Goal: Task Accomplishment & Management: Complete application form

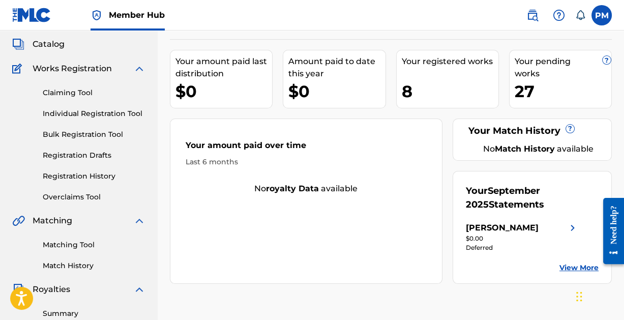
scroll to position [59, 0]
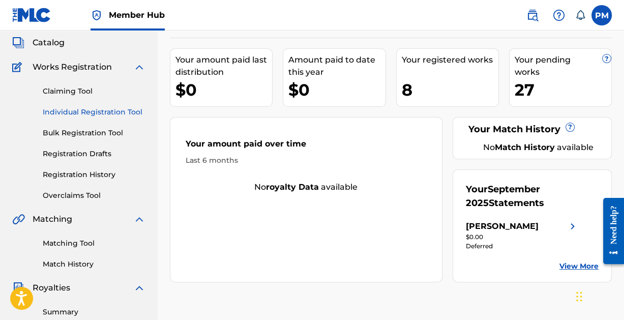
click at [87, 112] on link "Individual Registration Tool" at bounding box center [94, 112] width 103 height 11
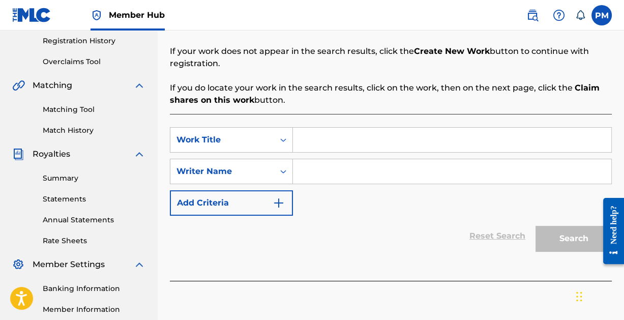
scroll to position [194, 0]
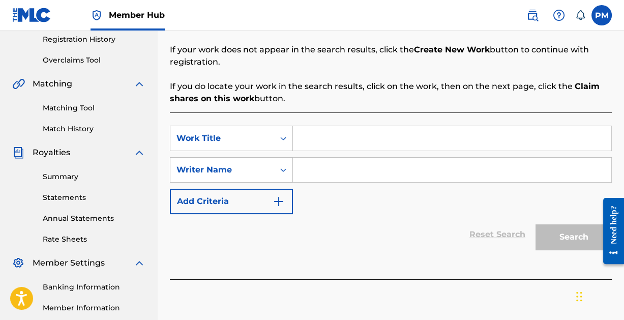
click at [332, 140] on input "Search Form" at bounding box center [452, 138] width 318 height 24
type input "Anyone Could Say"
click at [344, 167] on input "Search Form" at bounding box center [452, 170] width 318 height 24
paste input "[PERSON_NAME]"
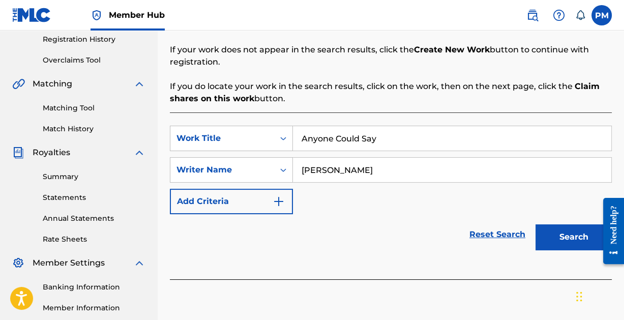
type input "[PERSON_NAME]"
click at [536, 224] on button "Search" at bounding box center [574, 236] width 76 height 25
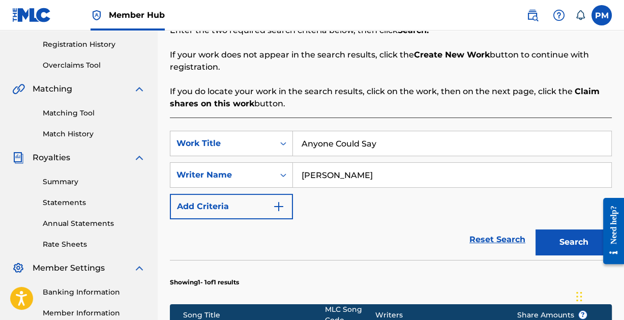
scroll to position [190, 0]
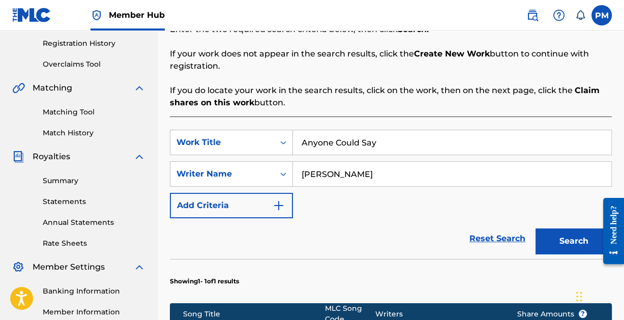
click at [384, 144] on input "Anyone Could Say" at bounding box center [452, 142] width 318 height 24
type input "The Divide"
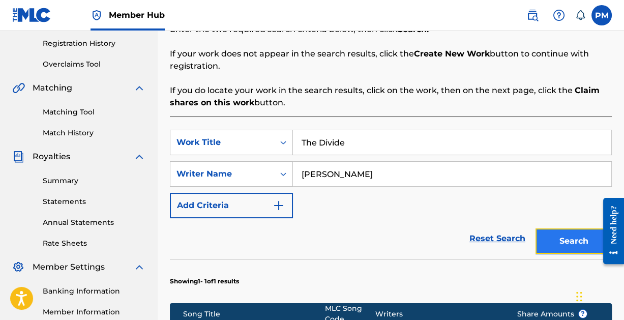
click at [564, 237] on button "Search" at bounding box center [574, 240] width 76 height 25
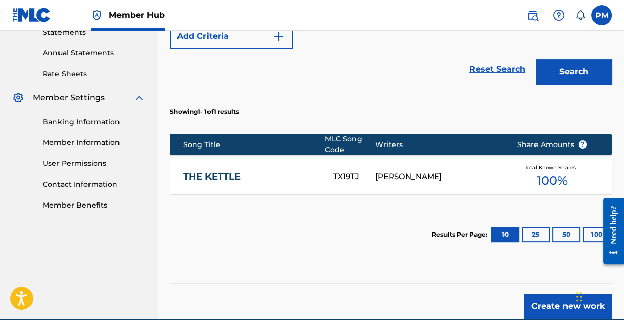
scroll to position [406, 0]
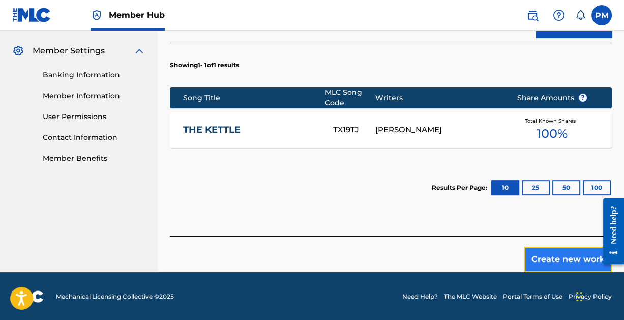
click at [558, 254] on button "Create new work" at bounding box center [568, 259] width 88 height 25
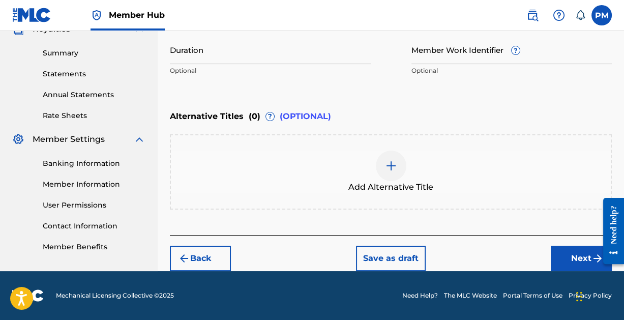
scroll to position [317, 0]
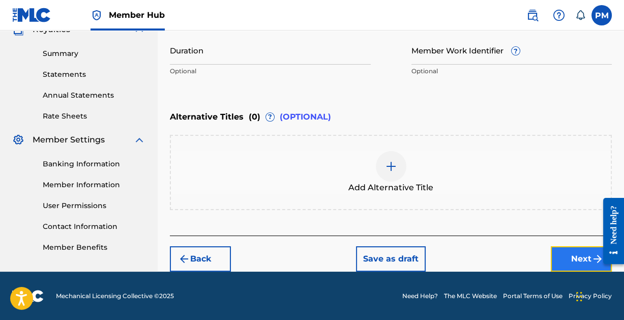
click at [573, 251] on button "Next" at bounding box center [581, 258] width 61 height 25
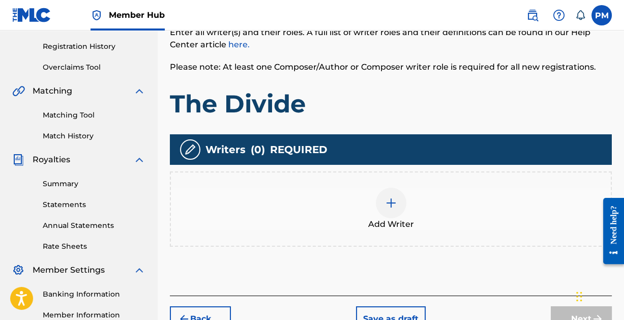
scroll to position [191, 0]
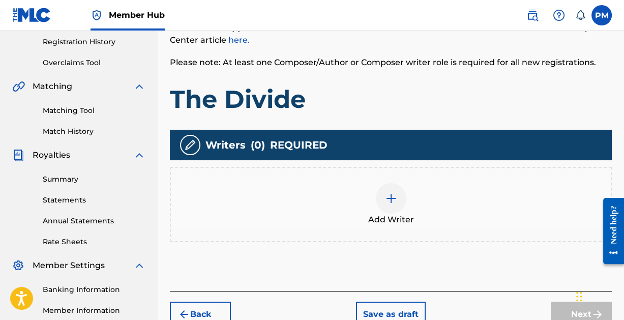
click at [395, 190] on div at bounding box center [391, 198] width 31 height 31
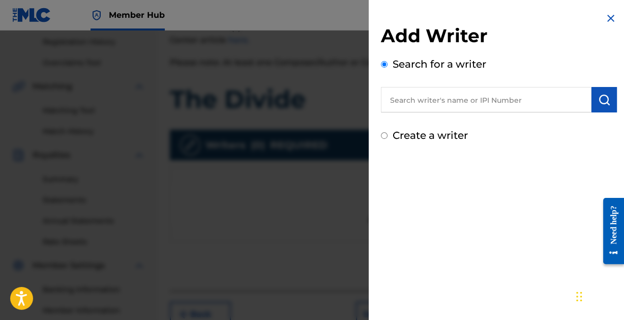
click at [440, 104] on input "text" at bounding box center [486, 99] width 211 height 25
paste input "[PERSON_NAME]"
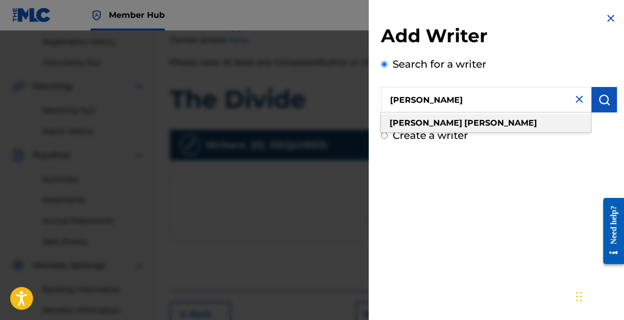
click at [464, 123] on strong "[PERSON_NAME]" at bounding box center [500, 123] width 73 height 10
type input "[PERSON_NAME]"
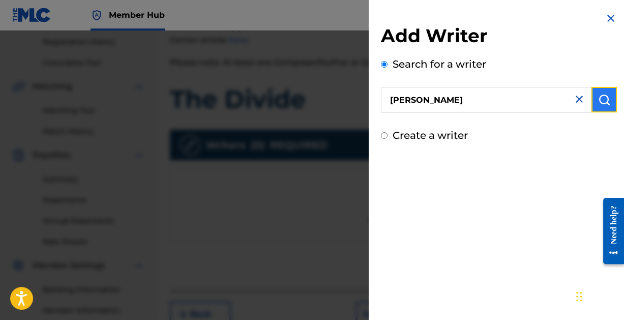
click at [596, 107] on button "submit" at bounding box center [604, 99] width 25 height 25
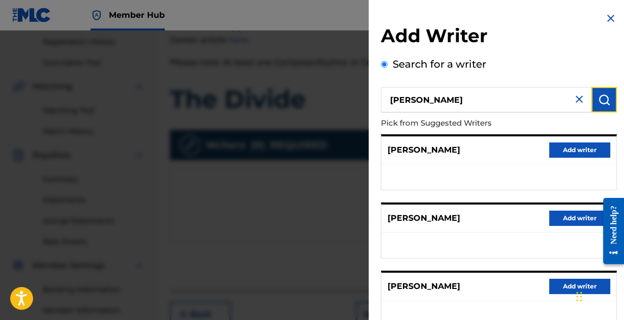
scroll to position [204, 0]
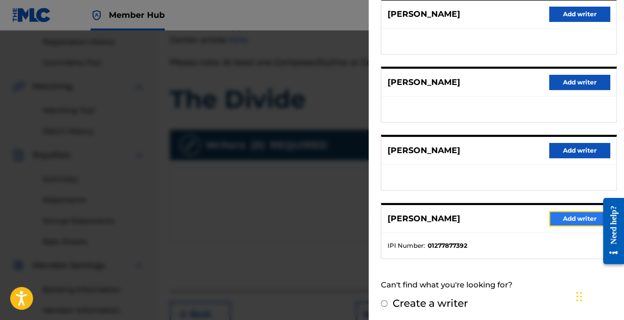
click at [579, 216] on button "Add writer" at bounding box center [579, 218] width 61 height 15
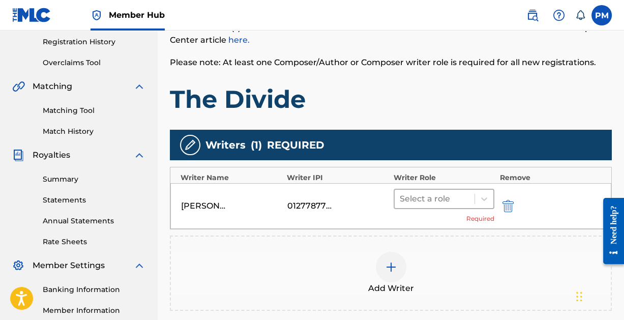
click at [429, 197] on div at bounding box center [435, 199] width 70 height 14
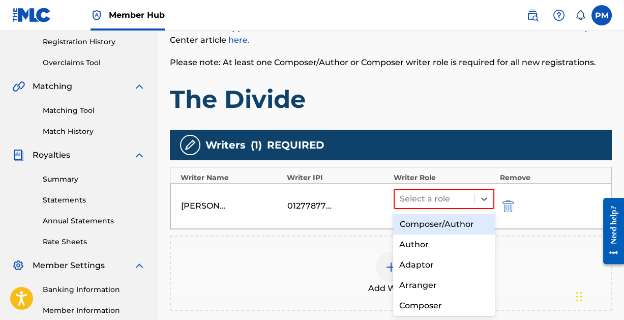
click at [431, 223] on div "Composer/Author" at bounding box center [443, 224] width 101 height 20
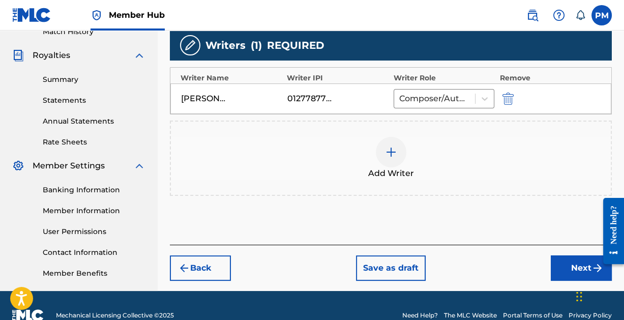
scroll to position [311, 0]
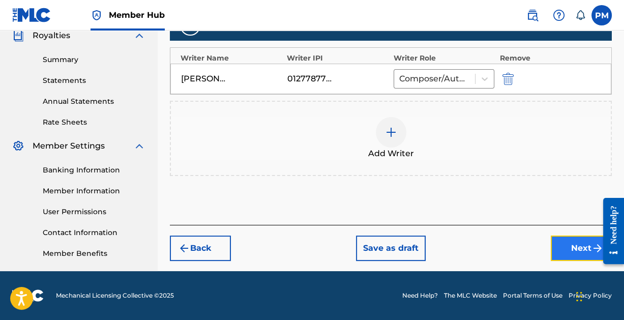
click at [563, 247] on button "Next" at bounding box center [581, 248] width 61 height 25
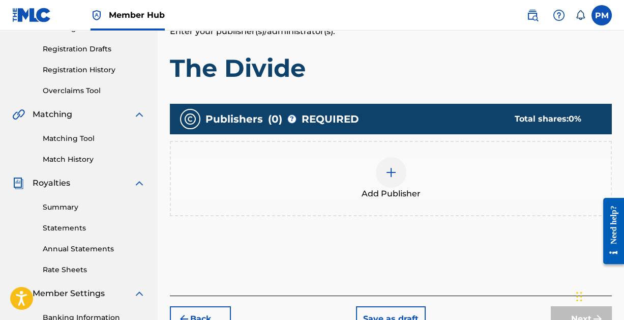
scroll to position [165, 0]
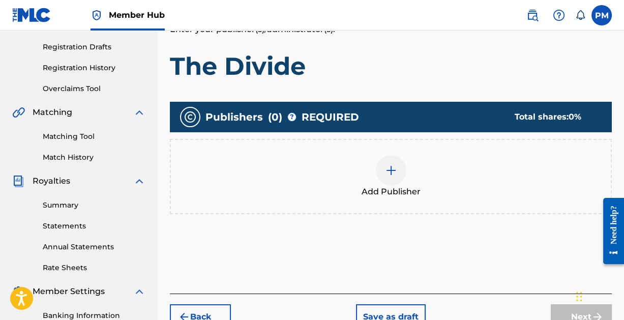
click at [395, 168] on img at bounding box center [391, 170] width 12 height 12
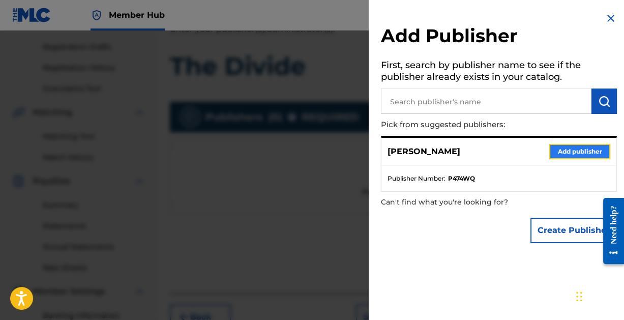
click at [559, 152] on button "Add publisher" at bounding box center [579, 151] width 61 height 15
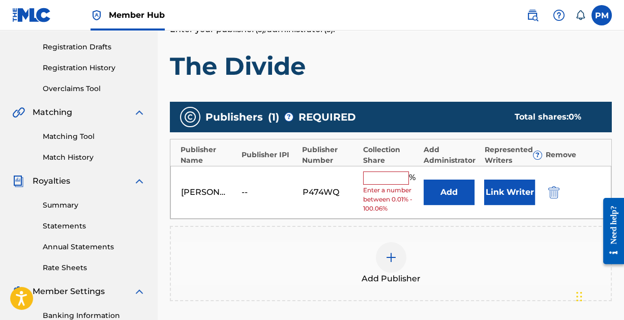
click at [394, 179] on input "text" at bounding box center [386, 177] width 46 height 13
type input "100"
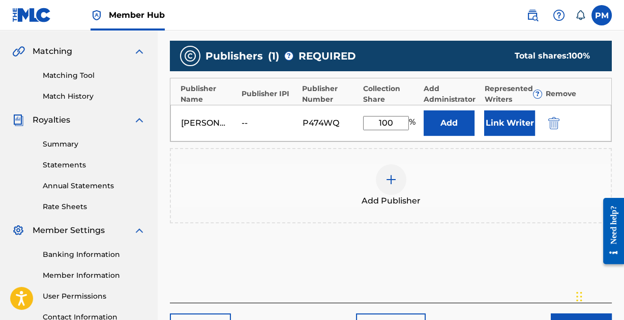
scroll to position [311, 0]
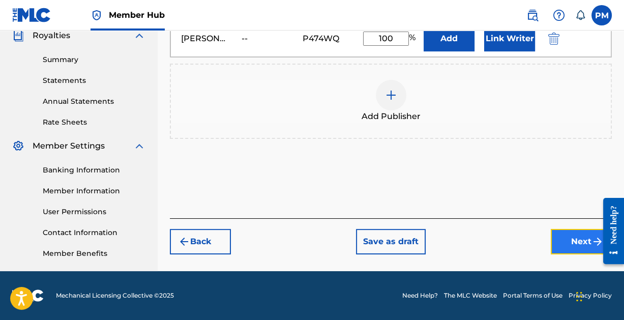
click at [582, 240] on button "Next" at bounding box center [581, 241] width 61 height 25
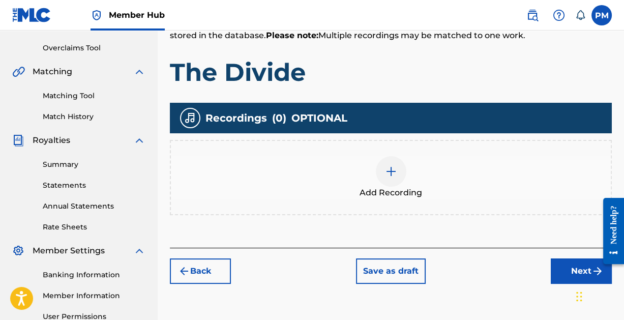
scroll to position [209, 0]
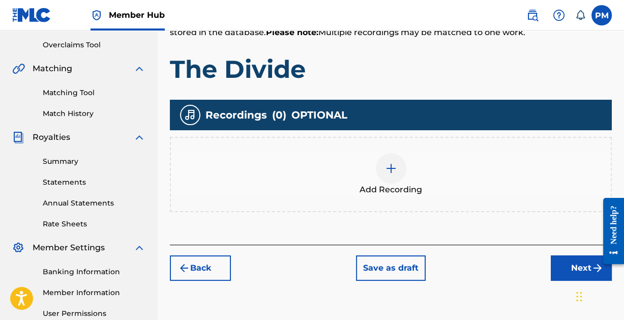
click at [388, 170] on img at bounding box center [391, 168] width 12 height 12
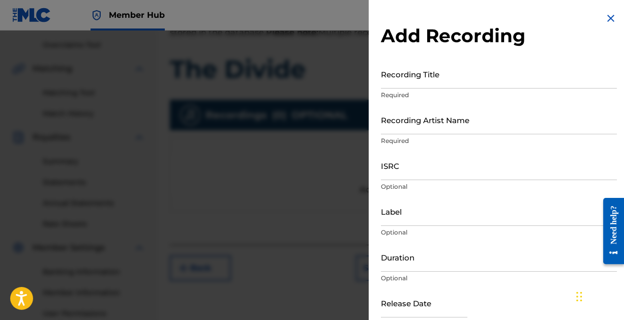
click at [427, 90] on div "Recording Title Required" at bounding box center [499, 83] width 236 height 46
click at [430, 75] on input "Recording Title" at bounding box center [499, 74] width 236 height 29
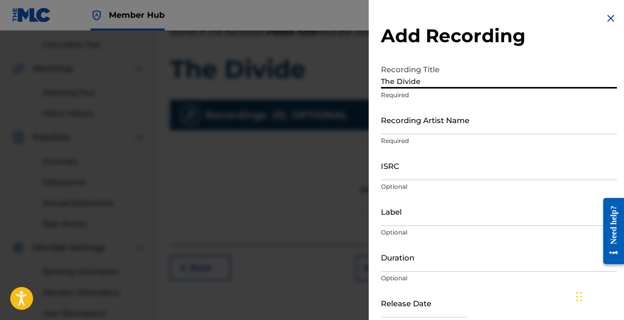
type input "The Divide"
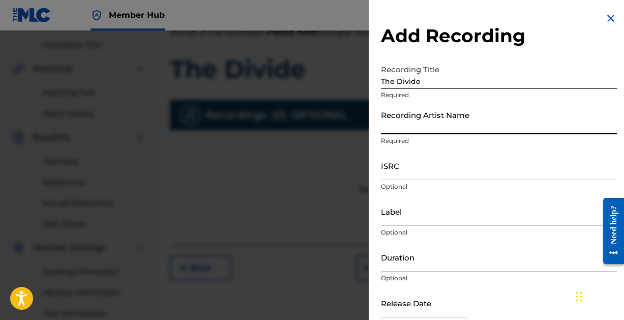
paste input "[PERSON_NAME]"
type input "[PERSON_NAME]"
click at [424, 171] on input "ISRC" at bounding box center [499, 165] width 236 height 29
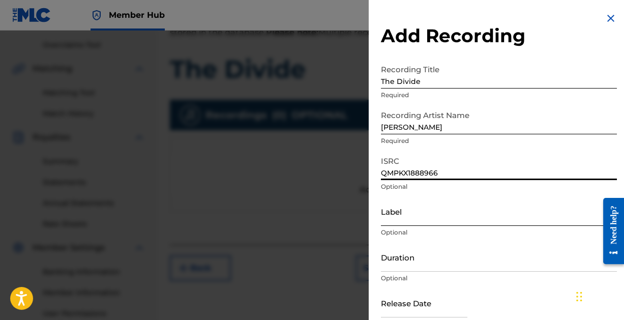
scroll to position [52, 0]
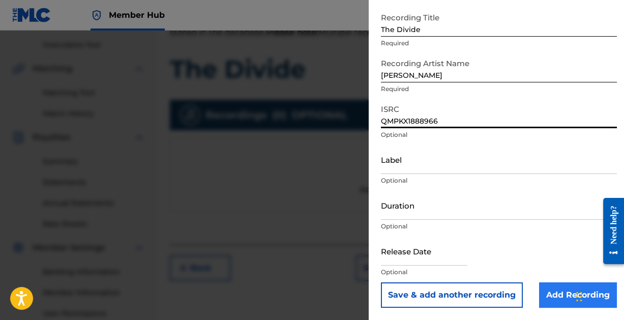
type input "QMPKX1888966"
click at [552, 291] on input "Add Recording" at bounding box center [578, 294] width 78 height 25
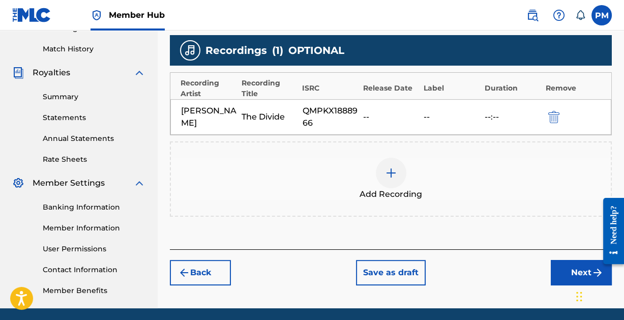
scroll to position [311, 0]
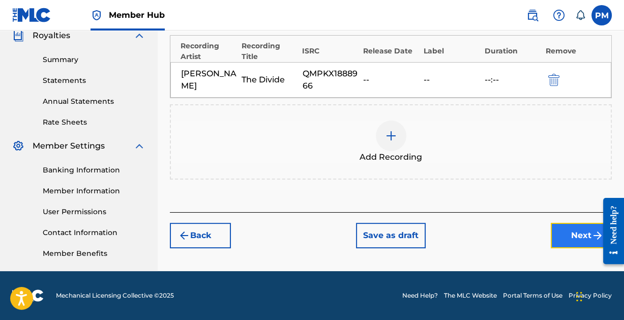
click at [568, 231] on button "Next" at bounding box center [581, 235] width 61 height 25
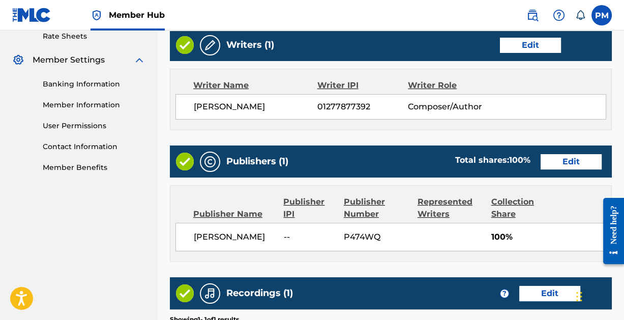
scroll to position [550, 0]
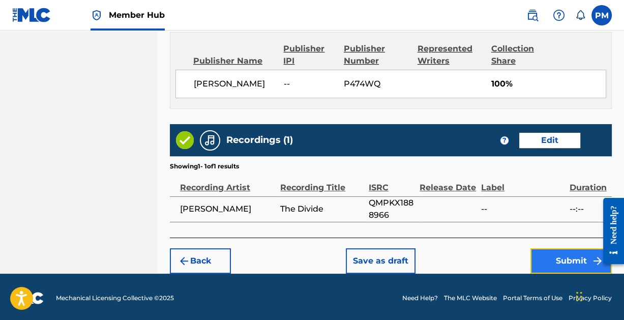
click at [563, 253] on button "Submit" at bounding box center [571, 260] width 81 height 25
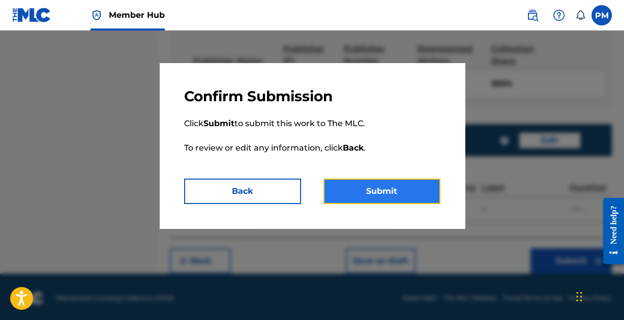
click at [368, 186] on button "Submit" at bounding box center [382, 191] width 117 height 25
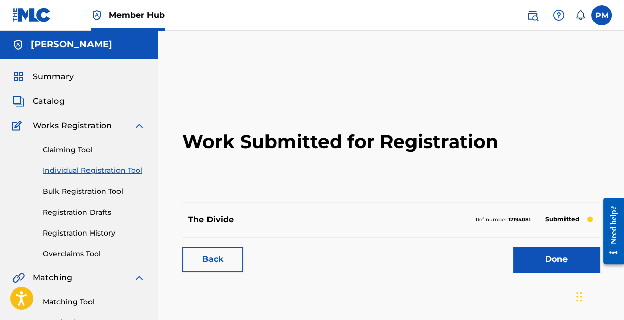
click at [71, 168] on link "Individual Registration Tool" at bounding box center [94, 170] width 103 height 11
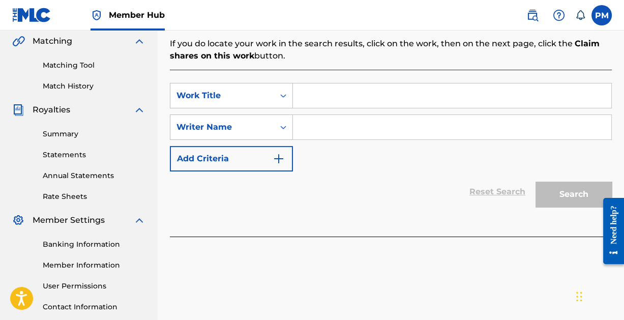
scroll to position [240, 0]
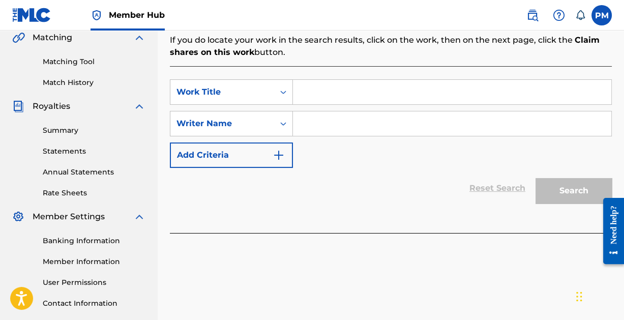
click at [331, 100] on input "Search Form" at bounding box center [452, 92] width 318 height 24
type input "Long for Winter"
paste input "Search Form"
click at [353, 121] on input "Search Form" at bounding box center [452, 123] width 318 height 24
paste input "[PERSON_NAME]"
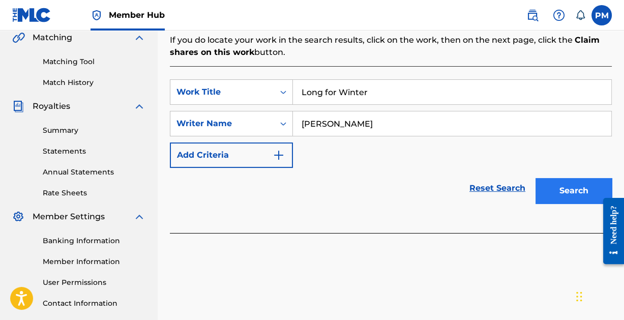
type input "[PERSON_NAME]"
click at [557, 183] on button "Search" at bounding box center [574, 190] width 76 height 25
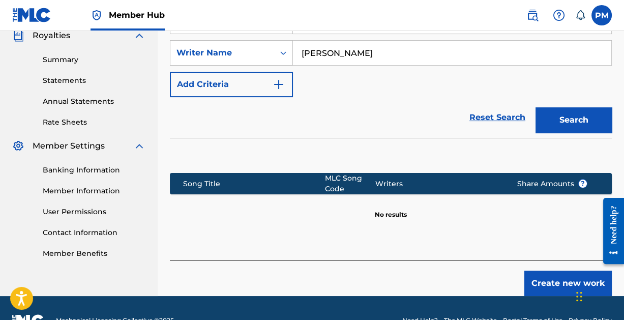
scroll to position [335, 0]
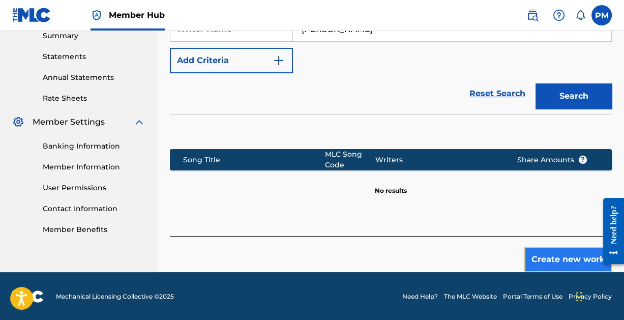
click at [553, 255] on button "Create new work" at bounding box center [568, 259] width 88 height 25
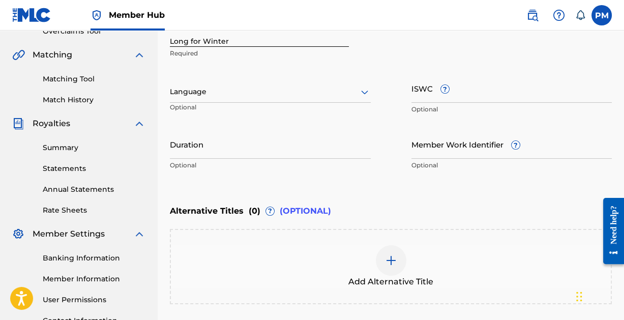
scroll to position [317, 0]
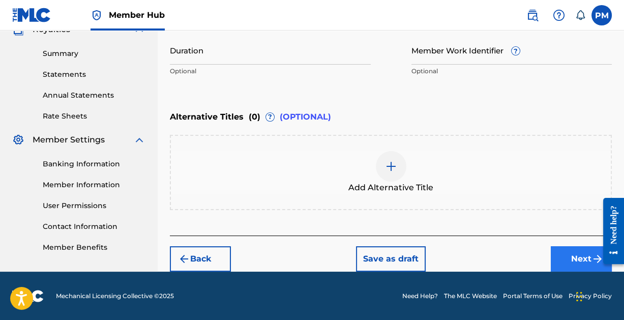
click at [573, 254] on button "Next" at bounding box center [581, 258] width 61 height 25
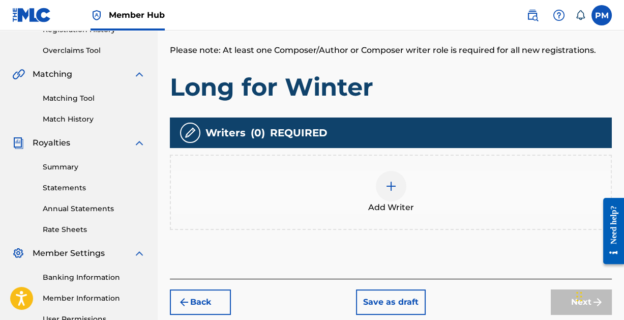
scroll to position [207, 0]
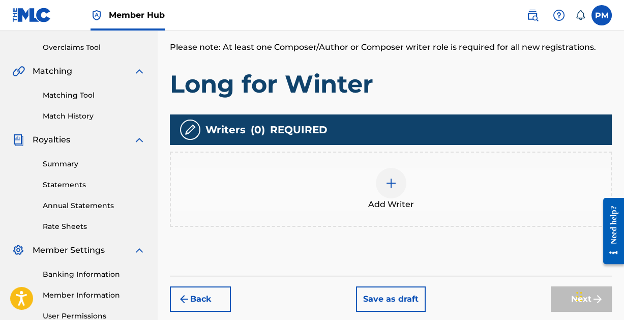
click at [387, 176] on div at bounding box center [391, 183] width 31 height 31
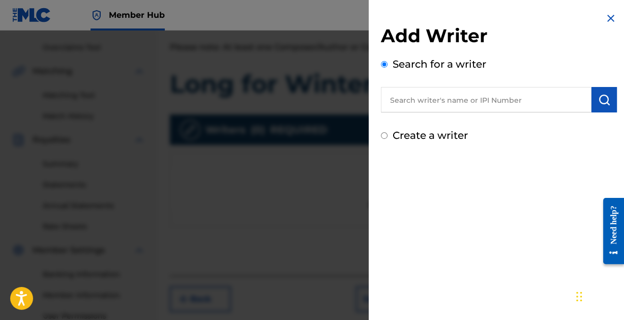
click at [419, 100] on input "text" at bounding box center [486, 99] width 211 height 25
paste input "[PERSON_NAME]"
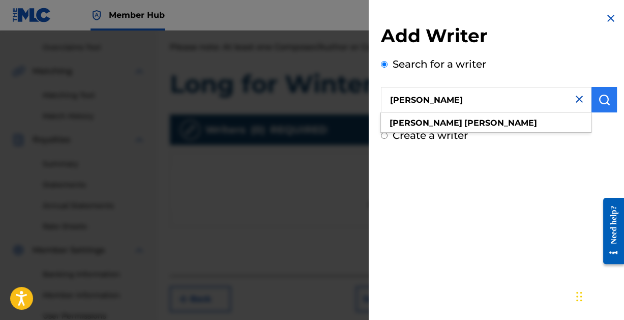
type input "[PERSON_NAME]"
click at [601, 101] on img "submit" at bounding box center [604, 100] width 12 height 12
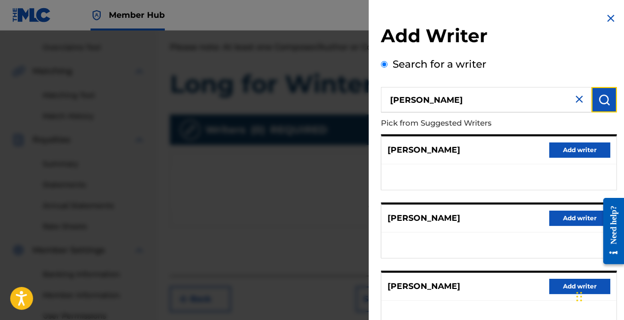
scroll to position [204, 0]
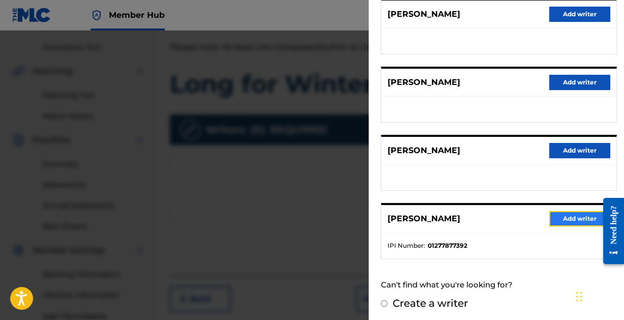
click at [564, 218] on button "Add writer" at bounding box center [579, 218] width 61 height 15
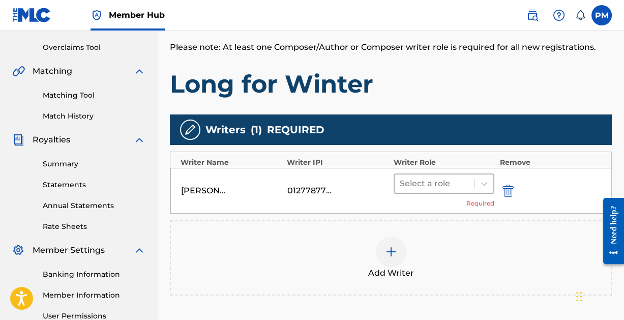
click at [457, 184] on div at bounding box center [435, 184] width 70 height 14
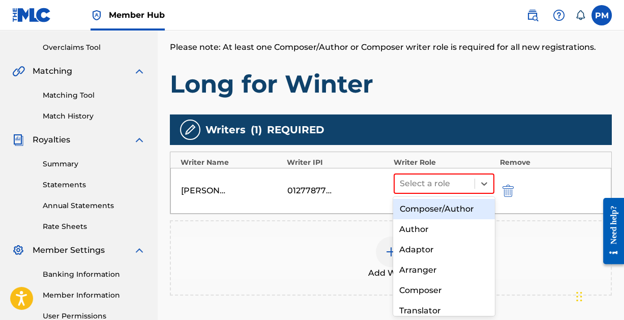
click at [455, 206] on div "Composer/Author" at bounding box center [443, 209] width 101 height 20
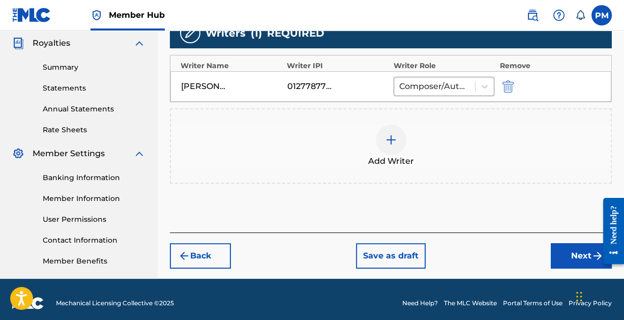
scroll to position [311, 0]
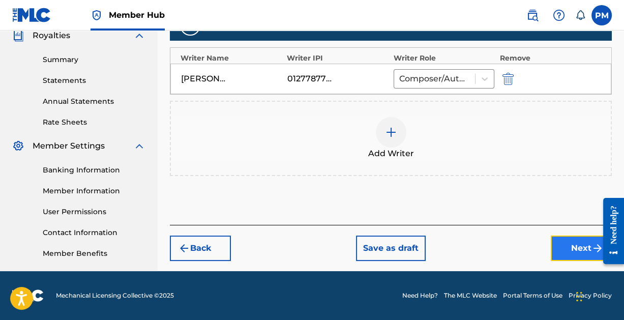
click at [571, 245] on button "Next" at bounding box center [581, 248] width 61 height 25
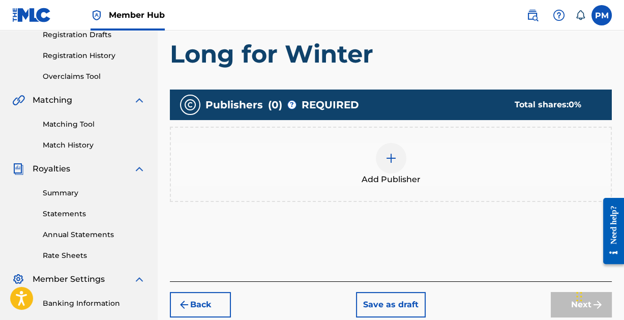
scroll to position [176, 0]
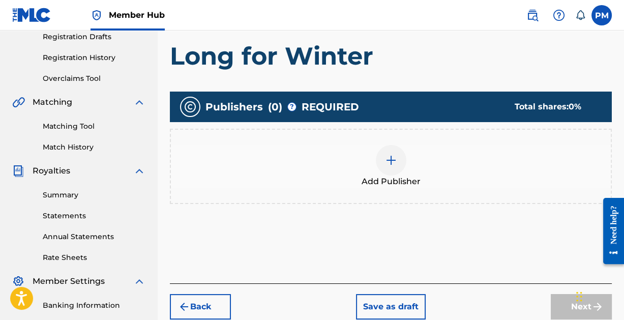
click at [391, 154] on img at bounding box center [391, 160] width 12 height 12
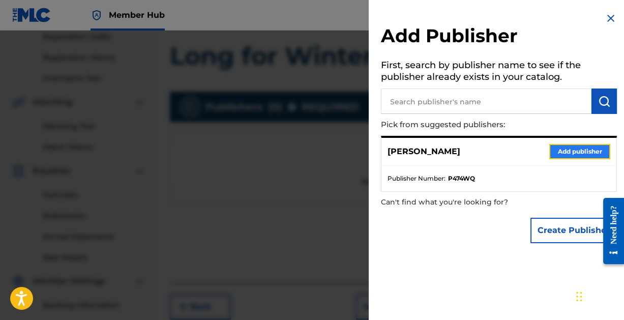
click at [563, 155] on button "Add publisher" at bounding box center [579, 151] width 61 height 15
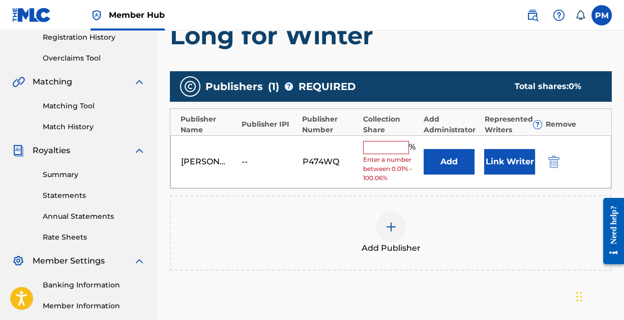
scroll to position [197, 0]
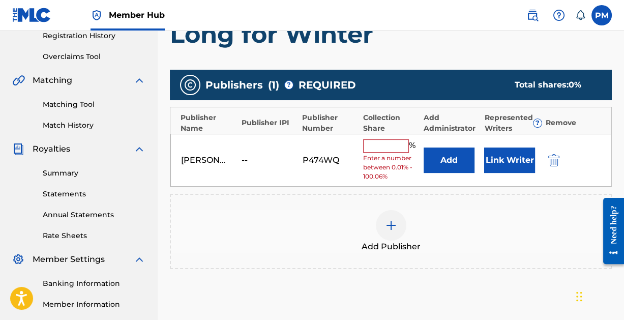
click at [380, 148] on input "text" at bounding box center [386, 145] width 46 height 13
type input "100"
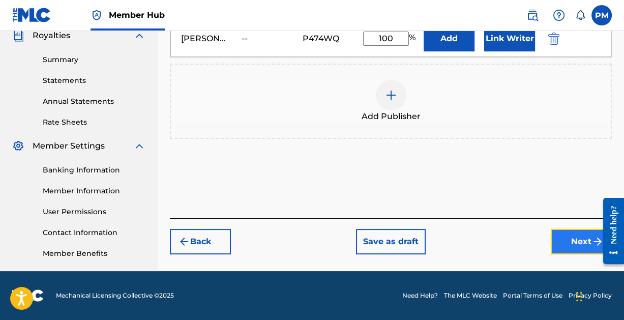
click at [564, 240] on button "Next" at bounding box center [581, 241] width 61 height 25
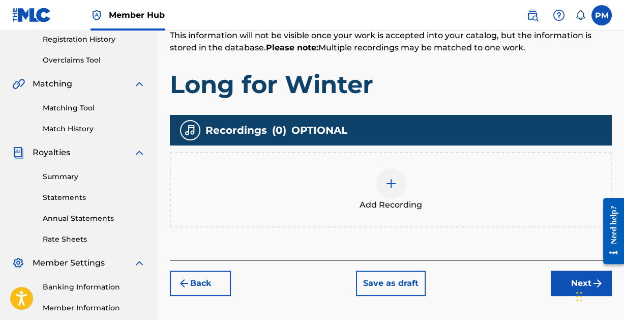
scroll to position [311, 0]
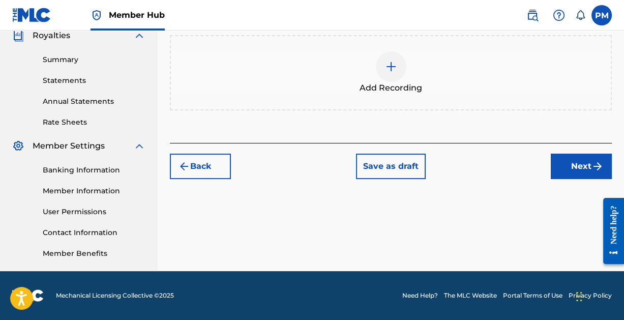
click at [386, 61] on img at bounding box center [391, 67] width 12 height 12
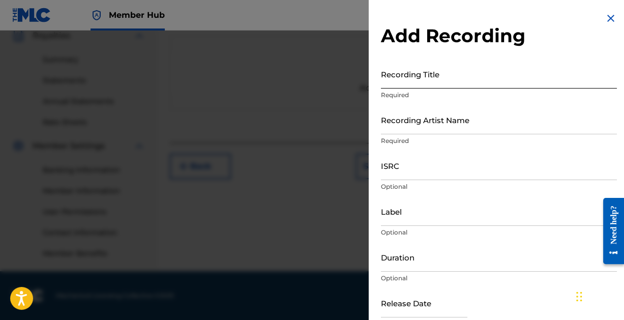
click at [406, 75] on input "Recording Title" at bounding box center [499, 74] width 236 height 29
type input "Long for Winter"
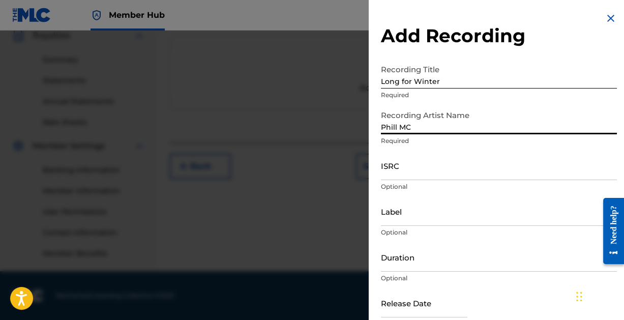
type input "[PERSON_NAME]"
click at [418, 174] on input "ISRC" at bounding box center [499, 165] width 236 height 29
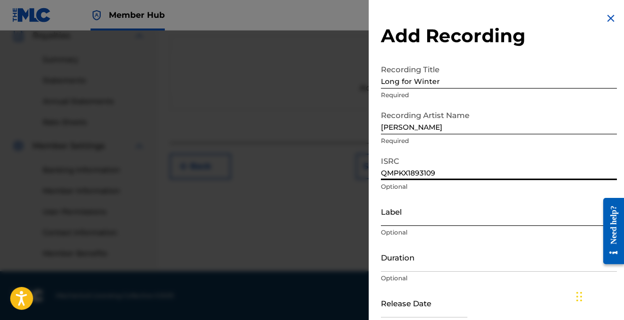
scroll to position [52, 0]
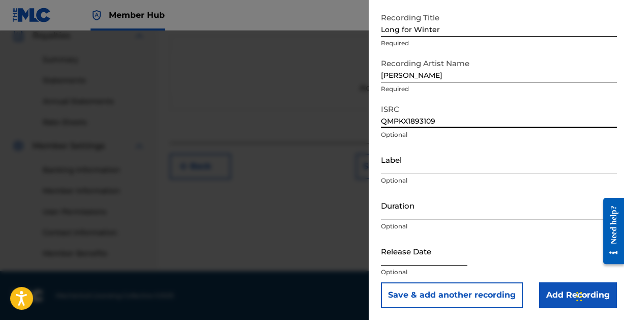
type input "QMPKX1893109"
click at [402, 255] on input "text" at bounding box center [424, 251] width 86 height 29
select select "8"
select select "2025"
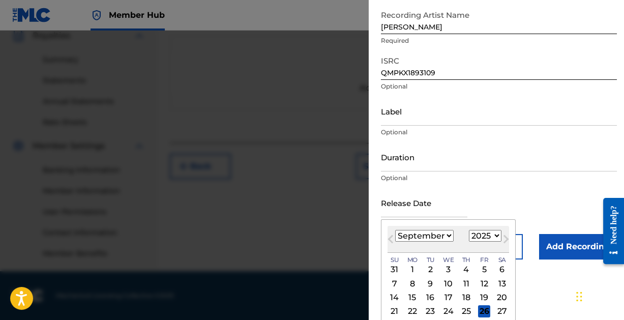
scroll to position [115, 0]
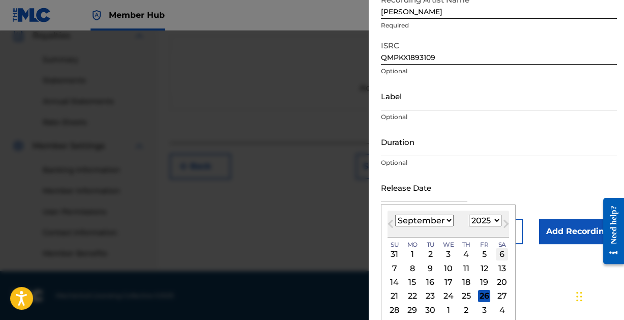
click at [506, 253] on div "6" at bounding box center [502, 254] width 12 height 12
type input "[DATE]"
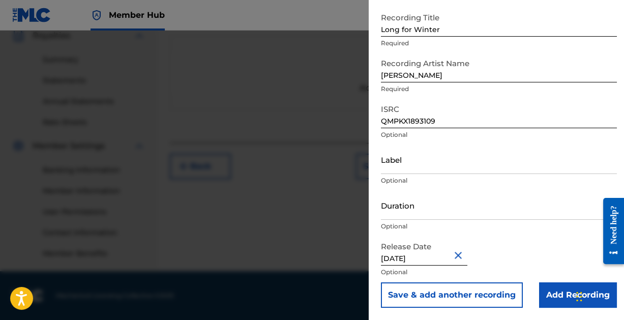
scroll to position [52, 0]
click at [439, 258] on input "[DATE]" at bounding box center [424, 251] width 86 height 29
select select "8"
select select "2025"
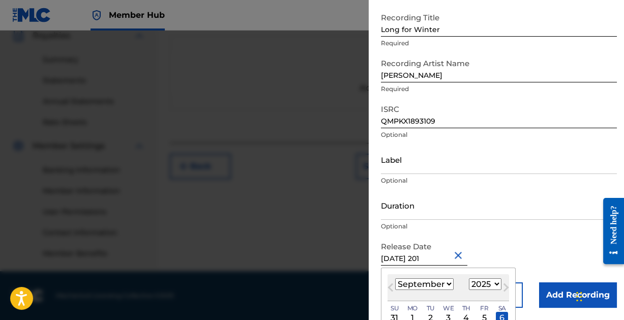
type input "[DATE]"
select select "2018"
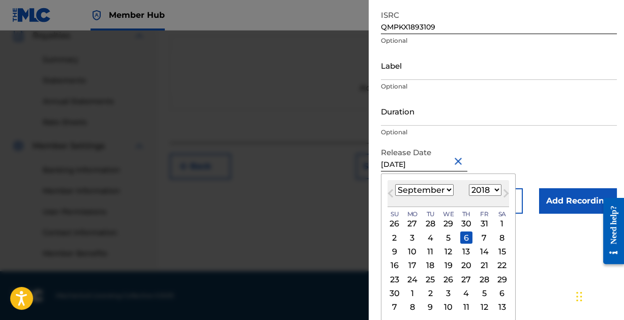
type input "[DATE]"
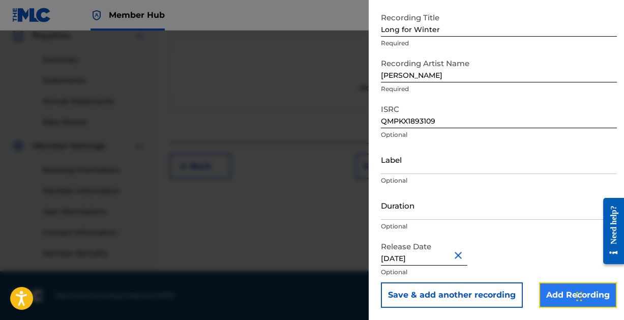
click at [556, 293] on input "Add Recording" at bounding box center [578, 294] width 78 height 25
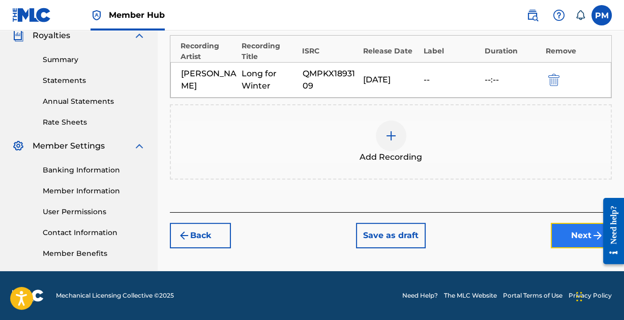
click at [573, 236] on button "Next" at bounding box center [581, 235] width 61 height 25
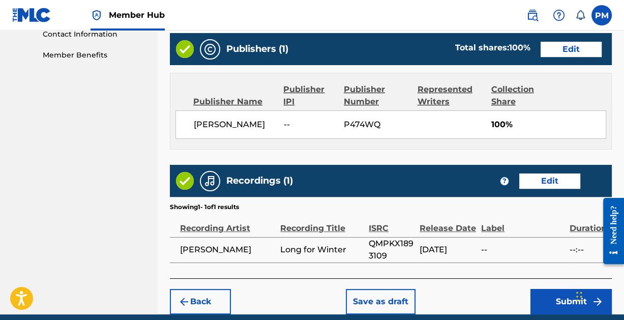
scroll to position [550, 0]
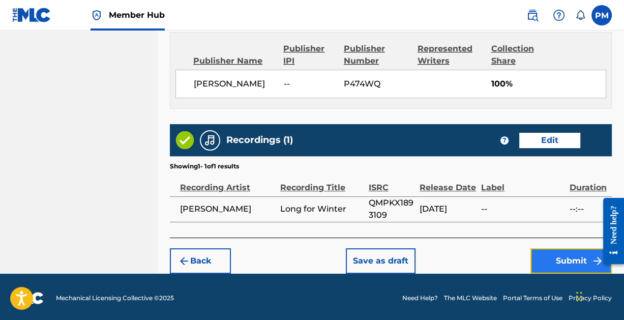
click at [568, 254] on button "Submit" at bounding box center [571, 260] width 81 height 25
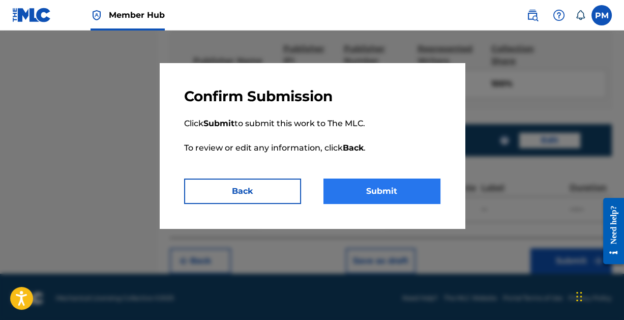
click at [383, 191] on button "Submit" at bounding box center [382, 191] width 117 height 25
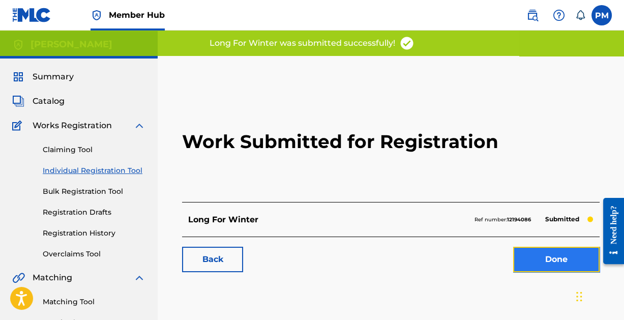
click at [546, 256] on link "Done" at bounding box center [556, 259] width 86 height 25
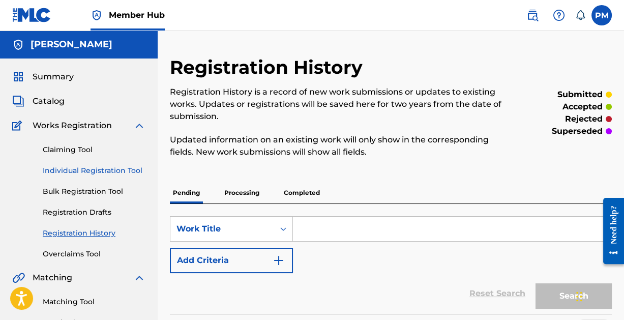
click at [80, 168] on link "Individual Registration Tool" at bounding box center [94, 170] width 103 height 11
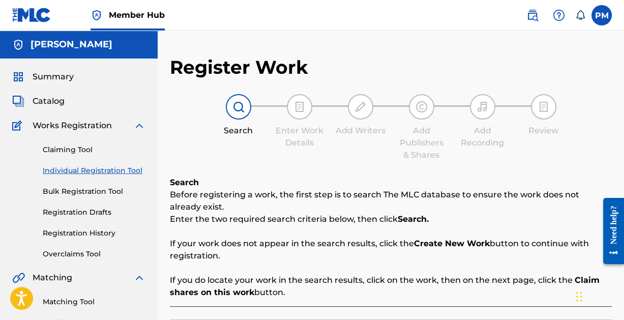
click at [80, 168] on link "Individual Registration Tool" at bounding box center [94, 170] width 103 height 11
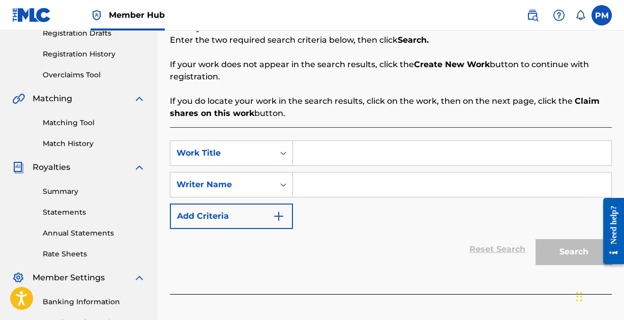
scroll to position [181, 0]
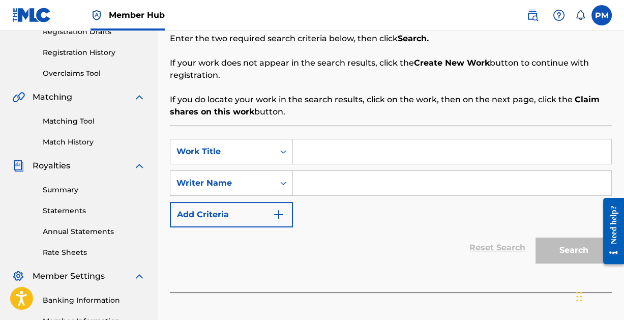
click at [351, 147] on input "Search Form" at bounding box center [452, 151] width 318 height 24
type input "Walking Through"
click at [361, 176] on input "Search Form" at bounding box center [452, 183] width 318 height 24
paste input "[PERSON_NAME]"
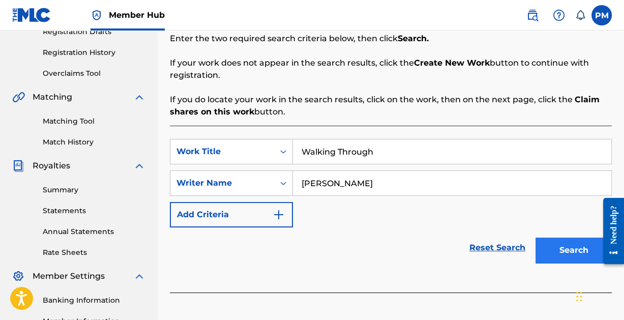
type input "[PERSON_NAME]"
click at [562, 245] on button "Search" at bounding box center [574, 250] width 76 height 25
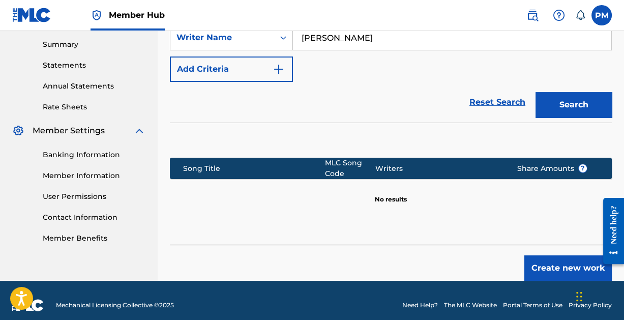
scroll to position [327, 0]
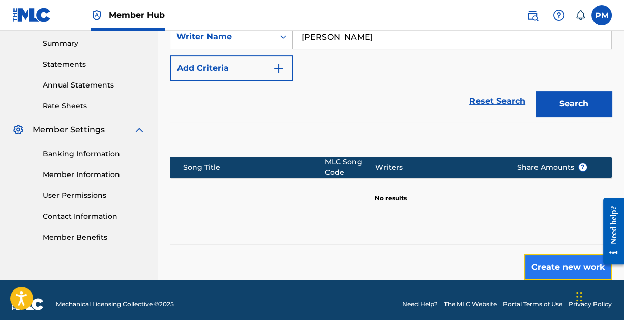
click at [560, 264] on button "Create new work" at bounding box center [568, 266] width 88 height 25
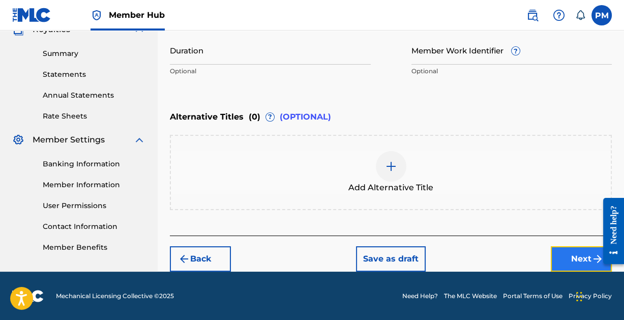
click at [567, 252] on button "Next" at bounding box center [581, 258] width 61 height 25
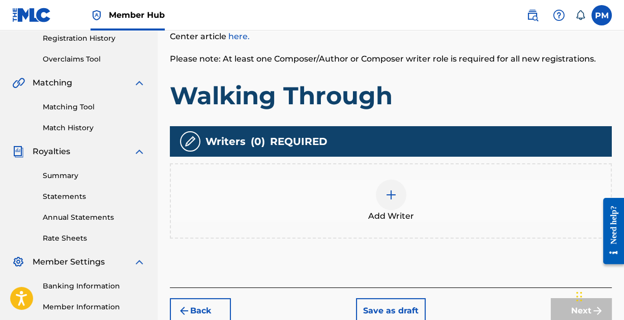
scroll to position [202, 0]
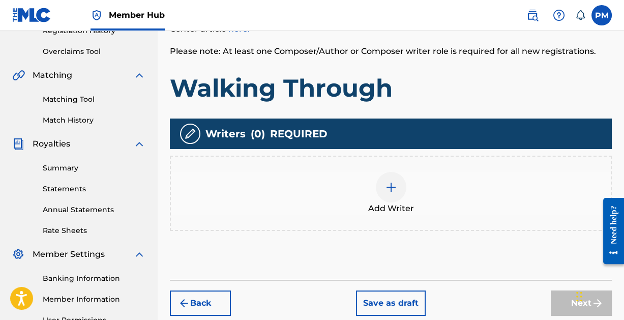
click at [387, 186] on img at bounding box center [391, 187] width 12 height 12
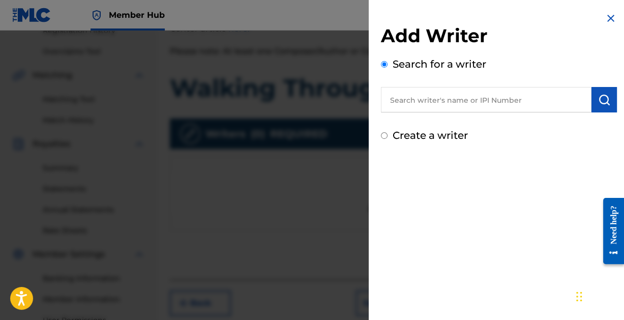
click at [413, 101] on input "text" at bounding box center [486, 99] width 211 height 25
paste input "[PERSON_NAME]"
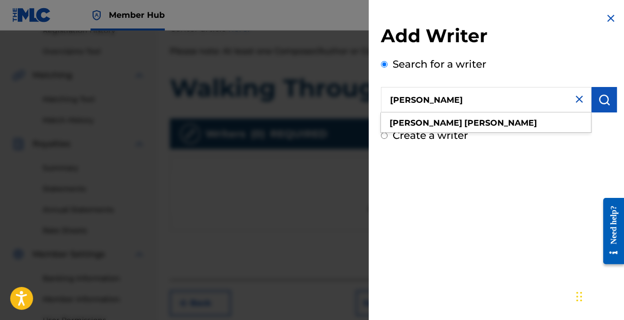
type input "[PERSON_NAME]"
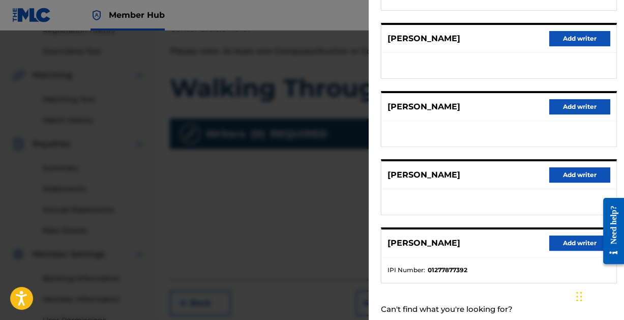
scroll to position [204, 0]
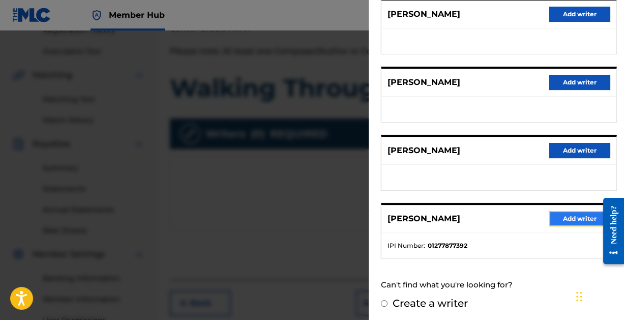
click at [581, 218] on button "Add writer" at bounding box center [579, 218] width 61 height 15
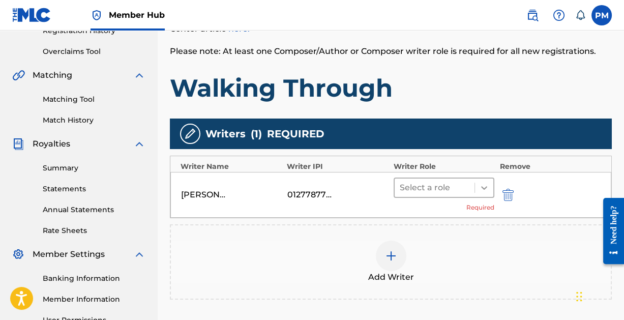
click at [486, 187] on icon at bounding box center [484, 188] width 6 height 4
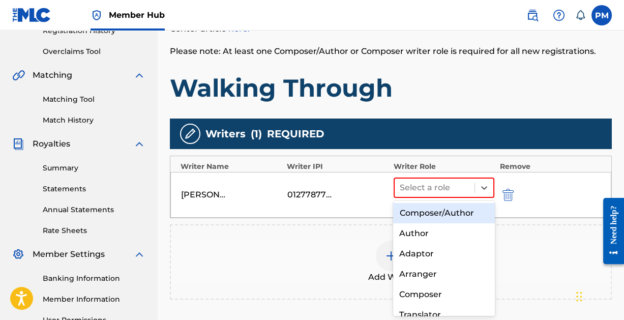
click at [453, 210] on div "Composer/Author" at bounding box center [443, 213] width 101 height 20
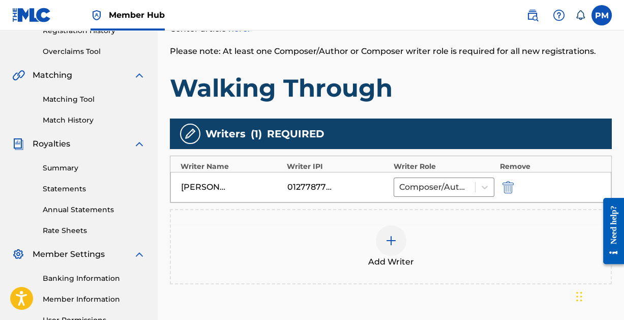
scroll to position [311, 0]
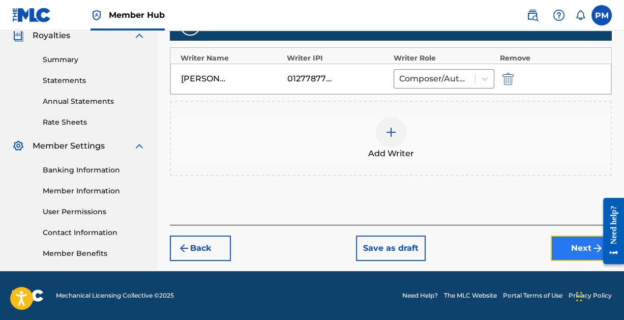
click at [578, 241] on button "Next" at bounding box center [581, 248] width 61 height 25
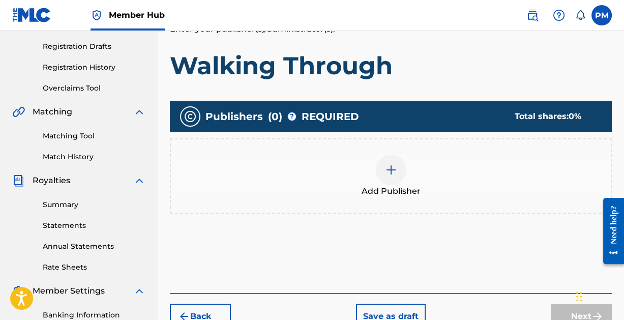
scroll to position [174, 0]
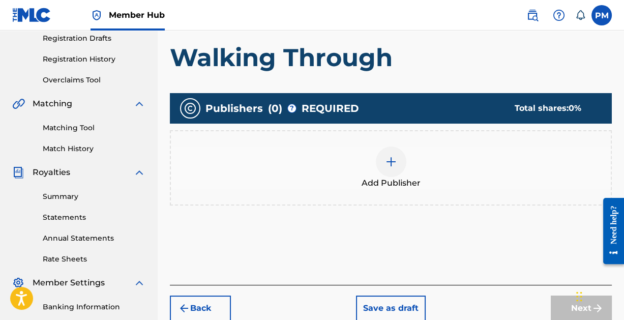
click at [392, 162] on img at bounding box center [391, 162] width 12 height 12
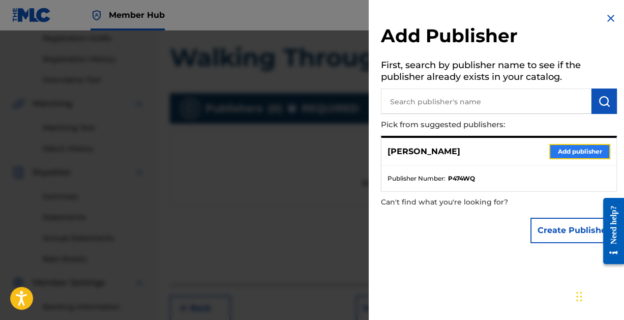
click at [579, 150] on button "Add publisher" at bounding box center [579, 151] width 61 height 15
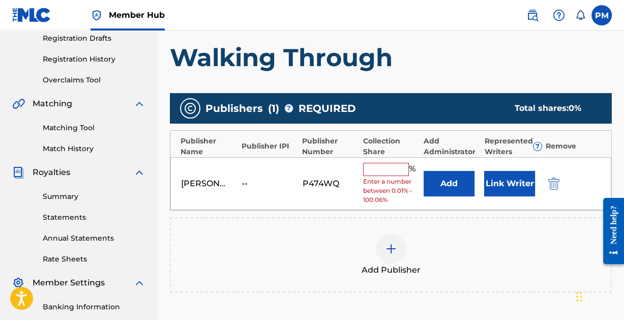
click at [391, 171] on input "text" at bounding box center [386, 169] width 46 height 13
type input "100"
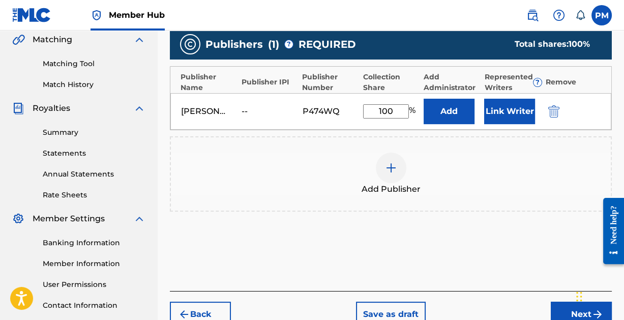
scroll to position [311, 0]
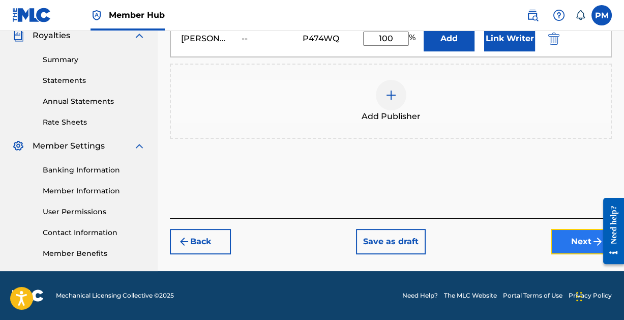
click at [576, 241] on button "Next" at bounding box center [581, 241] width 61 height 25
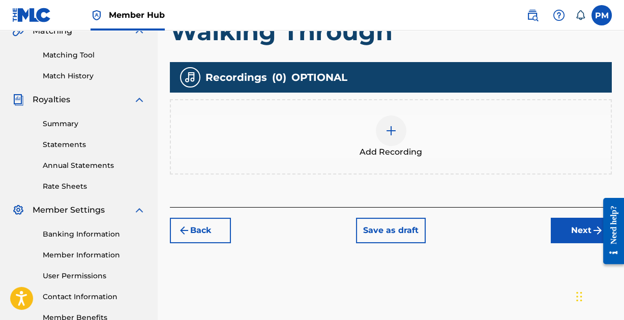
scroll to position [258, 0]
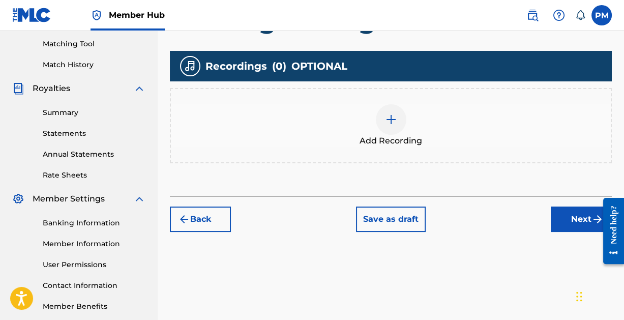
click at [388, 116] on img at bounding box center [391, 119] width 12 height 12
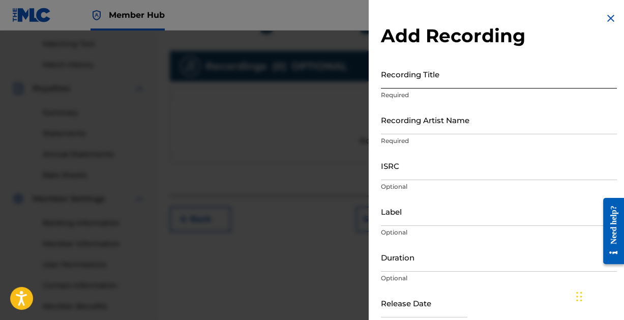
click at [435, 78] on input "Recording Title" at bounding box center [499, 74] width 236 height 29
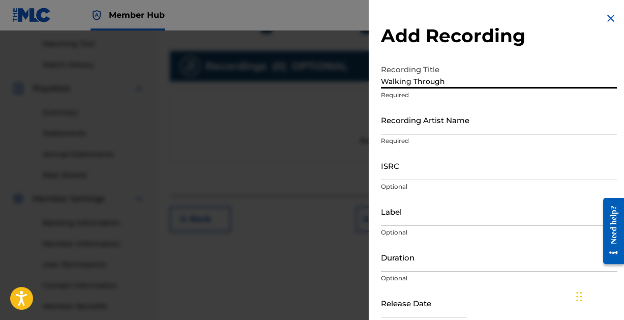
type input "Walking Through"
click at [435, 126] on input "Recording Artist Name" at bounding box center [499, 119] width 236 height 29
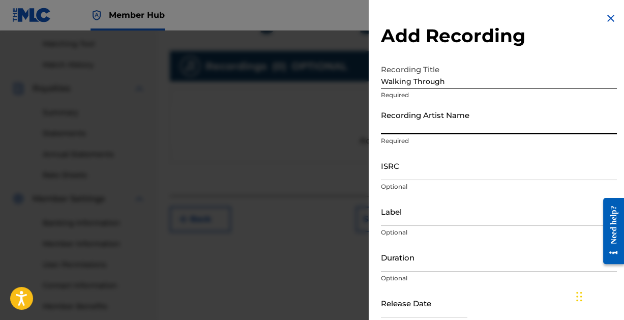
type input "[PERSON_NAME]"
click at [446, 170] on input "ISRC" at bounding box center [499, 165] width 236 height 29
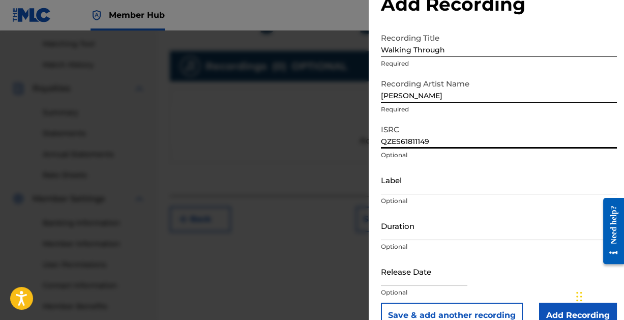
scroll to position [52, 0]
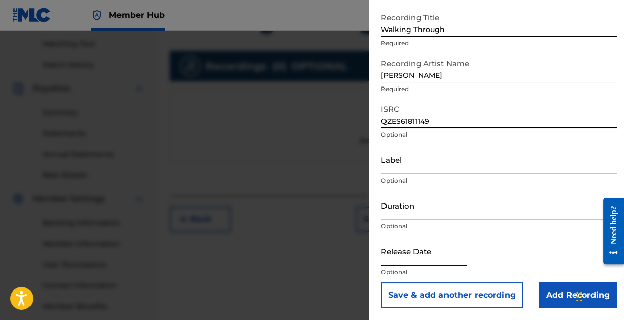
type input "QZES61811149"
click at [420, 254] on input "text" at bounding box center [424, 251] width 86 height 29
select select "8"
select select "2025"
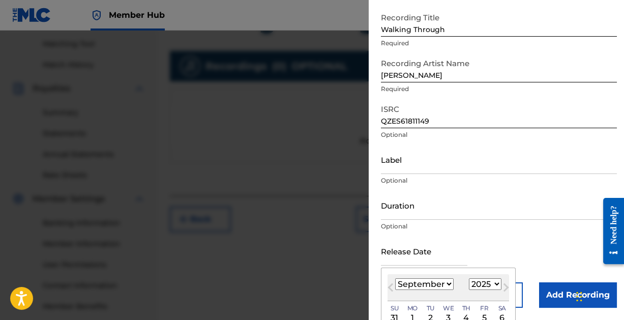
click at [442, 281] on select "January February March April May June July August September October November De…" at bounding box center [424, 284] width 59 height 12
select select "9"
click at [395, 278] on select "January February March April May June July August September October November De…" at bounding box center [424, 284] width 59 height 12
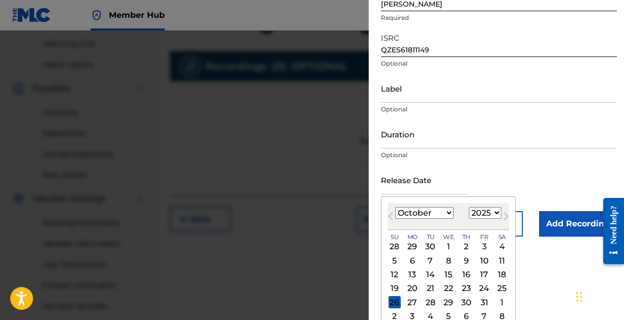
scroll to position [132, 0]
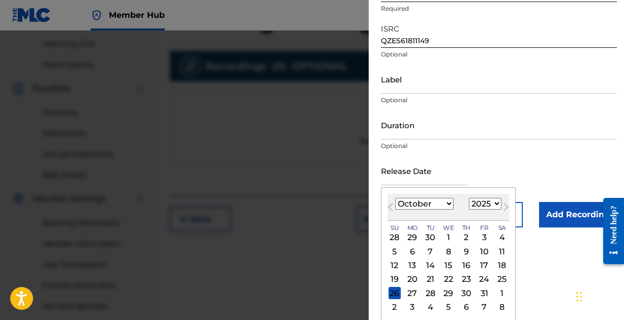
click at [495, 201] on select "1899 1900 1901 1902 1903 1904 1905 1906 1907 1908 1909 1910 1911 1912 1913 1914…" at bounding box center [485, 204] width 33 height 12
select select "2018"
click at [469, 198] on select "1899 1900 1901 1902 1903 1904 1905 1906 1907 1908 1909 1910 1911 1912 1913 1914…" at bounding box center [485, 204] width 33 height 12
click at [451, 275] on div "24" at bounding box center [449, 279] width 12 height 12
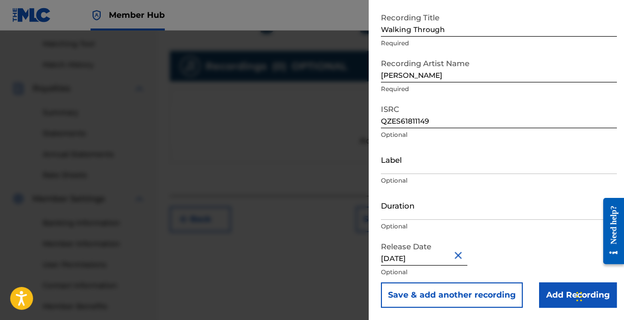
type input "[DATE]"
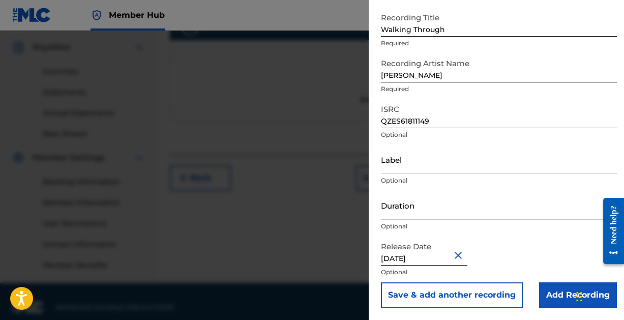
scroll to position [311, 0]
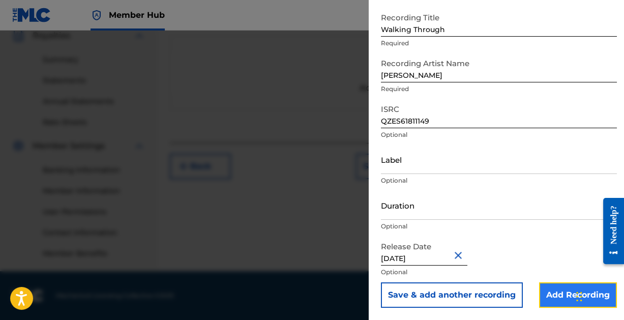
click at [554, 291] on input "Add Recording" at bounding box center [578, 294] width 78 height 25
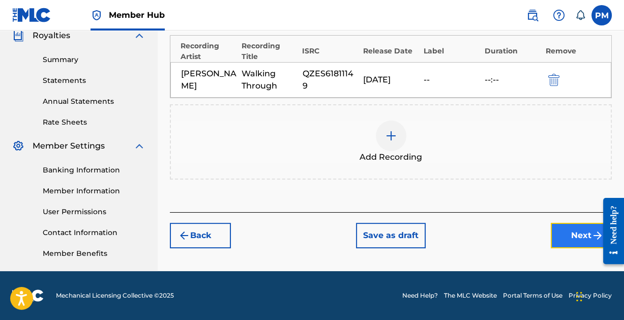
click at [570, 229] on button "Next" at bounding box center [581, 235] width 61 height 25
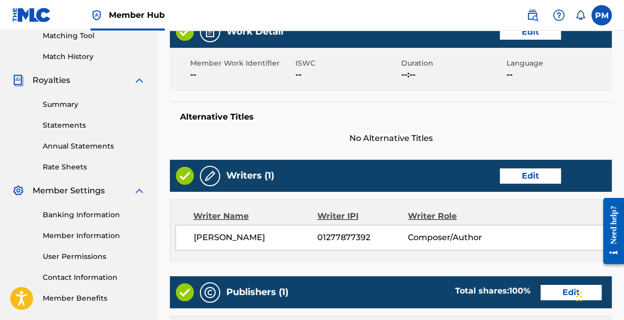
scroll to position [550, 0]
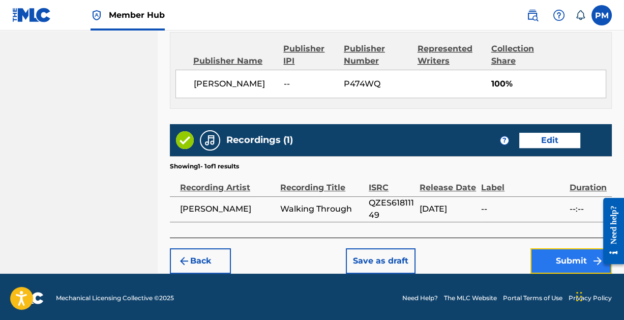
click at [564, 254] on button "Submit" at bounding box center [571, 260] width 81 height 25
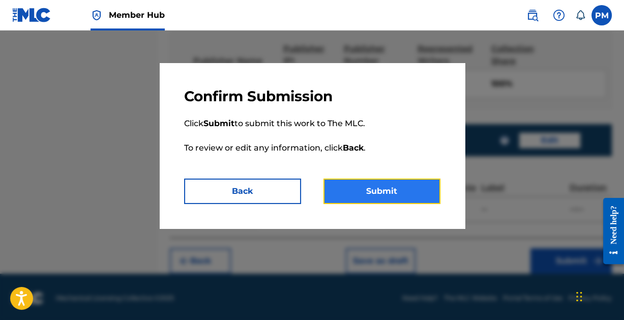
click at [380, 191] on button "Submit" at bounding box center [382, 191] width 117 height 25
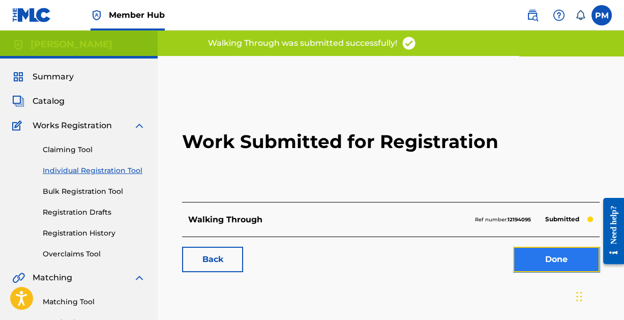
click at [561, 256] on link "Done" at bounding box center [556, 259] width 86 height 25
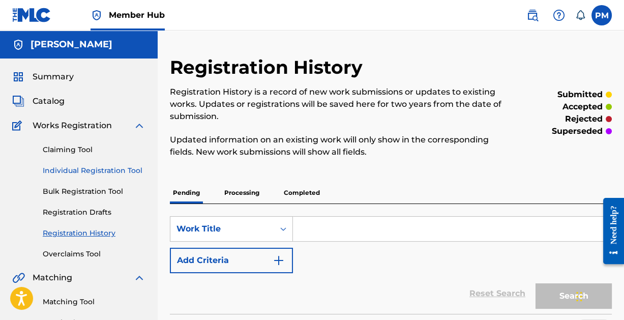
click at [80, 168] on link "Individual Registration Tool" at bounding box center [94, 170] width 103 height 11
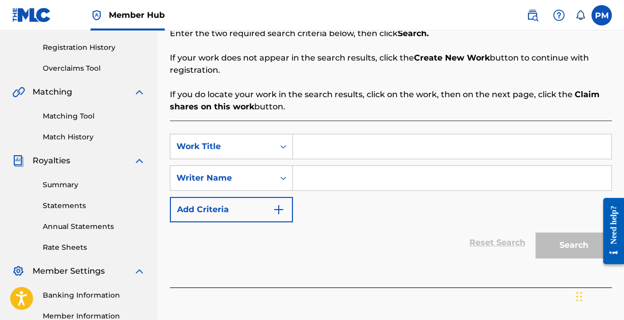
scroll to position [186, 0]
click at [357, 152] on input "Search Form" at bounding box center [452, 146] width 318 height 24
click at [335, 147] on input "Search Form" at bounding box center [452, 146] width 318 height 24
type input "Sweet Darling"
click at [345, 180] on input "Search Form" at bounding box center [452, 177] width 318 height 24
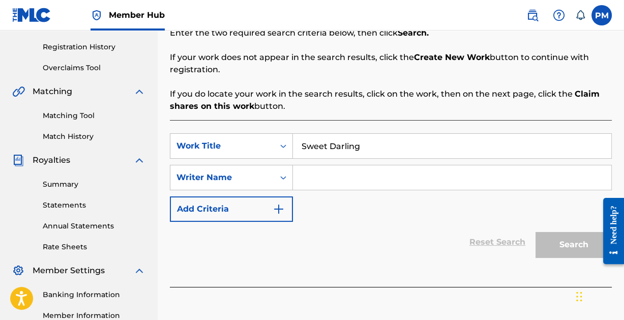
paste input "[PERSON_NAME]"
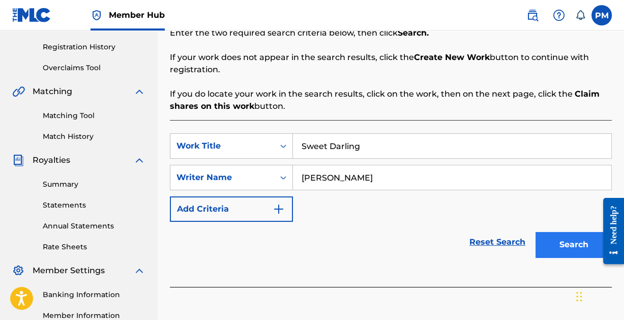
type input "[PERSON_NAME]"
click at [559, 240] on button "Search" at bounding box center [574, 244] width 76 height 25
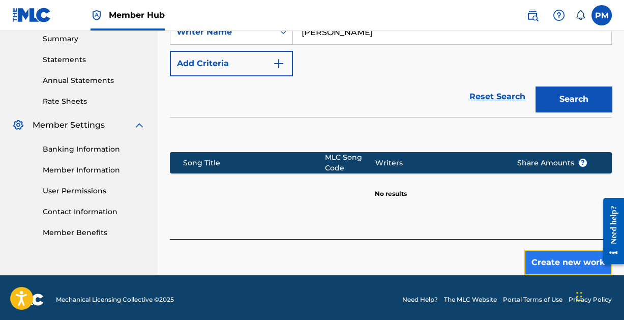
click at [566, 260] on button "Create new work" at bounding box center [568, 262] width 88 height 25
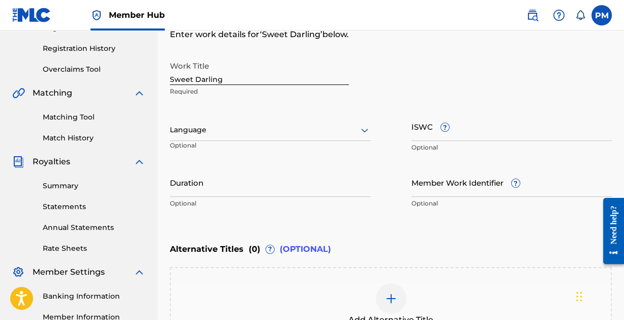
scroll to position [184, 0]
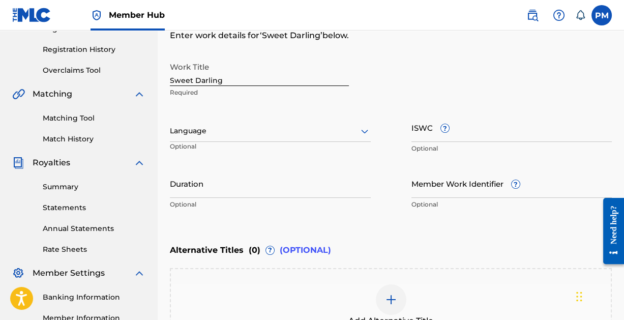
click at [365, 131] on icon at bounding box center [364, 132] width 7 height 4
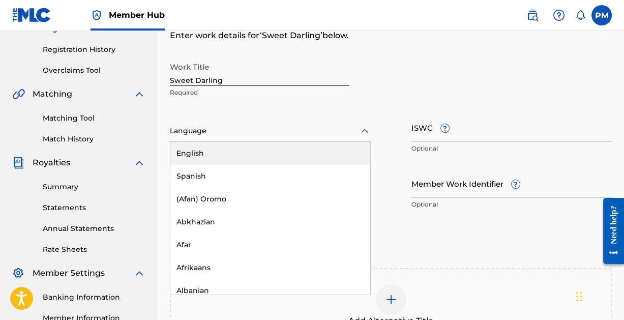
click at [328, 148] on div "English" at bounding box center [270, 153] width 200 height 23
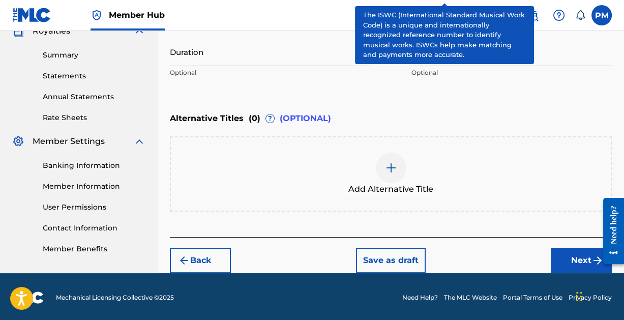
scroll to position [317, 0]
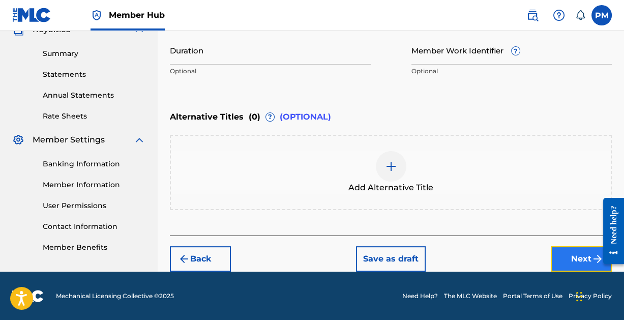
click at [566, 252] on button "Next" at bounding box center [581, 258] width 61 height 25
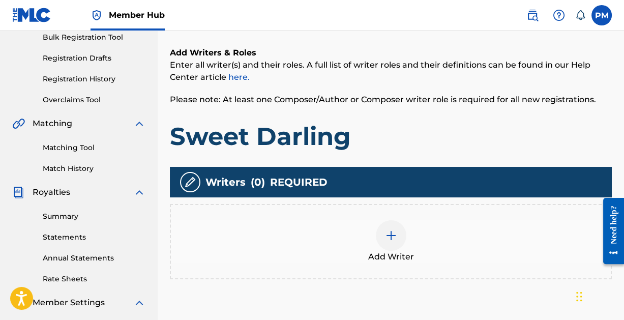
scroll to position [215, 0]
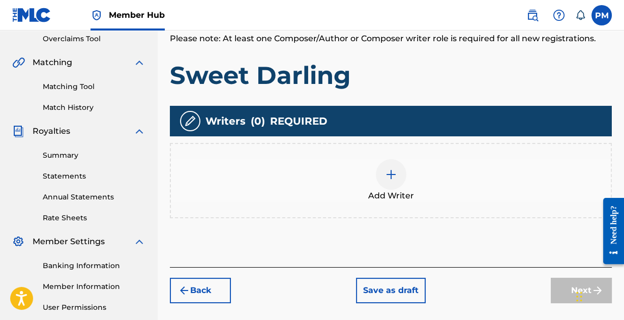
click at [388, 168] on img at bounding box center [391, 174] width 12 height 12
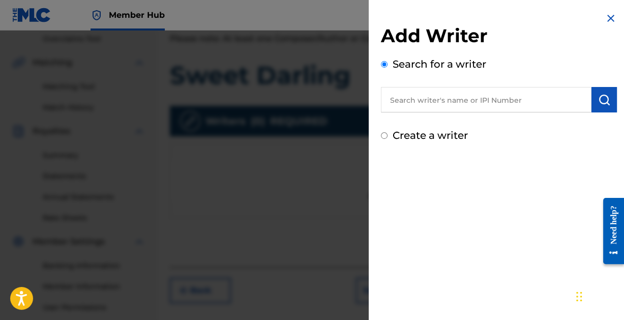
click at [443, 104] on input "text" at bounding box center [486, 99] width 211 height 25
paste input "[PERSON_NAME]"
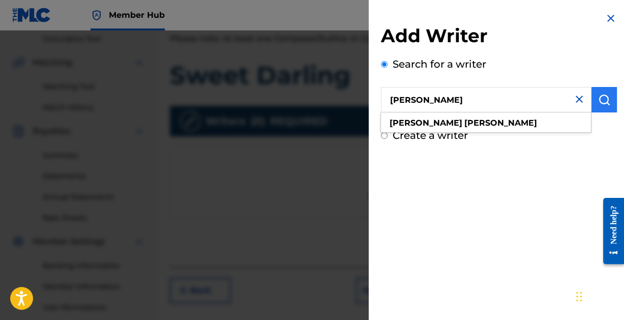
type input "[PERSON_NAME]"
click at [600, 97] on img "submit" at bounding box center [604, 100] width 12 height 12
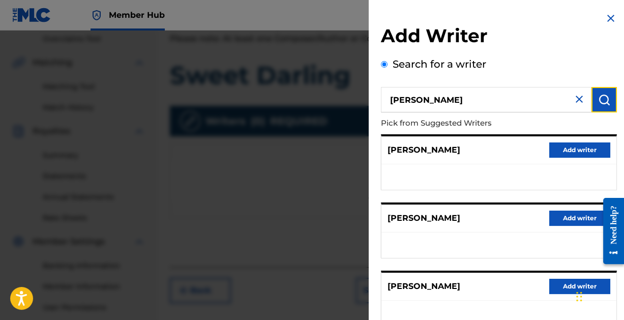
scroll to position [204, 0]
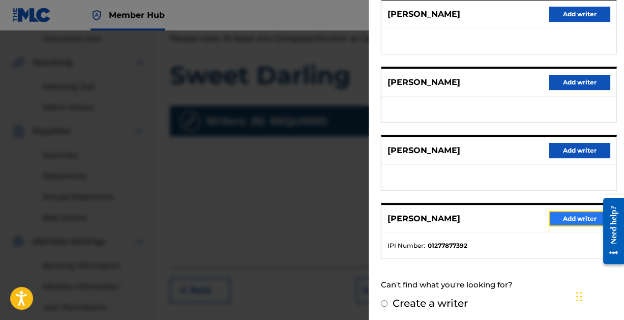
click at [568, 212] on button "Add writer" at bounding box center [579, 218] width 61 height 15
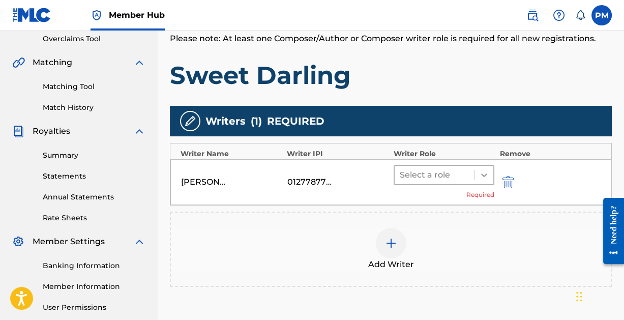
click at [485, 177] on icon at bounding box center [484, 175] width 10 height 10
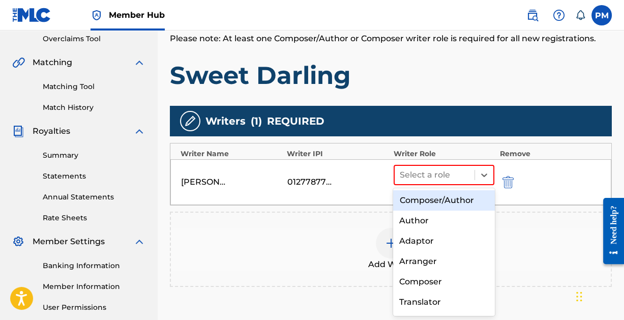
click at [452, 198] on div "Composer/Author" at bounding box center [443, 200] width 101 height 20
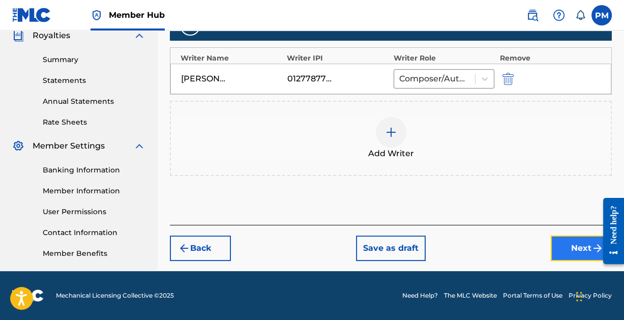
click at [567, 245] on button "Next" at bounding box center [581, 248] width 61 height 25
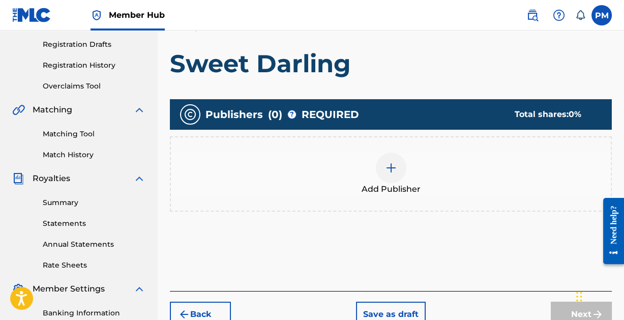
scroll to position [168, 0]
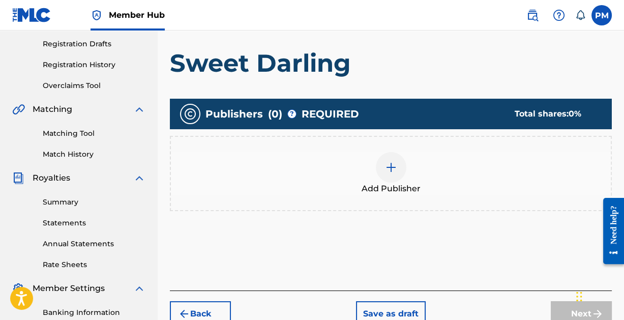
click at [391, 161] on img at bounding box center [391, 167] width 12 height 12
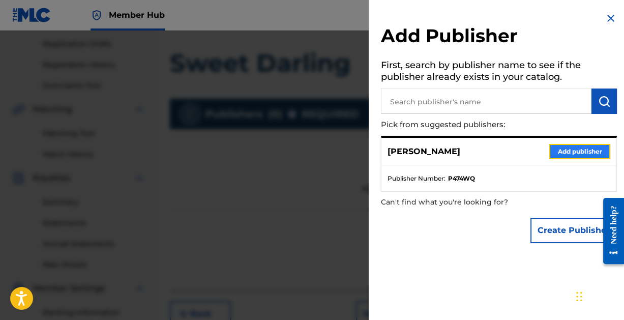
click at [589, 152] on button "Add publisher" at bounding box center [579, 151] width 61 height 15
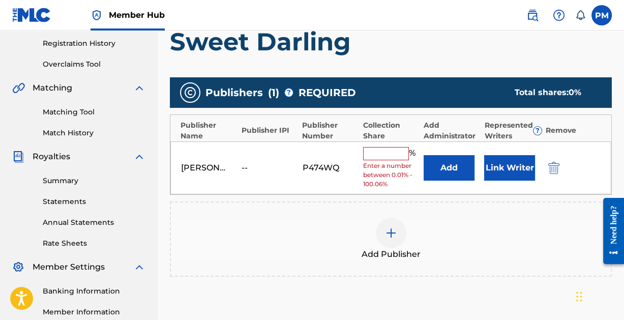
scroll to position [198, 0]
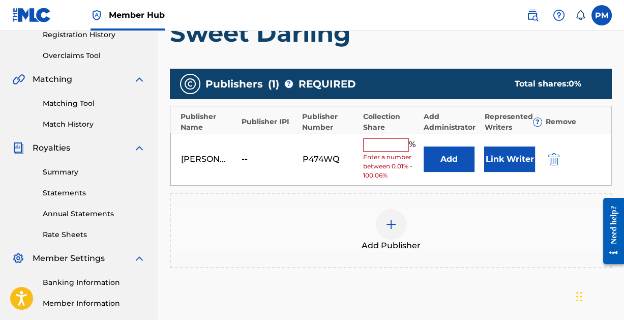
click at [392, 142] on input "text" at bounding box center [386, 144] width 46 height 13
type input "100"
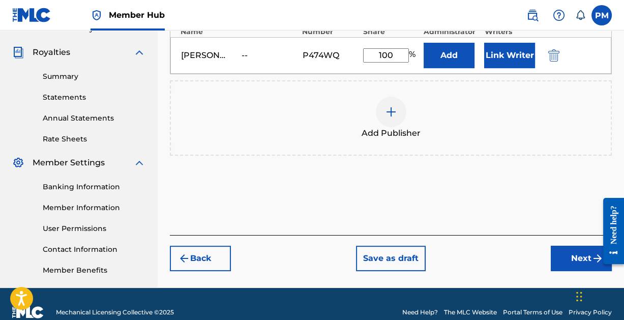
scroll to position [311, 0]
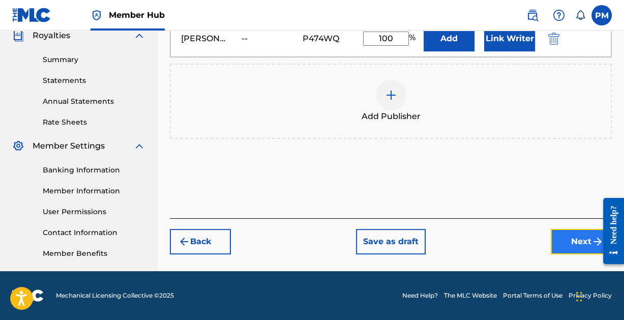
click at [579, 238] on button "Next" at bounding box center [581, 241] width 61 height 25
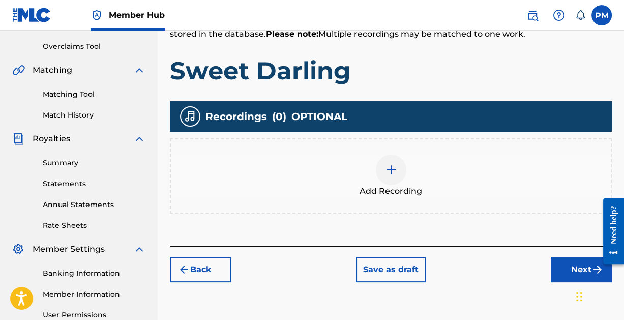
scroll to position [218, 0]
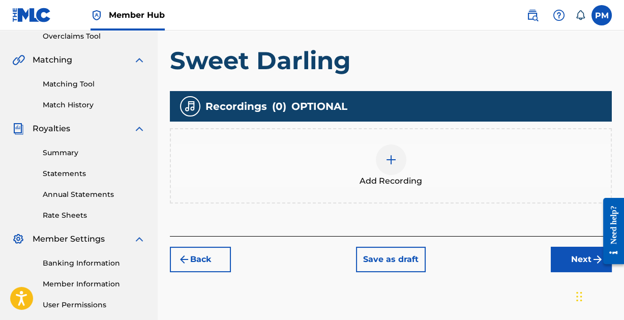
click at [394, 156] on img at bounding box center [391, 160] width 12 height 12
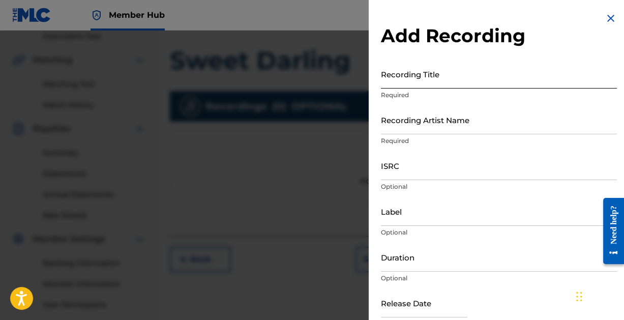
click at [430, 79] on input "Recording Title" at bounding box center [499, 74] width 236 height 29
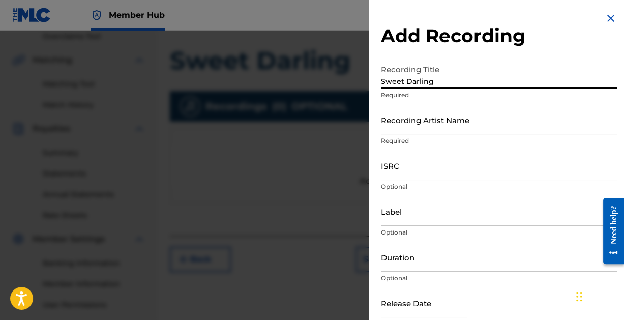
type input "Sweet Darling"
click at [450, 118] on input "Recording Artist Name" at bounding box center [499, 119] width 236 height 29
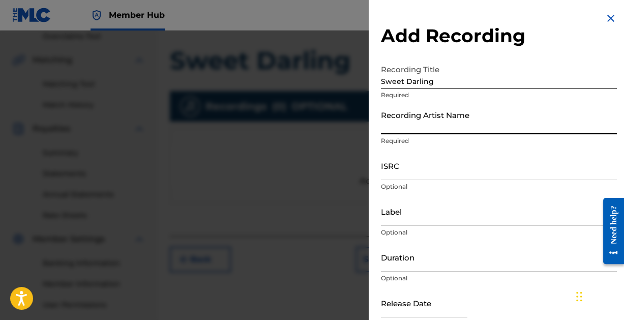
type input "[PERSON_NAME]"
click at [463, 173] on input "ISRC" at bounding box center [499, 165] width 236 height 29
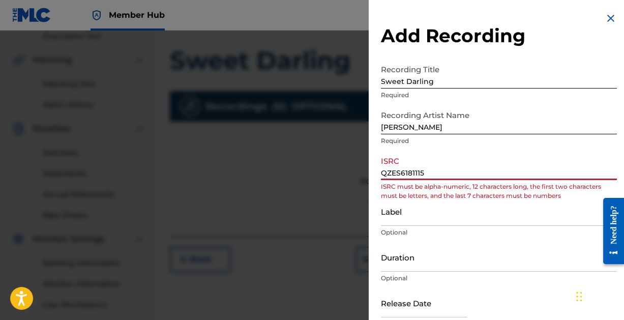
type input "QZES61811150"
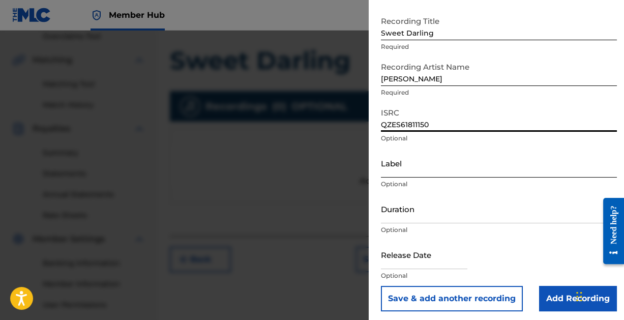
scroll to position [52, 0]
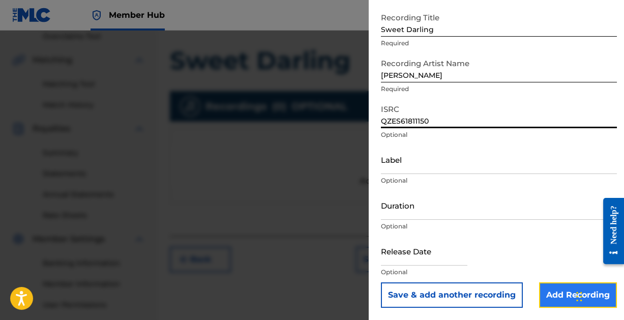
click at [556, 294] on input "Add Recording" at bounding box center [578, 294] width 78 height 25
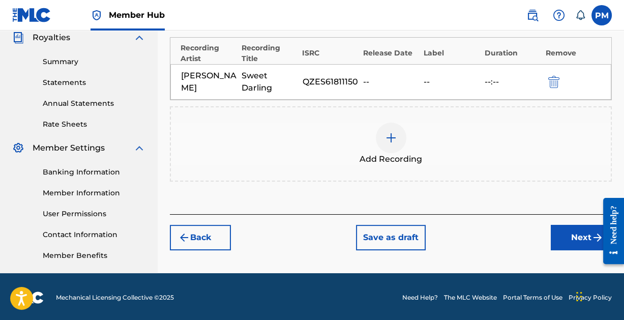
scroll to position [311, 0]
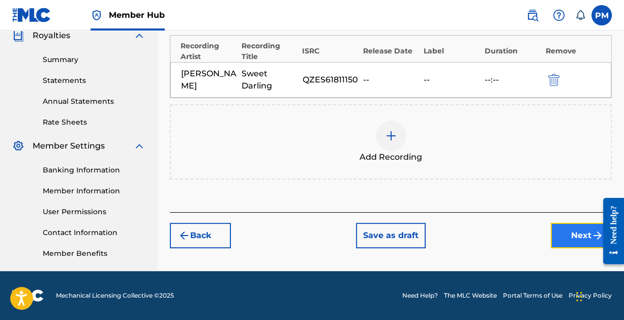
click at [564, 232] on button "Next" at bounding box center [581, 235] width 61 height 25
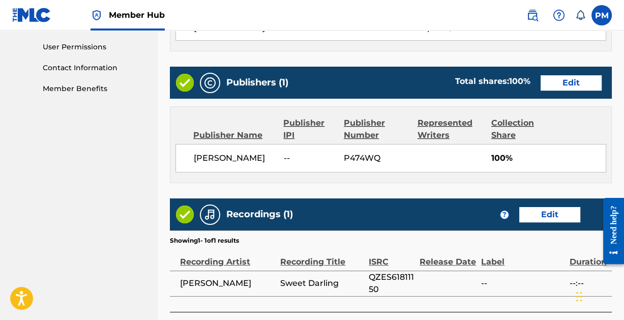
scroll to position [550, 0]
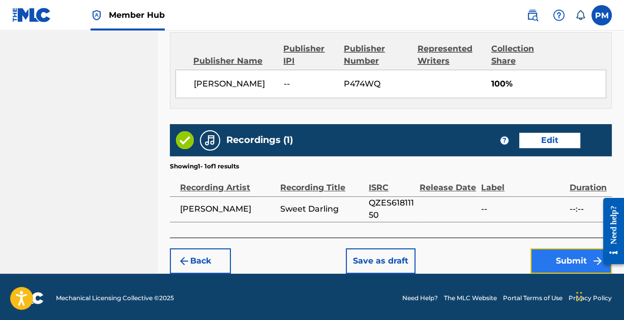
click at [564, 253] on button "Submit" at bounding box center [571, 260] width 81 height 25
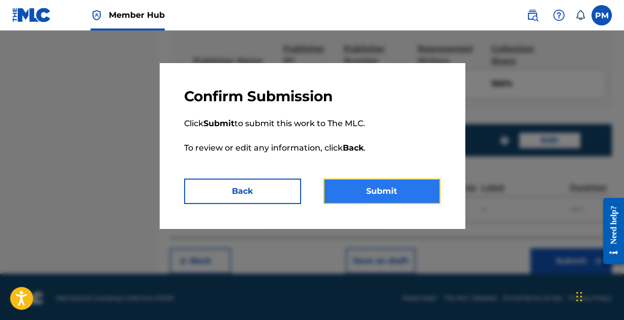
click at [392, 188] on button "Submit" at bounding box center [382, 191] width 117 height 25
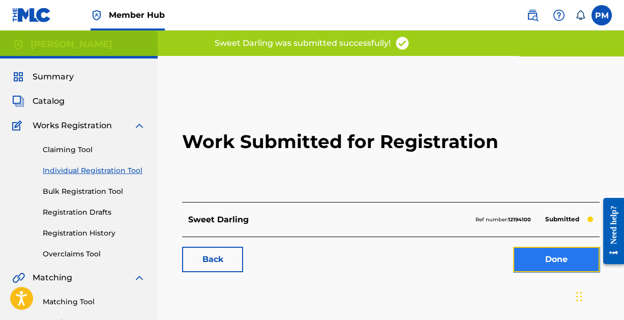
click at [541, 256] on link "Done" at bounding box center [556, 259] width 86 height 25
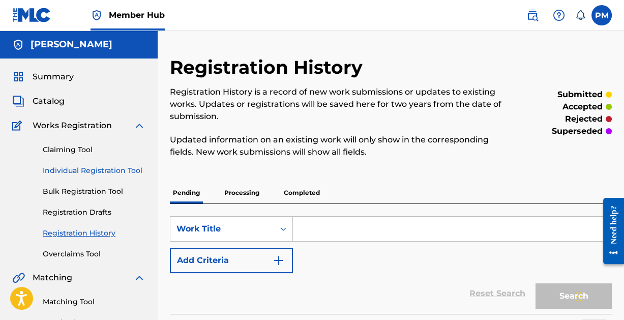
click at [89, 166] on link "Individual Registration Tool" at bounding box center [94, 170] width 103 height 11
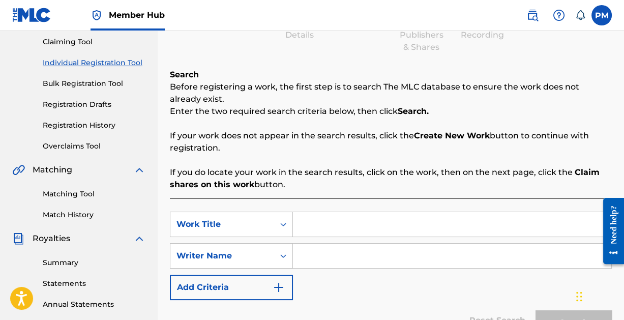
scroll to position [112, 0]
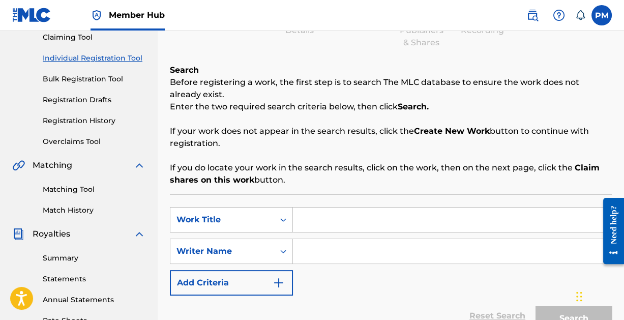
click at [368, 222] on input "Search Form" at bounding box center [452, 220] width 318 height 24
click at [315, 225] on input "SO Gone (You Will Too)" at bounding box center [452, 220] width 318 height 24
type input "So Gone (You Will Too)"
click at [327, 256] on input "Search Form" at bounding box center [452, 251] width 318 height 24
paste input "[PERSON_NAME]"
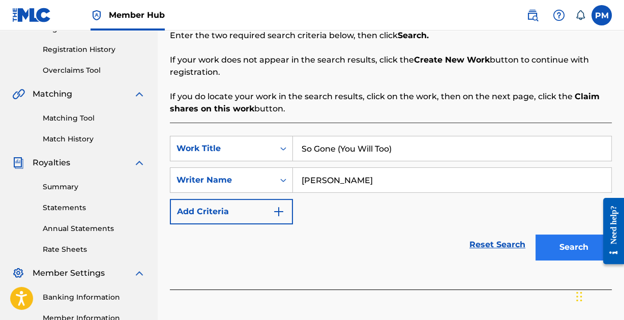
scroll to position [184, 0]
type input "[PERSON_NAME]"
click at [561, 240] on button "Search" at bounding box center [574, 246] width 76 height 25
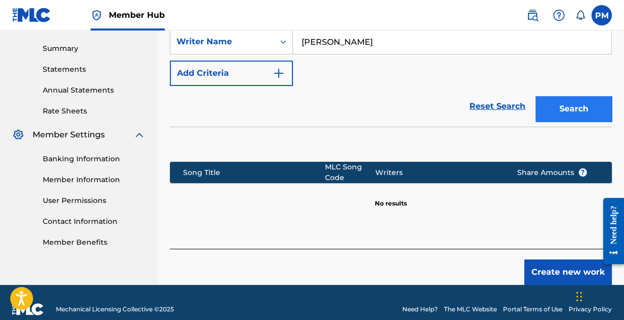
scroll to position [335, 0]
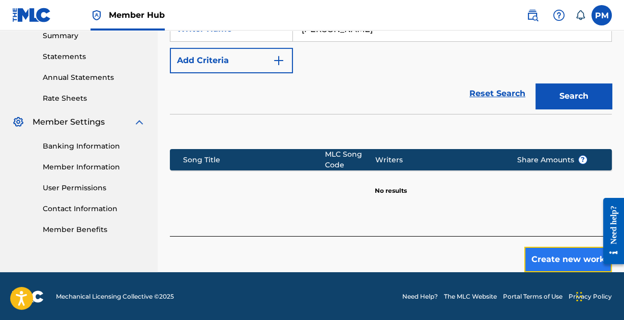
click at [568, 255] on button "Create new work" at bounding box center [568, 259] width 88 height 25
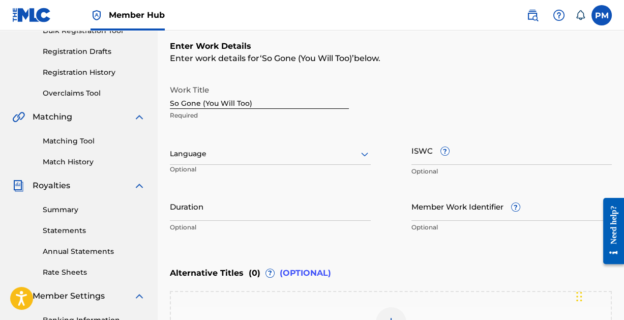
scroll to position [160, 0]
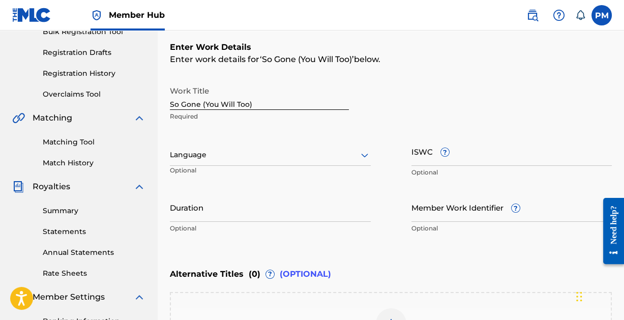
click at [363, 153] on icon at bounding box center [365, 155] width 12 height 12
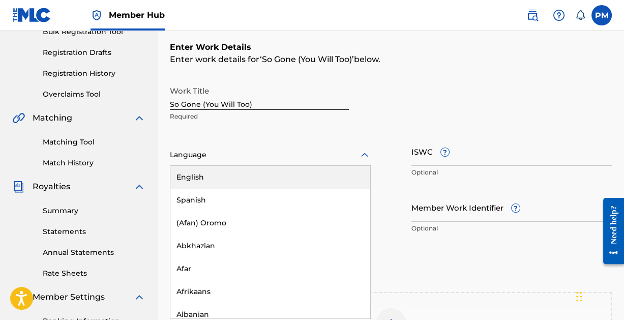
click at [298, 174] on div "English" at bounding box center [270, 177] width 200 height 23
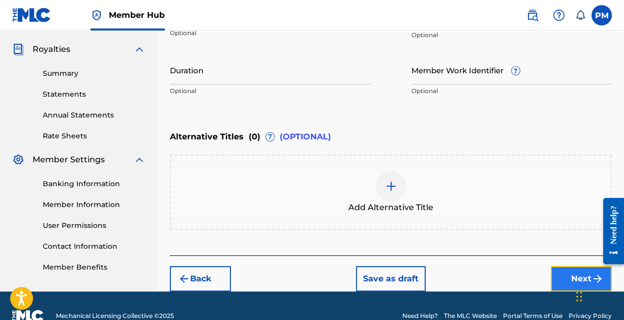
click at [565, 273] on button "Next" at bounding box center [581, 278] width 61 height 25
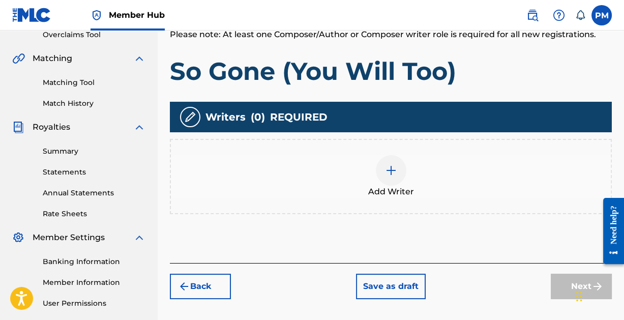
scroll to position [220, 0]
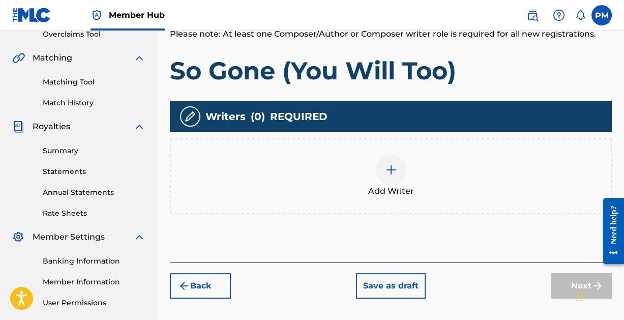
click at [391, 166] on img at bounding box center [391, 170] width 12 height 12
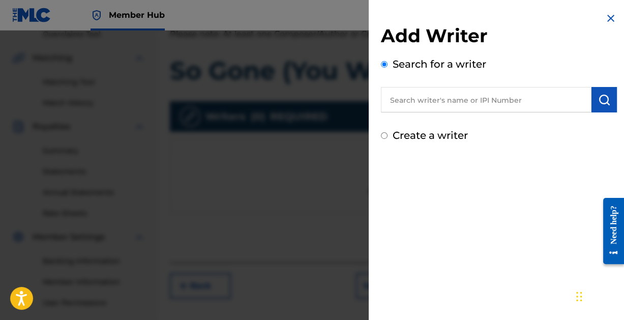
click at [436, 99] on input "text" at bounding box center [486, 99] width 211 height 25
paste input "[PERSON_NAME]"
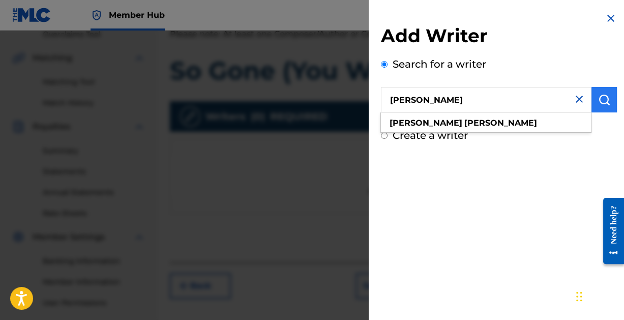
type input "[PERSON_NAME]"
click at [603, 102] on img "submit" at bounding box center [604, 100] width 12 height 12
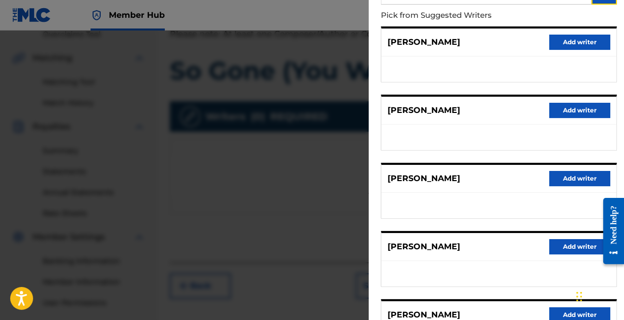
scroll to position [204, 0]
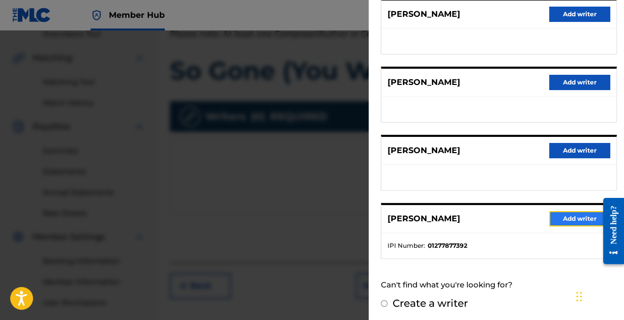
click at [575, 212] on button "Add writer" at bounding box center [579, 218] width 61 height 15
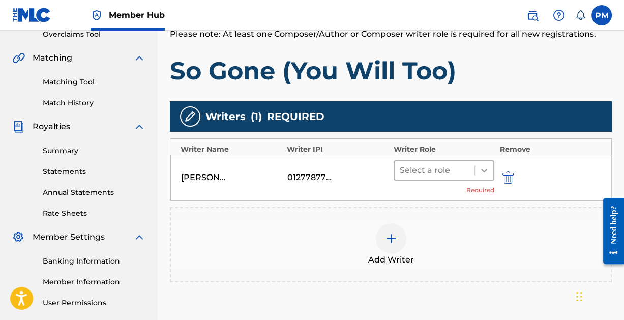
click at [481, 169] on icon at bounding box center [484, 170] width 10 height 10
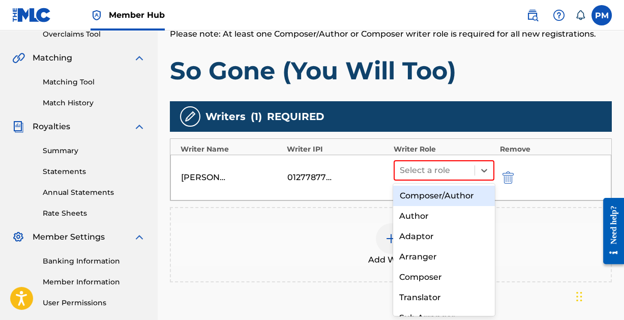
click at [449, 196] on div "Composer/Author" at bounding box center [443, 196] width 101 height 20
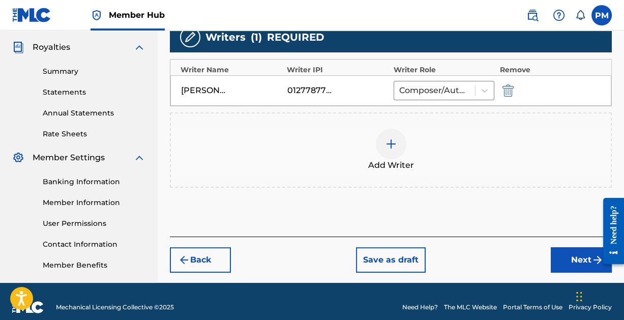
scroll to position [311, 0]
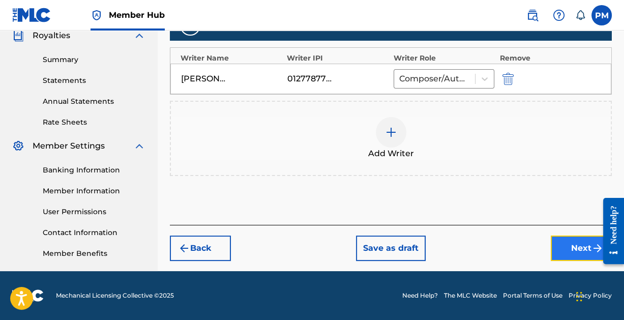
click at [569, 241] on button "Next" at bounding box center [581, 248] width 61 height 25
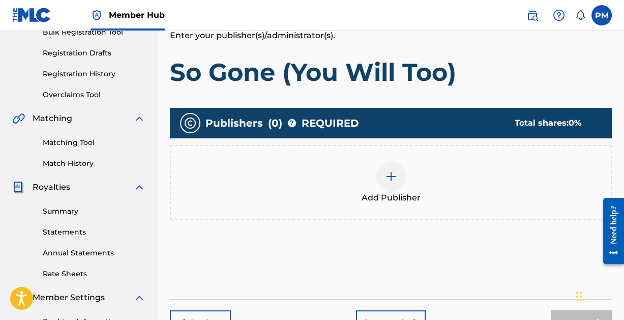
scroll to position [166, 0]
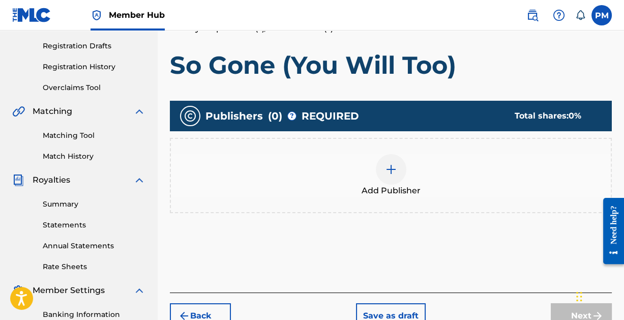
click at [394, 169] on img at bounding box center [391, 169] width 12 height 12
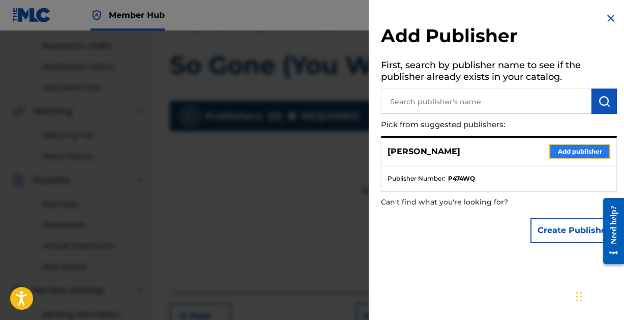
click at [559, 148] on button "Add publisher" at bounding box center [579, 151] width 61 height 15
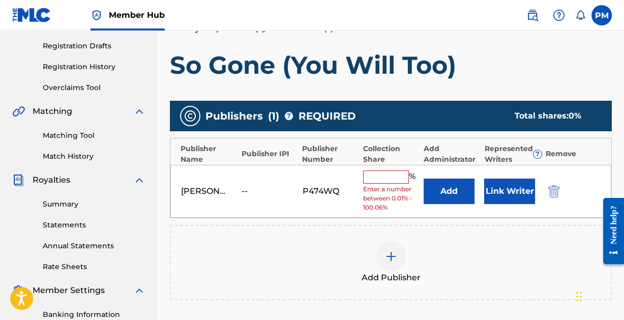
click at [393, 176] on input "text" at bounding box center [386, 176] width 46 height 13
type input "100"
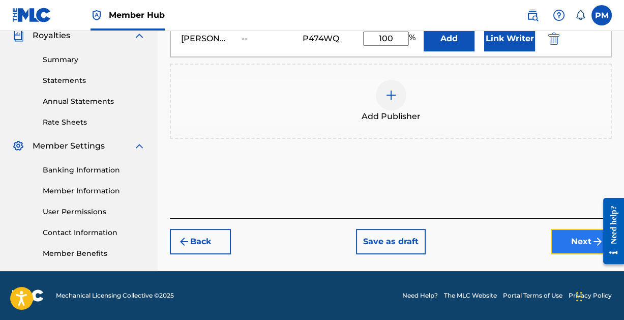
click at [568, 238] on button "Next" at bounding box center [581, 241] width 61 height 25
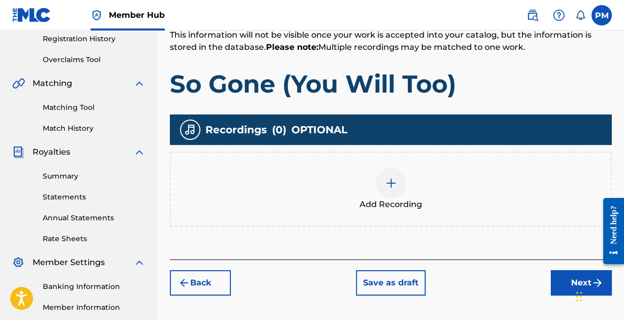
scroll to position [197, 0]
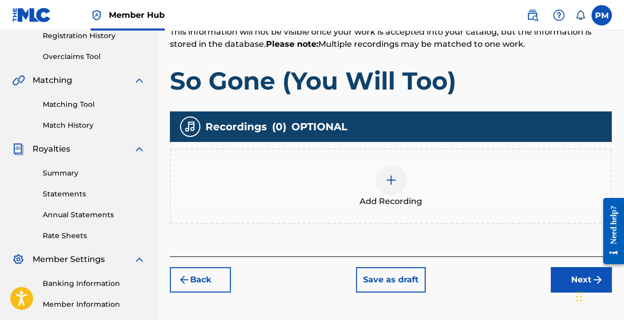
click at [394, 177] on img at bounding box center [391, 180] width 12 height 12
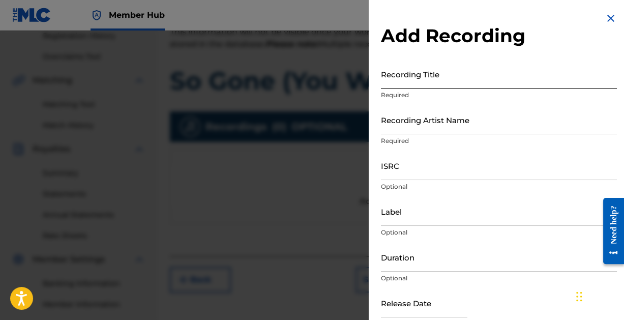
click at [426, 78] on input "Recording Title" at bounding box center [499, 74] width 236 height 29
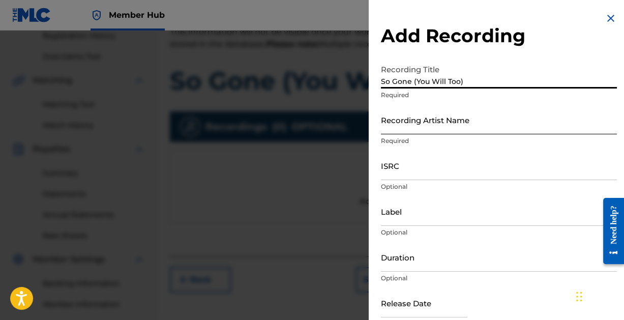
type input "So Gone (You Will Too)"
click at [445, 125] on input "Recording Artist Name" at bounding box center [499, 119] width 236 height 29
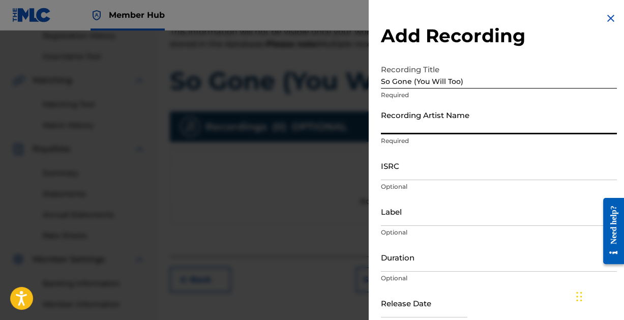
type input "[PERSON_NAME]"
click at [455, 174] on input "ISRC" at bounding box center [499, 165] width 236 height 29
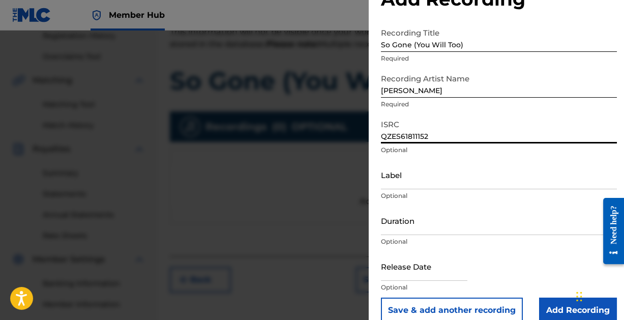
scroll to position [52, 0]
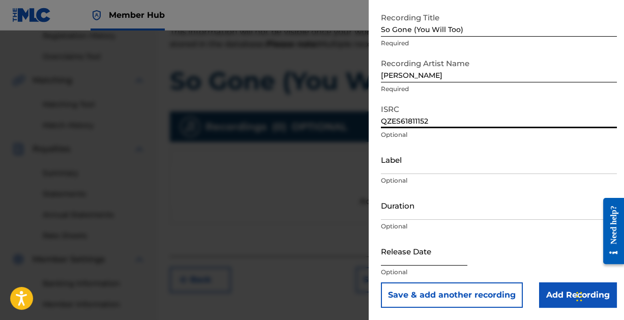
type input "QZES61811152"
click at [402, 255] on input "text" at bounding box center [424, 251] width 86 height 29
select select "8"
select select "2025"
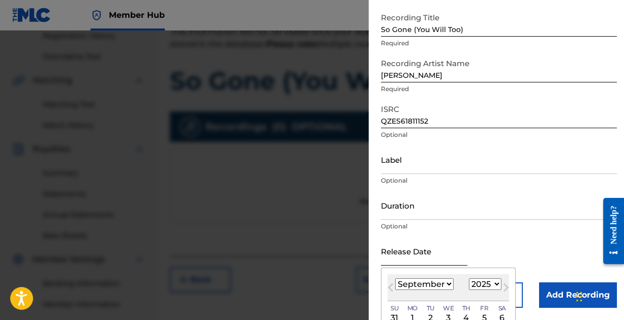
type input "[DATE]"
select select "9"
select select "2018"
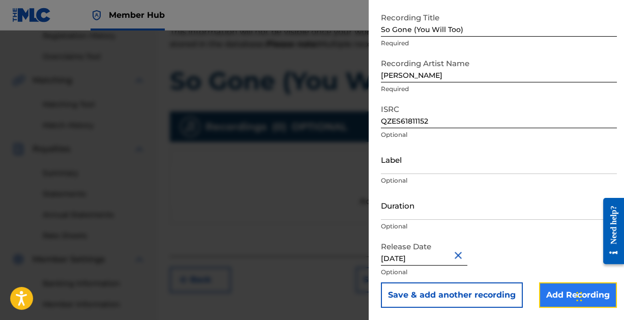
click at [548, 293] on input "Add Recording" at bounding box center [578, 294] width 78 height 25
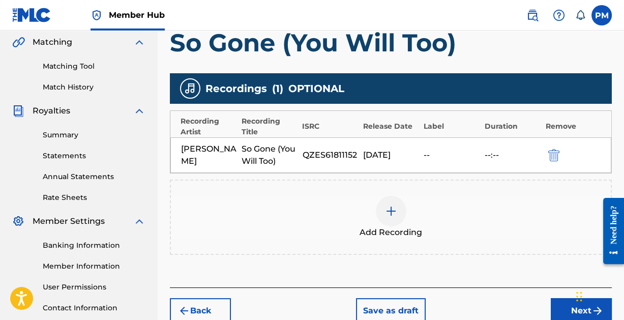
scroll to position [311, 0]
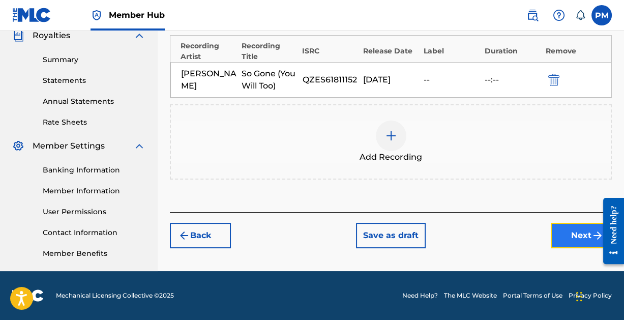
click at [571, 231] on button "Next" at bounding box center [581, 235] width 61 height 25
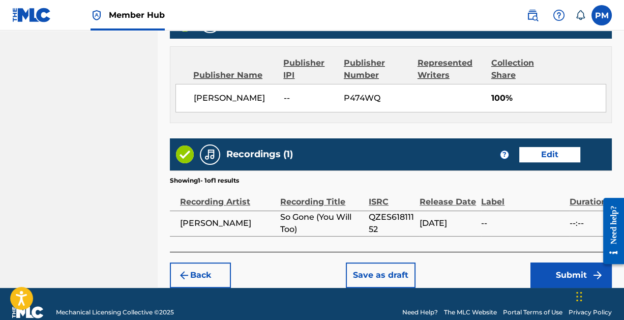
scroll to position [550, 0]
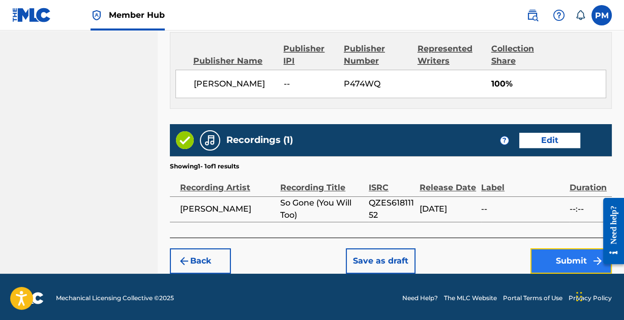
click at [568, 253] on button "Submit" at bounding box center [571, 260] width 81 height 25
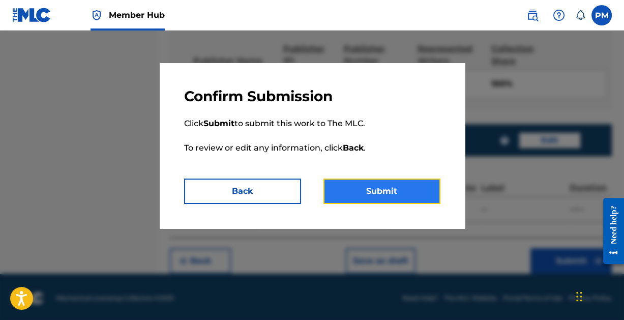
click at [378, 189] on button "Submit" at bounding box center [382, 191] width 117 height 25
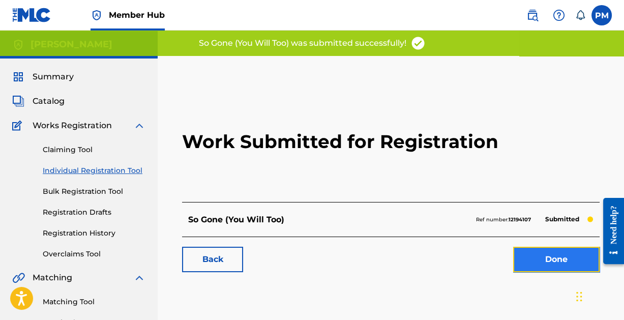
click at [544, 261] on link "Done" at bounding box center [556, 259] width 86 height 25
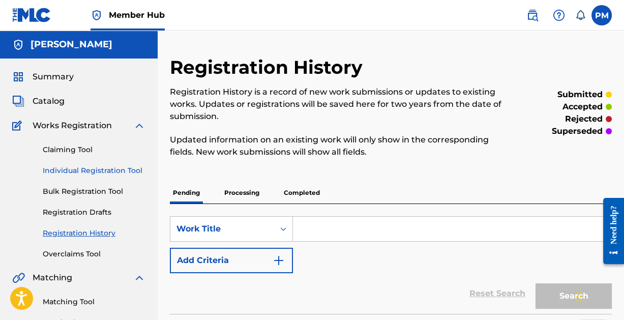
click at [100, 166] on link "Individual Registration Tool" at bounding box center [94, 170] width 103 height 11
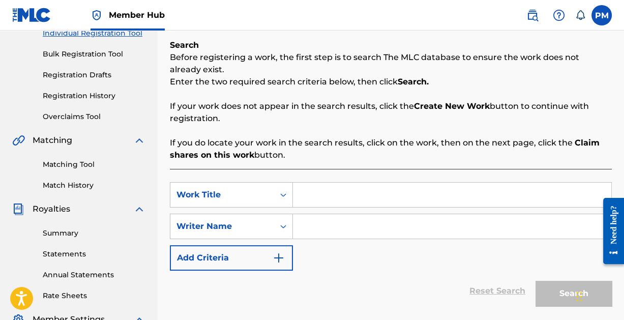
scroll to position [138, 0]
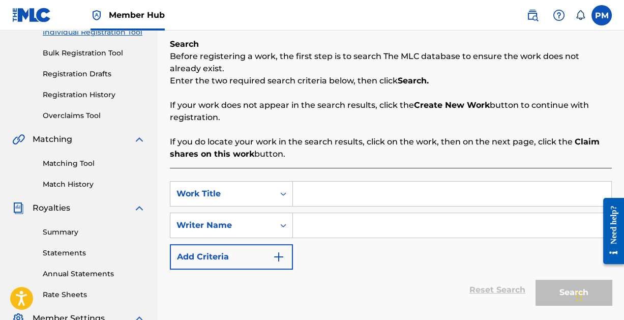
click at [326, 193] on input "Search Form" at bounding box center [452, 194] width 318 height 24
type input "She Gets Up (When the Bass Goes Down)"
click at [355, 220] on input "Search Form" at bounding box center [452, 225] width 318 height 24
paste input "[PERSON_NAME]"
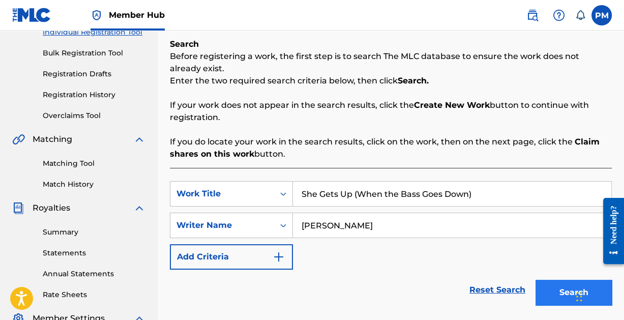
type input "[PERSON_NAME]"
click at [559, 285] on button "Search" at bounding box center [574, 292] width 76 height 25
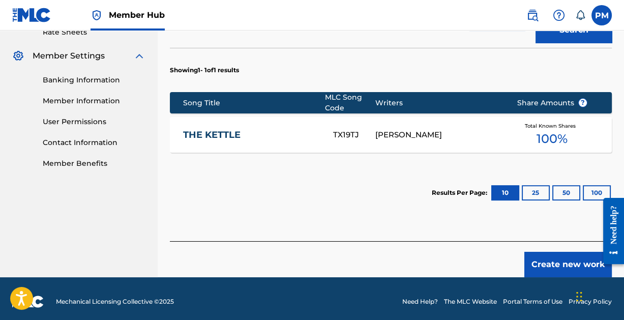
scroll to position [406, 0]
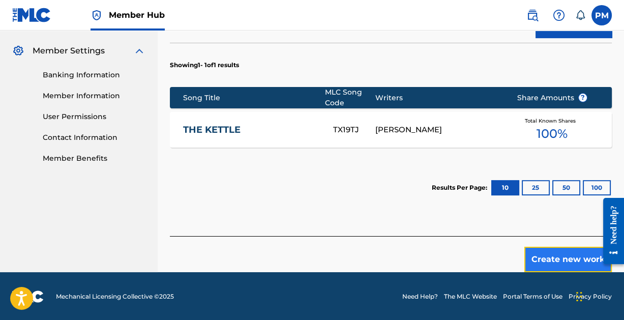
click at [559, 257] on button "Create new work" at bounding box center [568, 259] width 88 height 25
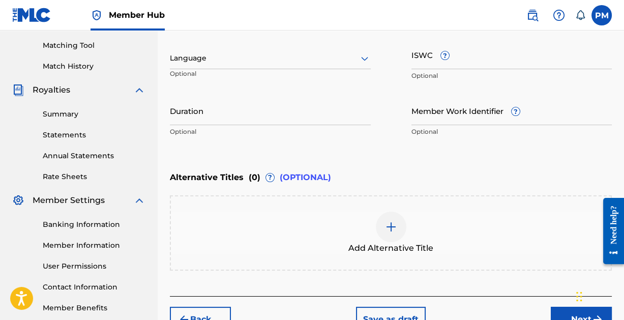
scroll to position [257, 0]
click at [362, 58] on icon at bounding box center [364, 58] width 7 height 4
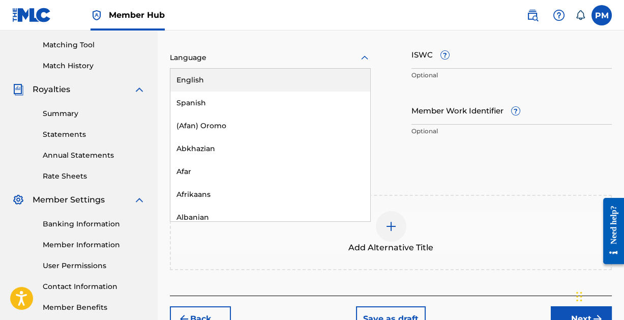
click at [208, 77] on div "English" at bounding box center [270, 80] width 200 height 23
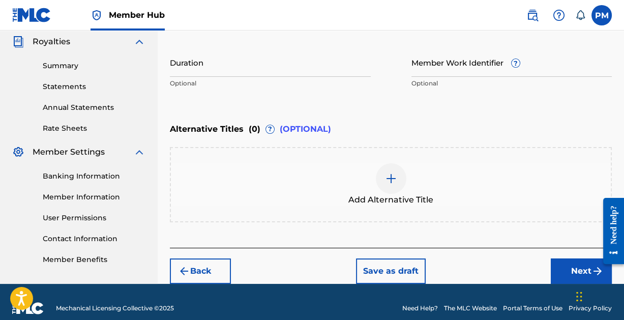
scroll to position [317, 0]
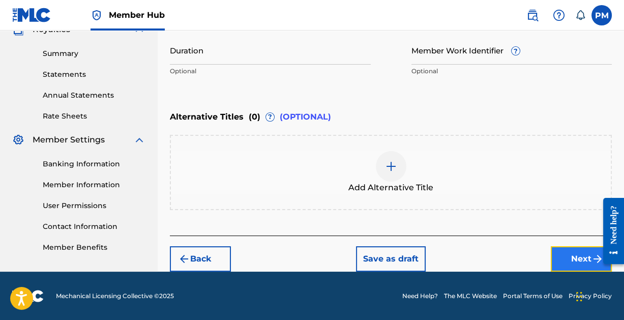
click at [571, 252] on button "Next" at bounding box center [581, 258] width 61 height 25
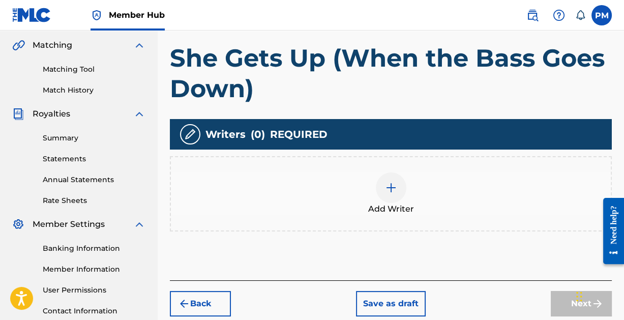
scroll to position [233, 0]
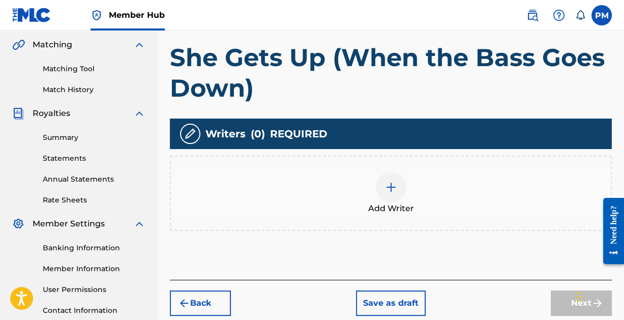
click at [393, 184] on img at bounding box center [391, 187] width 12 height 12
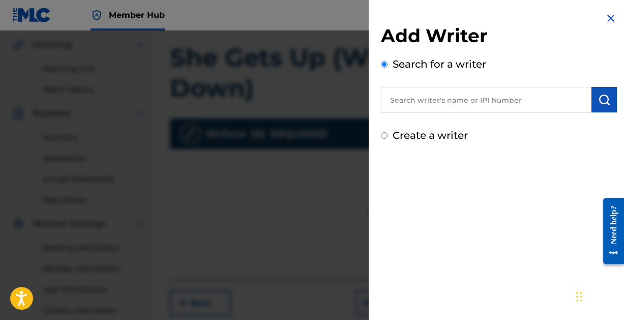
click at [436, 101] on input "text" at bounding box center [486, 99] width 211 height 25
paste input "[PERSON_NAME]"
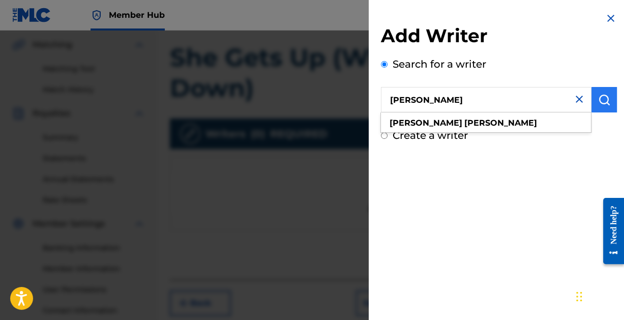
type input "[PERSON_NAME]"
click at [600, 101] on img "submit" at bounding box center [604, 100] width 12 height 12
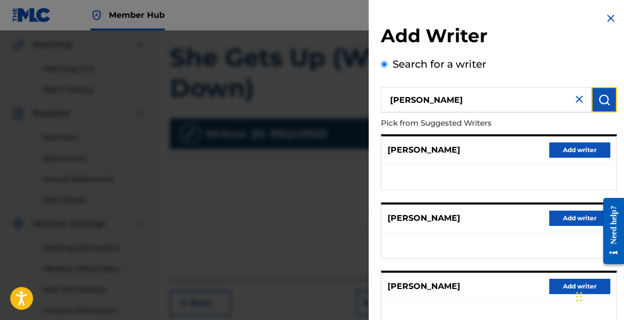
scroll to position [204, 0]
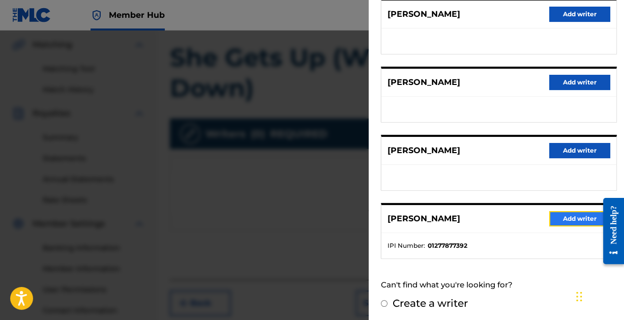
click at [575, 216] on button "Add writer" at bounding box center [579, 218] width 61 height 15
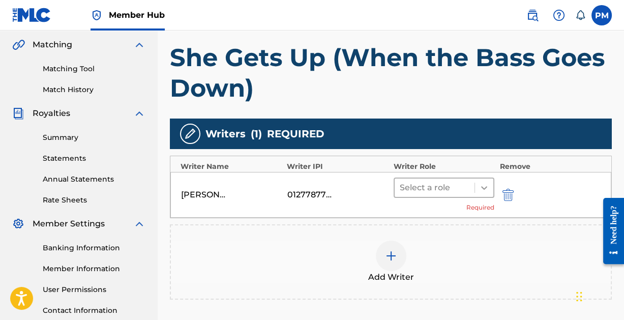
click at [485, 189] on icon at bounding box center [484, 188] width 10 height 10
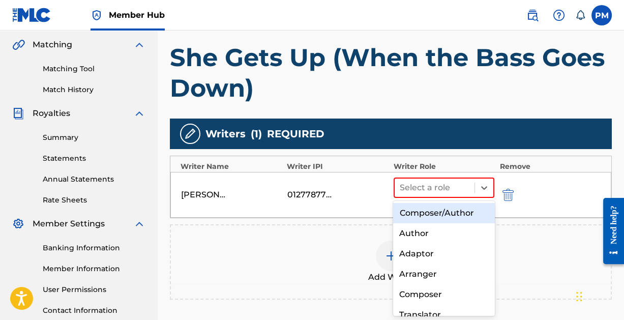
click at [461, 210] on div "Composer/Author" at bounding box center [443, 213] width 101 height 20
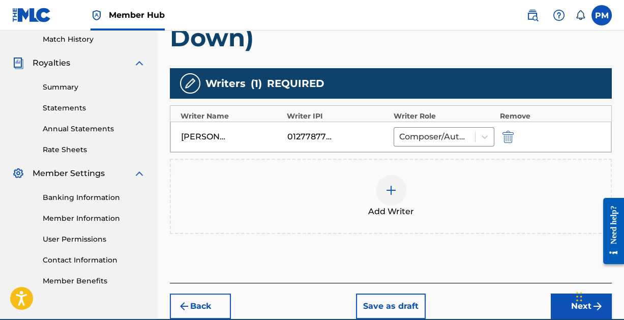
scroll to position [330, 0]
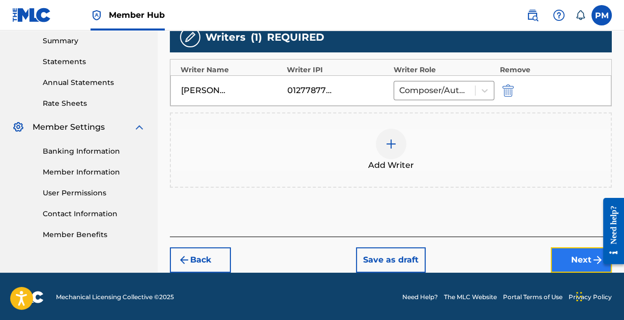
click at [562, 252] on button "Next" at bounding box center [581, 259] width 61 height 25
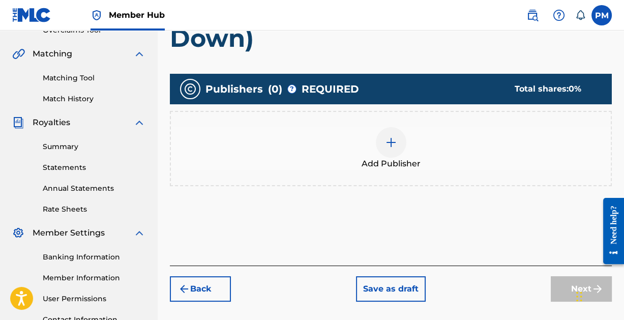
scroll to position [224, 0]
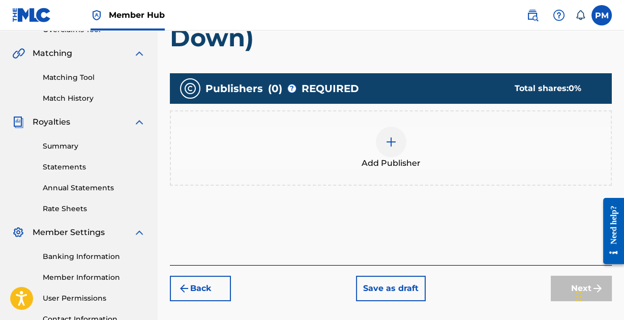
click at [386, 141] on img at bounding box center [391, 142] width 12 height 12
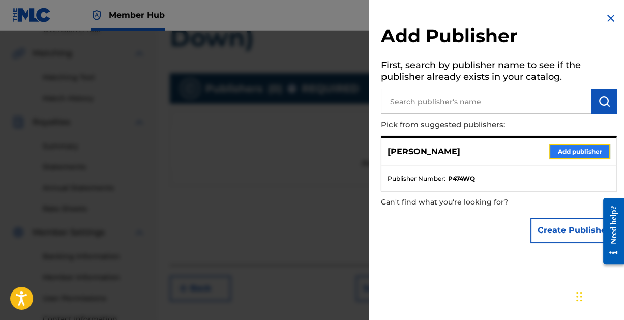
click at [577, 145] on button "Add publisher" at bounding box center [579, 151] width 61 height 15
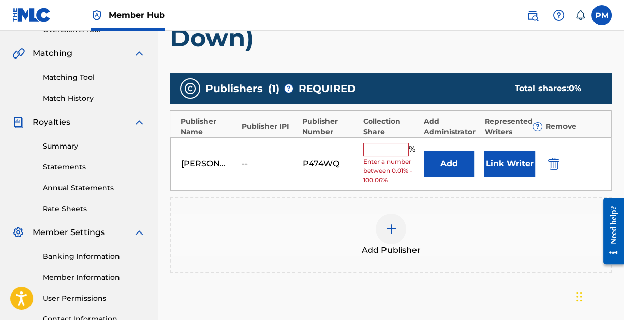
click at [390, 147] on input "text" at bounding box center [386, 149] width 46 height 13
type input "100"
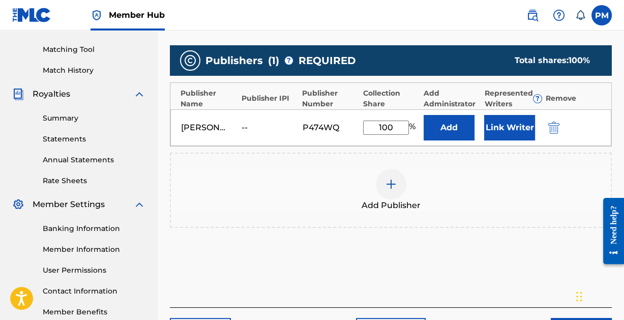
scroll to position [324, 0]
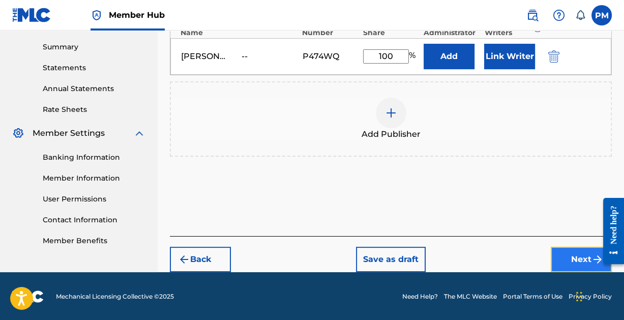
click at [573, 251] on button "Next" at bounding box center [581, 259] width 61 height 25
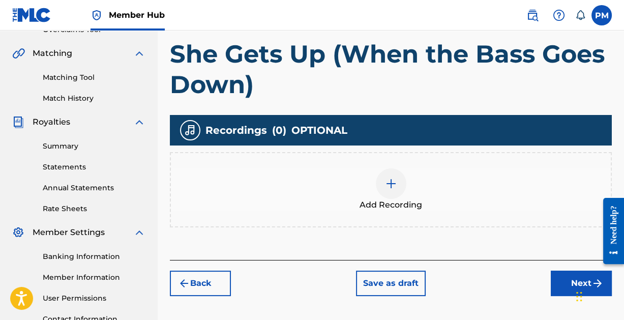
scroll to position [225, 0]
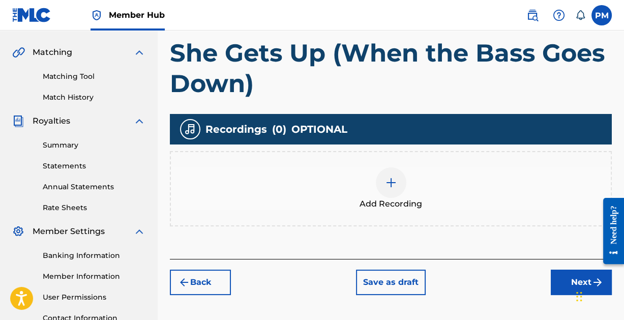
click at [387, 179] on img at bounding box center [391, 183] width 12 height 12
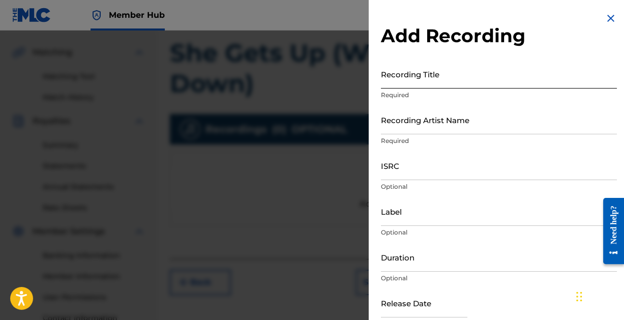
click at [426, 80] on input "Recording Title" at bounding box center [499, 74] width 236 height 29
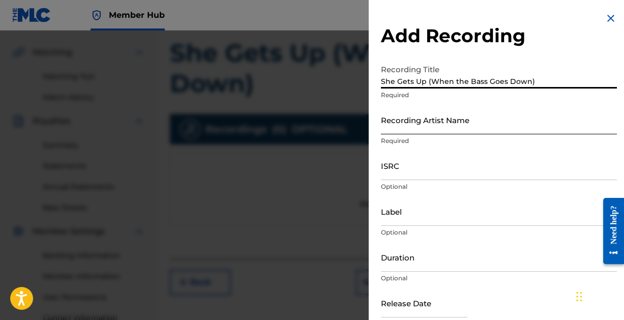
type input "She Gets Up (When the Bass Goes Down)"
click at [433, 122] on input "Recording Artist Name" at bounding box center [499, 119] width 236 height 29
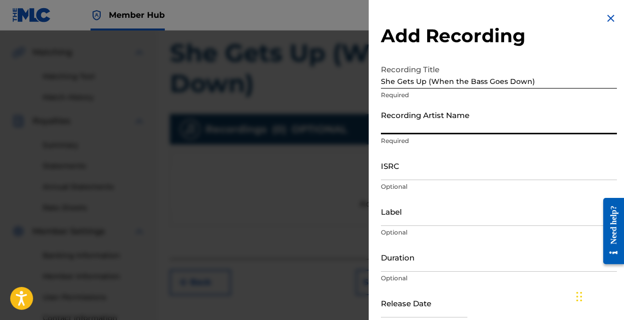
type input "[PERSON_NAME]"
click at [426, 173] on input "ISRC" at bounding box center [499, 165] width 236 height 29
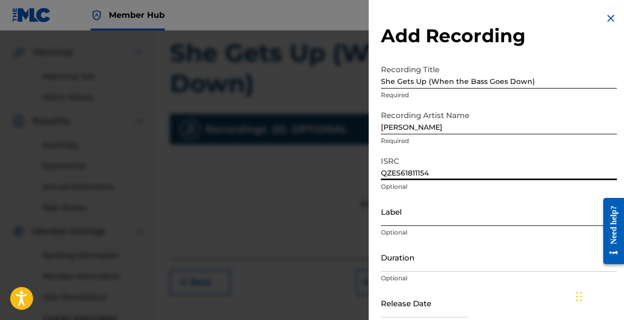
scroll to position [52, 0]
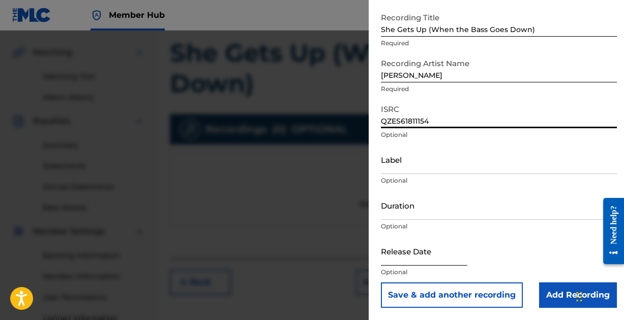
type input "QZES61811154"
click at [416, 255] on input "text" at bounding box center [424, 251] width 86 height 29
select select "8"
select select "2025"
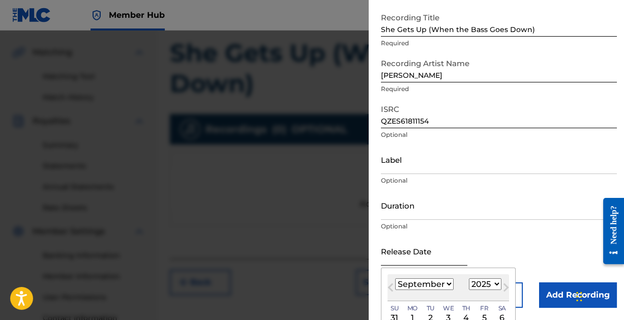
type input "[DATE]"
select select "9"
select select "2018"
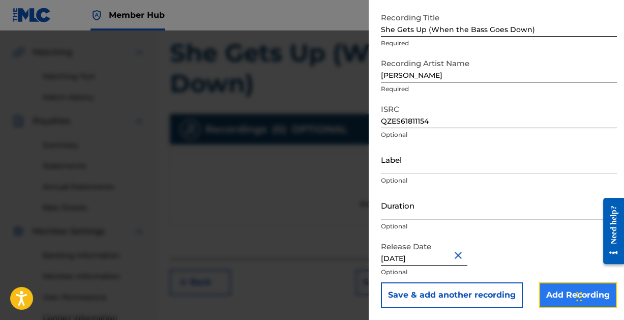
click at [547, 292] on input "Add Recording" at bounding box center [578, 294] width 78 height 25
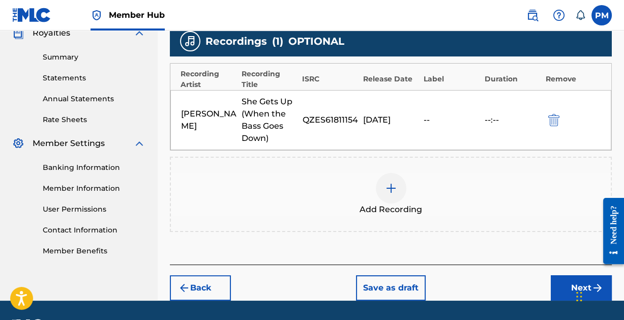
scroll to position [314, 0]
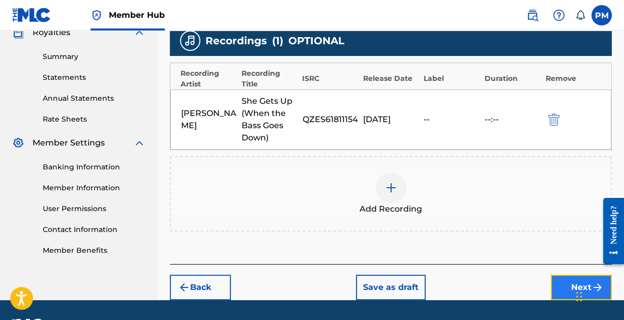
click at [567, 282] on button "Next" at bounding box center [581, 287] width 61 height 25
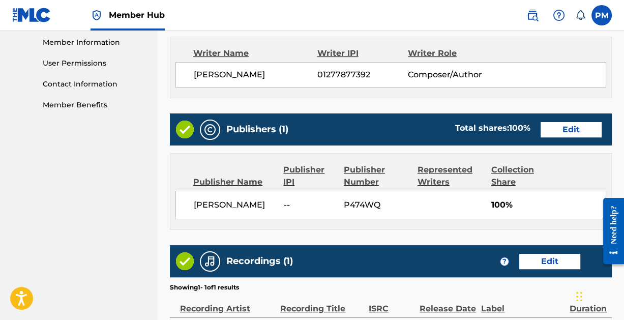
scroll to position [592, 0]
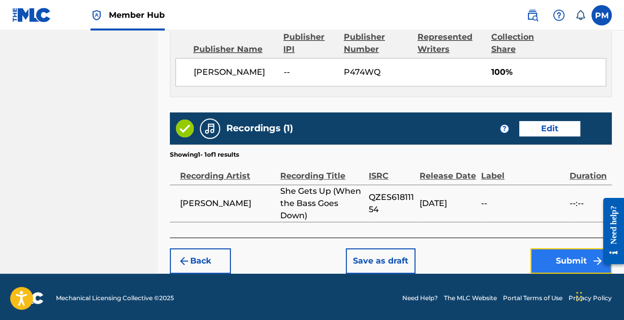
click at [549, 255] on button "Submit" at bounding box center [571, 260] width 81 height 25
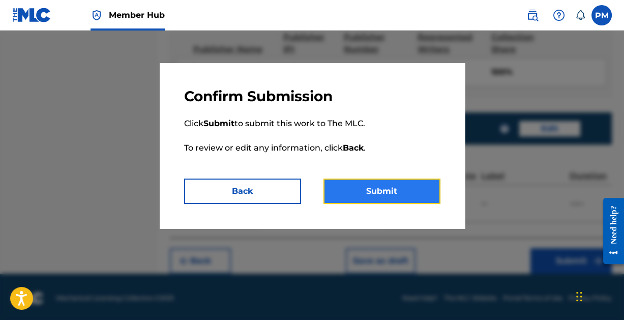
click at [379, 193] on button "Submit" at bounding box center [382, 191] width 117 height 25
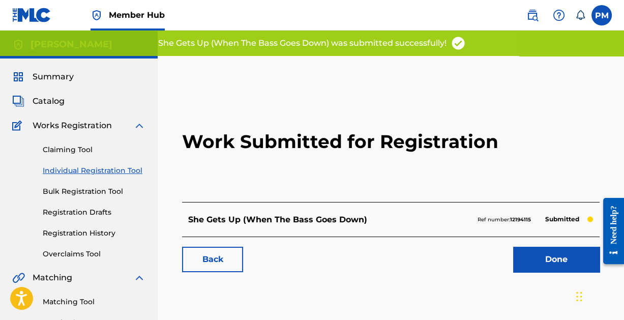
click at [86, 172] on link "Individual Registration Tool" at bounding box center [94, 170] width 103 height 11
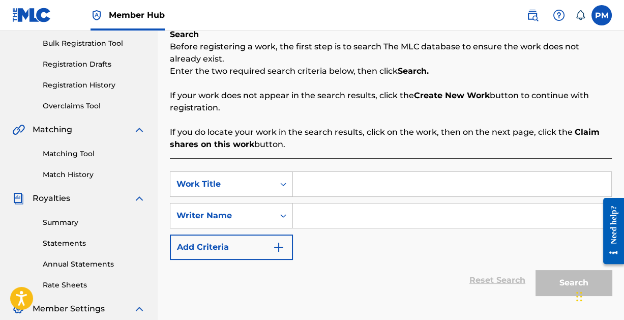
scroll to position [151, 0]
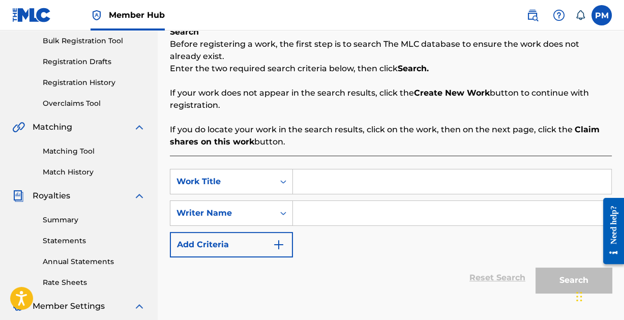
click at [327, 177] on input "Search Form" at bounding box center [452, 181] width 318 height 24
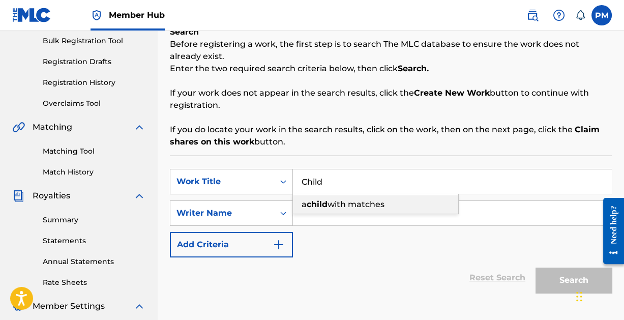
click at [342, 201] on span "with matches" at bounding box center [356, 204] width 57 height 10
type input "a child with matches"
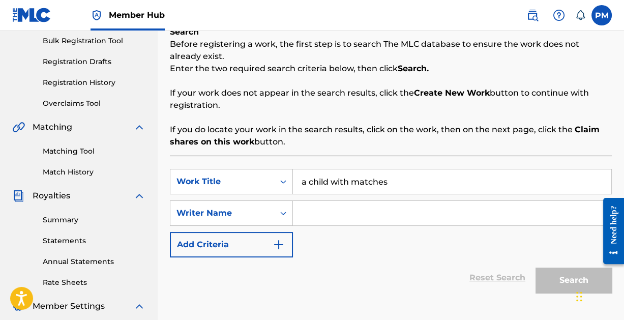
click at [399, 213] on input "Search Form" at bounding box center [452, 213] width 318 height 24
paste input "[PERSON_NAME]"
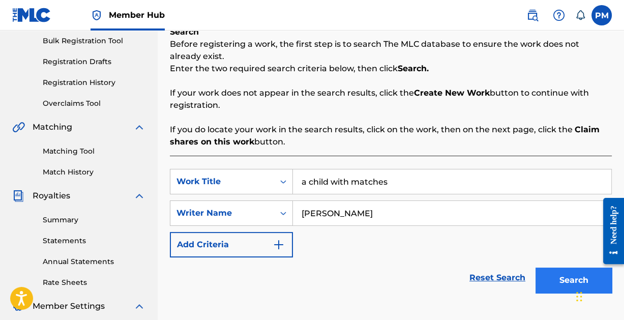
type input "[PERSON_NAME]"
click at [558, 275] on button "Search" at bounding box center [574, 280] width 76 height 25
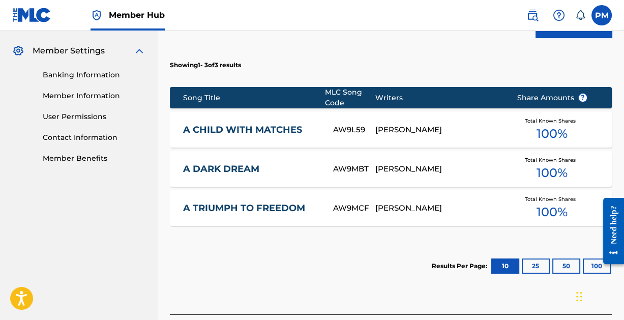
scroll to position [395, 0]
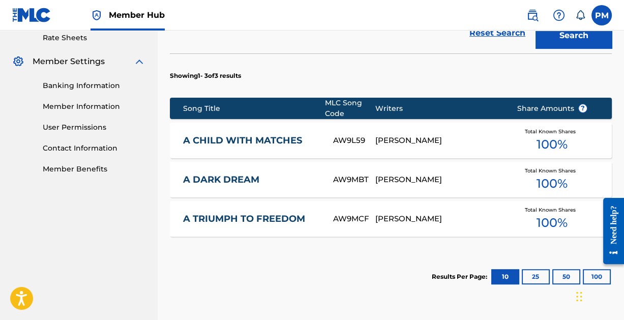
click at [252, 136] on link "A CHILD WITH MATCHES" at bounding box center [251, 141] width 136 height 12
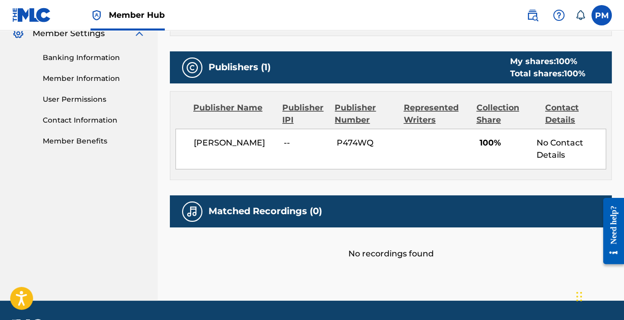
scroll to position [451, 0]
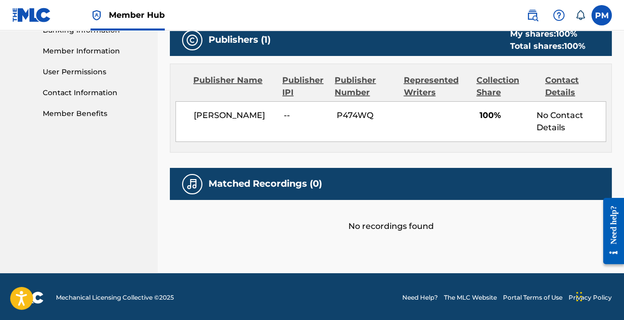
click at [393, 228] on div "No recordings found" at bounding box center [391, 216] width 442 height 33
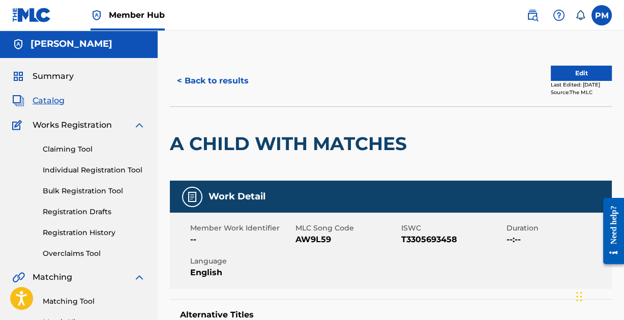
scroll to position [0, 0]
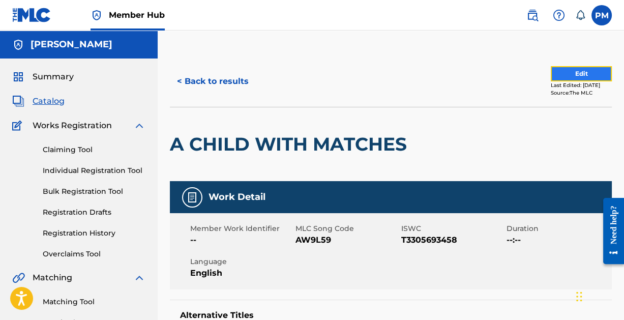
click at [577, 72] on button "Edit" at bounding box center [581, 73] width 61 height 15
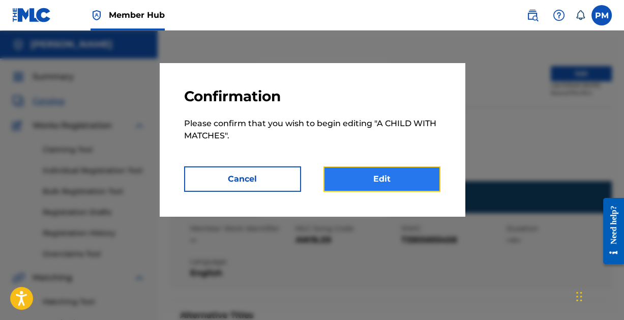
click at [374, 174] on link "Edit" at bounding box center [382, 178] width 117 height 25
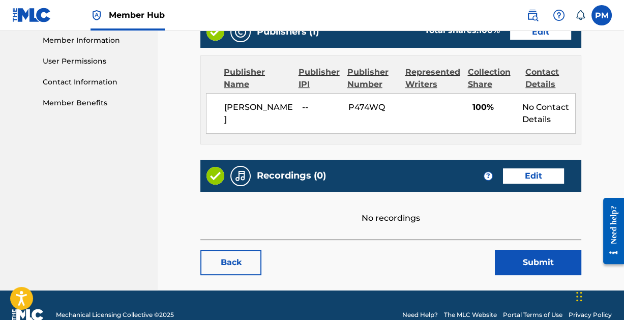
scroll to position [468, 0]
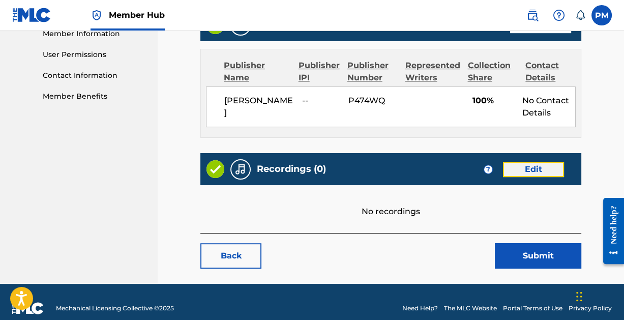
click at [536, 162] on link "Edit" at bounding box center [533, 169] width 61 height 15
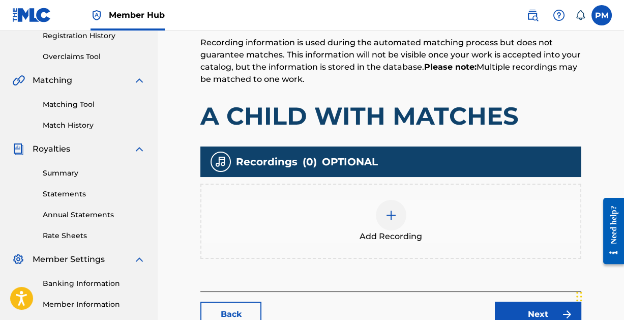
scroll to position [198, 0]
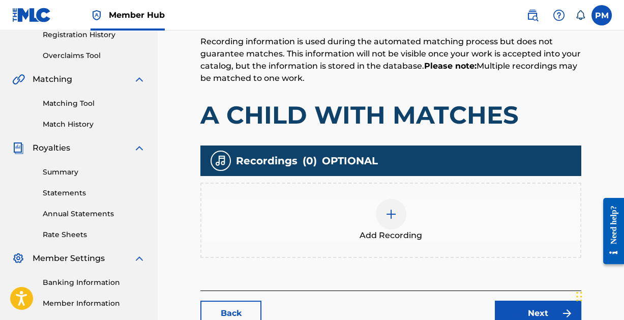
click at [391, 209] on img at bounding box center [391, 214] width 12 height 12
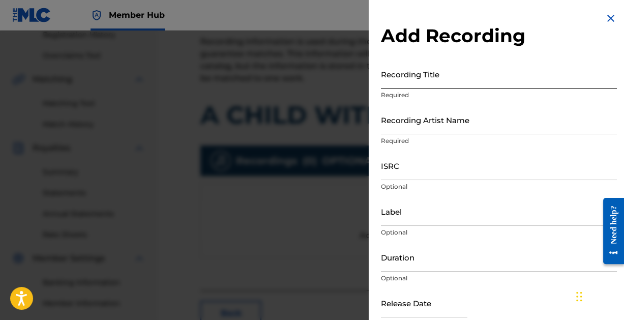
click at [440, 78] on input "Recording Title" at bounding box center [499, 74] width 236 height 29
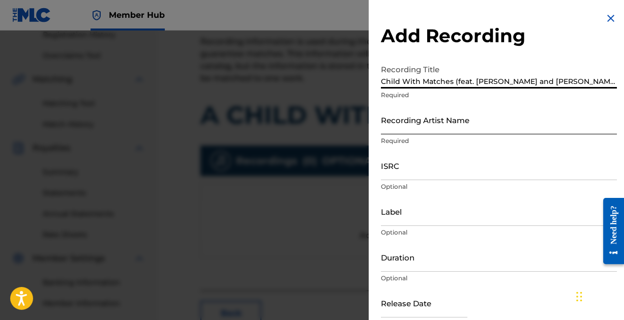
type input "Child With Matches (feat. [PERSON_NAME] and [PERSON_NAME])"
click at [450, 125] on input "Recording Artist Name" at bounding box center [499, 119] width 236 height 29
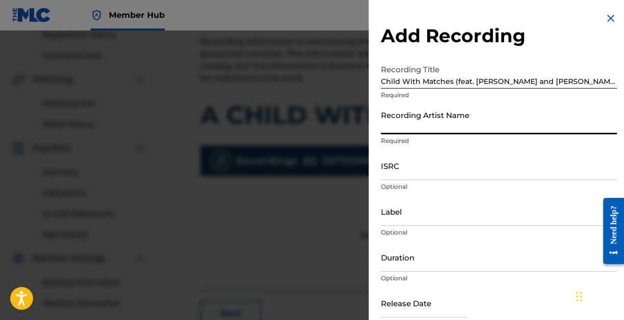
type input "[PERSON_NAME]"
click at [433, 170] on input "ISRC" at bounding box center [499, 165] width 236 height 29
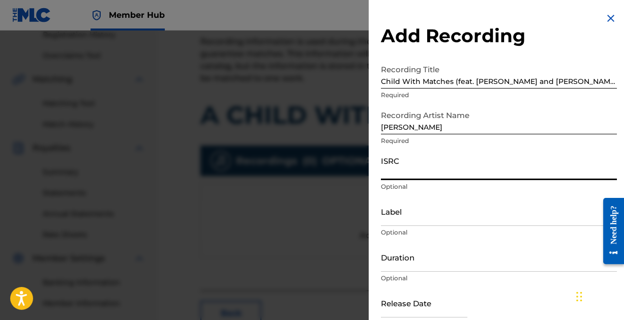
click at [428, 173] on input "ISRC" at bounding box center [499, 165] width 236 height 29
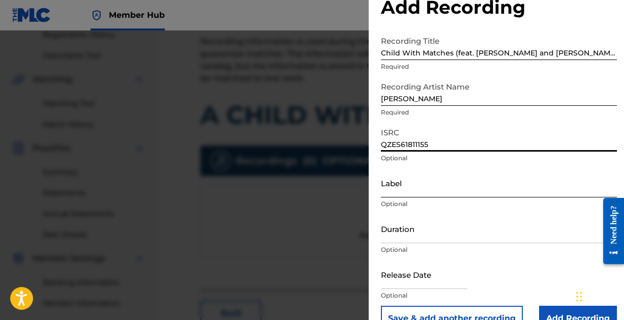
scroll to position [52, 0]
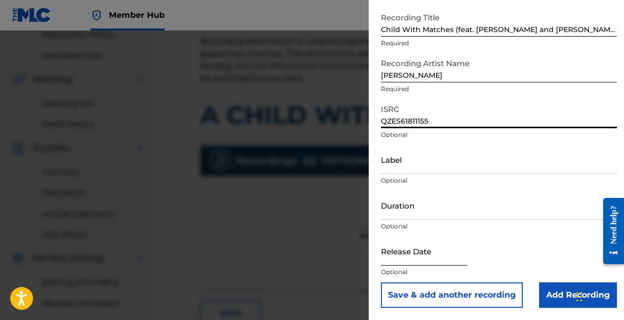
type input "QZES61811155"
click at [410, 259] on input "text" at bounding box center [424, 251] width 86 height 29
select select "8"
select select "2025"
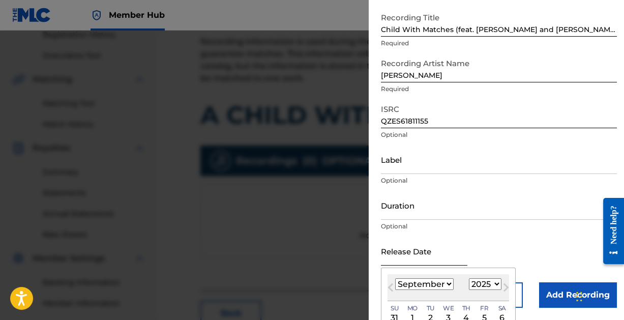
type input "[DATE]"
select select "9"
select select "2018"
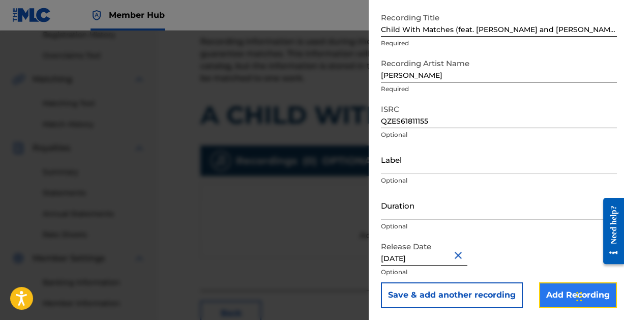
click at [547, 291] on input "Add Recording" at bounding box center [578, 294] width 78 height 25
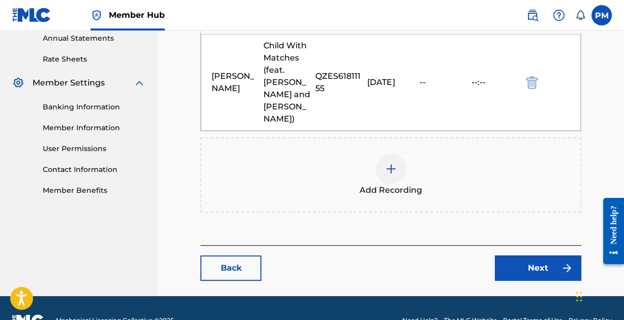
scroll to position [398, 0]
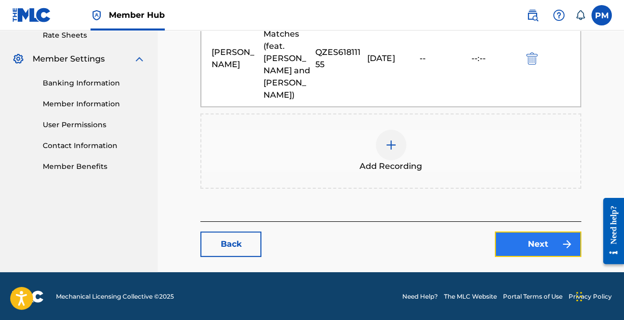
click at [542, 251] on link "Next" at bounding box center [538, 243] width 86 height 25
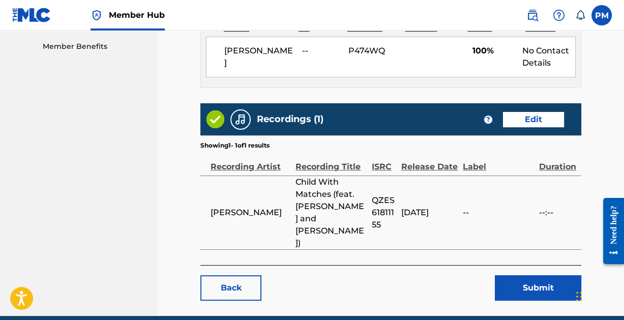
scroll to position [525, 0]
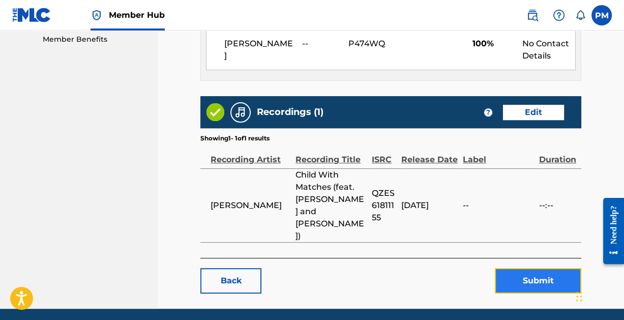
click at [535, 268] on button "Submit" at bounding box center [538, 280] width 86 height 25
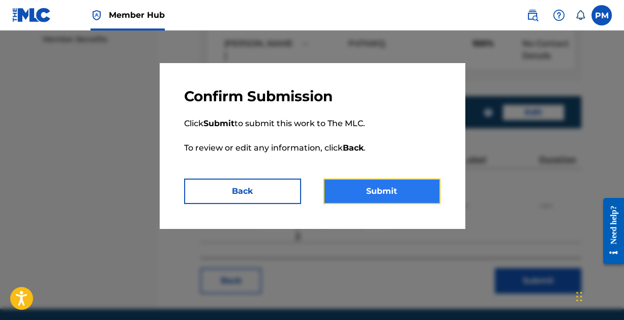
click at [369, 193] on button "Submit" at bounding box center [382, 191] width 117 height 25
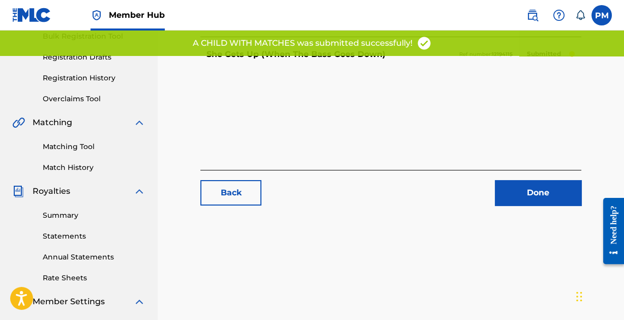
scroll to position [153, 0]
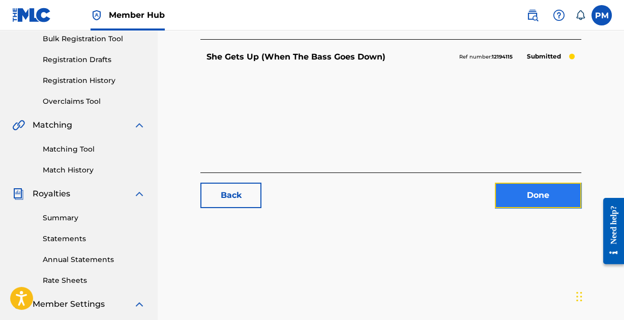
click at [524, 186] on link "Done" at bounding box center [538, 195] width 86 height 25
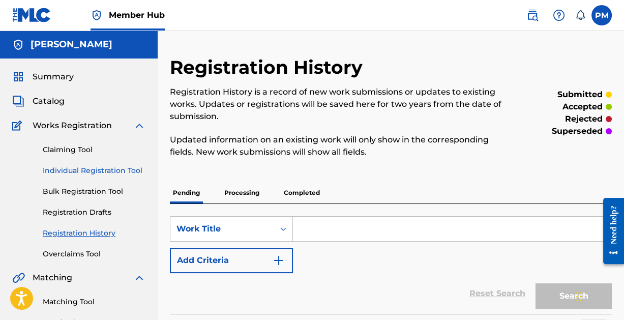
click at [89, 168] on link "Individual Registration Tool" at bounding box center [94, 170] width 103 height 11
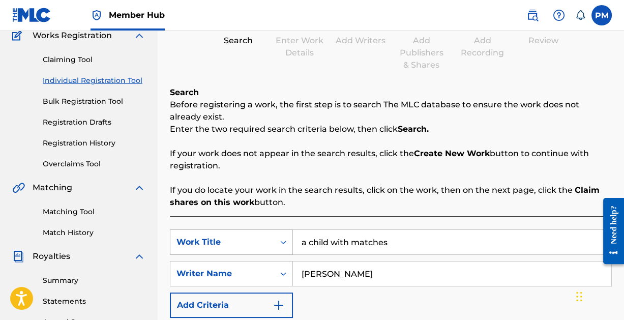
scroll to position [100, 0]
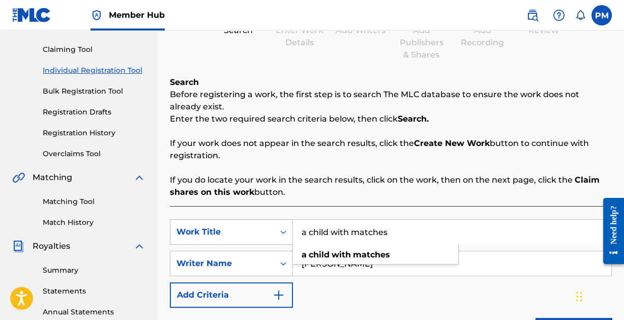
drag, startPoint x: 410, startPoint y: 229, endPoint x: 252, endPoint y: 225, distance: 157.7
click at [252, 225] on div "SearchWithCriteria31beaf39-0882-4793-882e-39870dd228c1 Work Title a child with …" at bounding box center [391, 231] width 442 height 25
type input "f"
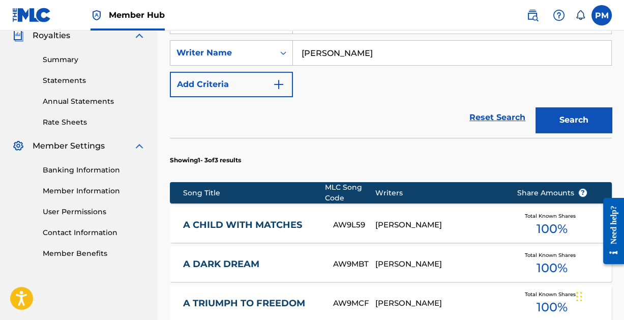
scroll to position [309, 0]
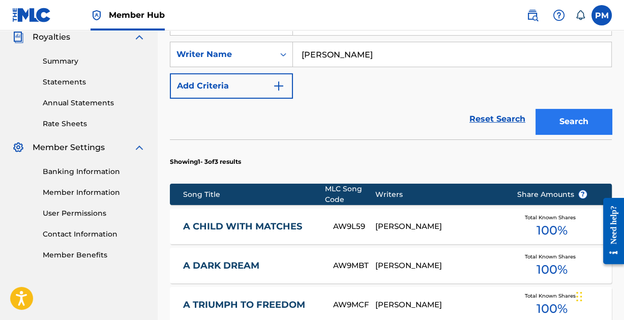
type input "Devil in the Pale Moonlight"
click at [561, 120] on button "Search" at bounding box center [574, 121] width 76 height 25
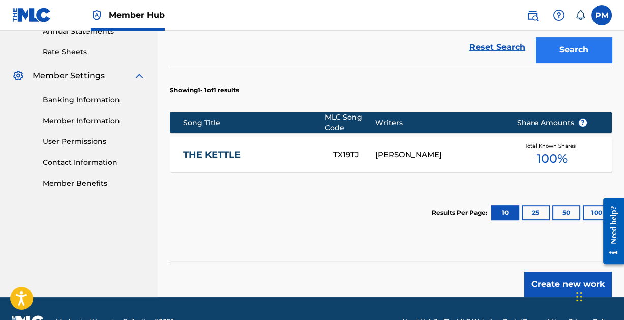
scroll to position [406, 0]
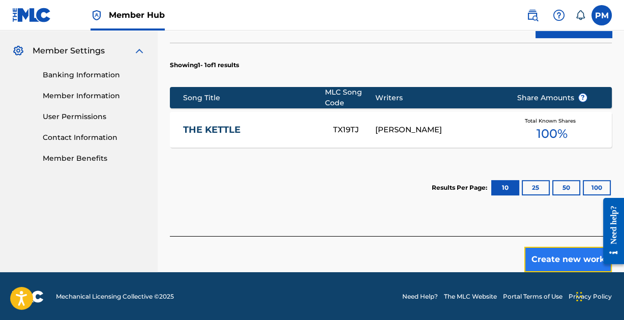
click at [561, 255] on button "Create new work" at bounding box center [568, 259] width 88 height 25
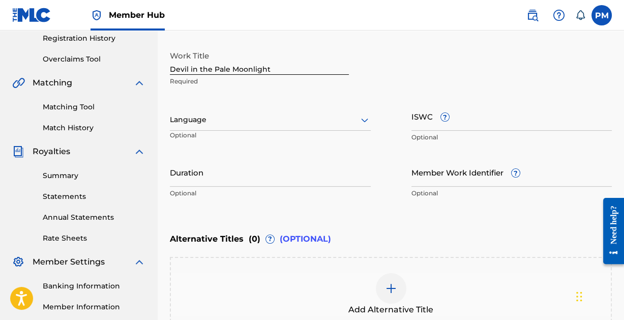
scroll to position [188, 0]
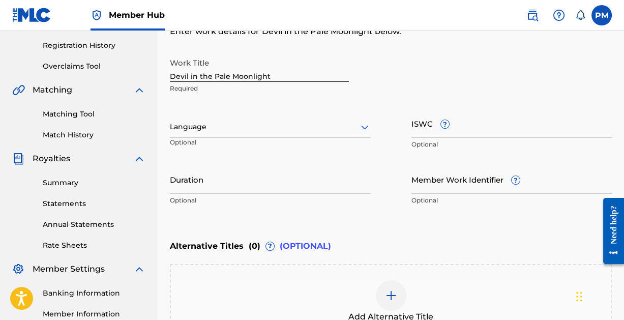
click at [355, 126] on div at bounding box center [270, 127] width 201 height 13
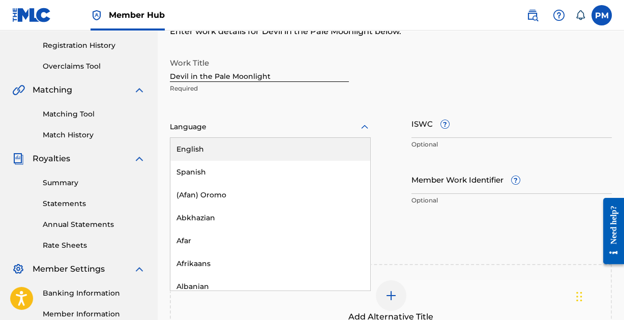
click at [279, 151] on div "English" at bounding box center [270, 149] width 200 height 23
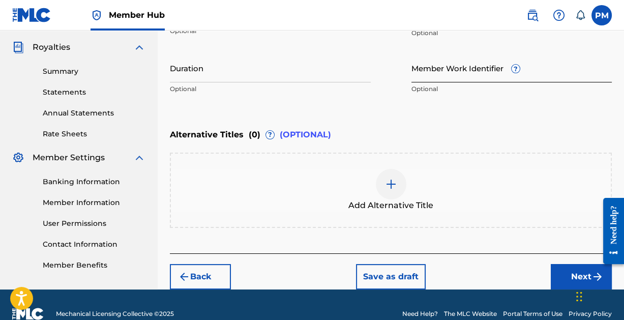
scroll to position [317, 0]
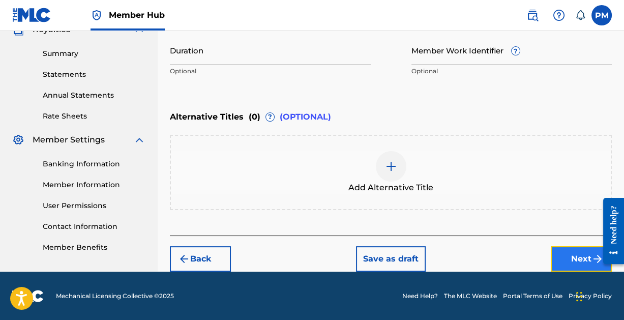
click at [566, 251] on button "Next" at bounding box center [581, 258] width 61 height 25
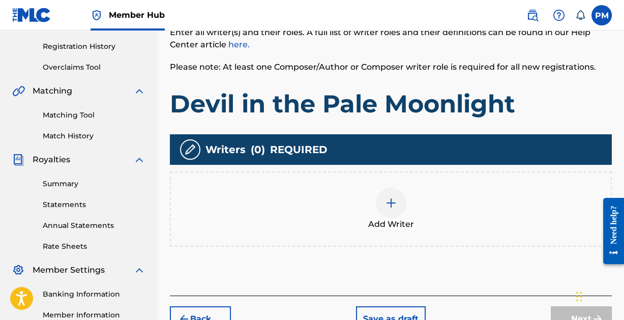
scroll to position [209, 0]
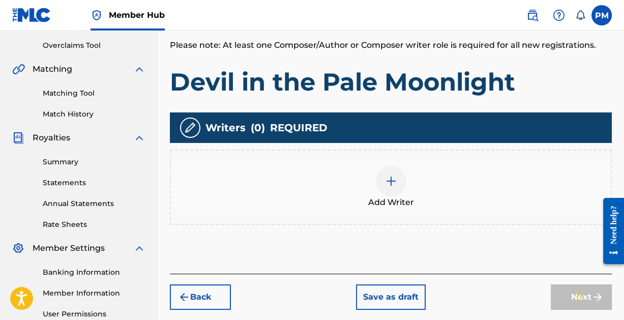
click at [389, 184] on img at bounding box center [391, 181] width 12 height 12
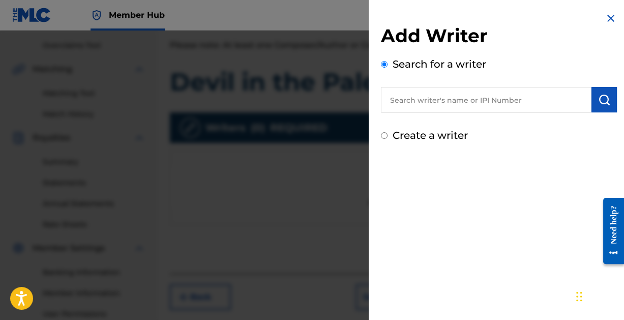
click at [429, 99] on input "text" at bounding box center [486, 99] width 211 height 25
paste input "[PERSON_NAME]"
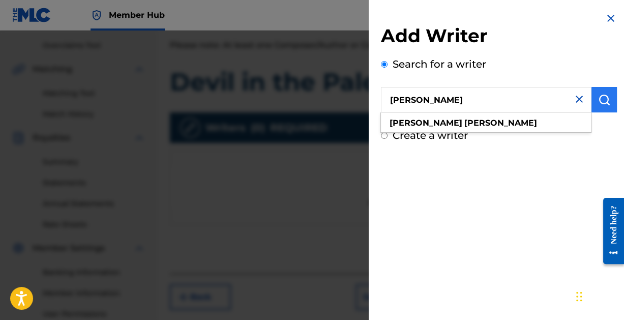
type input "[PERSON_NAME]"
click at [598, 98] on img "submit" at bounding box center [604, 100] width 12 height 12
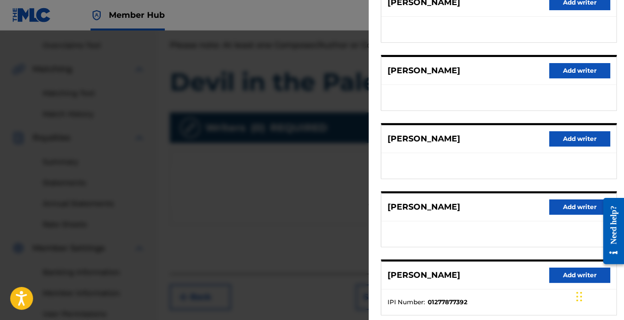
scroll to position [204, 0]
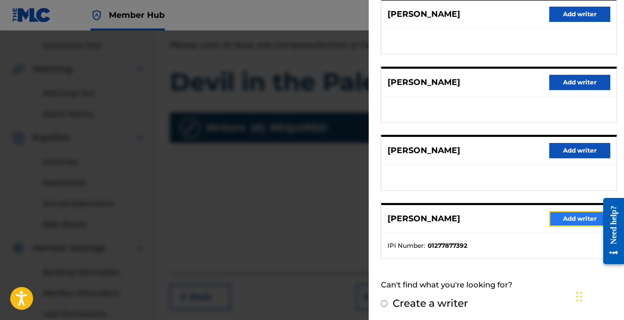
click at [564, 213] on button "Add writer" at bounding box center [579, 218] width 61 height 15
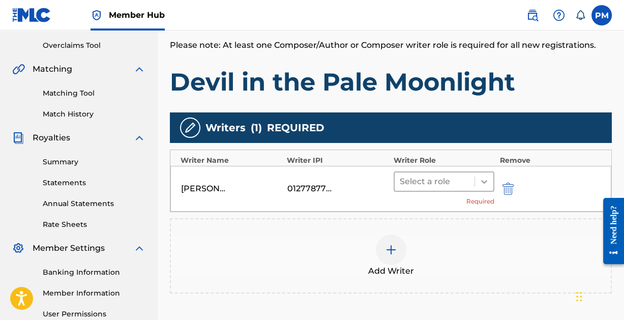
click at [486, 179] on icon at bounding box center [484, 182] width 10 height 10
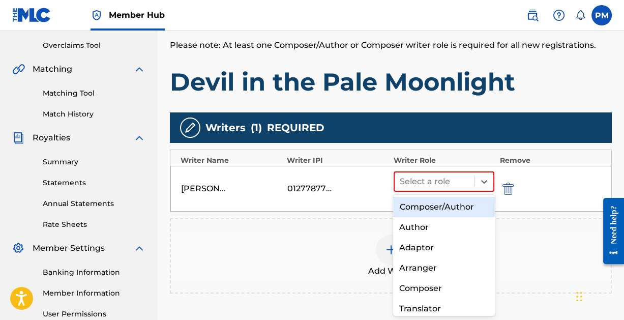
click at [438, 207] on div "Composer/Author" at bounding box center [443, 207] width 101 height 20
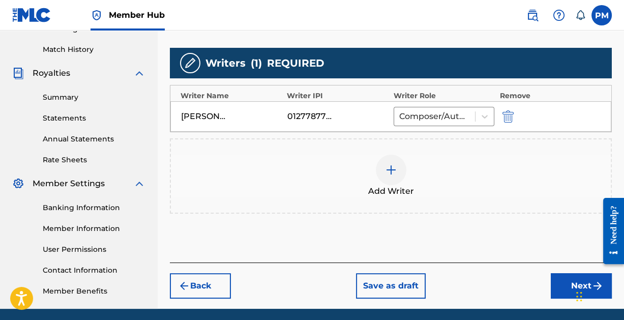
scroll to position [311, 0]
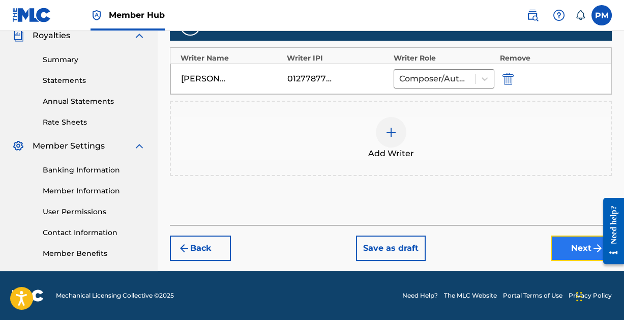
click at [570, 247] on button "Next" at bounding box center [581, 248] width 61 height 25
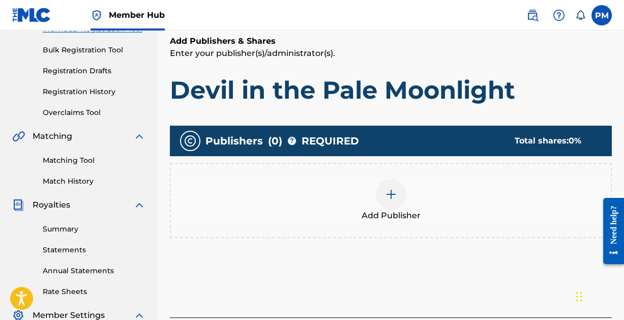
scroll to position [143, 0]
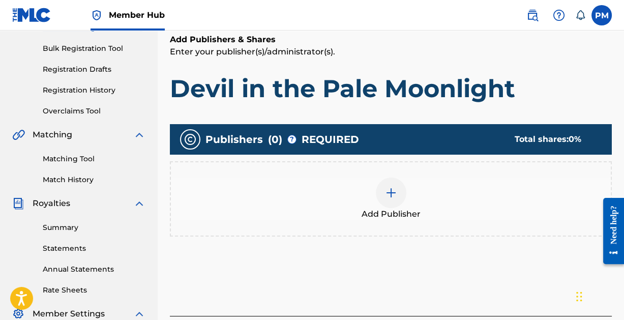
click at [394, 185] on div at bounding box center [391, 193] width 31 height 31
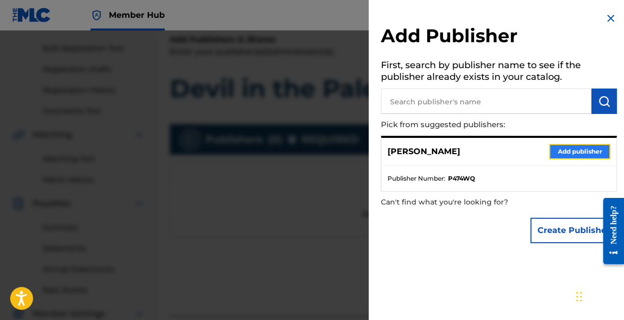
click at [562, 147] on button "Add publisher" at bounding box center [579, 151] width 61 height 15
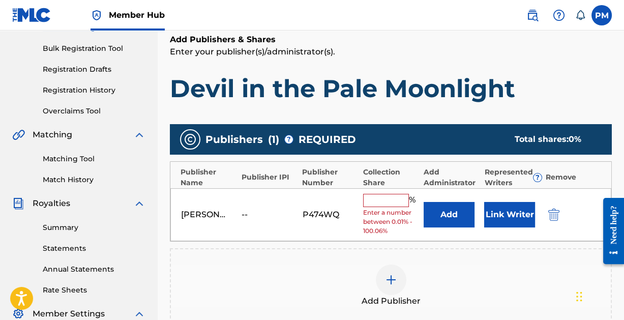
click at [386, 199] on input "text" at bounding box center [386, 200] width 46 height 13
type input "100"
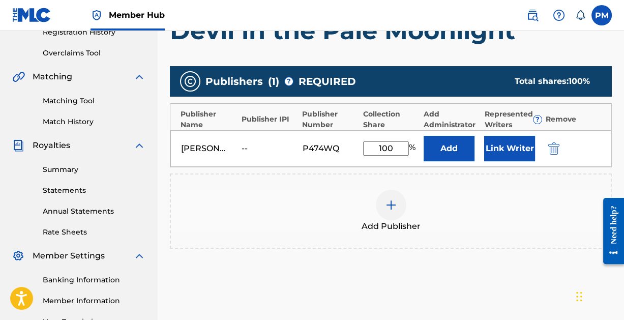
scroll to position [311, 0]
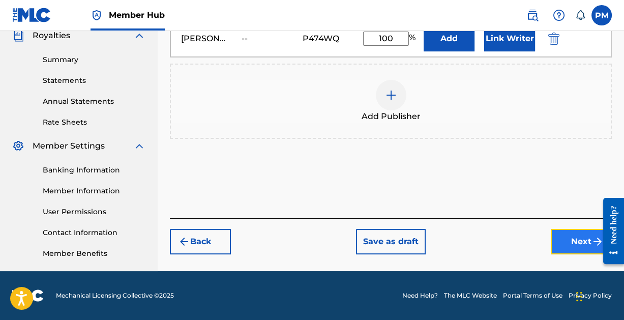
click at [567, 241] on button "Next" at bounding box center [581, 241] width 61 height 25
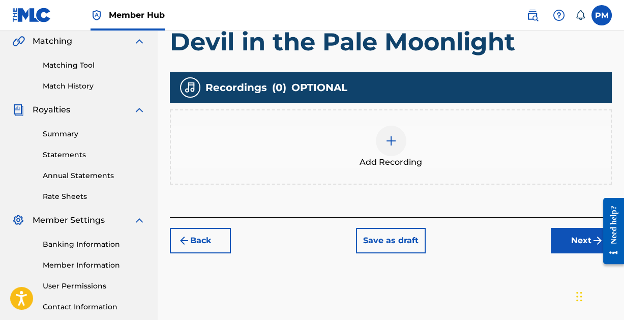
scroll to position [237, 0]
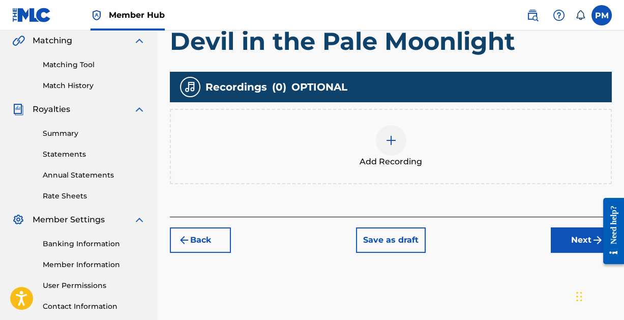
click at [392, 140] on img at bounding box center [391, 140] width 12 height 12
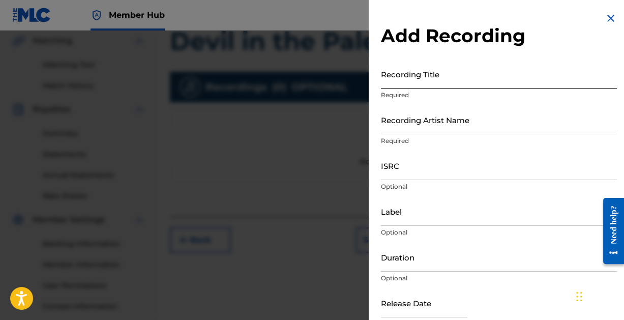
click at [410, 85] on input "Recording Title" at bounding box center [499, 74] width 236 height 29
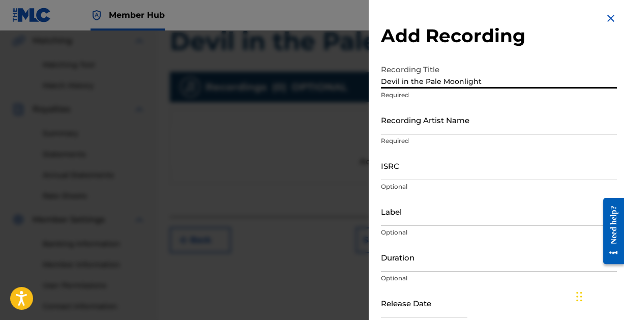
type input "Devil in the Pale Moonlight"
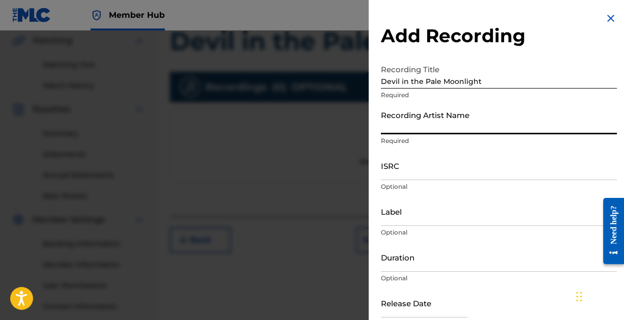
click at [412, 121] on input "Recording Artist Name" at bounding box center [499, 119] width 236 height 29
type input "[PERSON_NAME]"
click at [444, 173] on input "ISRC" at bounding box center [499, 165] width 236 height 29
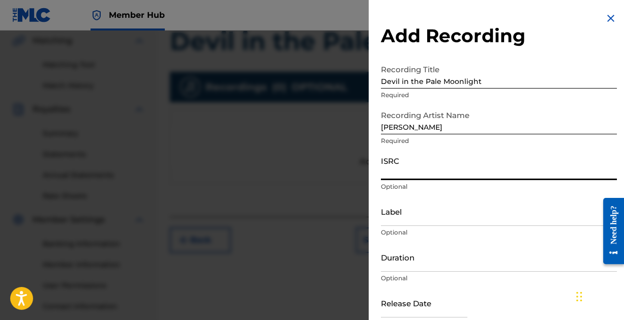
click at [436, 173] on input "ISRC" at bounding box center [499, 165] width 236 height 29
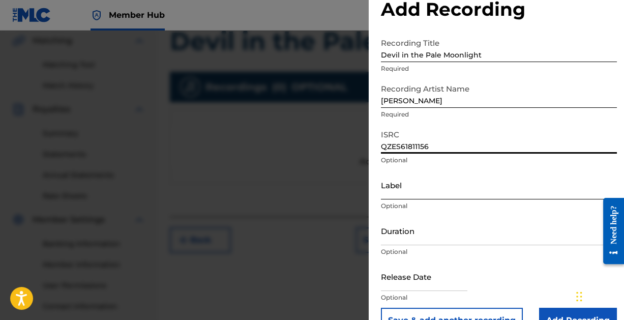
scroll to position [52, 0]
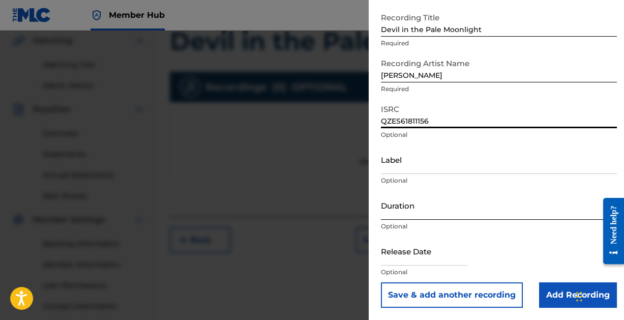
type input "QZES61811156"
click at [422, 214] on input "Duration" at bounding box center [499, 205] width 236 height 29
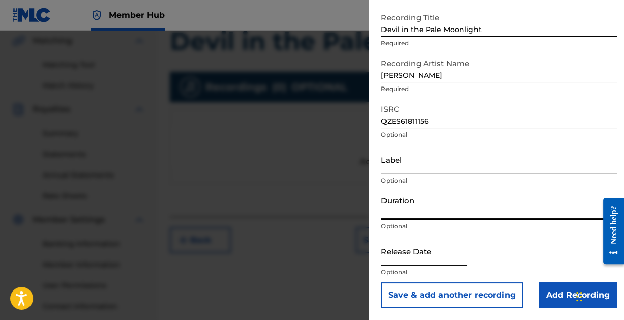
click at [420, 259] on input "text" at bounding box center [424, 251] width 86 height 29
select select "8"
select select "2025"
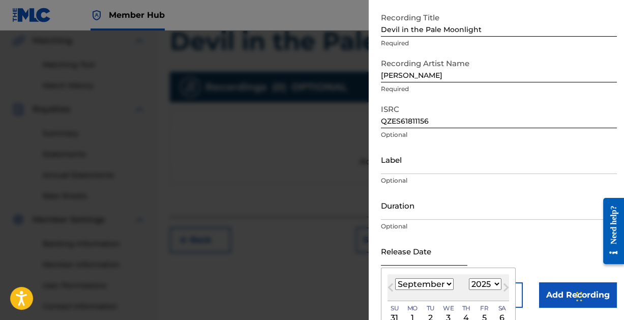
type input "[DATE]"
select select "9"
select select "2018"
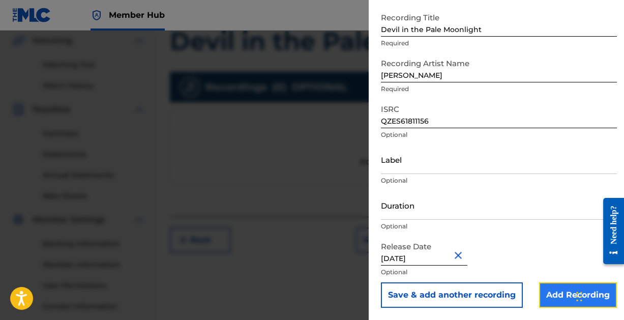
click at [548, 297] on input "Add Recording" at bounding box center [578, 294] width 78 height 25
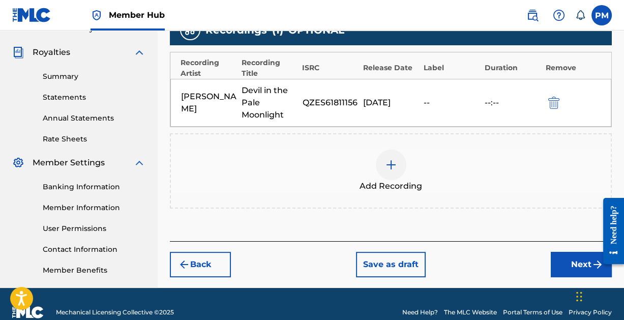
scroll to position [311, 0]
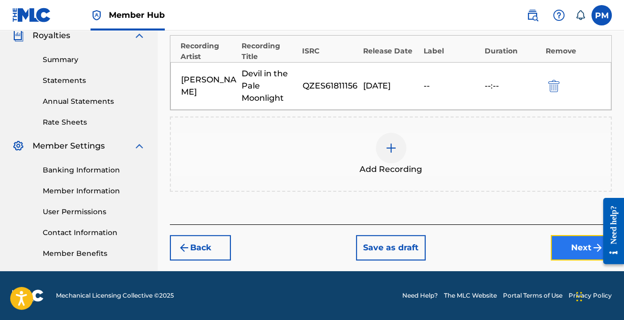
click at [568, 243] on button "Next" at bounding box center [581, 247] width 61 height 25
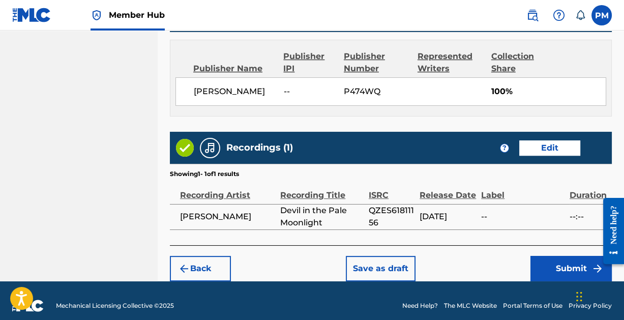
scroll to position [550, 0]
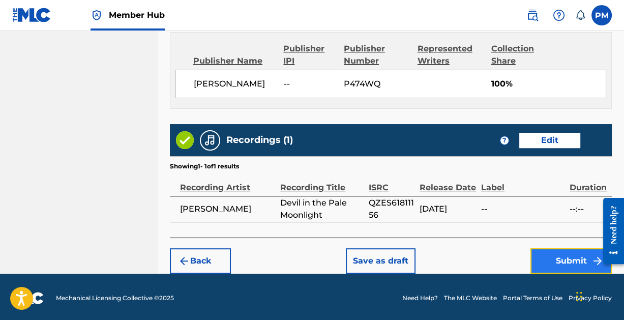
click at [561, 257] on button "Submit" at bounding box center [571, 260] width 81 height 25
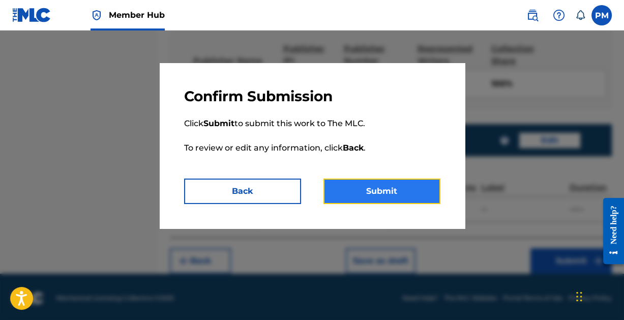
click at [378, 193] on button "Submit" at bounding box center [382, 191] width 117 height 25
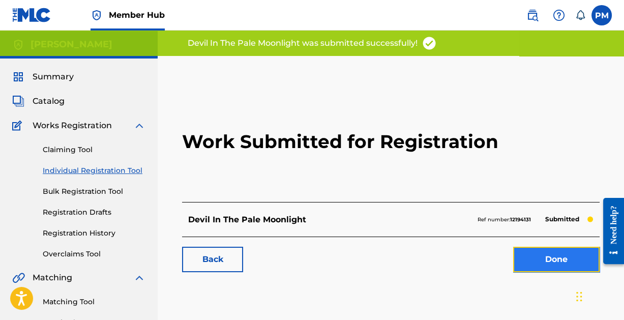
click at [536, 254] on link "Done" at bounding box center [556, 259] width 86 height 25
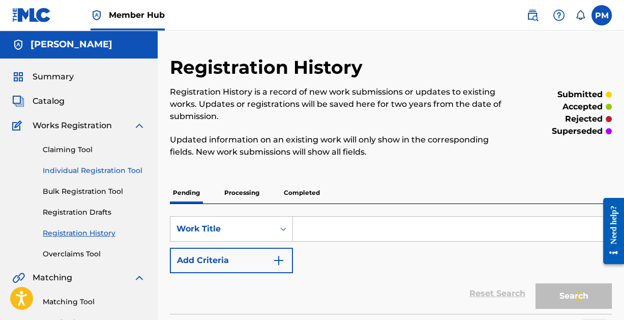
click at [110, 166] on link "Individual Registration Tool" at bounding box center [94, 170] width 103 height 11
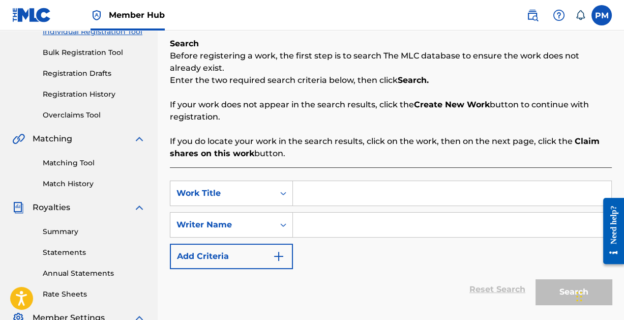
scroll to position [151, 0]
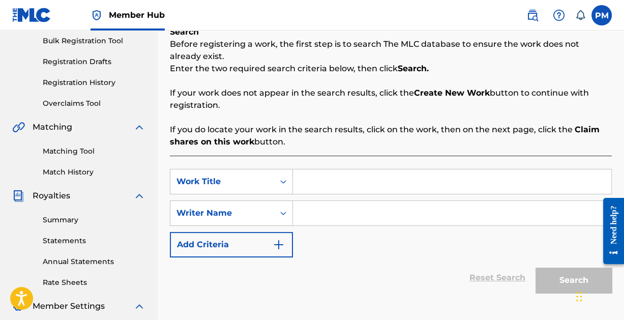
click at [348, 183] on input "Search Form" at bounding box center [452, 181] width 318 height 24
type input "Time, Time, Time.. (Instrumental)"
click at [344, 213] on input "Search Form" at bounding box center [452, 213] width 318 height 24
paste input "[PERSON_NAME]"
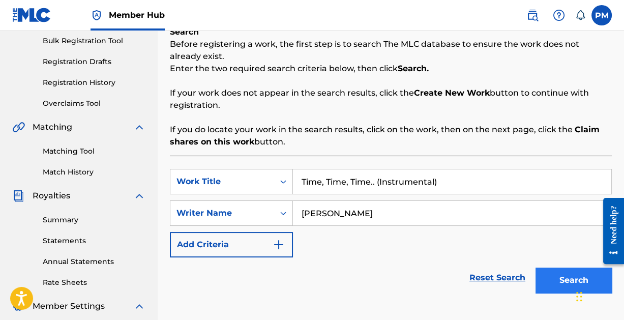
type input "[PERSON_NAME]"
click at [561, 282] on button "Search" at bounding box center [574, 280] width 76 height 25
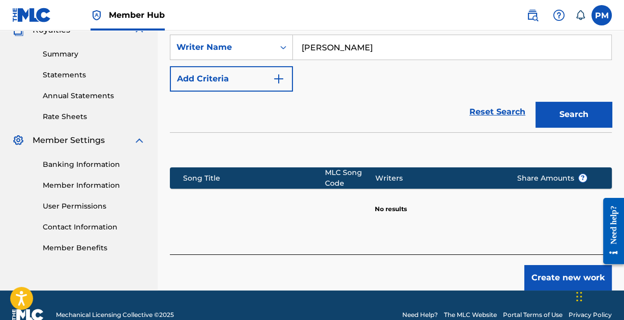
scroll to position [335, 0]
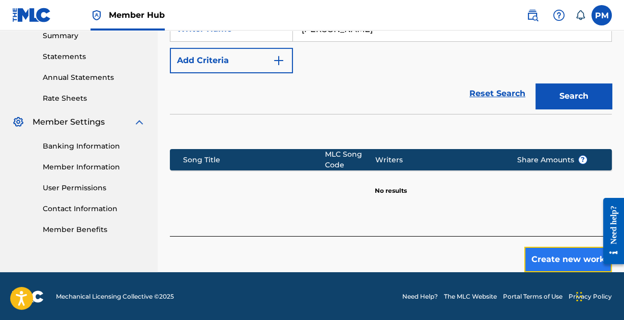
click at [547, 258] on button "Create new work" at bounding box center [568, 259] width 88 height 25
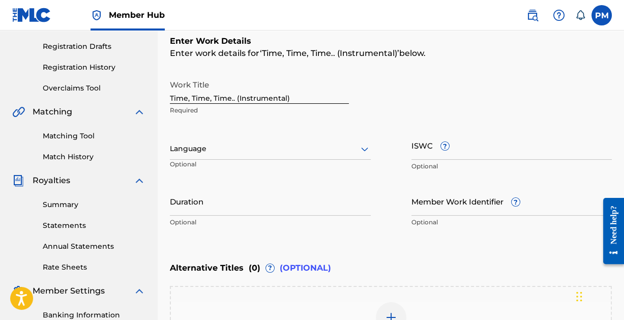
scroll to position [165, 0]
click at [366, 148] on icon at bounding box center [364, 150] width 7 height 4
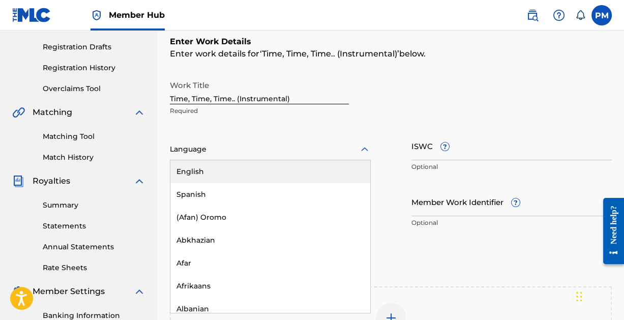
click at [339, 166] on div "English" at bounding box center [270, 171] width 200 height 23
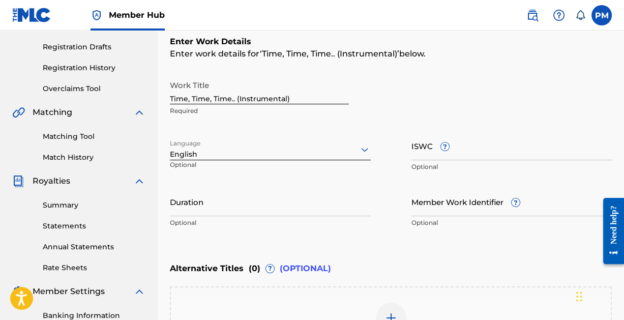
click at [362, 147] on icon at bounding box center [365, 149] width 12 height 12
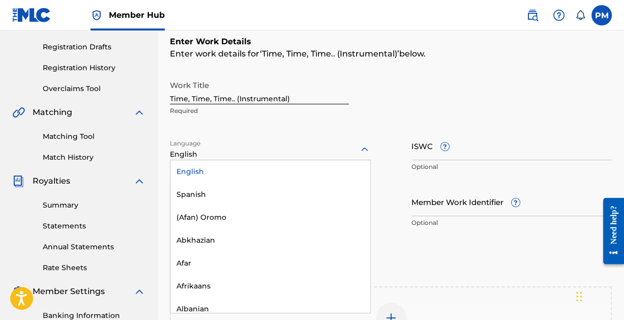
click at [337, 163] on div "English" at bounding box center [270, 171] width 200 height 23
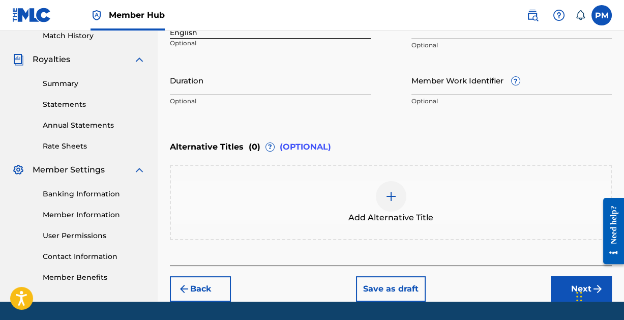
scroll to position [317, 0]
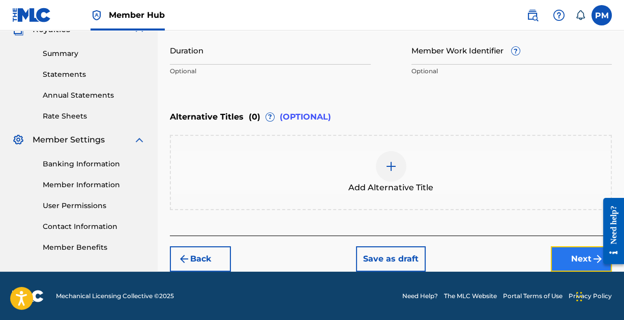
click at [560, 254] on button "Next" at bounding box center [581, 258] width 61 height 25
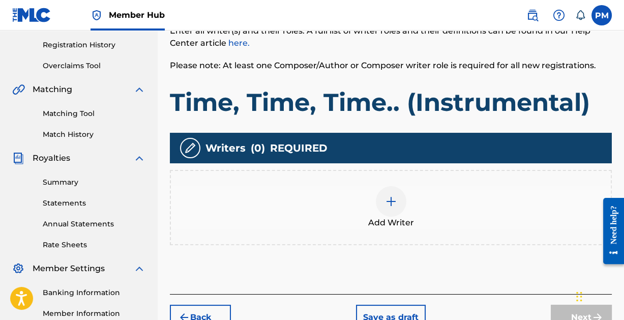
scroll to position [195, 0]
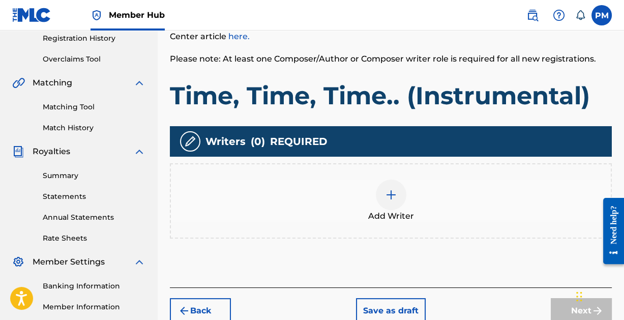
click at [389, 196] on img at bounding box center [391, 195] width 12 height 12
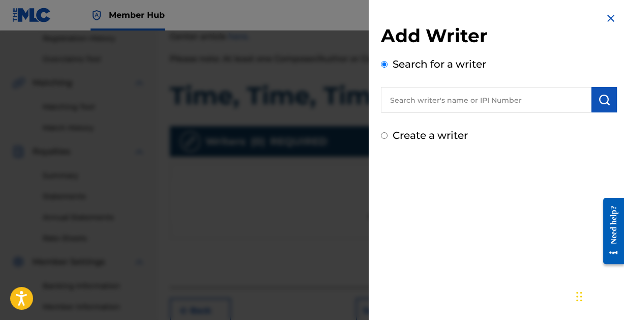
click at [429, 102] on input "text" at bounding box center [486, 99] width 211 height 25
paste input "[PERSON_NAME]"
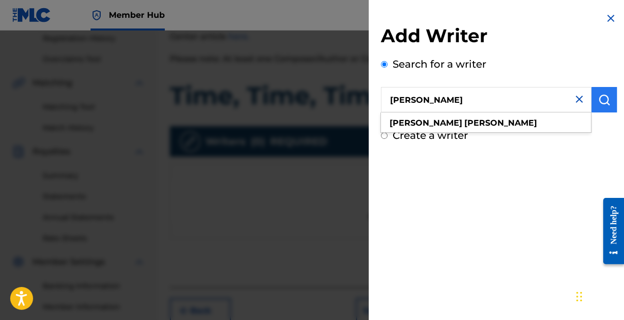
type input "[PERSON_NAME]"
click at [602, 98] on img "submit" at bounding box center [604, 100] width 12 height 12
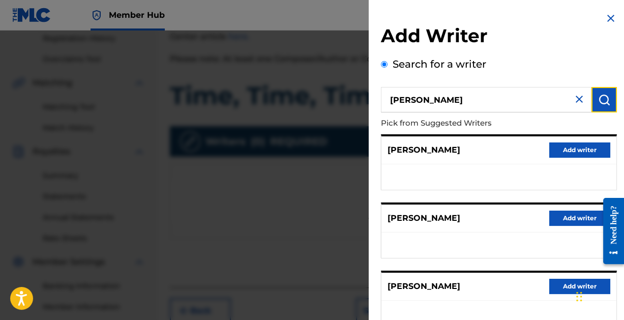
scroll to position [204, 0]
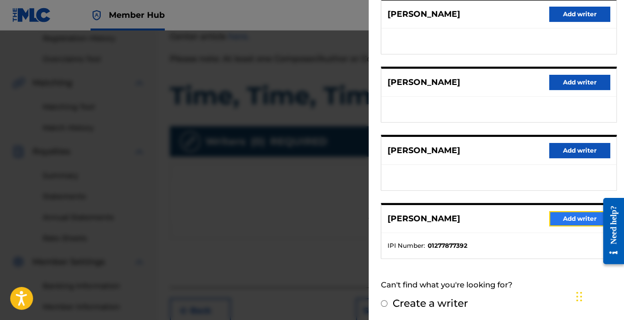
click at [568, 215] on button "Add writer" at bounding box center [579, 218] width 61 height 15
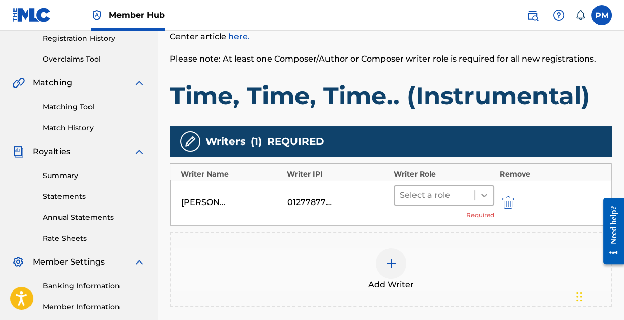
click at [482, 192] on icon at bounding box center [484, 195] width 10 height 10
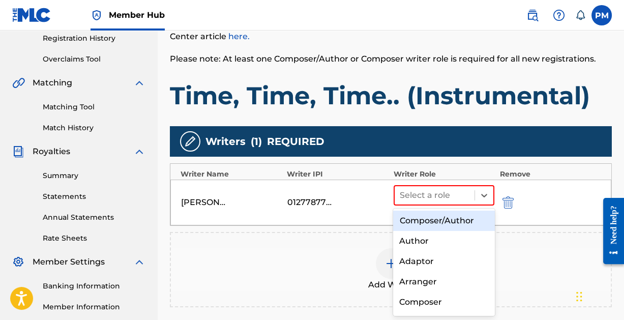
click at [445, 225] on div "Composer/Author" at bounding box center [443, 221] width 101 height 20
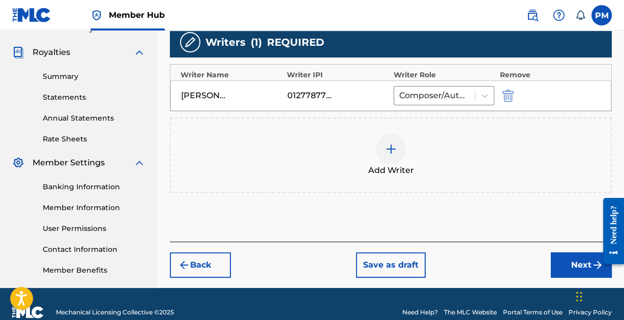
scroll to position [311, 0]
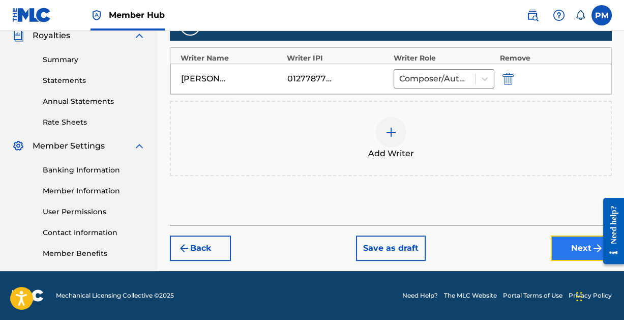
click at [562, 245] on button "Next" at bounding box center [581, 248] width 61 height 25
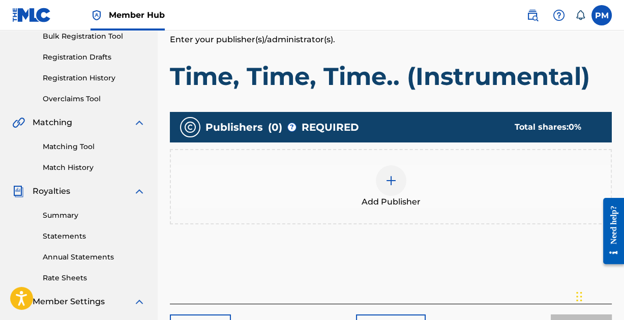
scroll to position [156, 0]
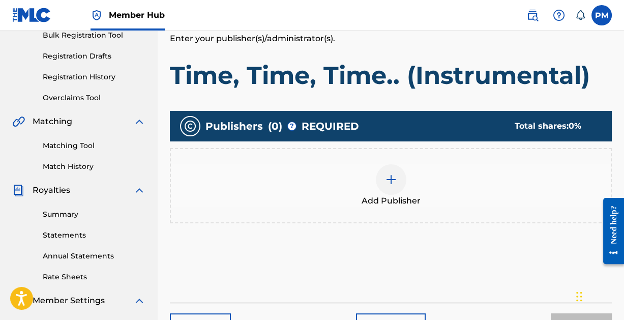
click at [390, 183] on img at bounding box center [391, 179] width 12 height 12
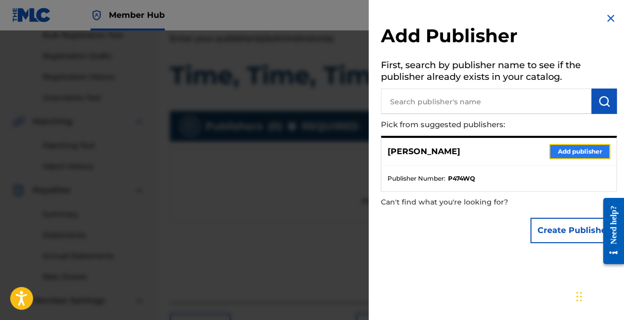
click at [566, 149] on button "Add publisher" at bounding box center [579, 151] width 61 height 15
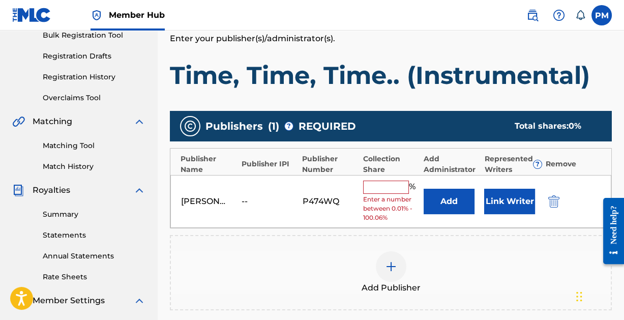
click at [392, 185] on input "text" at bounding box center [386, 187] width 46 height 13
type input "100"
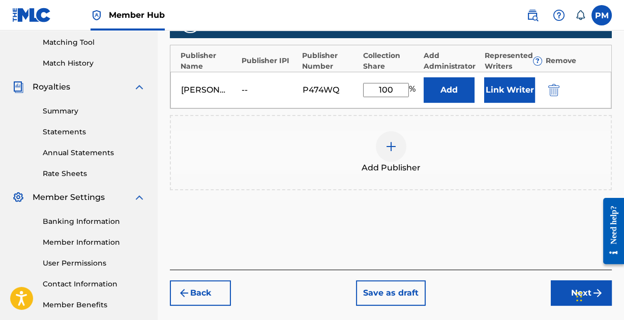
scroll to position [311, 0]
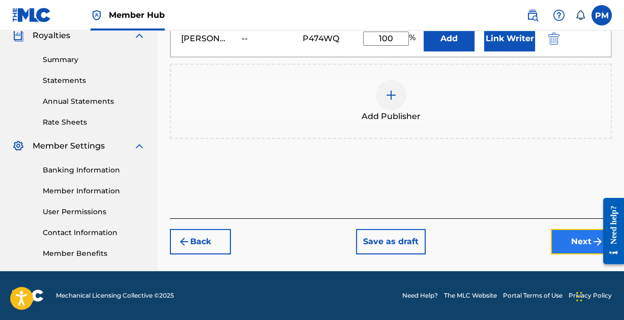
click at [563, 241] on button "Next" at bounding box center [581, 241] width 61 height 25
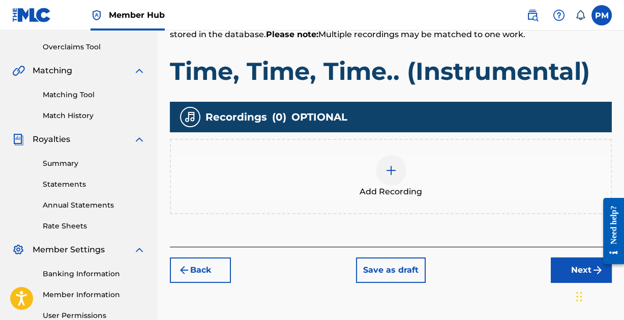
scroll to position [209, 0]
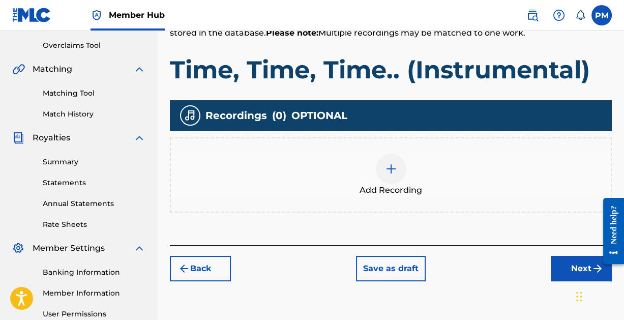
click at [390, 166] on img at bounding box center [391, 169] width 12 height 12
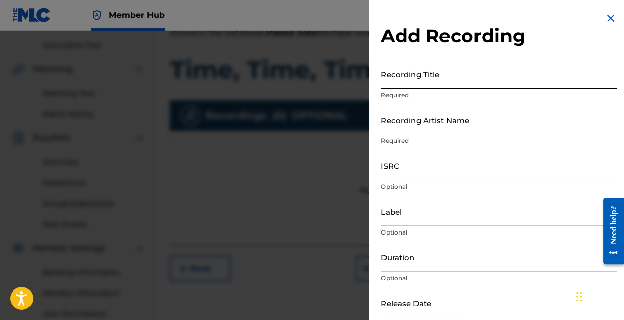
click at [425, 83] on input "Recording Title" at bounding box center [499, 74] width 236 height 29
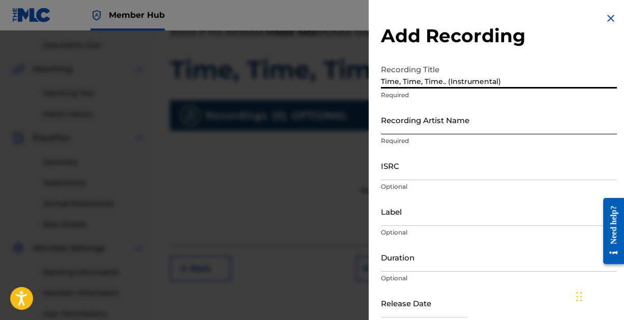
type input "Time, Time, Time.. (Instrumental)"
click at [425, 125] on input "Recording Artist Name" at bounding box center [499, 119] width 236 height 29
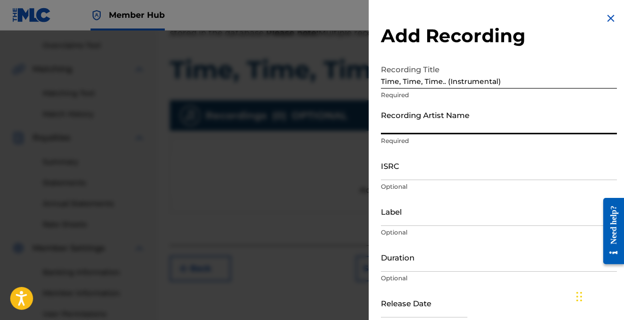
type input "[PERSON_NAME]"
click at [433, 171] on input "ISRC" at bounding box center [499, 165] width 236 height 29
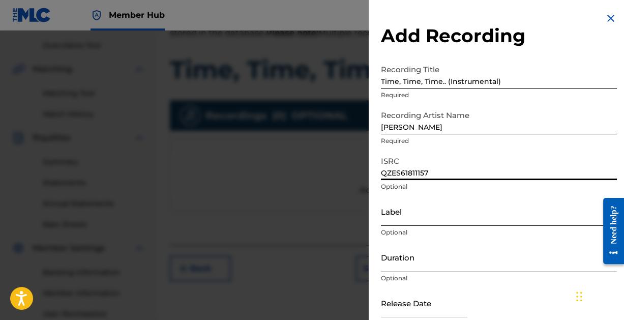
scroll to position [52, 0]
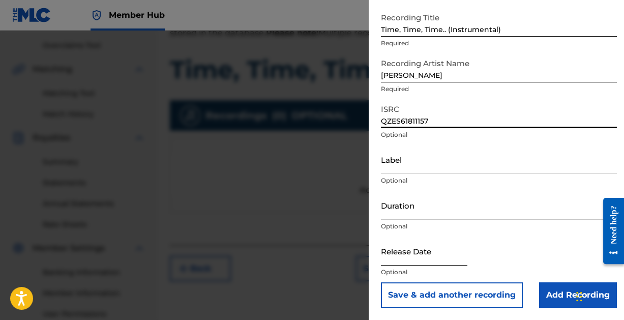
type input "QZES61811157"
click at [416, 255] on input "text" at bounding box center [424, 251] width 86 height 29
select select "8"
select select "2025"
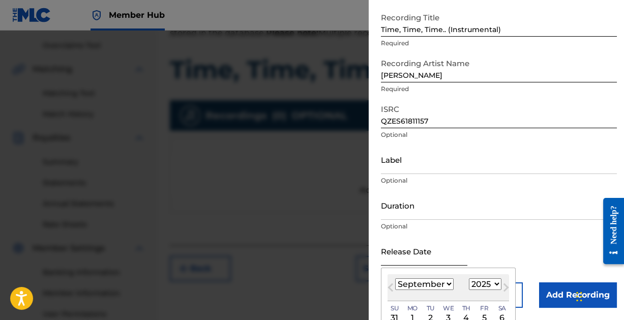
type input "[DATE]"
select select "9"
select select "2018"
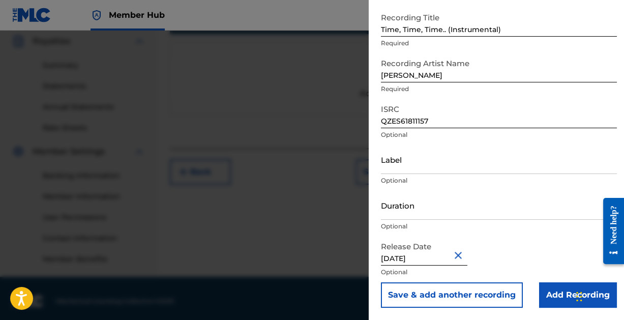
scroll to position [311, 0]
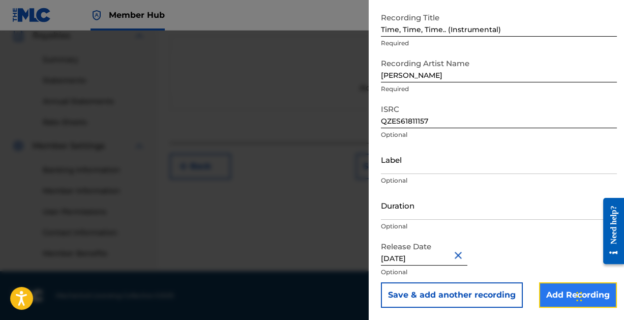
click at [549, 290] on input "Add Recording" at bounding box center [578, 294] width 78 height 25
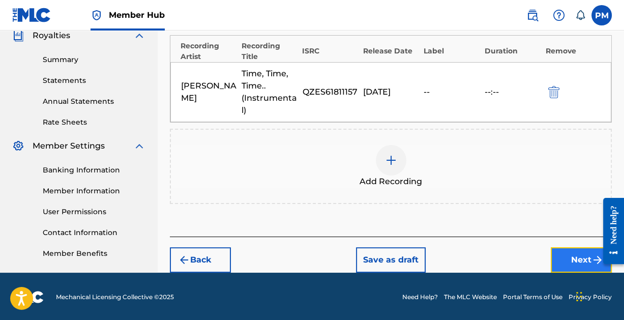
click at [571, 254] on button "Next" at bounding box center [581, 259] width 61 height 25
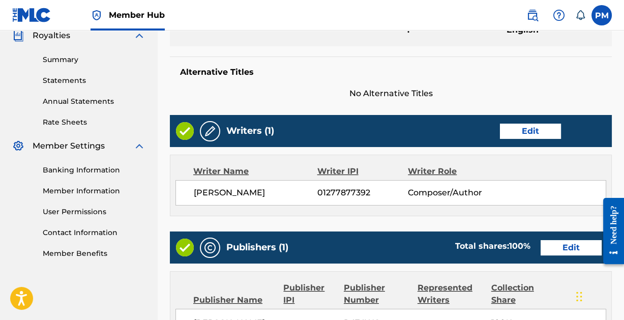
scroll to position [550, 0]
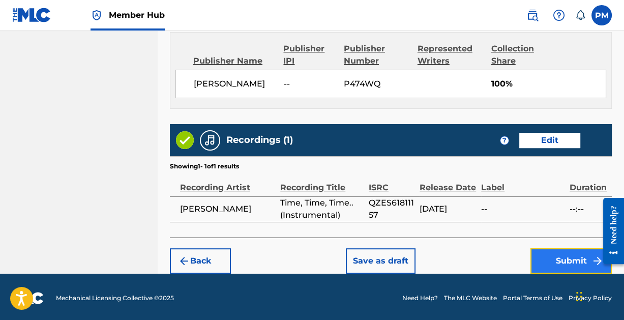
click at [560, 254] on button "Submit" at bounding box center [571, 260] width 81 height 25
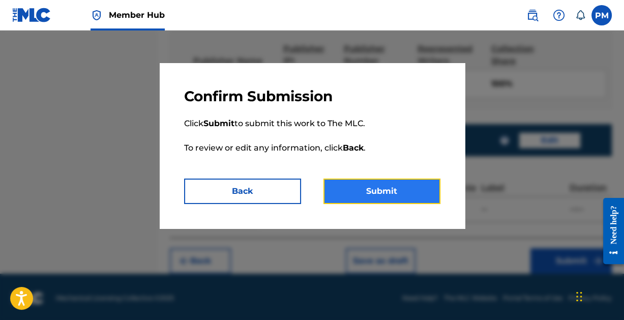
click at [373, 188] on button "Submit" at bounding box center [382, 191] width 117 height 25
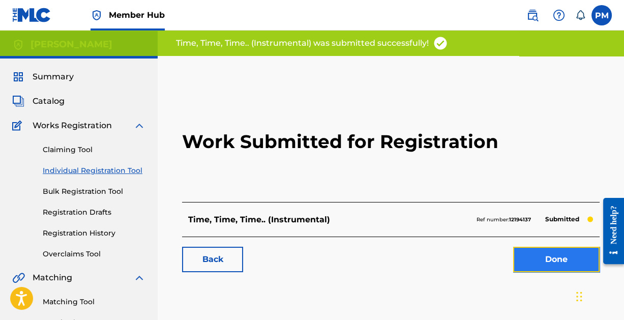
click at [548, 255] on link "Done" at bounding box center [556, 259] width 86 height 25
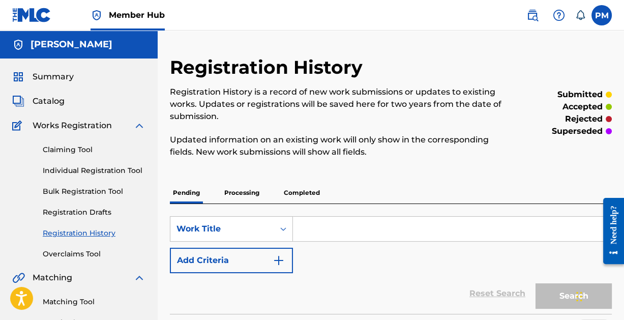
click at [304, 224] on input "Search Form" at bounding box center [452, 229] width 318 height 24
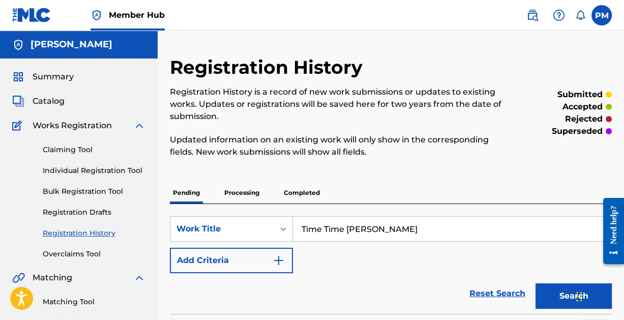
type input "Time Time Time"
click at [95, 168] on link "Individual Registration Tool" at bounding box center [94, 170] width 103 height 11
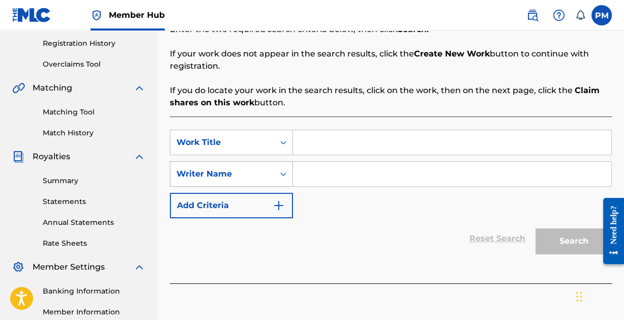
scroll to position [191, 0]
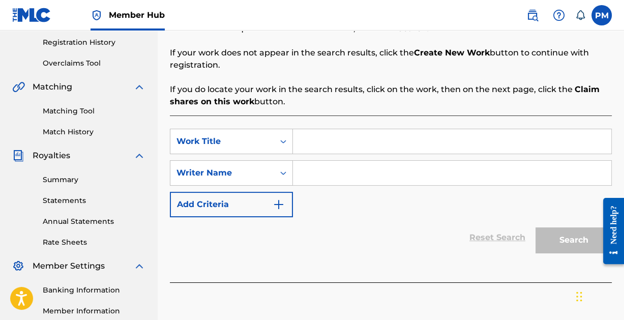
click at [332, 139] on input "Search Form" at bounding box center [452, 141] width 318 height 24
type input "Time Time Time"
click at [346, 172] on input "Search Form" at bounding box center [452, 173] width 318 height 24
paste input "[PERSON_NAME]"
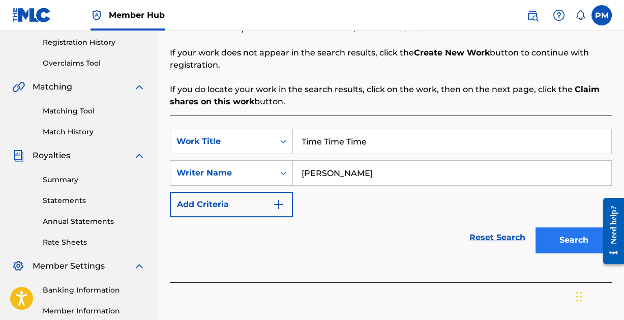
type input "[PERSON_NAME]"
click at [564, 237] on button "Search" at bounding box center [574, 239] width 76 height 25
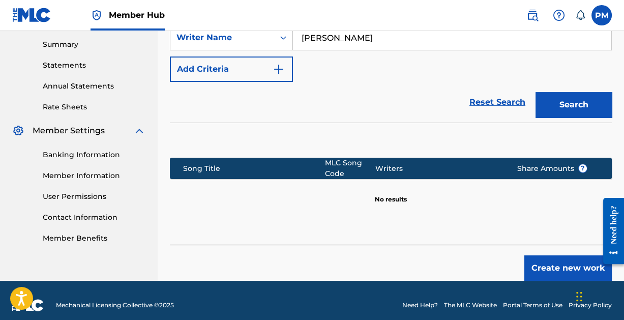
scroll to position [334, 0]
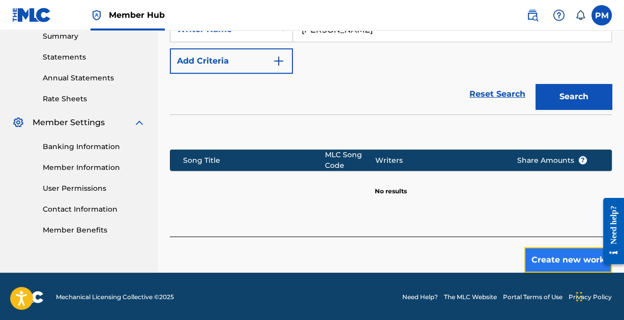
click at [555, 259] on button "Create new work" at bounding box center [568, 259] width 88 height 25
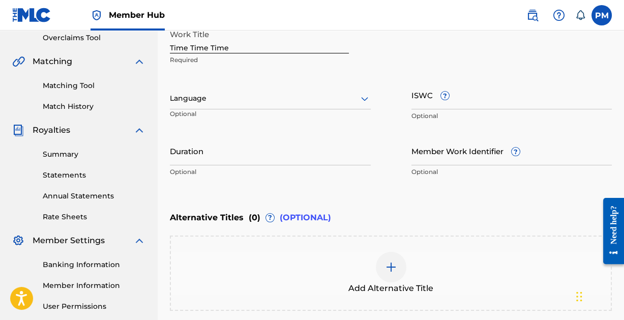
scroll to position [203, 0]
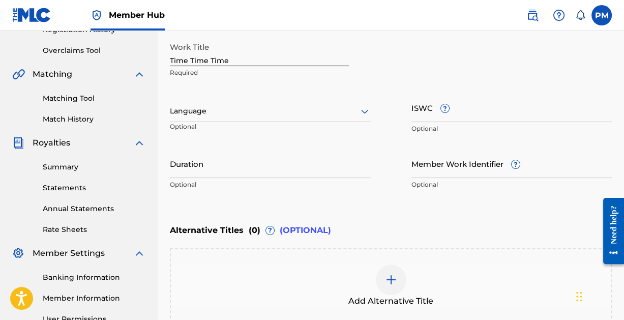
click at [359, 114] on icon at bounding box center [365, 111] width 12 height 12
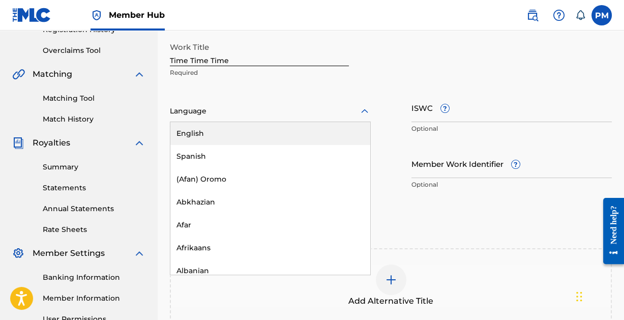
click at [258, 131] on div "English" at bounding box center [270, 133] width 200 height 23
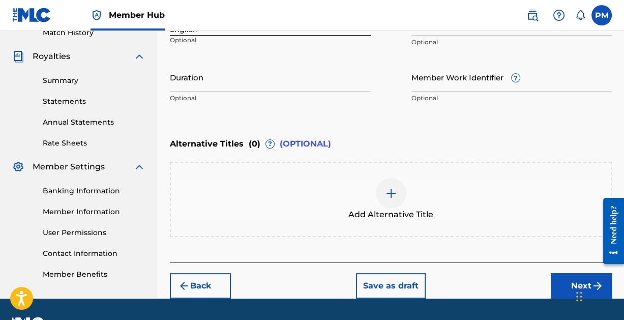
scroll to position [317, 0]
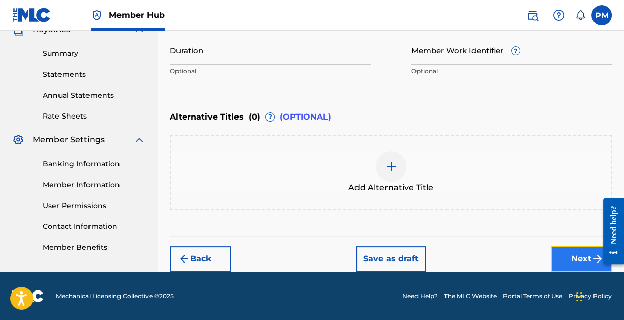
click at [568, 253] on button "Next" at bounding box center [581, 258] width 61 height 25
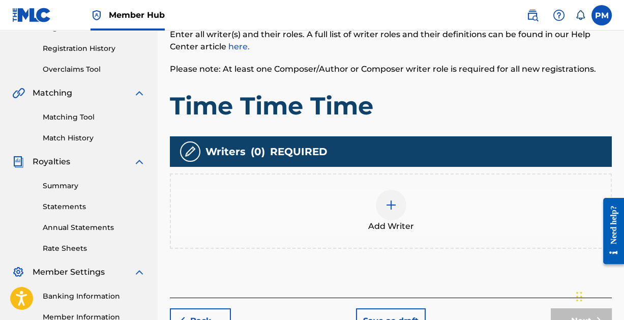
scroll to position [197, 0]
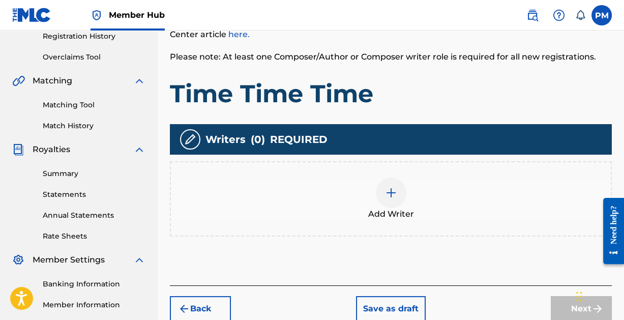
click at [382, 192] on div at bounding box center [391, 193] width 31 height 31
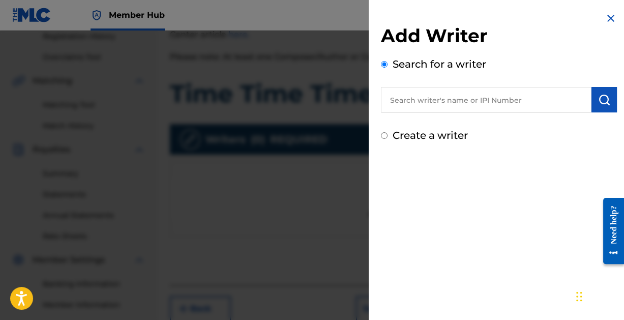
click at [448, 99] on input "text" at bounding box center [486, 99] width 211 height 25
paste input "[PERSON_NAME]"
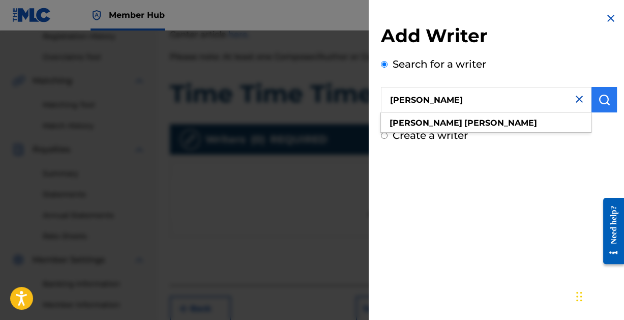
type input "[PERSON_NAME]"
click at [598, 99] on img "submit" at bounding box center [604, 100] width 12 height 12
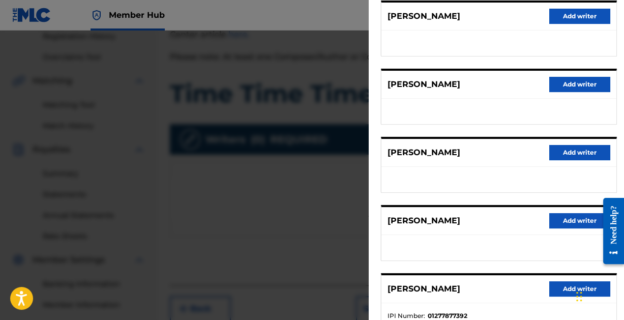
scroll to position [204, 0]
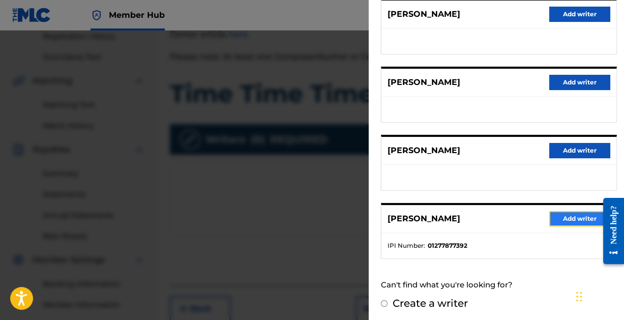
click at [574, 216] on button "Add writer" at bounding box center [579, 218] width 61 height 15
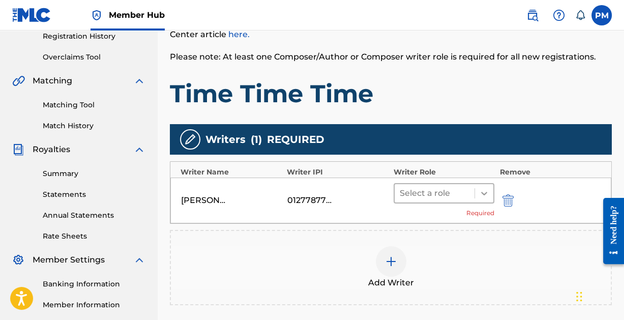
click at [482, 192] on icon at bounding box center [484, 194] width 6 height 4
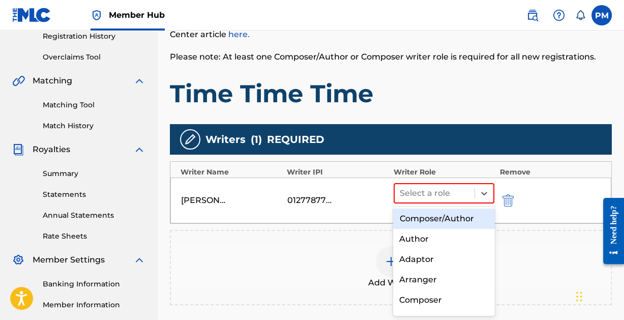
click at [454, 215] on div "Composer/Author" at bounding box center [443, 219] width 101 height 20
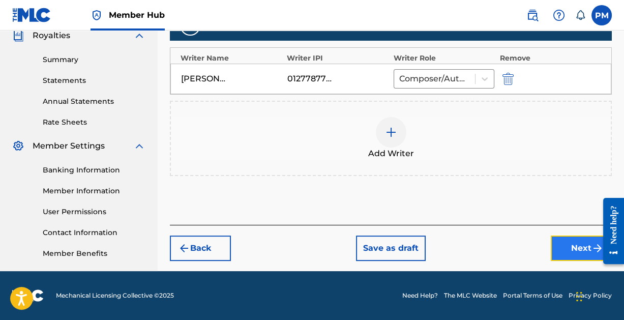
click at [569, 244] on button "Next" at bounding box center [581, 248] width 61 height 25
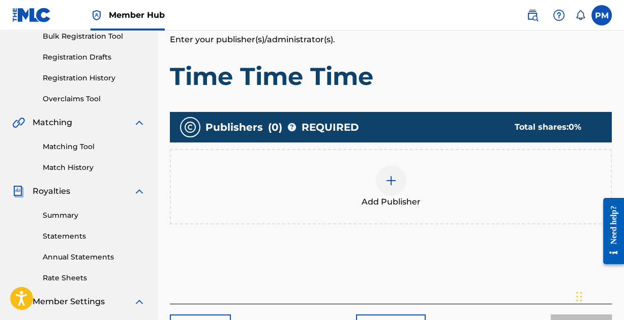
scroll to position [161, 0]
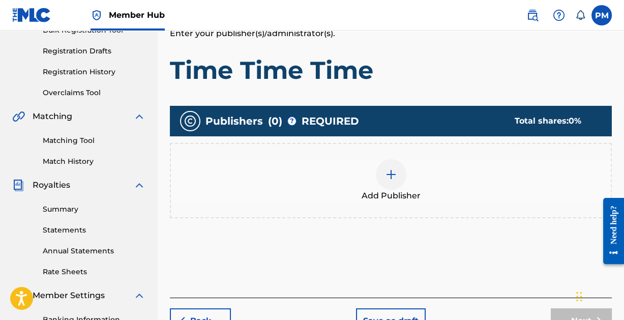
click at [388, 174] on img at bounding box center [391, 174] width 12 height 12
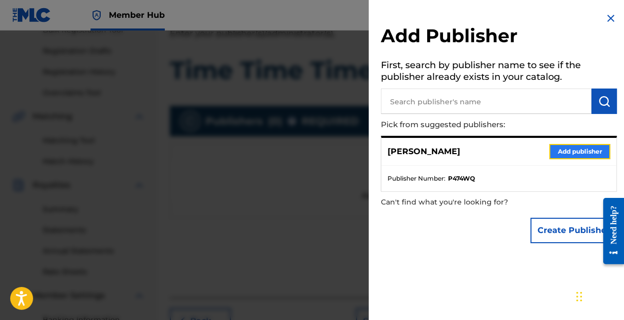
click at [572, 153] on button "Add publisher" at bounding box center [579, 151] width 61 height 15
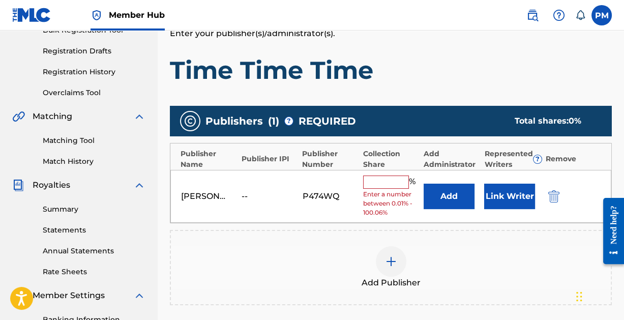
click at [395, 183] on input "text" at bounding box center [386, 182] width 46 height 13
type input "100"
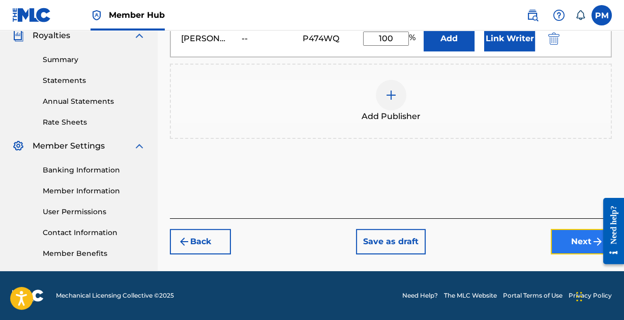
click at [573, 244] on button "Next" at bounding box center [581, 241] width 61 height 25
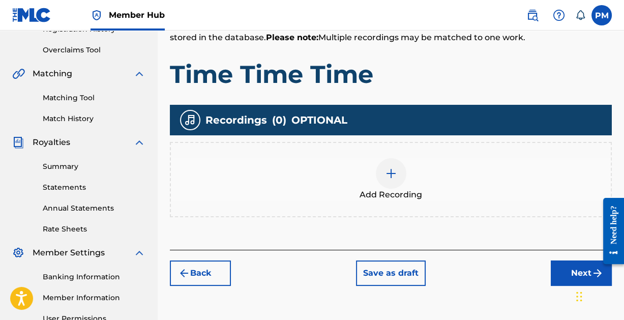
scroll to position [206, 0]
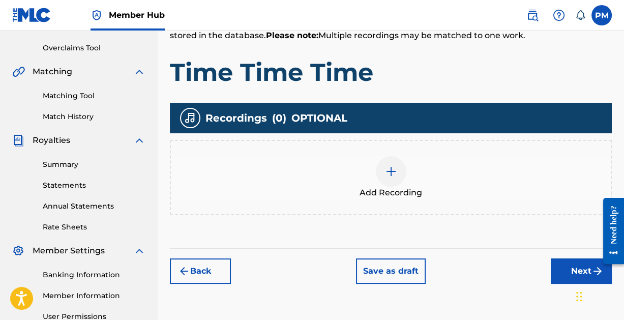
click at [388, 171] on img at bounding box center [391, 171] width 12 height 12
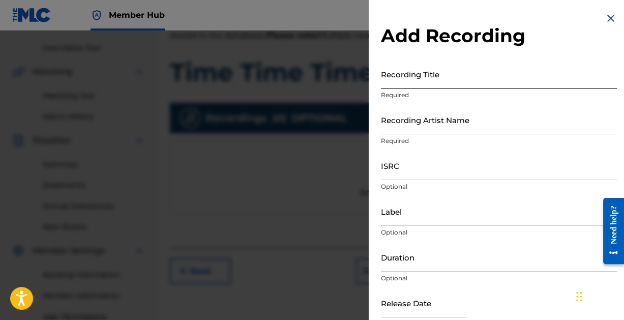
click at [424, 80] on input "Recording Title" at bounding box center [499, 74] width 236 height 29
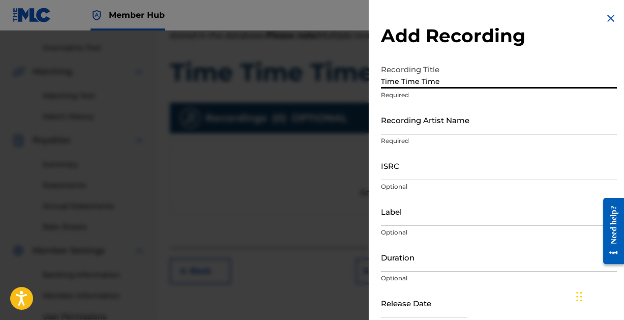
type input "Time Time Time"
click at [434, 131] on input "Recording Artist Name" at bounding box center [499, 119] width 236 height 29
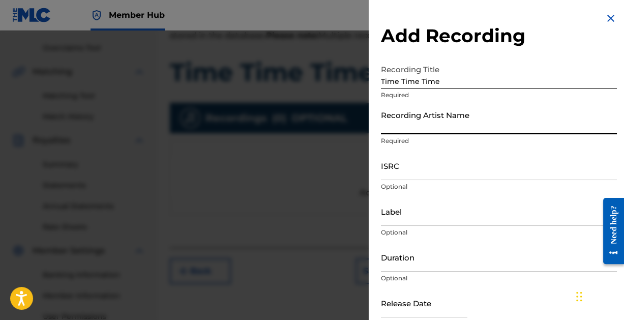
type input "Paintcan"
click at [428, 173] on input "ISRC" at bounding box center [499, 165] width 236 height 29
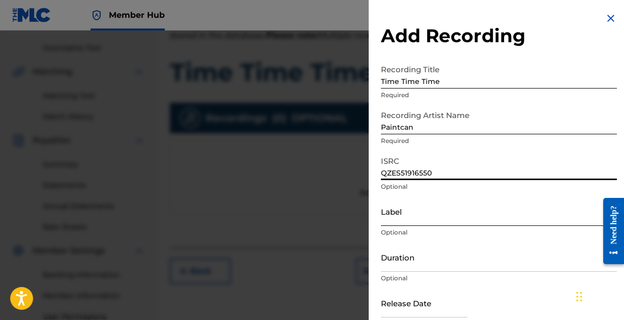
scroll to position [52, 0]
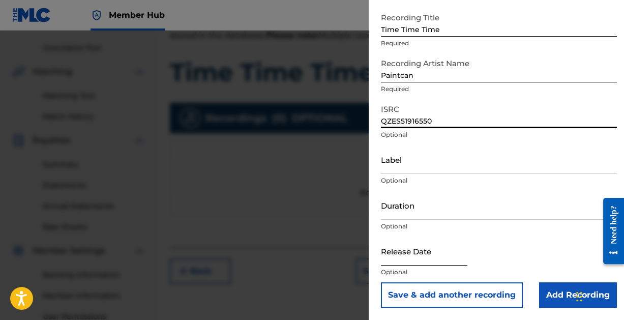
type input "QZES51916550"
click at [420, 255] on input "text" at bounding box center [424, 251] width 86 height 29
select select "8"
select select "2025"
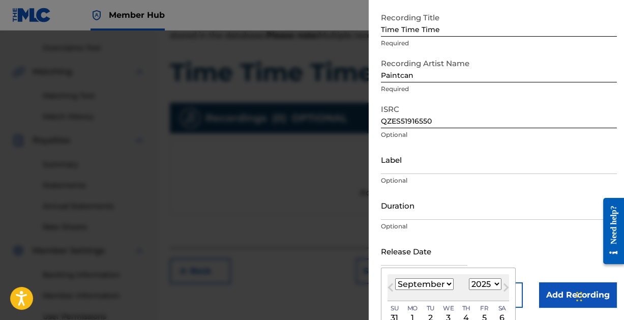
click at [445, 279] on select "January February March April May June July August September October November De…" at bounding box center [424, 284] width 59 height 12
select select "2"
click at [395, 278] on select "January February March April May June July August September October November De…" at bounding box center [424, 284] width 59 height 12
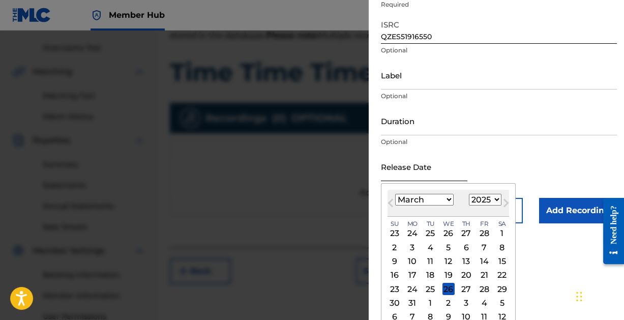
scroll to position [140, 0]
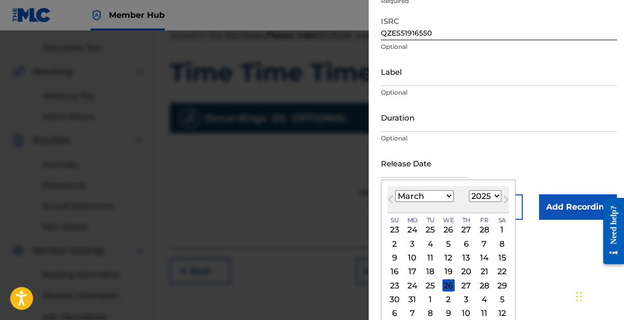
click at [492, 193] on select "1899 1900 1901 1902 1903 1904 1905 1906 1907 1908 1909 1910 1911 1912 1913 1914…" at bounding box center [485, 196] width 33 height 12
select select "2019"
click at [469, 190] on select "1899 1900 1901 1902 1903 1904 1905 1906 1907 1908 1909 1910 1911 1912 1913 1914…" at bounding box center [485, 196] width 33 height 12
click at [504, 241] on div "9" at bounding box center [502, 244] width 12 height 12
type input "[DATE]"
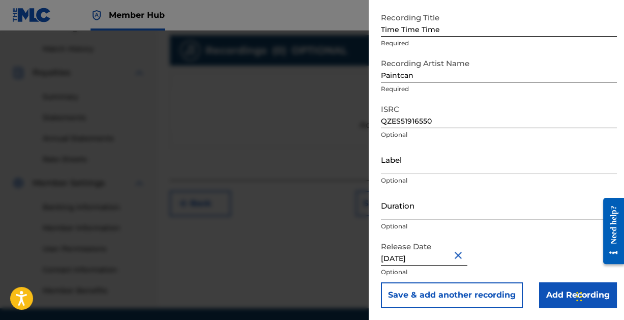
scroll to position [285, 0]
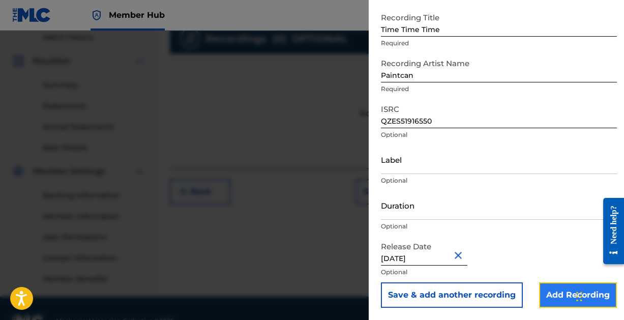
click at [550, 289] on input "Add Recording" at bounding box center [578, 294] width 78 height 25
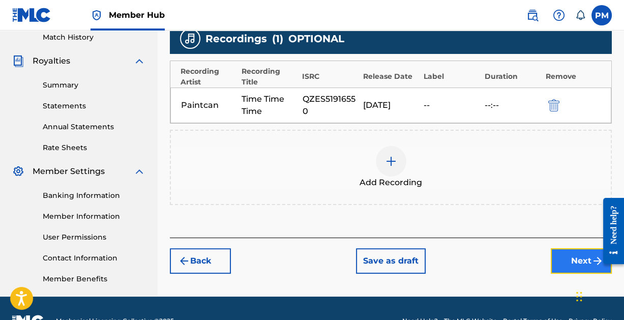
click at [567, 259] on button "Next" at bounding box center [581, 260] width 61 height 25
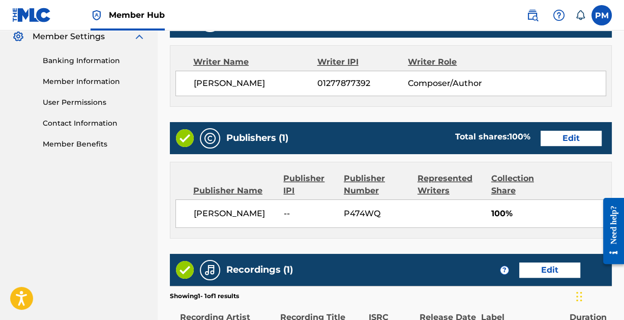
scroll to position [550, 0]
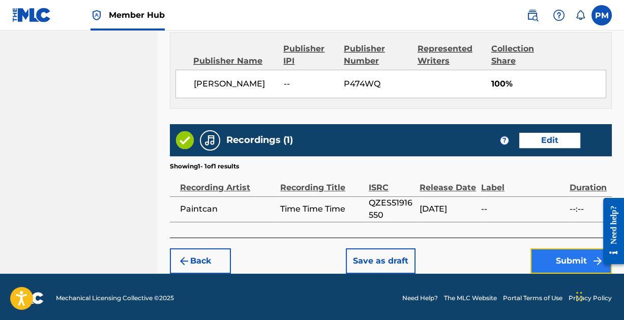
click at [561, 254] on button "Submit" at bounding box center [571, 260] width 81 height 25
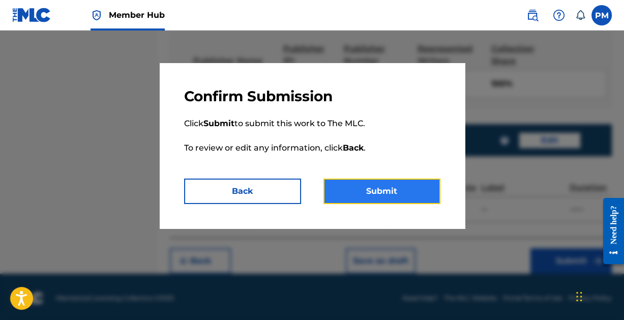
click at [376, 190] on button "Submit" at bounding box center [382, 191] width 117 height 25
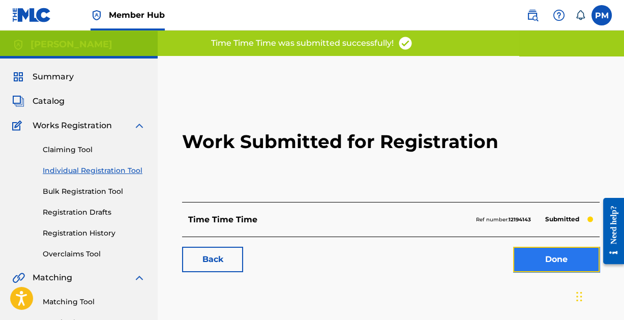
click at [557, 256] on link "Done" at bounding box center [556, 259] width 86 height 25
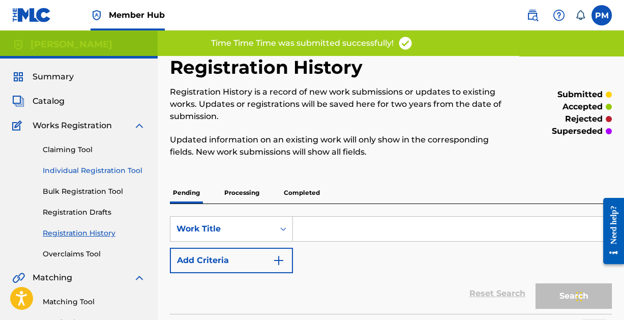
click at [94, 168] on link "Individual Registration Tool" at bounding box center [94, 170] width 103 height 11
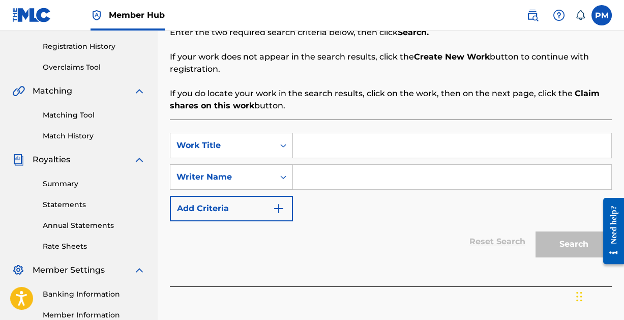
scroll to position [187, 0]
click at [316, 147] on input "Search Form" at bounding box center [452, 145] width 318 height 24
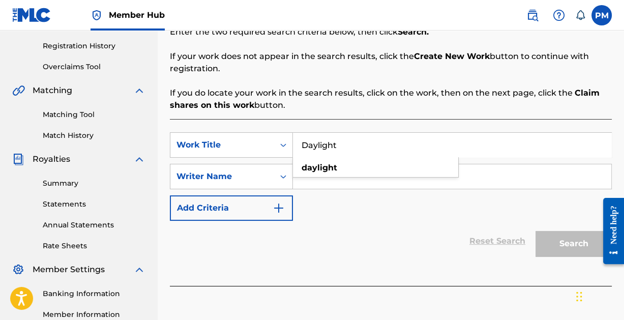
type input "Daylight"
click at [508, 181] on input "Search Form" at bounding box center [452, 176] width 318 height 24
paste input "[PERSON_NAME]"
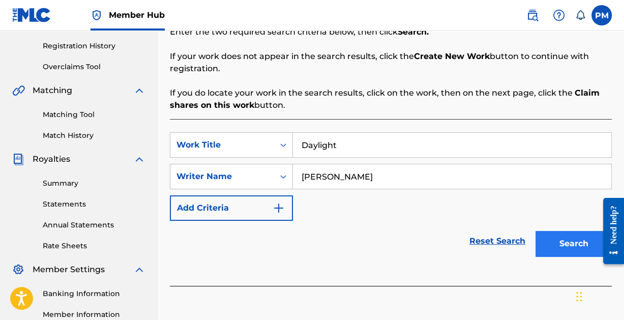
type input "[PERSON_NAME]"
click at [570, 237] on button "Search" at bounding box center [574, 243] width 76 height 25
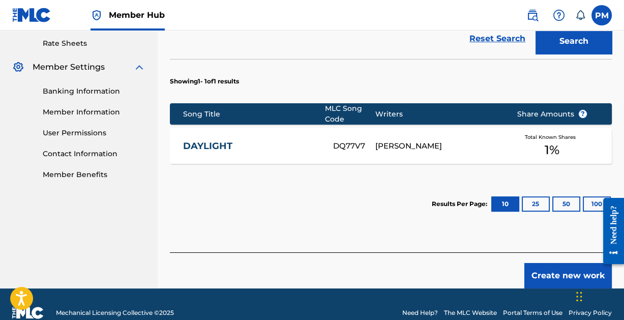
scroll to position [382, 0]
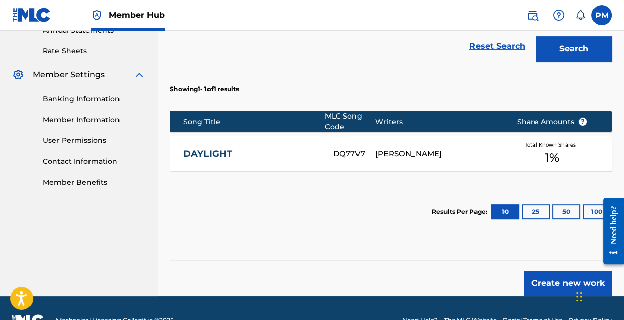
click at [549, 150] on span "1 %" at bounding box center [552, 158] width 15 height 18
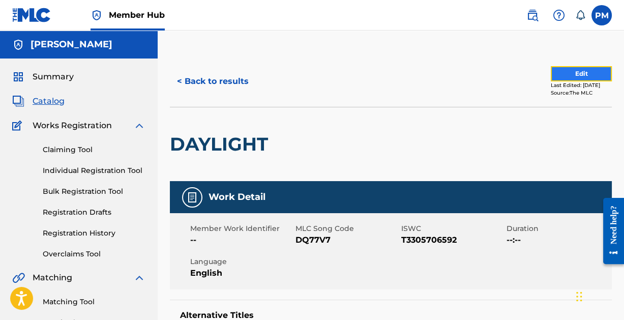
click at [582, 74] on button "Edit" at bounding box center [581, 73] width 61 height 15
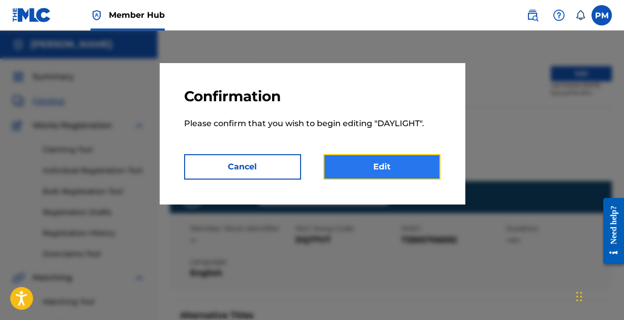
click at [384, 160] on link "Edit" at bounding box center [382, 166] width 117 height 25
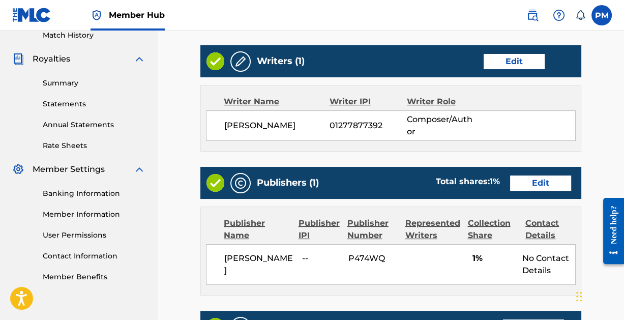
scroll to position [294, 0]
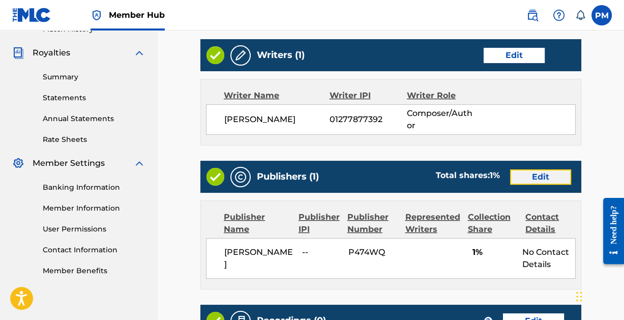
click at [543, 169] on link "Edit" at bounding box center [540, 176] width 61 height 15
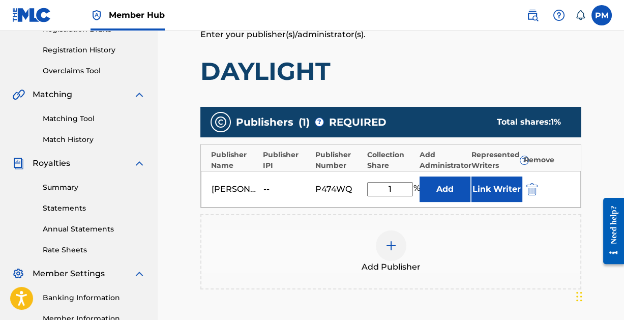
scroll to position [185, 0]
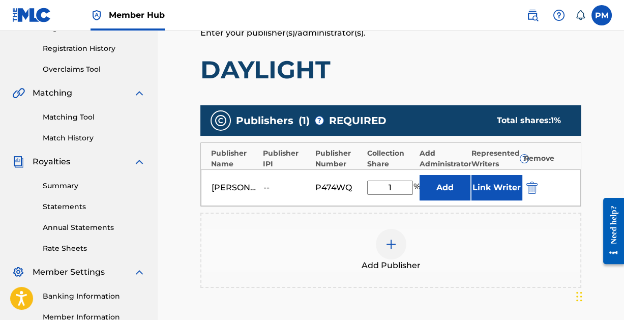
click at [399, 190] on input "1" at bounding box center [390, 188] width 46 height 14
type input "100"
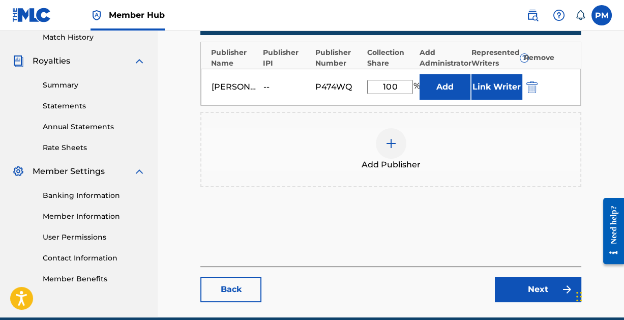
scroll to position [294, 0]
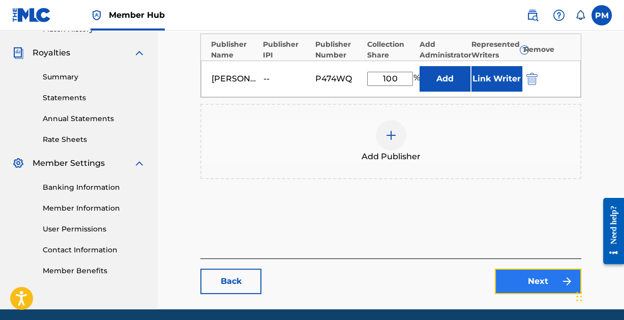
click at [539, 282] on link "Next" at bounding box center [538, 281] width 86 height 25
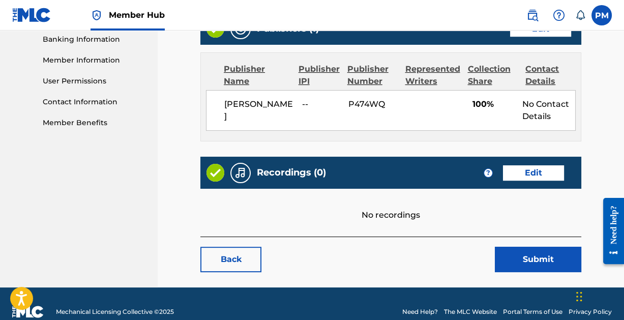
scroll to position [445, 0]
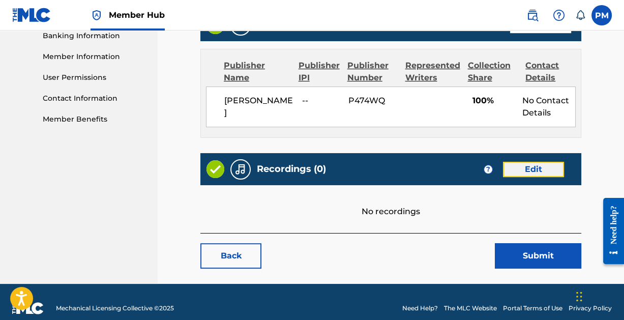
click at [525, 162] on link "Edit" at bounding box center [533, 169] width 61 height 15
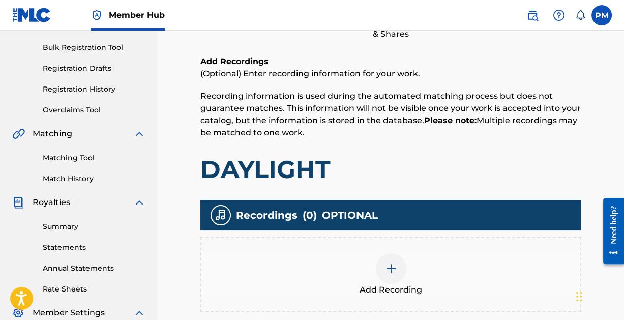
scroll to position [148, 0]
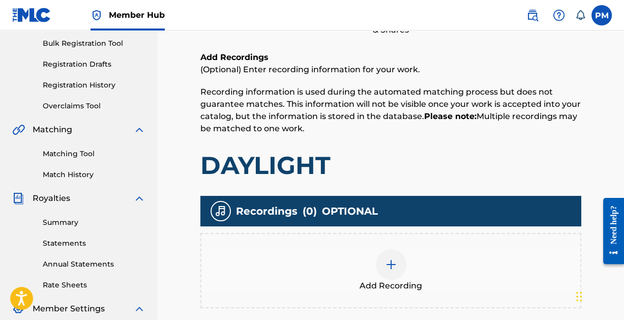
click at [391, 267] on img at bounding box center [391, 264] width 12 height 12
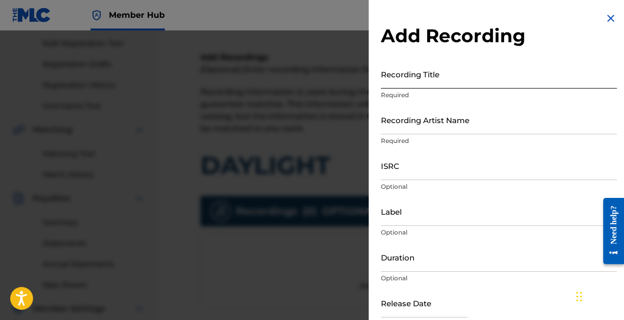
click at [436, 79] on input "Recording Title" at bounding box center [499, 74] width 236 height 29
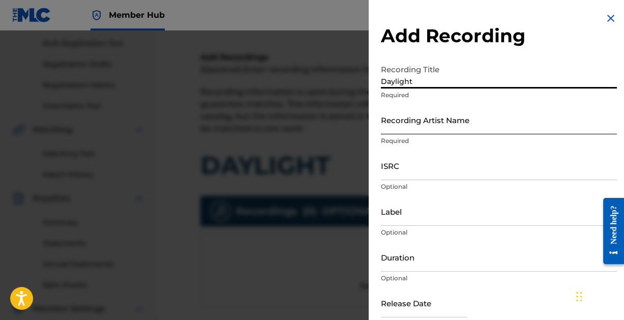
type input "Daylight"
click at [441, 126] on input "Recording Artist Name" at bounding box center [499, 119] width 236 height 29
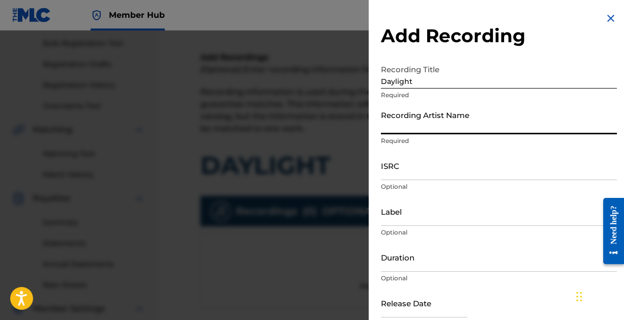
type input "Paintcan"
click at [429, 172] on input "ISRC" at bounding box center [499, 165] width 236 height 29
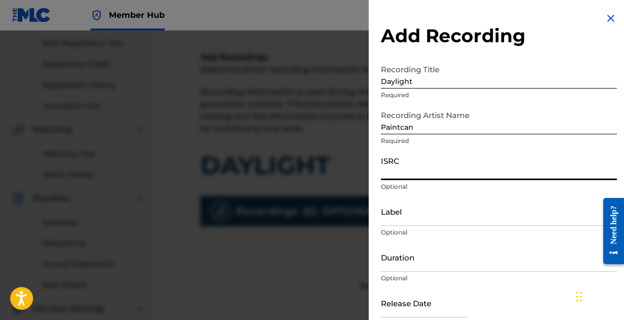
click at [428, 171] on input "ISRC" at bounding box center [499, 165] width 236 height 29
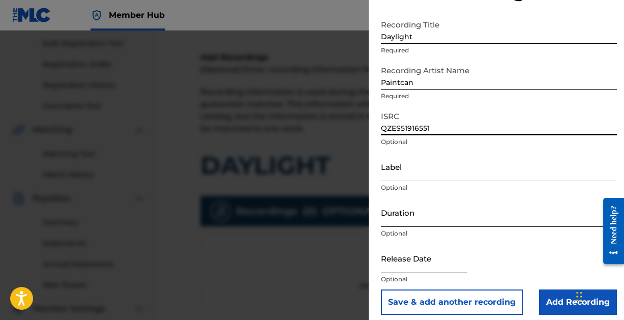
scroll to position [52, 0]
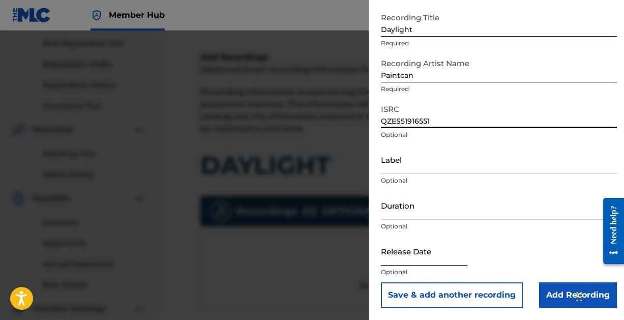
type input "QZES51916551"
click at [415, 254] on input "text" at bounding box center [424, 251] width 86 height 29
select select "8"
select select "2025"
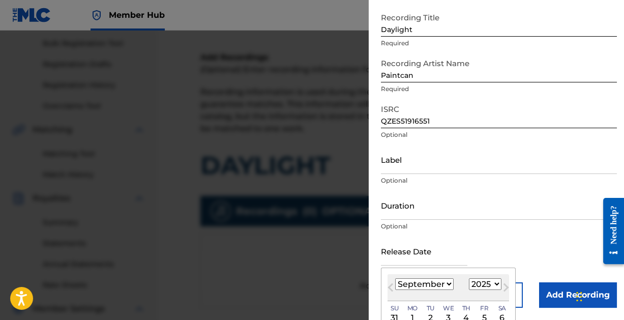
click at [446, 278] on select "January February March April May June July August September October November De…" at bounding box center [424, 284] width 59 height 12
select select "2"
click at [395, 278] on select "January February March April May June July August September October November De…" at bounding box center [424, 284] width 59 height 12
click at [494, 282] on select "1899 1900 1901 1902 1903 1904 1905 1906 1907 1908 1909 1910 1911 1912 1913 1914…" at bounding box center [485, 284] width 33 height 12
select select "2019"
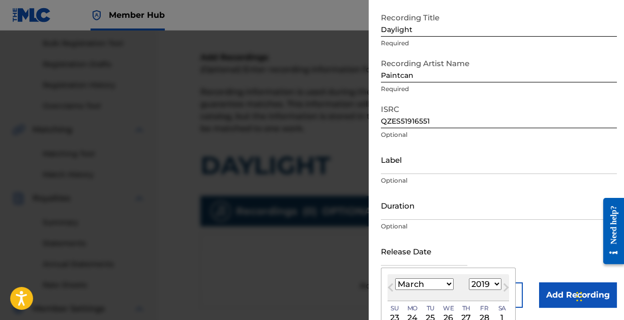
click at [469, 278] on select "1899 1900 1901 1902 1903 1904 1905 1906 1907 1908 1909 1910 1911 1912 1913 1914…" at bounding box center [485, 284] width 33 height 12
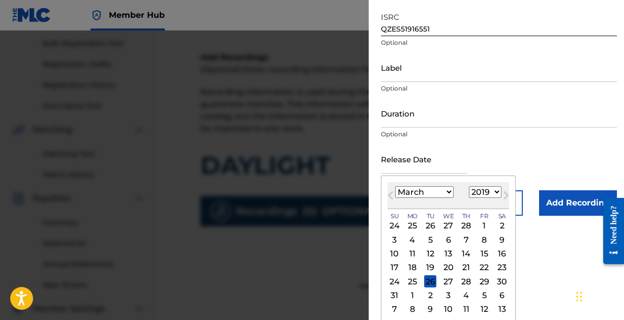
scroll to position [146, 0]
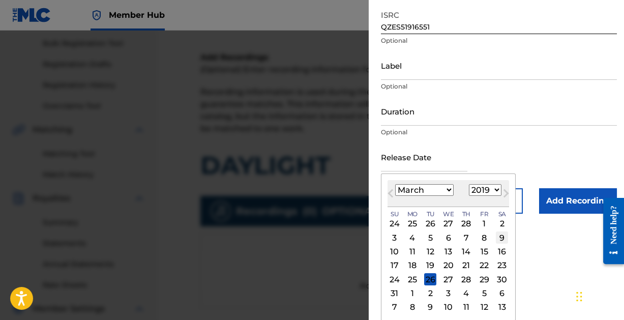
click at [505, 235] on div "9" at bounding box center [502, 237] width 12 height 12
type input "[DATE]"
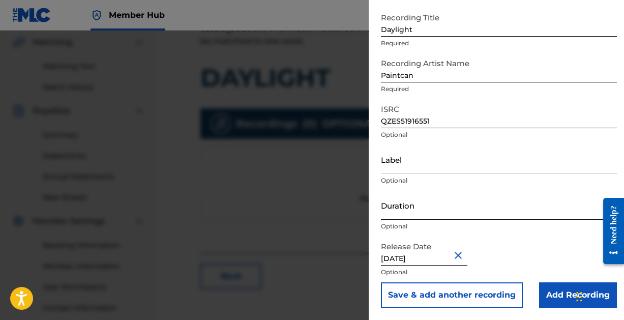
scroll to position [252, 0]
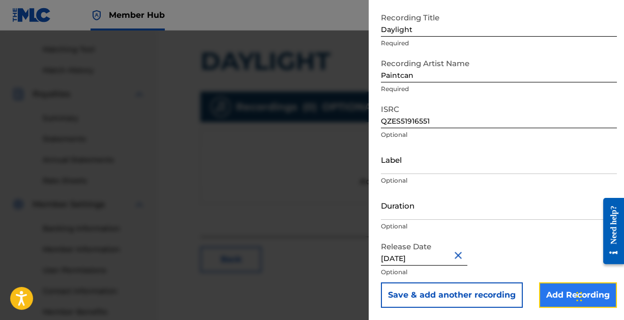
click at [542, 291] on input "Add Recording" at bounding box center [578, 294] width 78 height 25
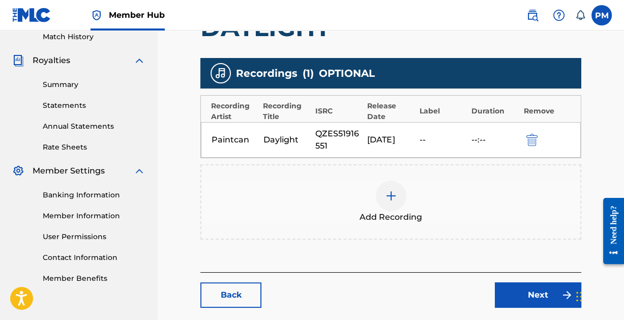
scroll to position [337, 0]
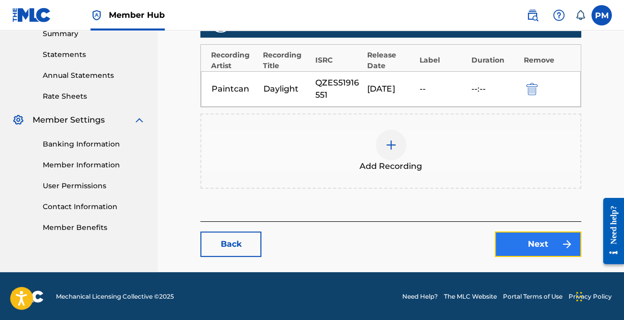
click at [537, 240] on link "Next" at bounding box center [538, 243] width 86 height 25
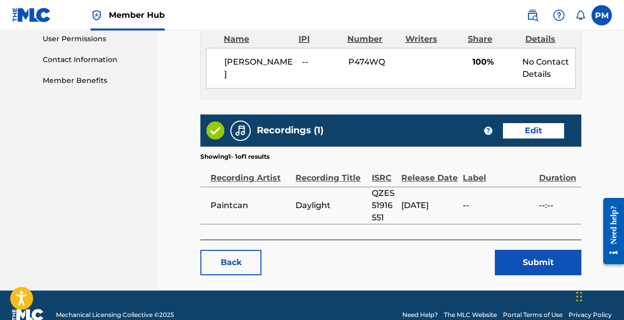
scroll to position [490, 0]
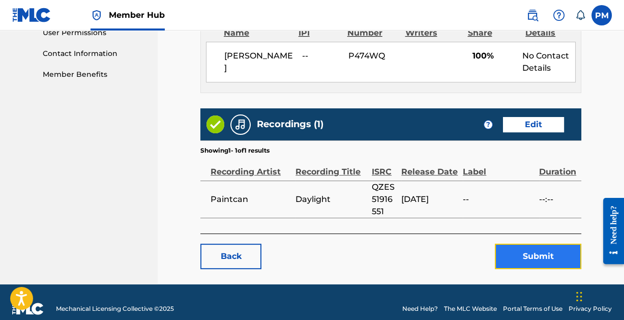
click at [537, 245] on button "Submit" at bounding box center [538, 256] width 86 height 25
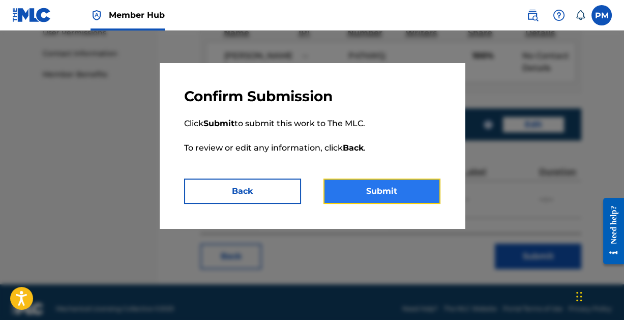
click at [372, 191] on button "Submit" at bounding box center [382, 191] width 117 height 25
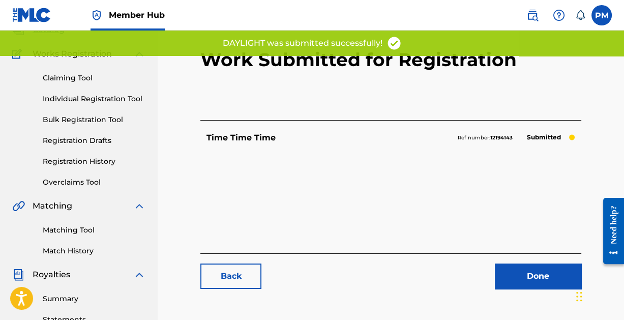
scroll to position [65, 0]
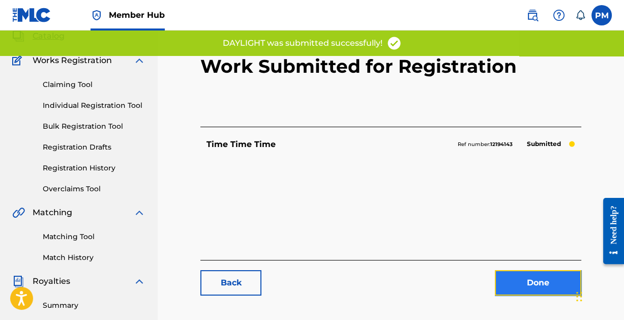
click at [541, 281] on link "Done" at bounding box center [538, 282] width 86 height 25
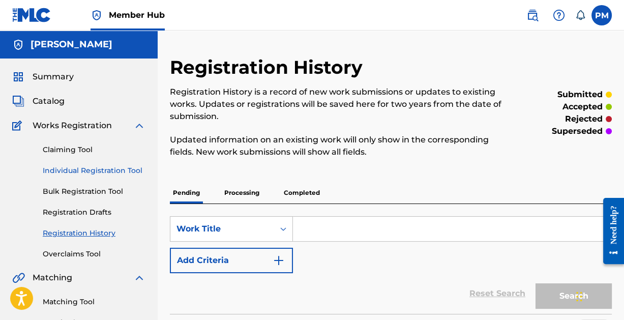
click at [105, 168] on link "Individual Registration Tool" at bounding box center [94, 170] width 103 height 11
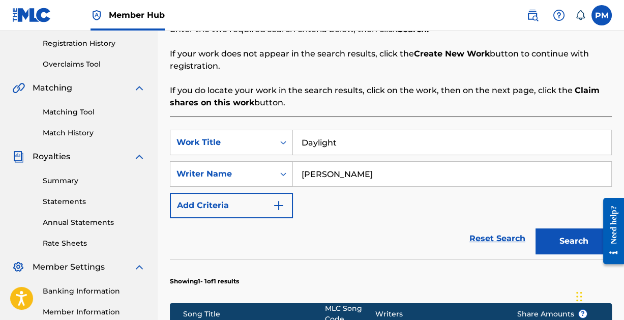
scroll to position [196, 0]
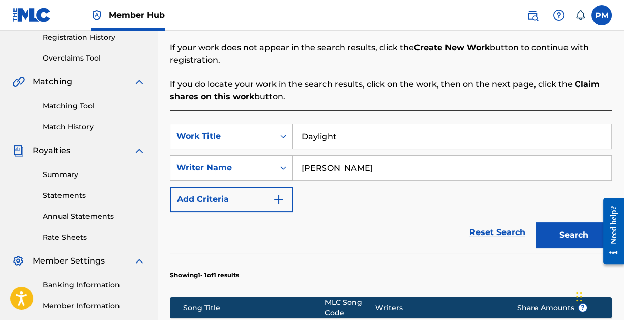
click at [358, 139] on input "Daylight" at bounding box center [452, 136] width 318 height 24
type input "d"
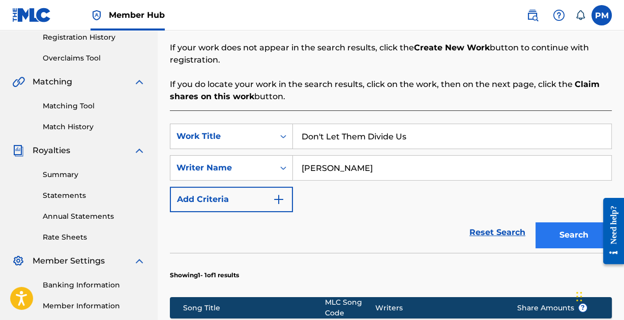
type input "Don't Let Them Divide Us"
click at [567, 233] on button "Search" at bounding box center [574, 234] width 76 height 25
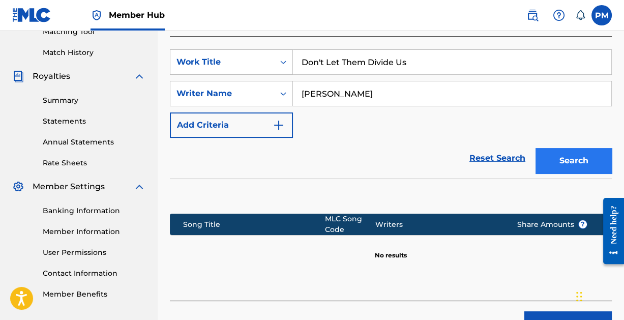
scroll to position [335, 0]
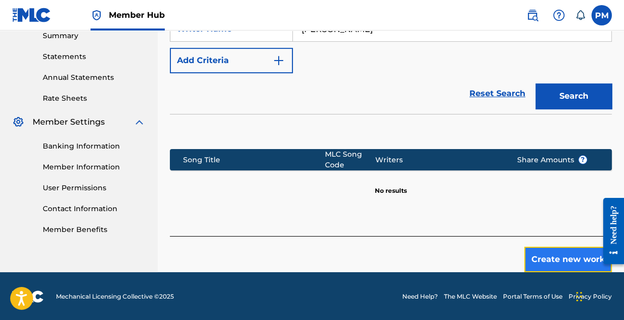
click at [567, 259] on button "Create new work" at bounding box center [568, 259] width 88 height 25
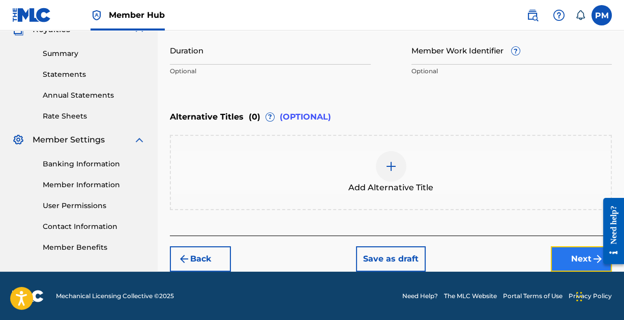
click at [570, 256] on button "Next" at bounding box center [581, 258] width 61 height 25
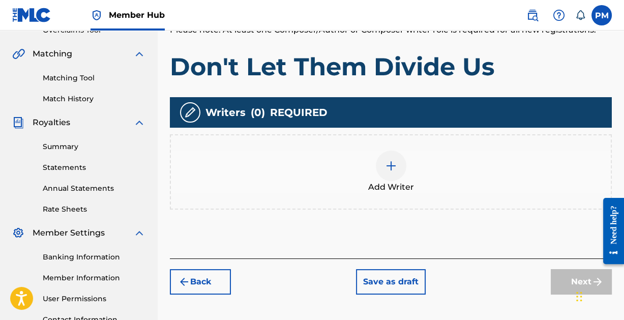
scroll to position [226, 0]
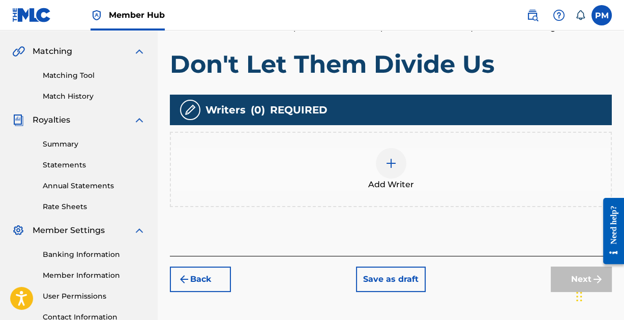
click at [390, 159] on img at bounding box center [391, 163] width 12 height 12
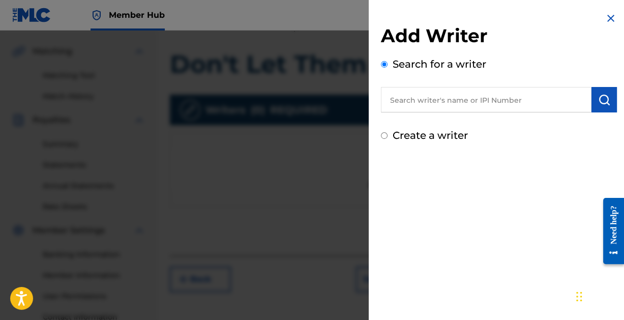
click at [524, 103] on input "text" at bounding box center [486, 99] width 211 height 25
paste input "[PERSON_NAME]"
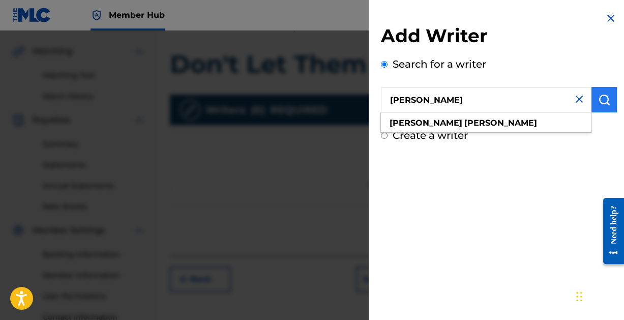
type input "[PERSON_NAME]"
click at [594, 98] on button "submit" at bounding box center [604, 99] width 25 height 25
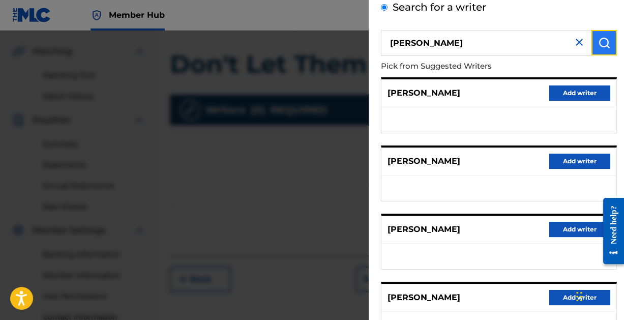
scroll to position [204, 0]
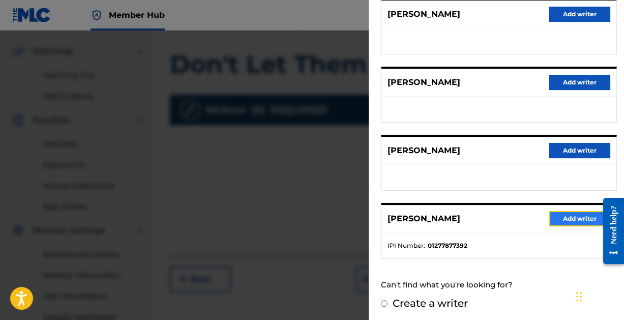
click at [565, 218] on button "Add writer" at bounding box center [579, 218] width 61 height 15
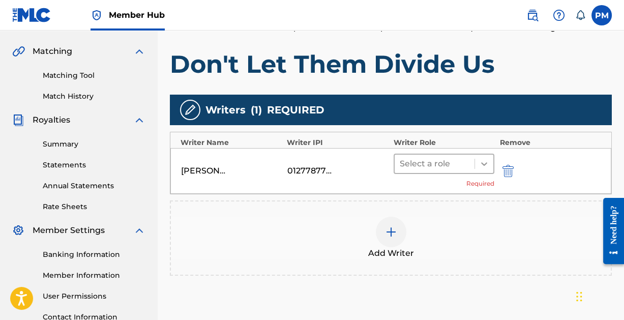
click at [488, 159] on icon at bounding box center [484, 164] width 10 height 10
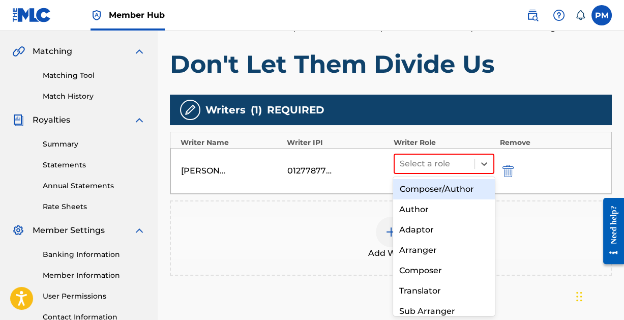
click at [448, 189] on div "Composer/Author" at bounding box center [443, 189] width 101 height 20
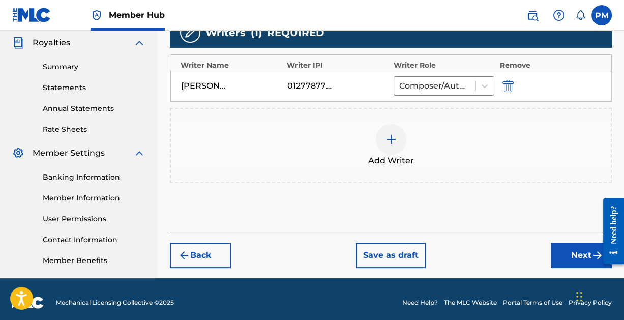
scroll to position [311, 0]
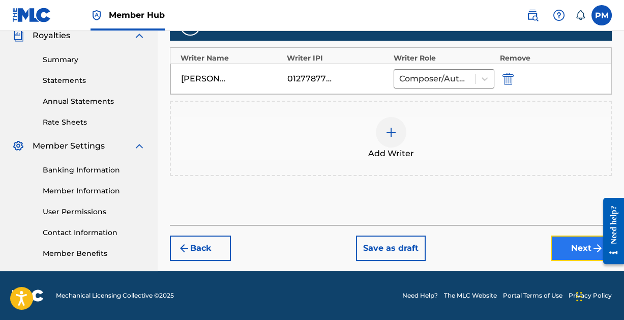
click at [577, 245] on button "Next" at bounding box center [581, 248] width 61 height 25
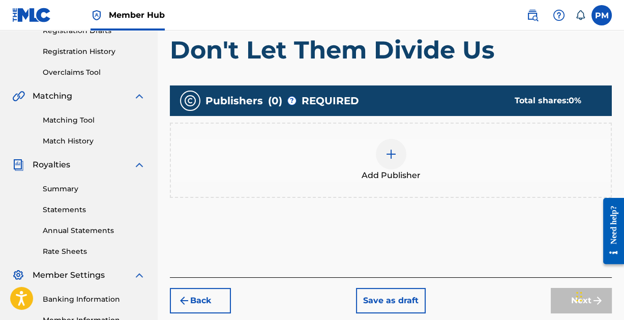
scroll to position [197, 0]
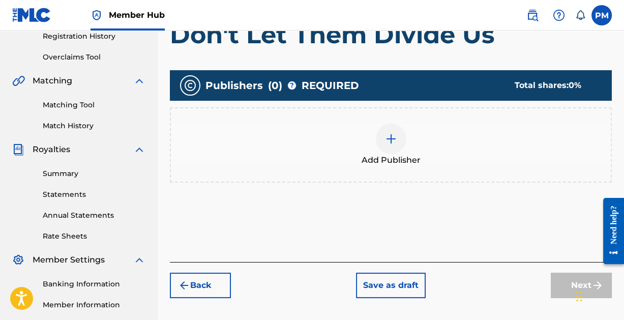
click at [389, 140] on img at bounding box center [391, 139] width 12 height 12
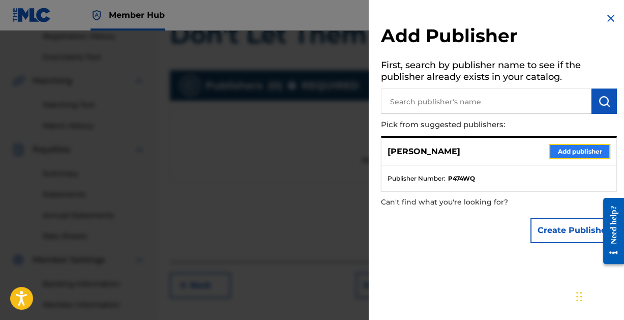
click at [566, 151] on button "Add publisher" at bounding box center [579, 151] width 61 height 15
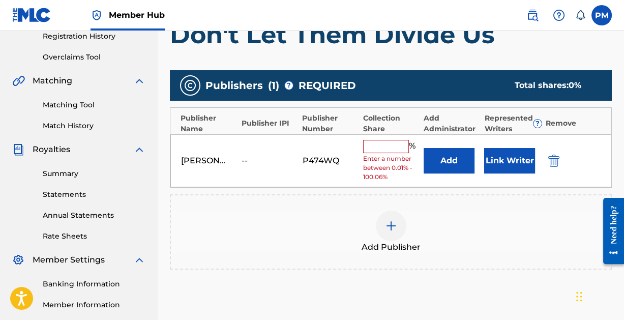
click at [391, 144] on input "text" at bounding box center [386, 146] width 46 height 13
type input "100"
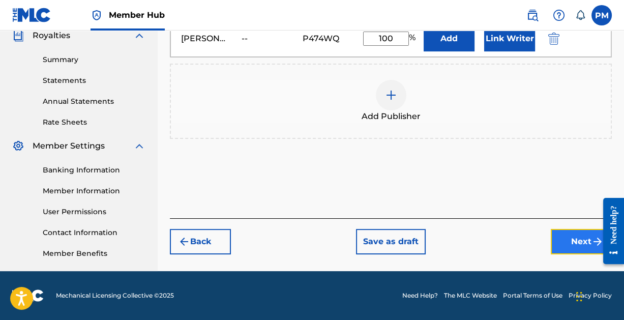
click at [569, 242] on button "Next" at bounding box center [581, 241] width 61 height 25
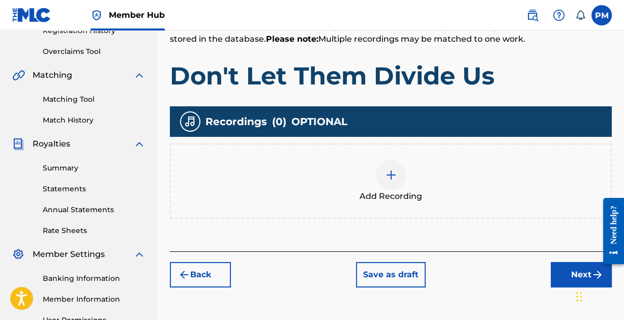
scroll to position [203, 0]
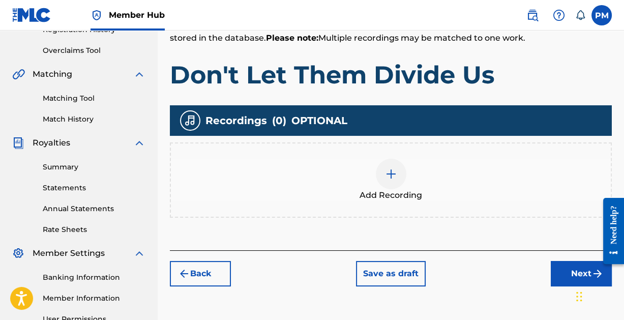
click at [395, 172] on img at bounding box center [391, 174] width 12 height 12
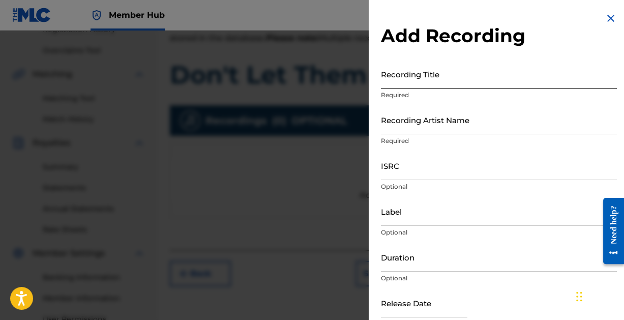
click at [431, 80] on input "Recording Title" at bounding box center [499, 74] width 236 height 29
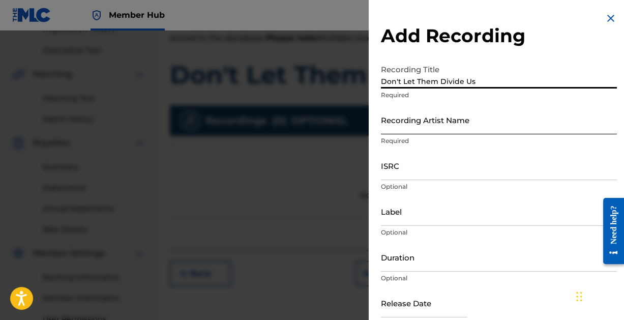
type input "Don't Let Them Divide Us"
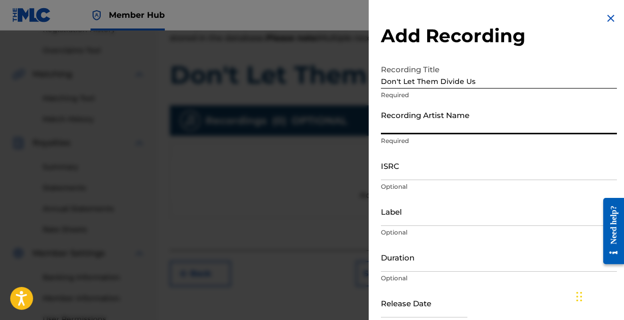
click at [434, 125] on input "Recording Artist Name" at bounding box center [499, 119] width 236 height 29
type input "Paintcan"
click at [435, 172] on input "ISRC" at bounding box center [499, 165] width 236 height 29
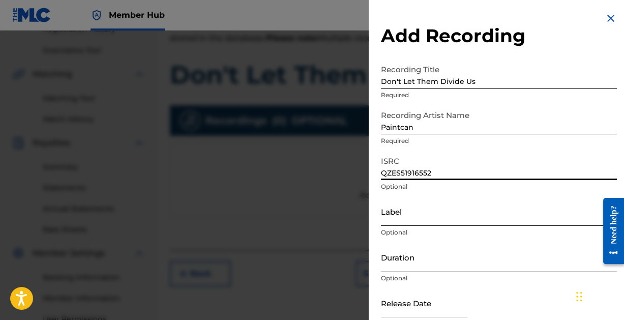
scroll to position [52, 0]
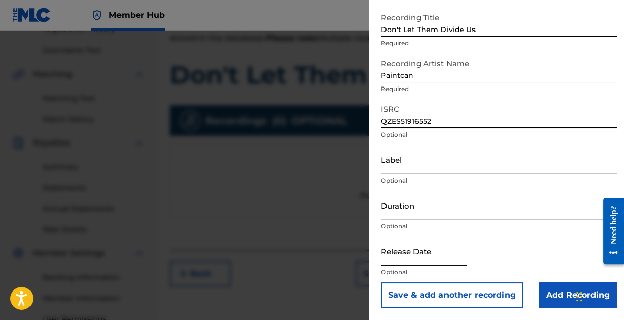
type input "QZES51916552"
click at [414, 255] on input "text" at bounding box center [424, 251] width 86 height 29
select select "8"
select select "2025"
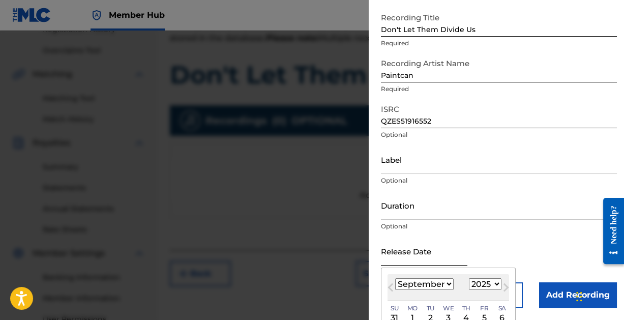
type input "[DATE]"
select select "2"
select select "2019"
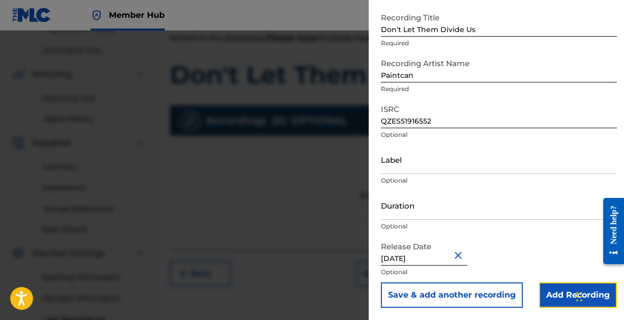
click at [550, 291] on input "Add Recording" at bounding box center [578, 294] width 78 height 25
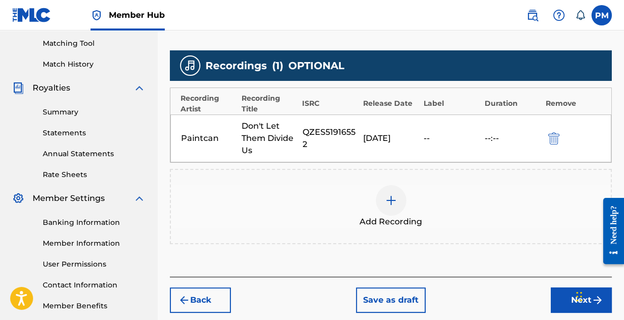
scroll to position [311, 0]
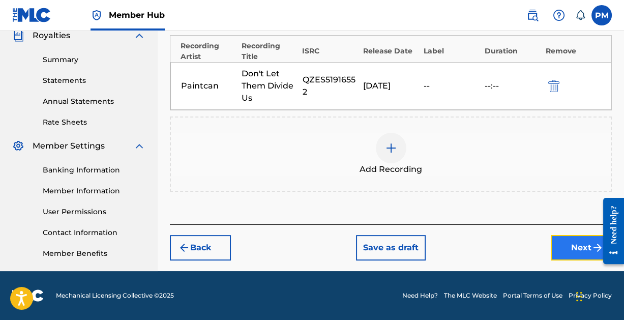
click at [571, 243] on button "Next" at bounding box center [581, 247] width 61 height 25
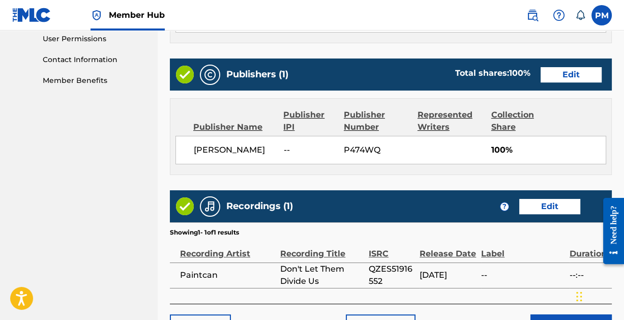
scroll to position [550, 0]
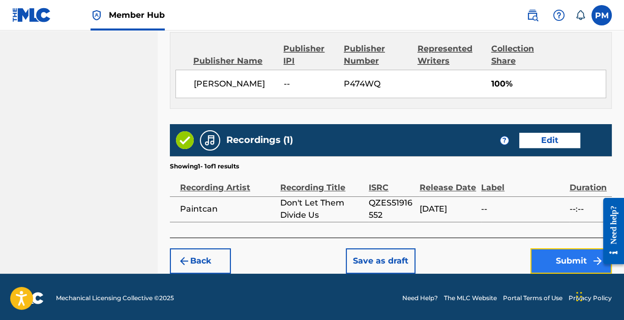
click at [559, 255] on button "Submit" at bounding box center [571, 260] width 81 height 25
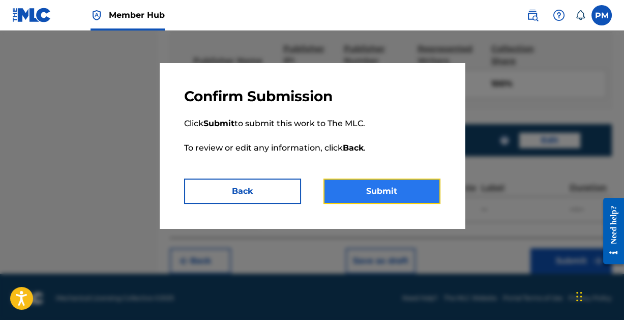
click at [385, 190] on button "Submit" at bounding box center [382, 191] width 117 height 25
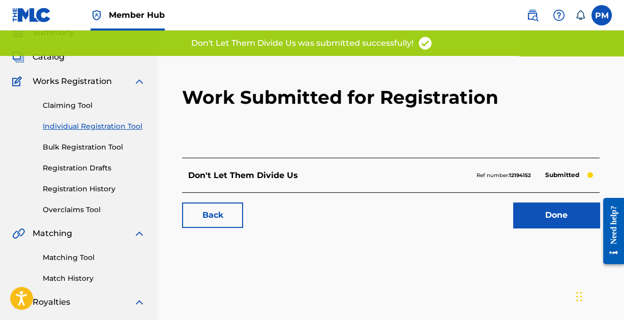
scroll to position [65, 0]
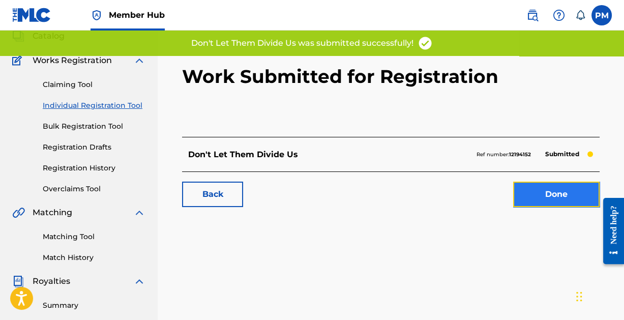
click at [556, 192] on link "Done" at bounding box center [556, 194] width 86 height 25
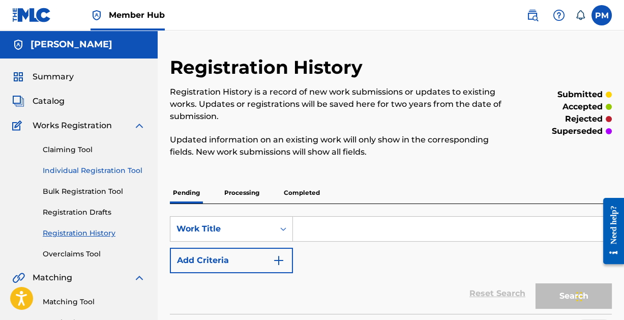
click at [86, 167] on link "Individual Registration Tool" at bounding box center [94, 170] width 103 height 11
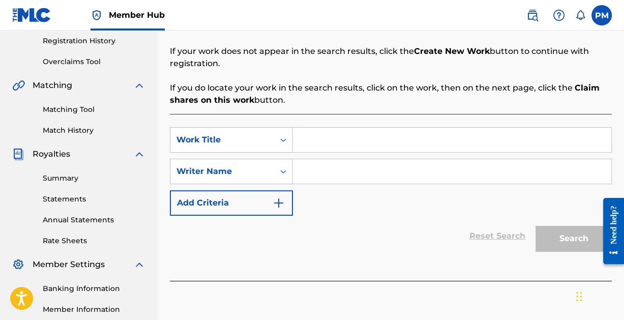
scroll to position [196, 0]
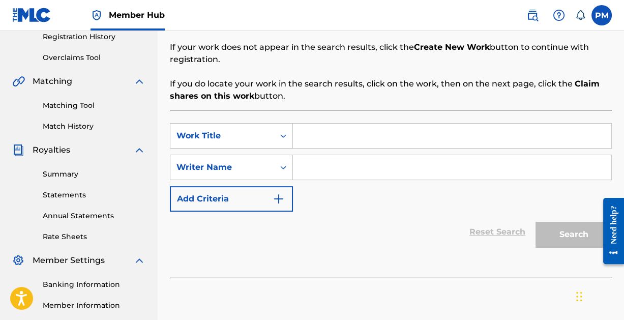
click at [336, 141] on input "Search Form" at bounding box center [452, 136] width 318 height 24
type input "If There's a Song"
click at [344, 168] on input "Search Form" at bounding box center [452, 167] width 318 height 24
paste input "[PERSON_NAME]"
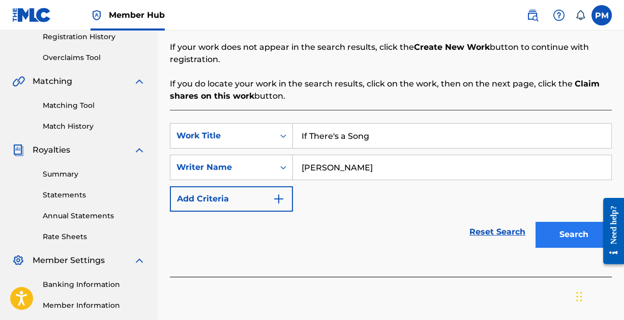
type input "[PERSON_NAME]"
click at [559, 229] on button "Search" at bounding box center [574, 234] width 76 height 25
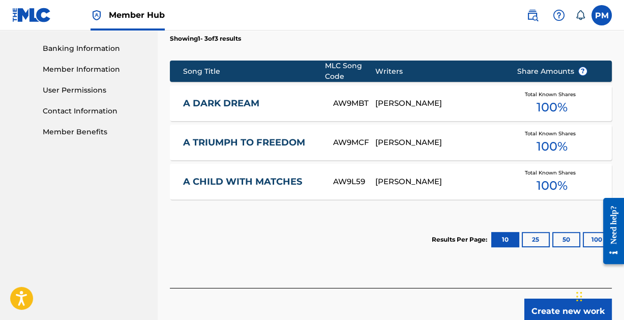
scroll to position [433, 0]
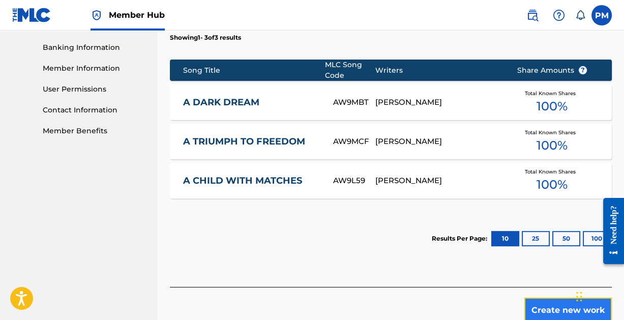
click at [552, 305] on button "Create new work" at bounding box center [568, 310] width 88 height 25
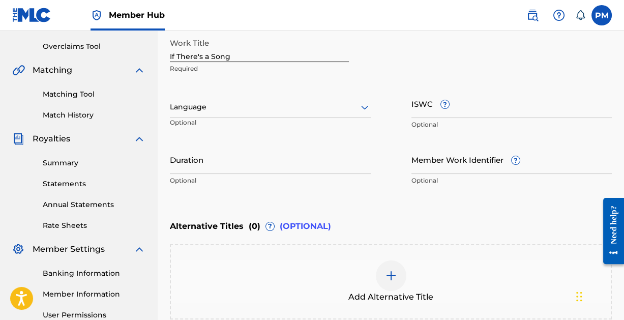
scroll to position [236, 0]
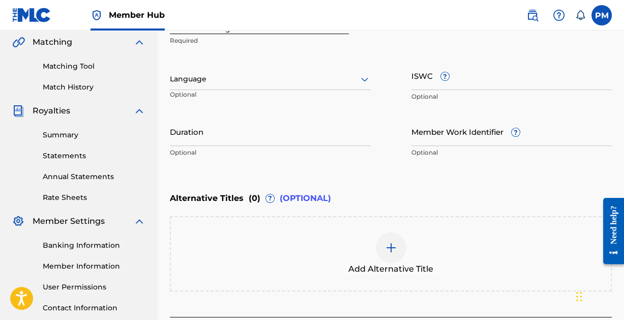
click at [362, 83] on icon at bounding box center [365, 79] width 12 height 12
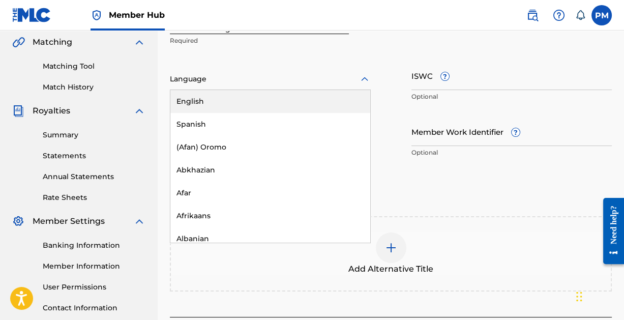
click at [300, 99] on div "English" at bounding box center [270, 101] width 200 height 23
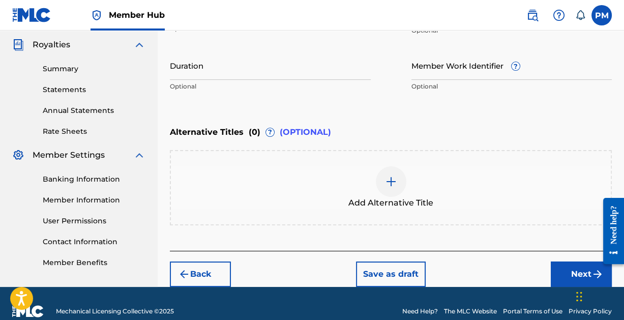
scroll to position [317, 0]
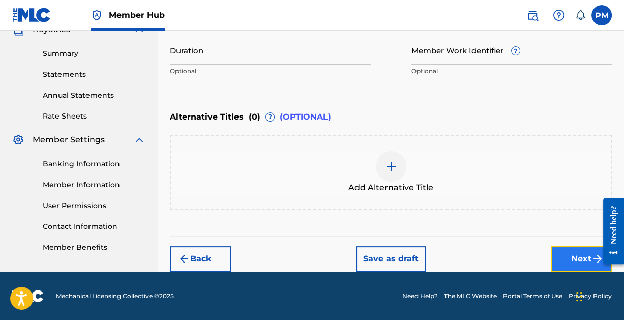
click at [572, 250] on button "Next" at bounding box center [581, 258] width 61 height 25
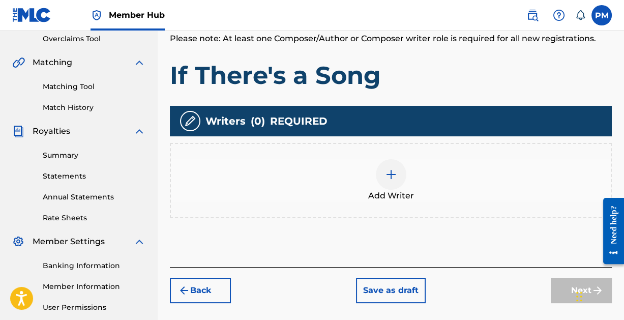
scroll to position [217, 0]
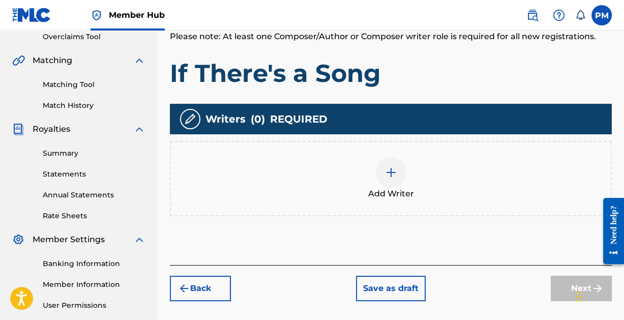
click at [386, 166] on img at bounding box center [391, 172] width 12 height 12
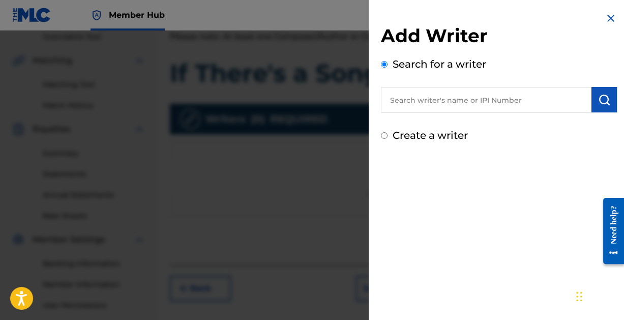
click at [448, 103] on input "text" at bounding box center [486, 99] width 211 height 25
paste input "[PERSON_NAME]"
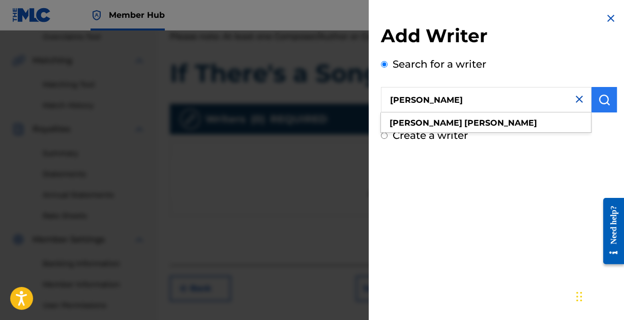
type input "[PERSON_NAME]"
click at [606, 109] on button "submit" at bounding box center [604, 99] width 25 height 25
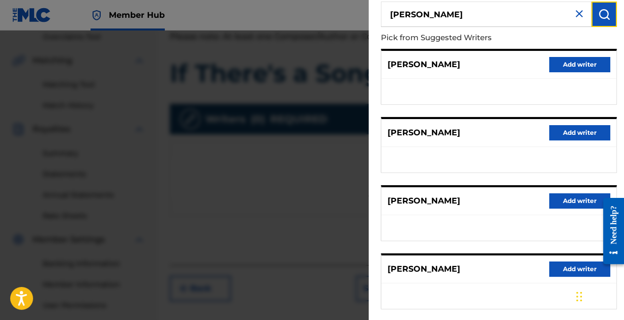
scroll to position [204, 0]
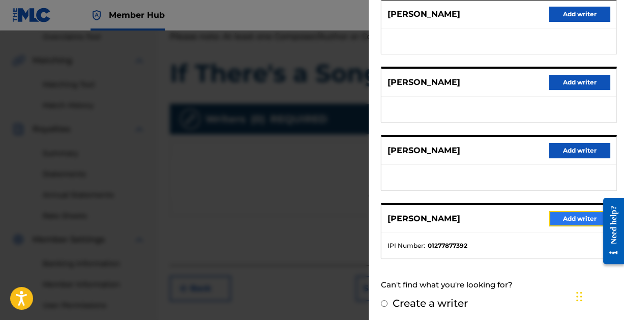
click at [564, 211] on button "Add writer" at bounding box center [579, 218] width 61 height 15
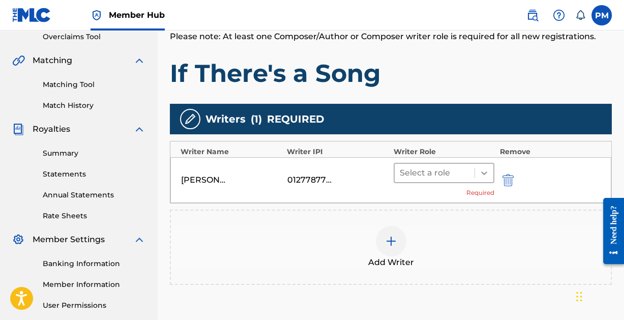
click at [480, 172] on icon at bounding box center [484, 173] width 10 height 10
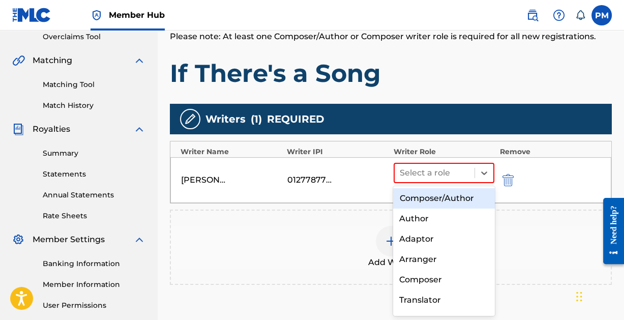
click at [462, 195] on div "Composer/Author" at bounding box center [443, 198] width 101 height 20
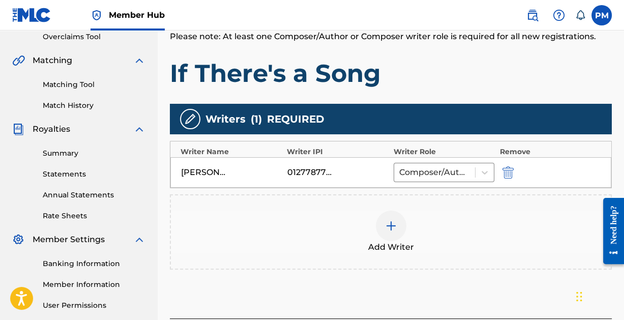
scroll to position [311, 0]
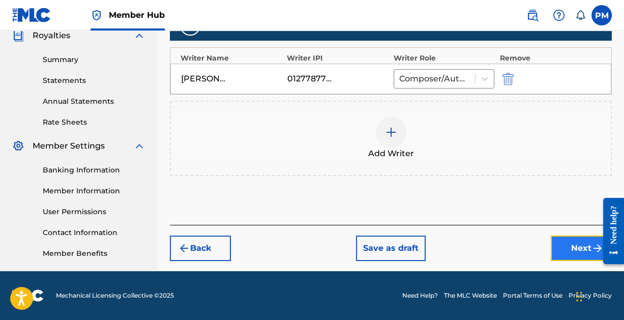
click at [568, 242] on button "Next" at bounding box center [581, 248] width 61 height 25
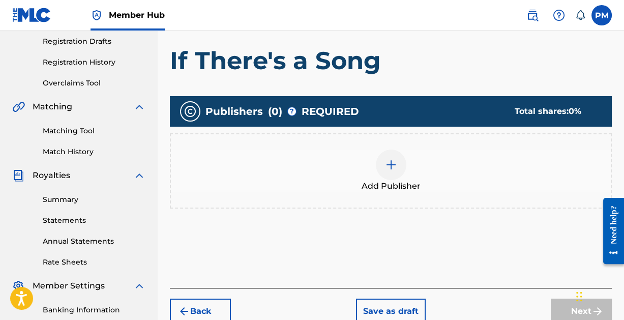
scroll to position [171, 0]
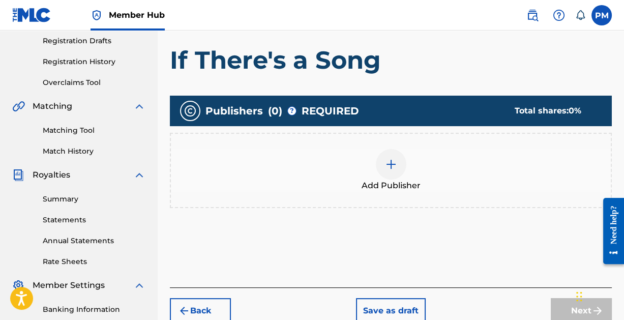
click at [392, 163] on img at bounding box center [391, 164] width 12 height 12
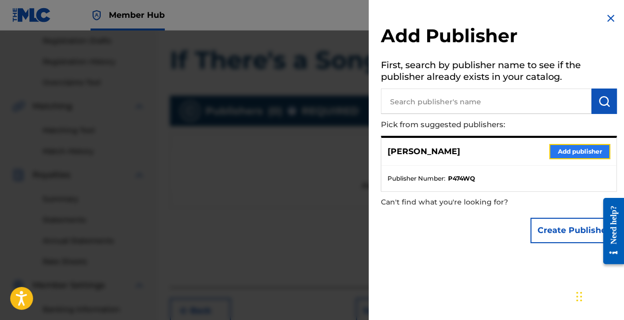
click at [568, 152] on button "Add publisher" at bounding box center [579, 151] width 61 height 15
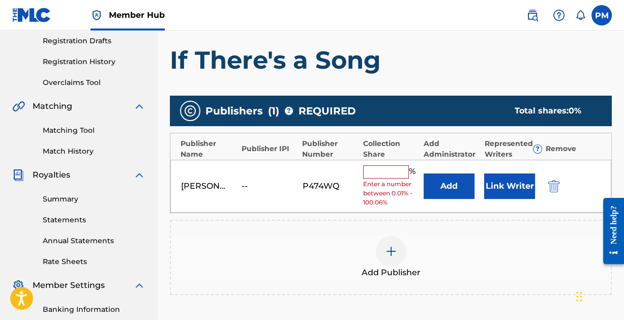
click at [378, 174] on input "text" at bounding box center [386, 171] width 46 height 13
type input "100"
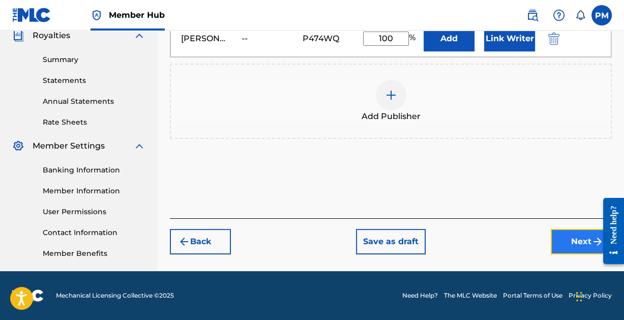
click at [566, 235] on button "Next" at bounding box center [581, 241] width 61 height 25
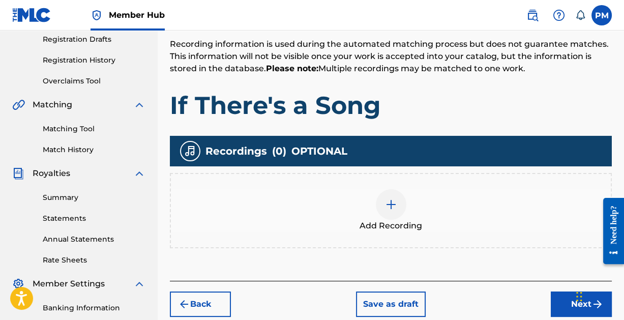
scroll to position [182, 0]
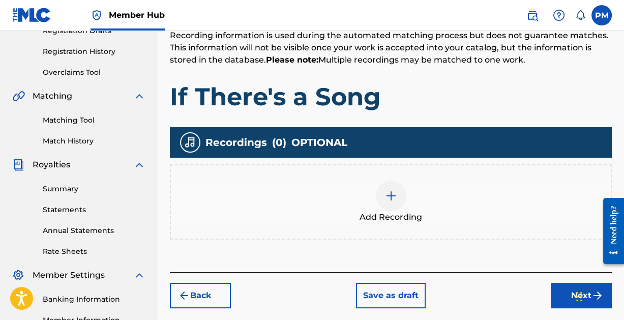
click at [389, 188] on div at bounding box center [391, 196] width 31 height 31
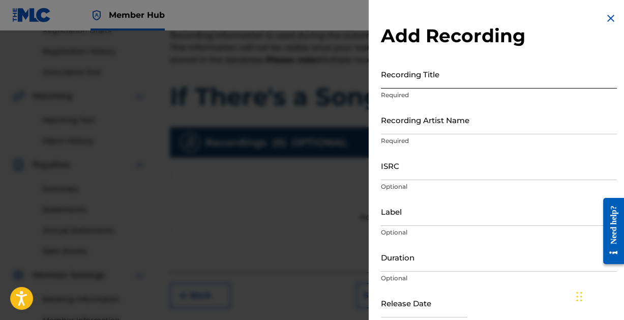
click at [433, 78] on input "Recording Title" at bounding box center [499, 74] width 236 height 29
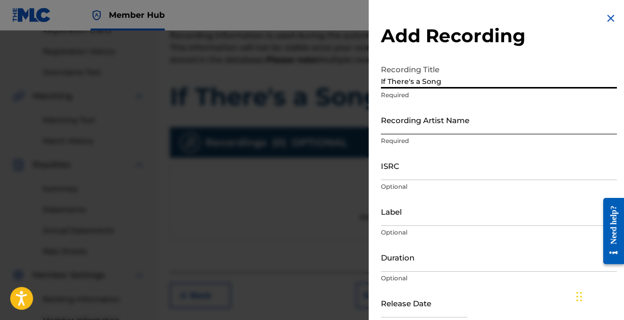
type input "If There's a Song"
click at [436, 121] on input "Recording Artist Name" at bounding box center [499, 119] width 236 height 29
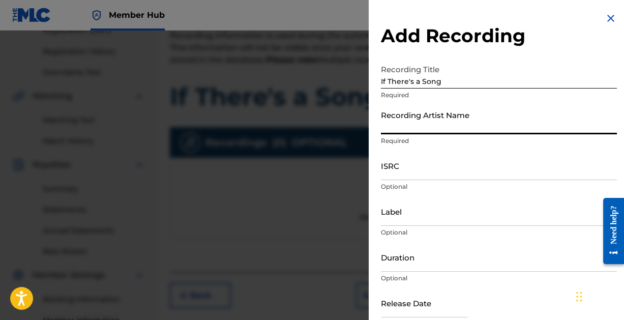
type input "Paintcan"
click at [463, 171] on input "ISRC" at bounding box center [499, 165] width 236 height 29
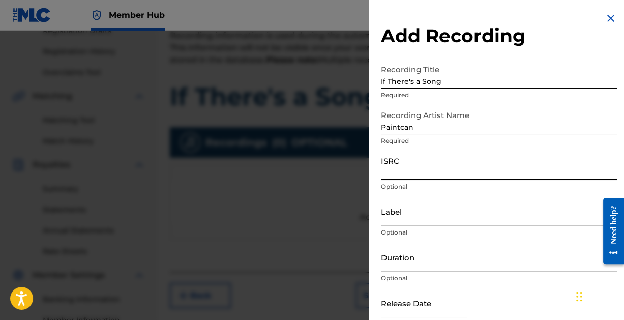
click at [453, 171] on input "ISRC" at bounding box center [499, 165] width 236 height 29
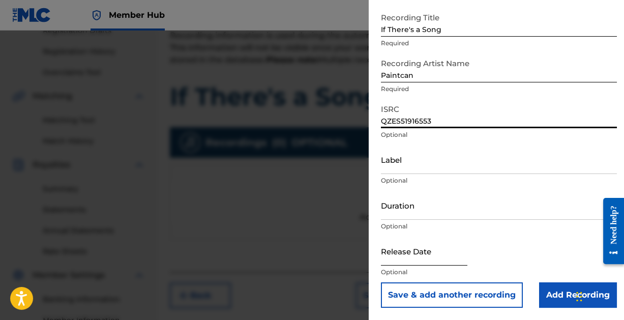
type input "QZES51916553"
click at [412, 258] on input "text" at bounding box center [424, 251] width 86 height 29
select select "8"
select select "2025"
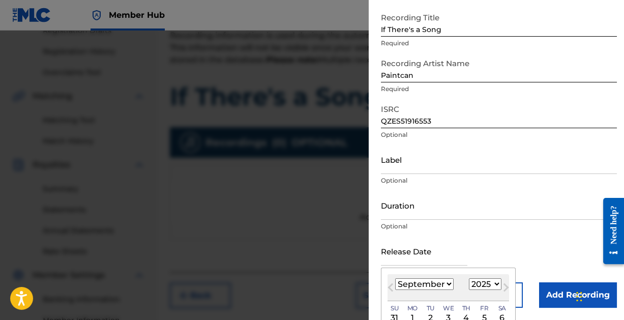
type input "[DATE]"
select select "2"
select select "2019"
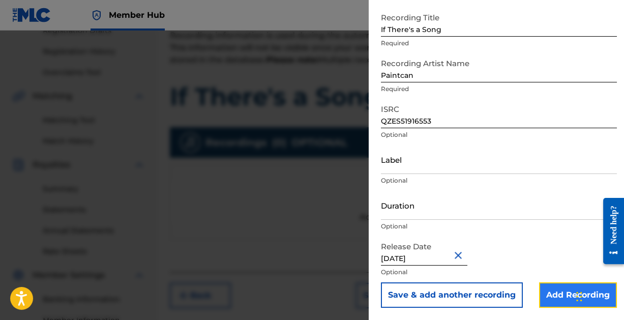
click at [554, 297] on input "Add Recording" at bounding box center [578, 294] width 78 height 25
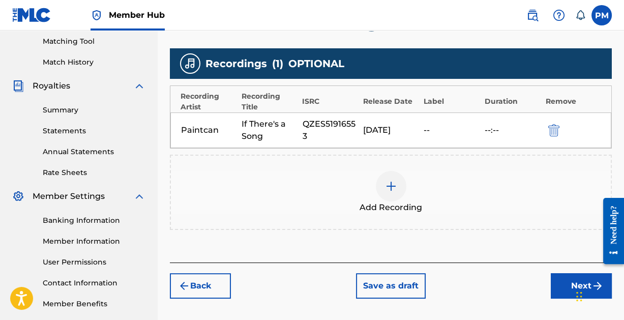
scroll to position [311, 0]
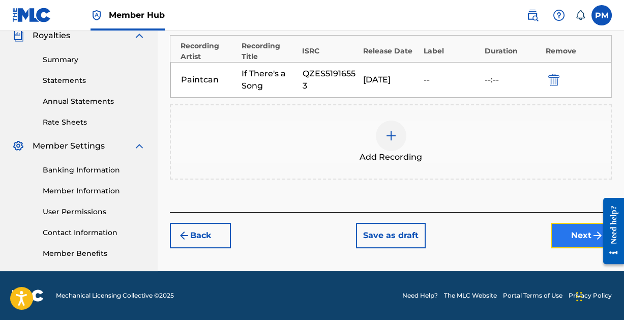
click at [571, 236] on button "Next" at bounding box center [581, 235] width 61 height 25
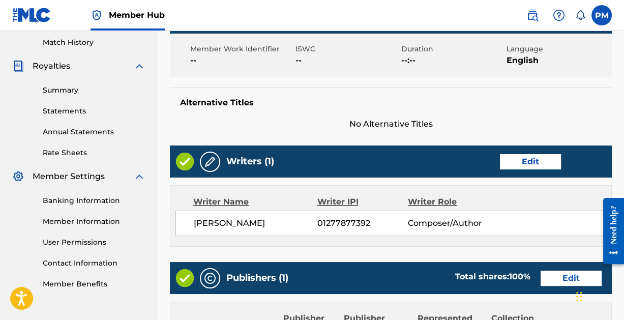
scroll to position [550, 0]
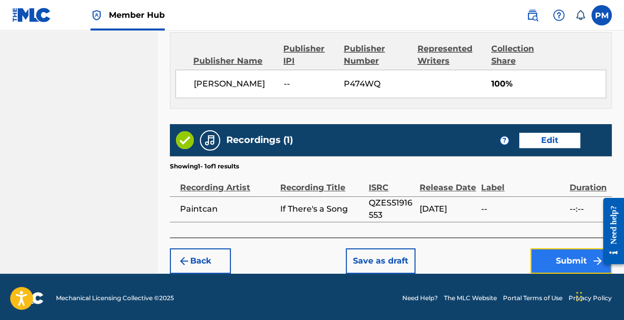
click at [571, 252] on button "Submit" at bounding box center [571, 260] width 81 height 25
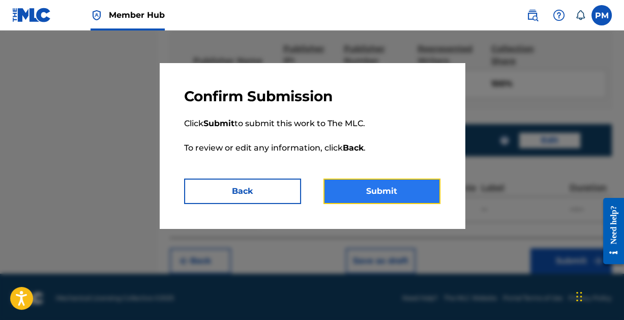
click at [376, 187] on button "Submit" at bounding box center [382, 191] width 117 height 25
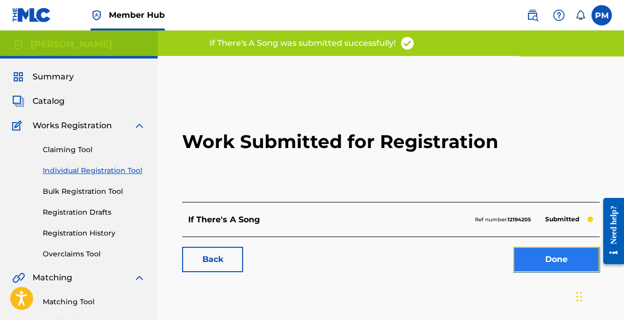
click at [541, 256] on link "Done" at bounding box center [556, 259] width 86 height 25
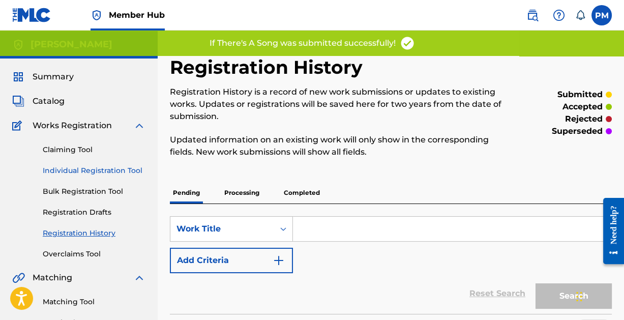
click at [94, 167] on link "Individual Registration Tool" at bounding box center [94, 170] width 103 height 11
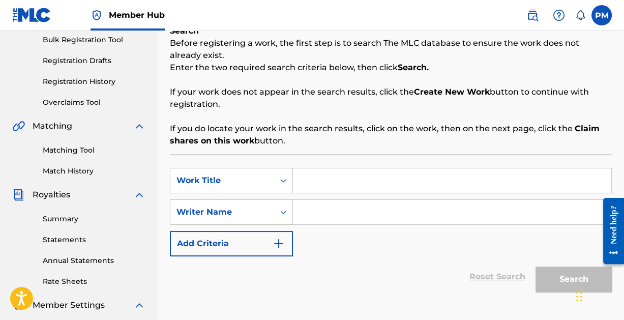
scroll to position [170, 0]
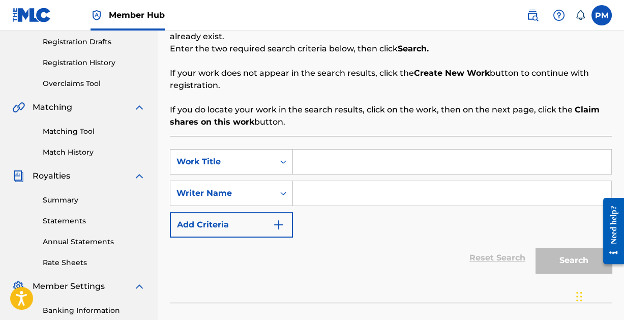
click at [363, 159] on input "Search Form" at bounding box center [452, 162] width 318 height 24
type input "In My Mind"
click at [371, 189] on input "Search Form" at bounding box center [452, 193] width 318 height 24
paste input "[PERSON_NAME]"
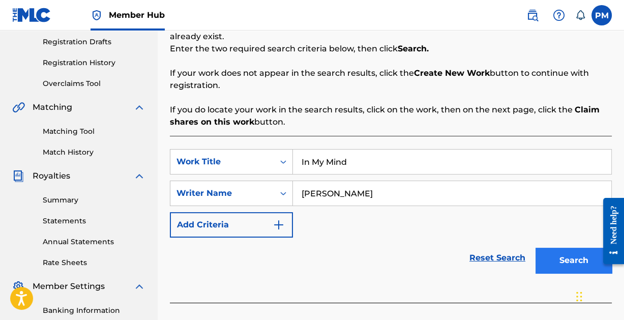
type input "[PERSON_NAME]"
click at [566, 254] on button "Search" at bounding box center [574, 260] width 76 height 25
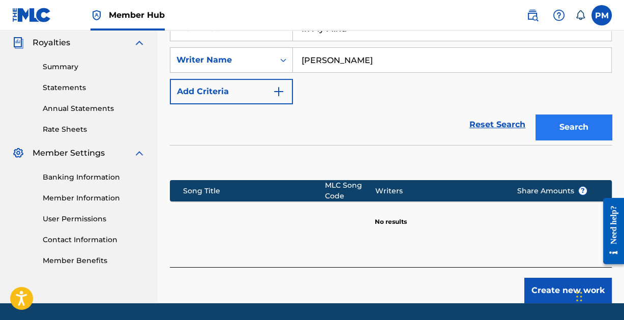
scroll to position [335, 0]
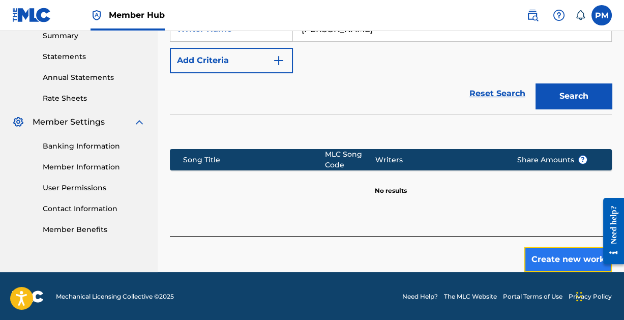
click at [566, 256] on button "Create new work" at bounding box center [568, 259] width 88 height 25
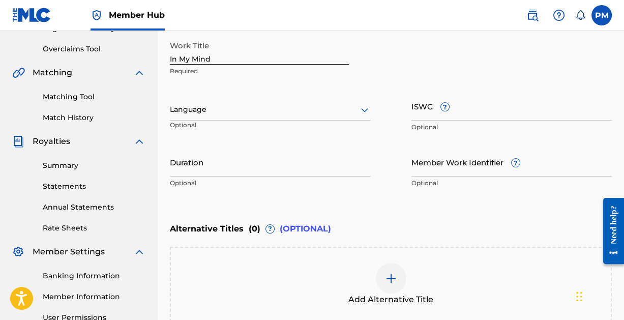
scroll to position [195, 0]
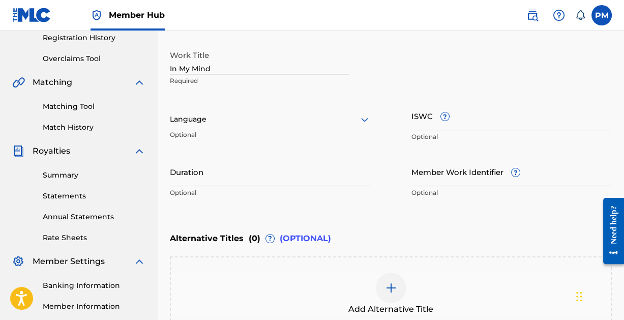
click at [354, 118] on div at bounding box center [270, 119] width 201 height 13
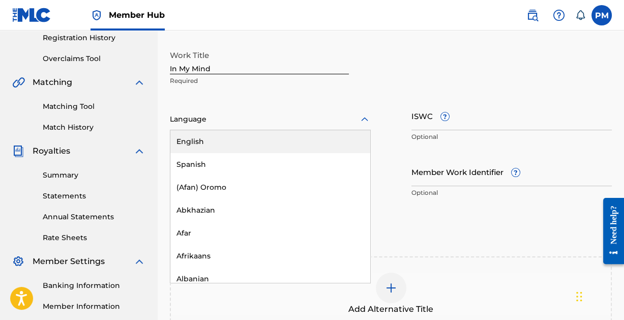
click at [286, 139] on div "English" at bounding box center [270, 141] width 200 height 23
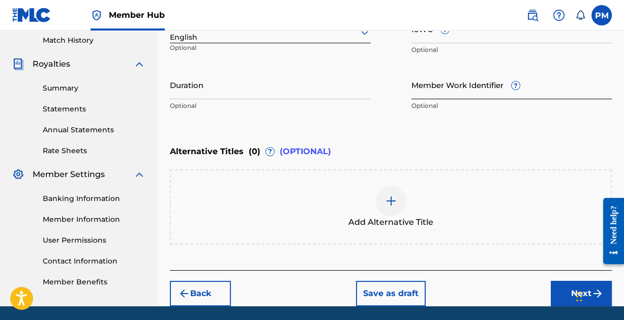
scroll to position [317, 0]
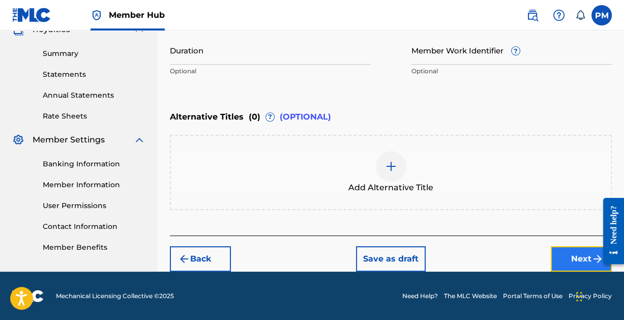
click at [575, 252] on button "Next" at bounding box center [581, 258] width 61 height 25
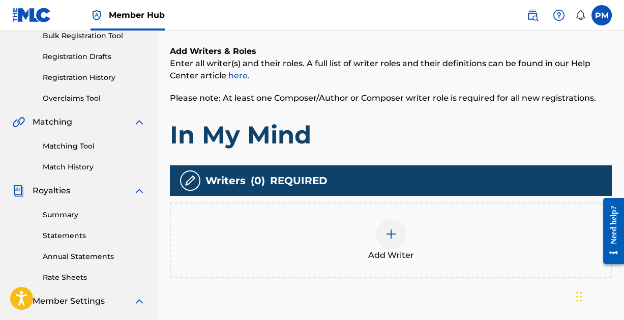
scroll to position [171, 0]
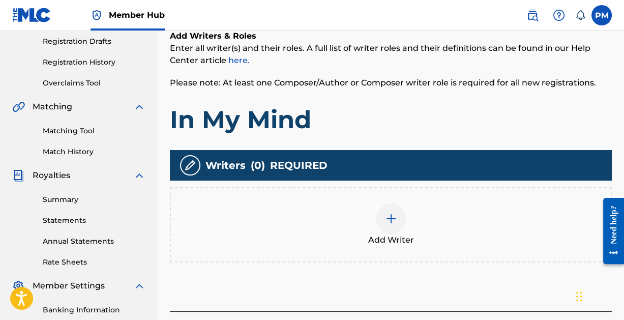
click at [394, 224] on img at bounding box center [391, 219] width 12 height 12
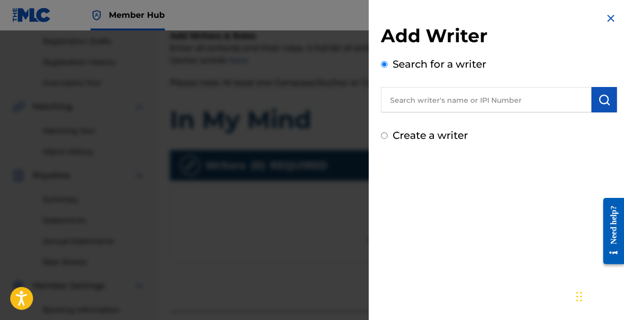
click at [473, 107] on input "text" at bounding box center [486, 99] width 211 height 25
paste input "[PERSON_NAME]"
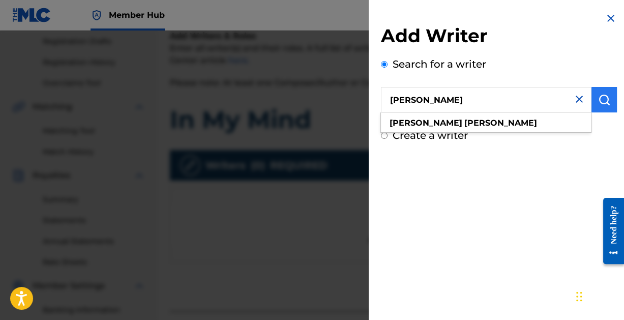
type input "[PERSON_NAME]"
click at [595, 107] on button "submit" at bounding box center [604, 99] width 25 height 25
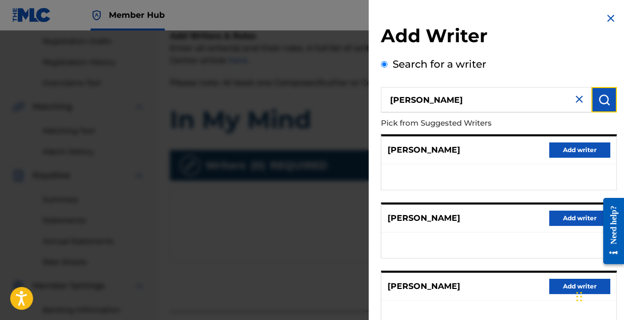
scroll to position [204, 0]
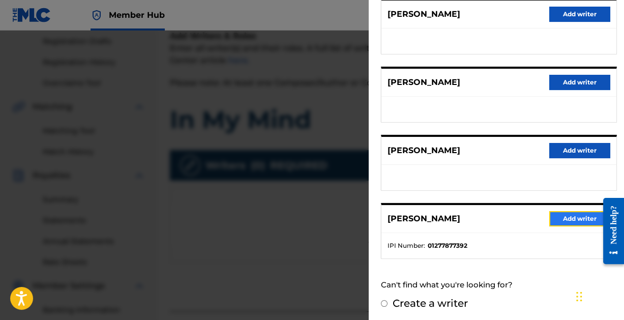
click at [566, 215] on button "Add writer" at bounding box center [579, 218] width 61 height 15
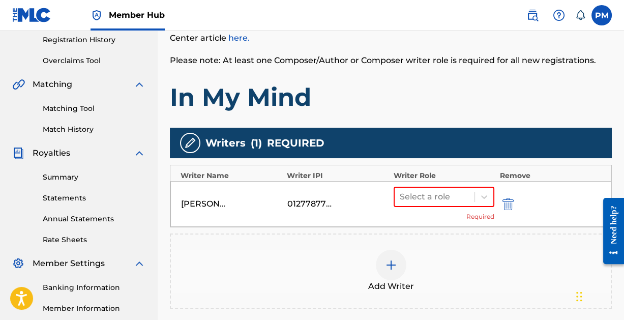
scroll to position [201, 0]
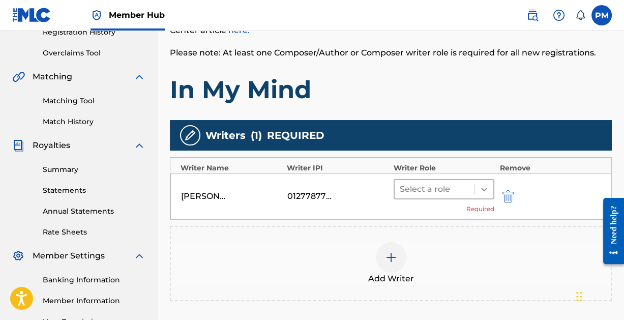
click at [483, 184] on icon at bounding box center [484, 189] width 10 height 10
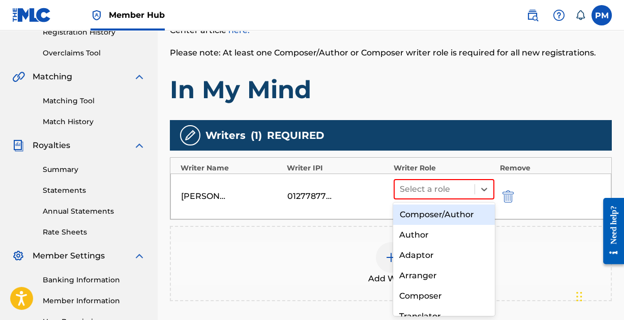
click at [450, 212] on div "Composer/Author" at bounding box center [443, 215] width 101 height 20
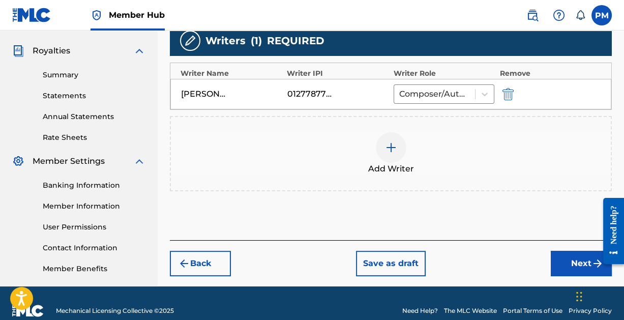
scroll to position [311, 0]
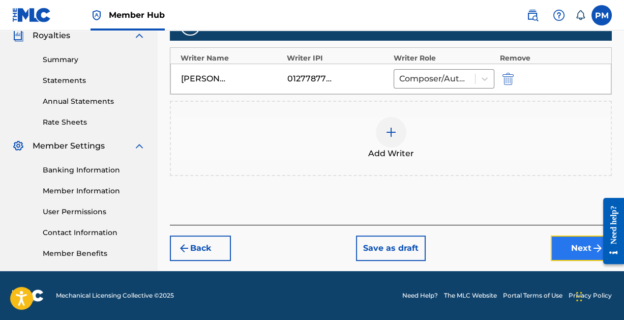
click at [564, 248] on button "Next" at bounding box center [581, 248] width 61 height 25
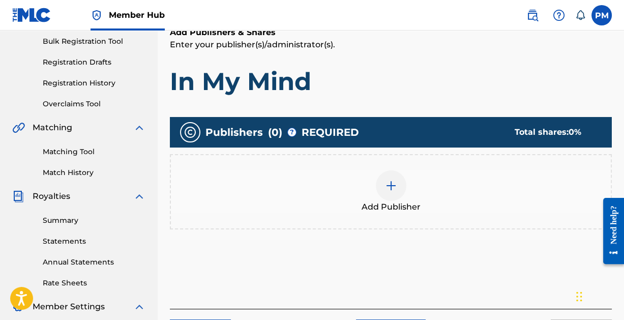
scroll to position [164, 0]
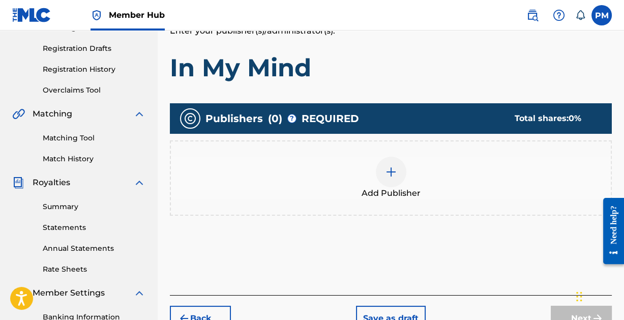
click at [394, 172] on img at bounding box center [391, 172] width 12 height 12
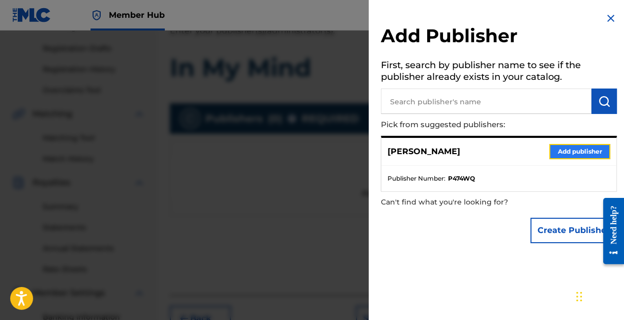
click at [563, 149] on button "Add publisher" at bounding box center [579, 151] width 61 height 15
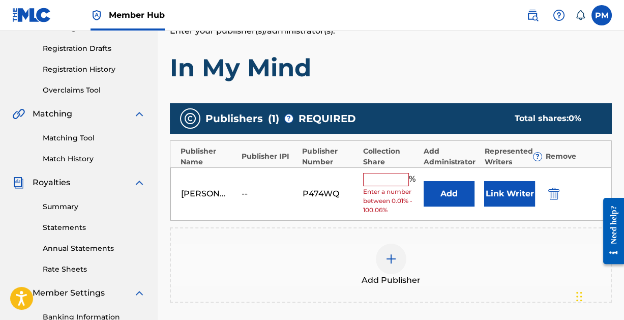
click at [394, 182] on input "text" at bounding box center [386, 179] width 46 height 13
type input "100"
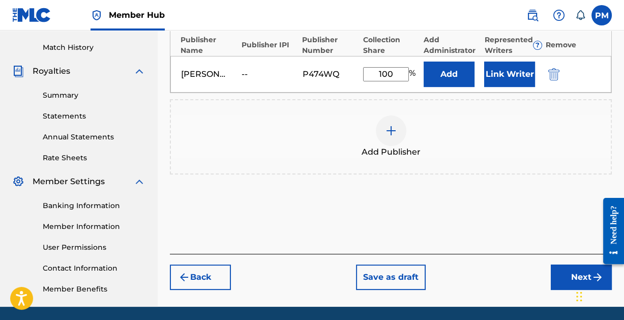
scroll to position [311, 0]
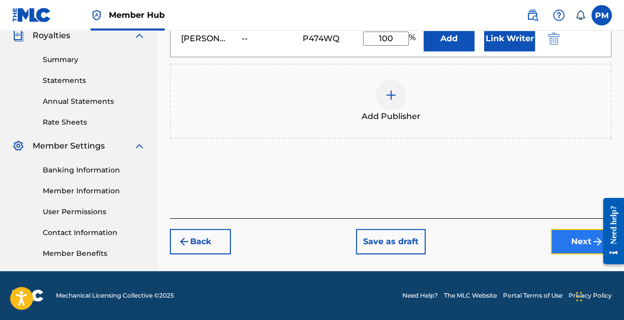
click at [564, 239] on button "Next" at bounding box center [581, 241] width 61 height 25
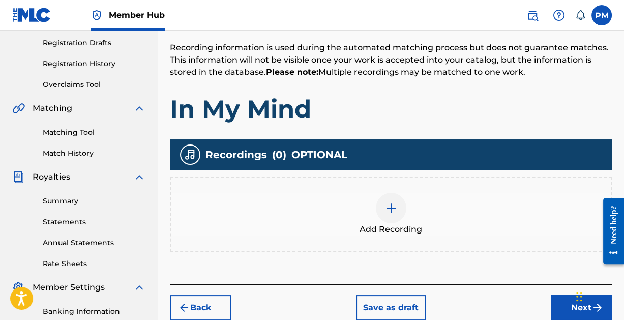
scroll to position [176, 0]
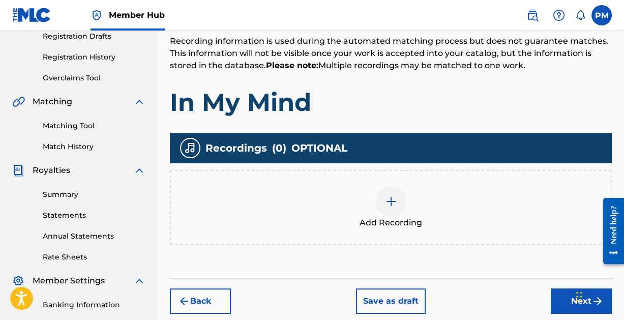
click at [391, 201] on img at bounding box center [391, 201] width 12 height 12
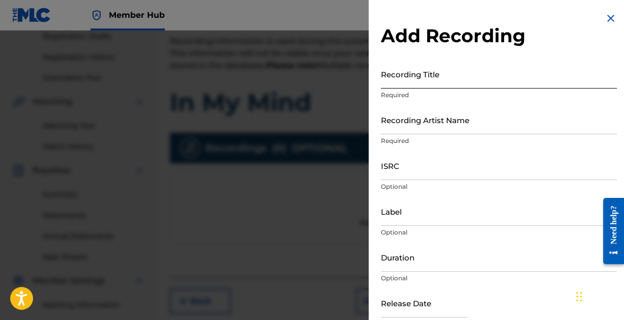
click at [445, 76] on input "Recording Title" at bounding box center [499, 74] width 236 height 29
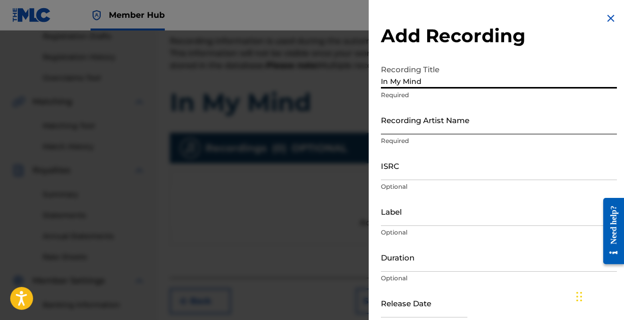
type input "In My Mind"
click at [445, 126] on input "Recording Artist Name" at bounding box center [499, 119] width 236 height 29
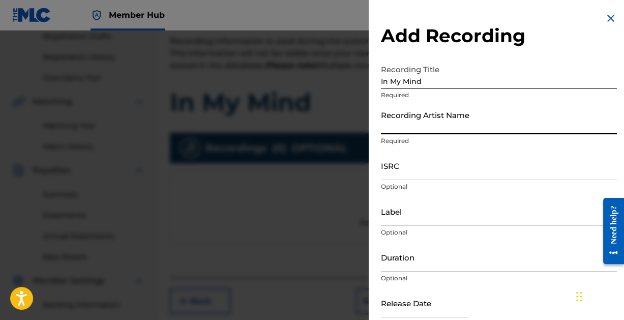
type input "Paintcan"
click at [447, 167] on input "ISRC" at bounding box center [499, 165] width 236 height 29
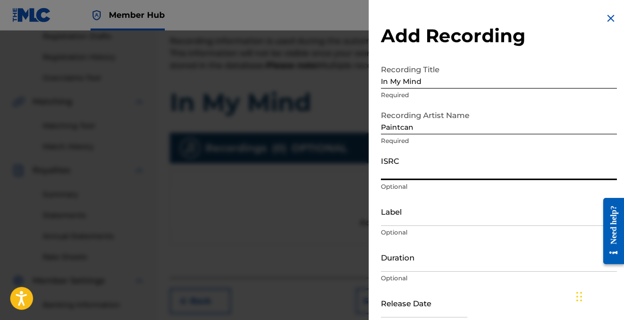
click at [446, 168] on input "ISRC" at bounding box center [499, 165] width 236 height 29
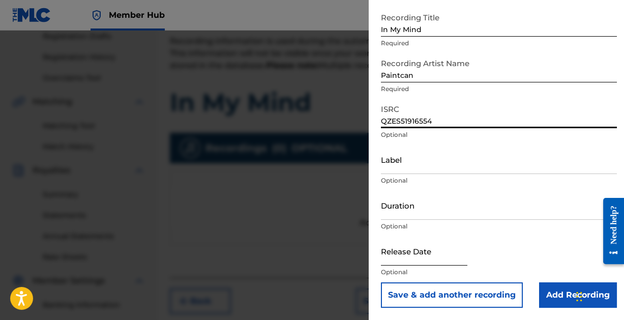
type input "QZES51916554"
click at [441, 254] on input "text" at bounding box center [424, 251] width 86 height 29
select select "8"
select select "2025"
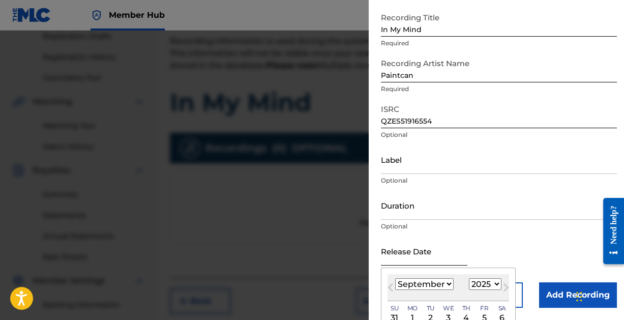
type input "[DATE]"
select select "2"
select select "2019"
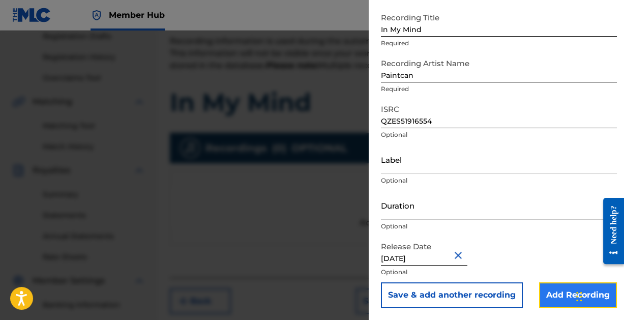
click at [548, 291] on input "Add Recording" at bounding box center [578, 294] width 78 height 25
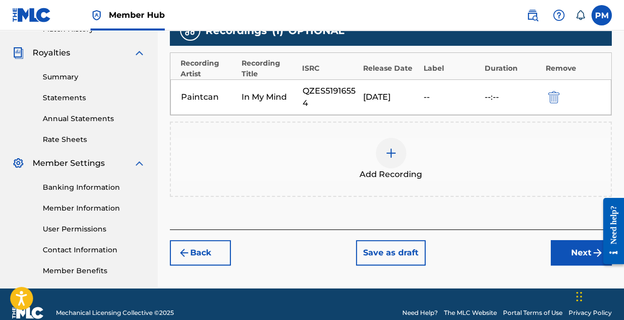
scroll to position [311, 0]
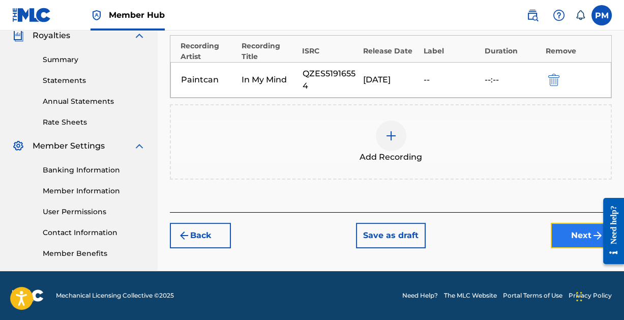
click at [571, 236] on button "Next" at bounding box center [581, 235] width 61 height 25
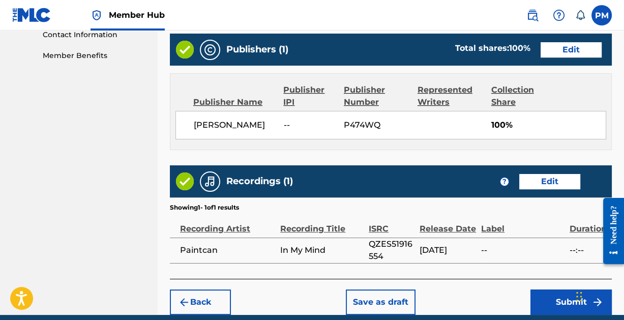
scroll to position [550, 0]
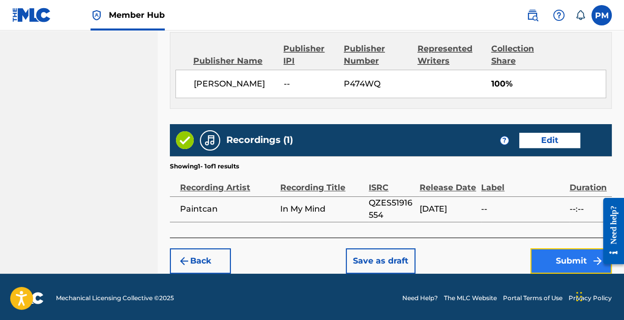
click at [567, 255] on button "Submit" at bounding box center [571, 260] width 81 height 25
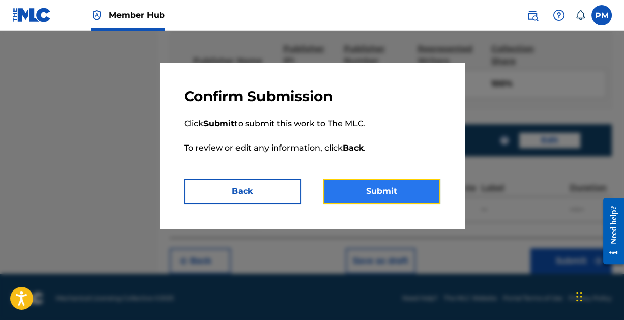
click at [377, 189] on button "Submit" at bounding box center [382, 191] width 117 height 25
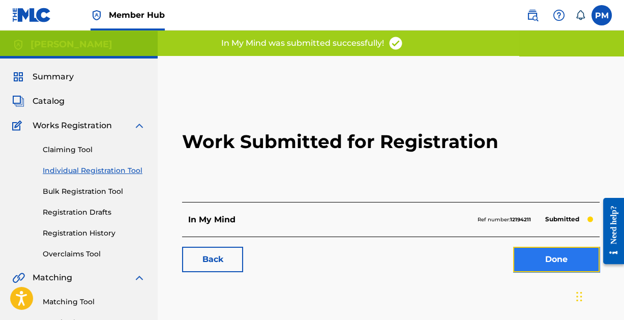
click at [548, 255] on link "Done" at bounding box center [556, 259] width 86 height 25
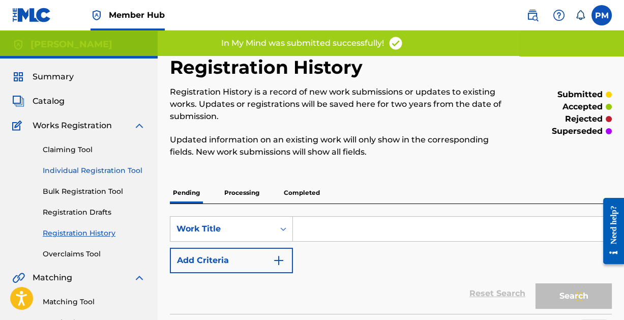
click at [90, 166] on link "Individual Registration Tool" at bounding box center [94, 170] width 103 height 11
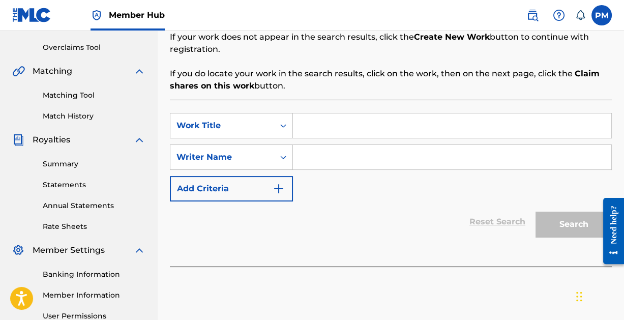
scroll to position [208, 0]
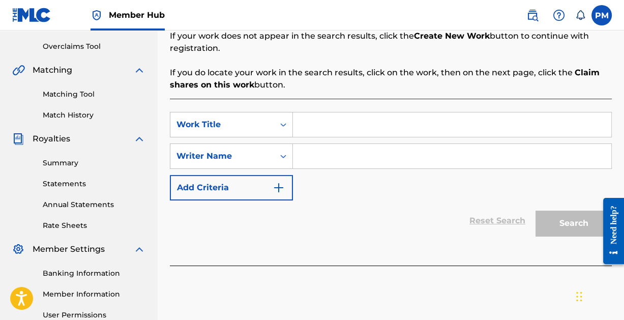
click at [337, 124] on input "Search Form" at bounding box center [452, 124] width 318 height 24
type input "Lonliness"
click at [331, 154] on input "Search Form" at bounding box center [452, 156] width 318 height 24
paste input "[PERSON_NAME]"
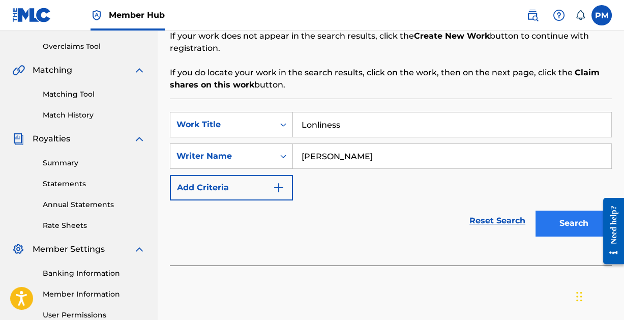
type input "[PERSON_NAME]"
click at [559, 216] on button "Search" at bounding box center [574, 223] width 76 height 25
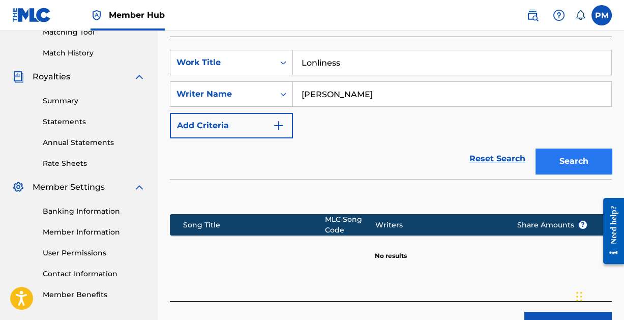
scroll to position [335, 0]
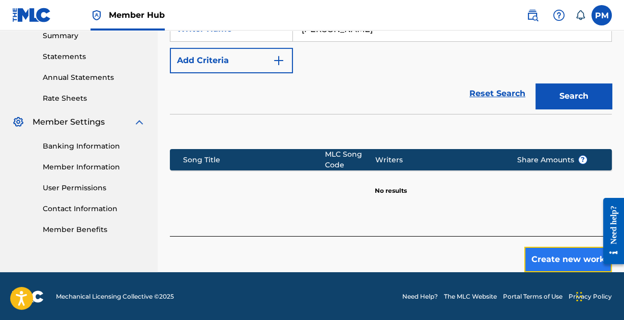
click at [576, 258] on button "Create new work" at bounding box center [568, 259] width 88 height 25
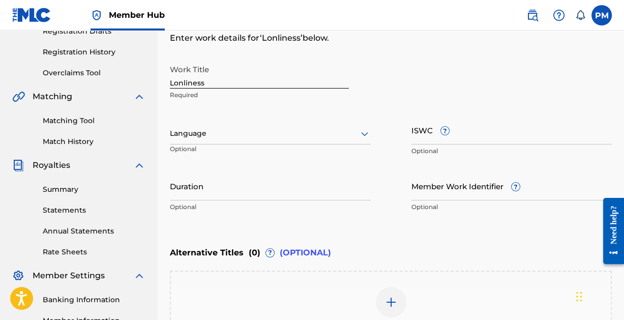
scroll to position [173, 0]
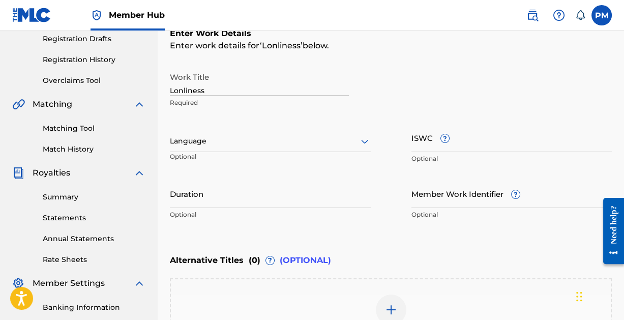
click at [357, 141] on div at bounding box center [270, 141] width 201 height 13
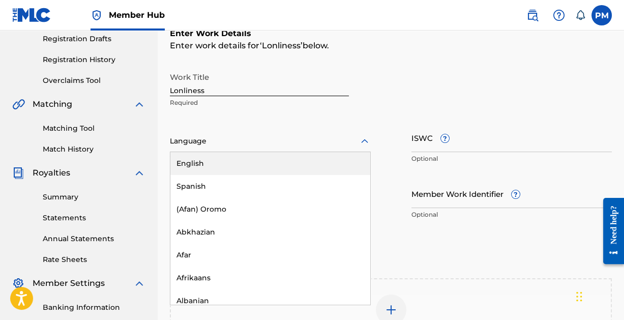
click at [284, 167] on div "English" at bounding box center [270, 163] width 200 height 23
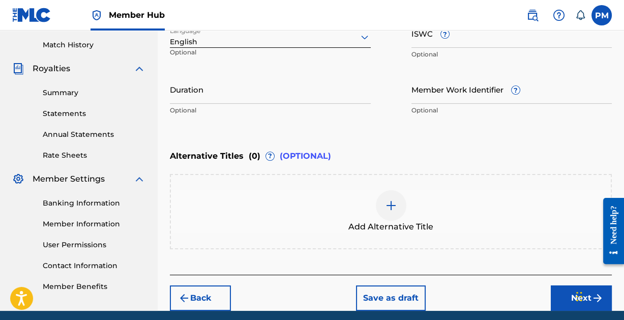
scroll to position [289, 0]
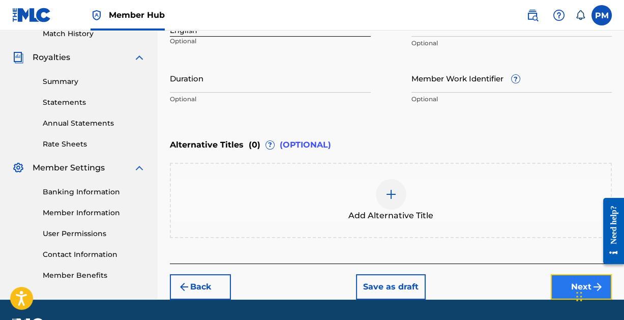
click at [565, 283] on button "Next" at bounding box center [581, 286] width 61 height 25
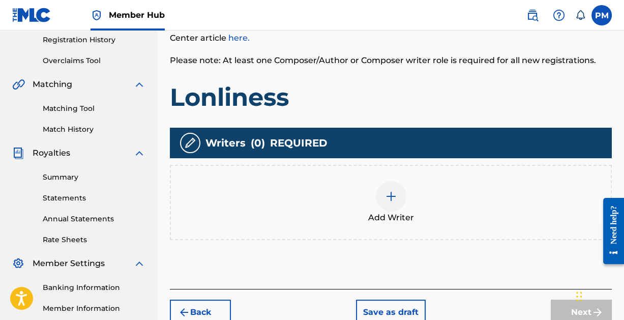
scroll to position [194, 0]
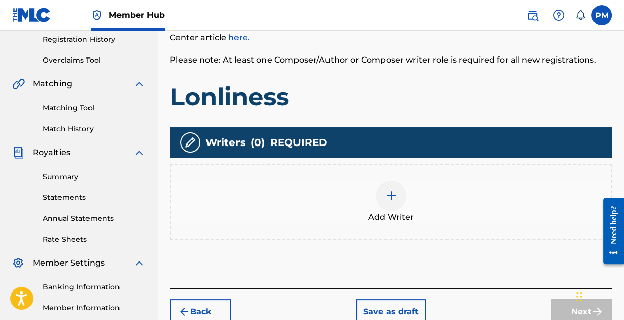
click at [393, 196] on img at bounding box center [391, 196] width 12 height 12
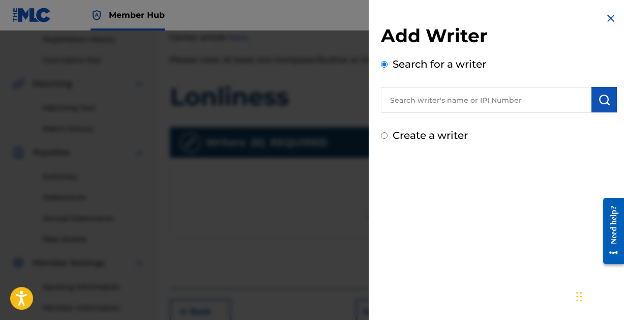
click at [447, 104] on input "text" at bounding box center [486, 99] width 211 height 25
paste input "[PERSON_NAME]"
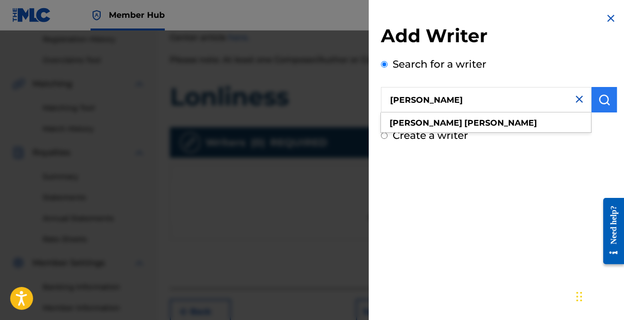
type input "[PERSON_NAME]"
click at [598, 103] on img "submit" at bounding box center [604, 100] width 12 height 12
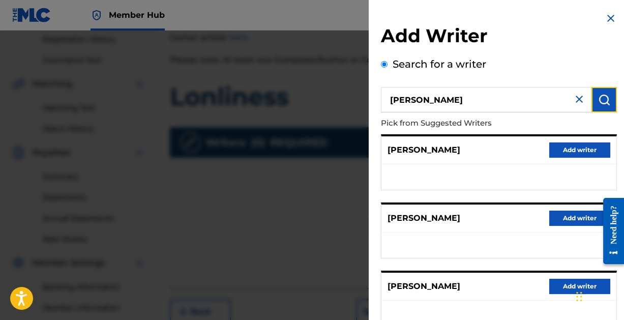
scroll to position [204, 0]
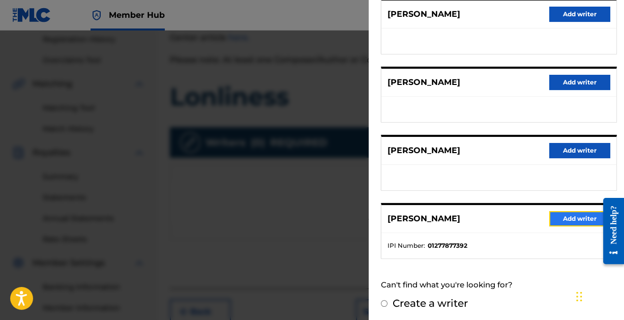
click at [563, 211] on button "Add writer" at bounding box center [579, 218] width 61 height 15
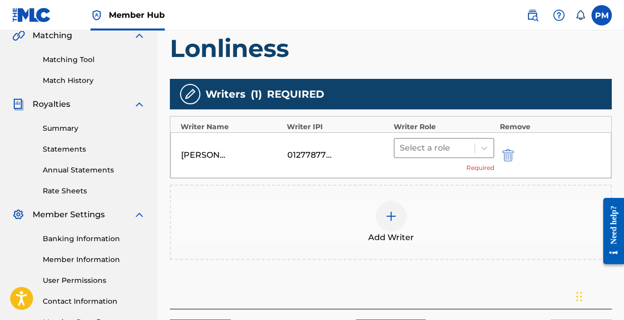
scroll to position [245, 0]
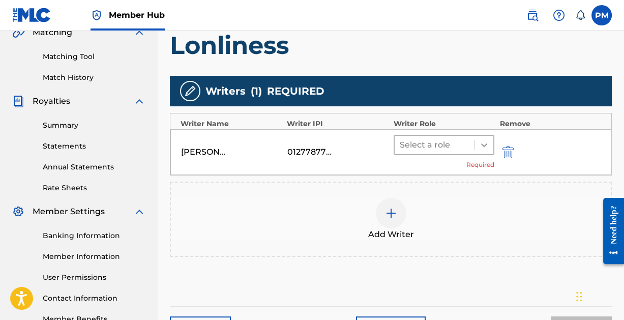
click at [480, 147] on icon at bounding box center [484, 145] width 10 height 10
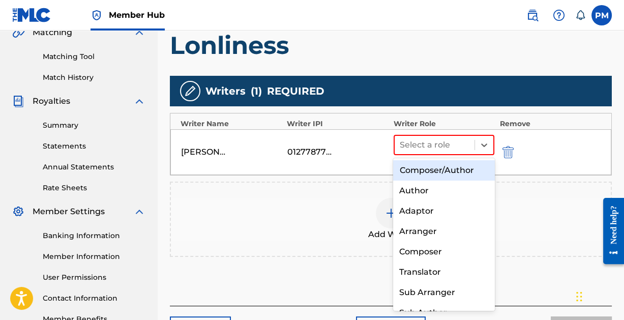
click at [468, 168] on div "Composer/Author" at bounding box center [443, 170] width 101 height 20
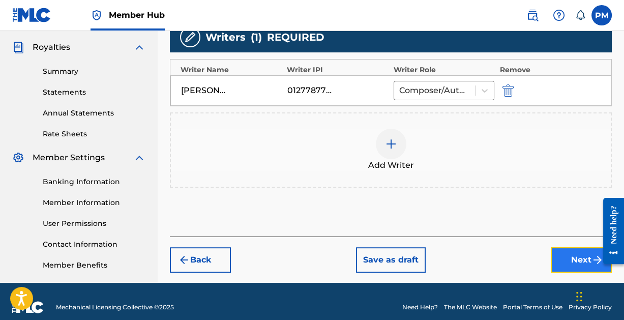
click at [562, 251] on button "Next" at bounding box center [581, 259] width 61 height 25
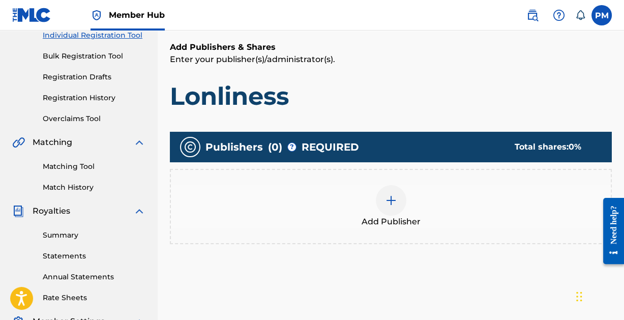
scroll to position [142, 0]
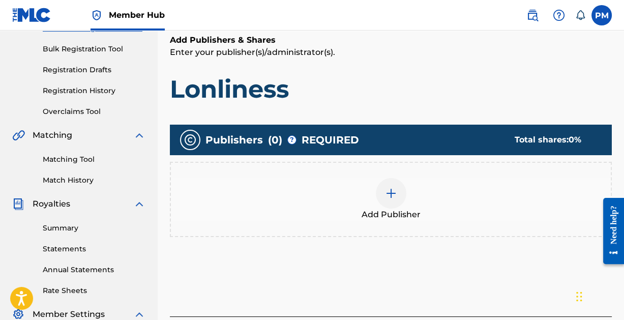
click at [393, 191] on img at bounding box center [391, 193] width 12 height 12
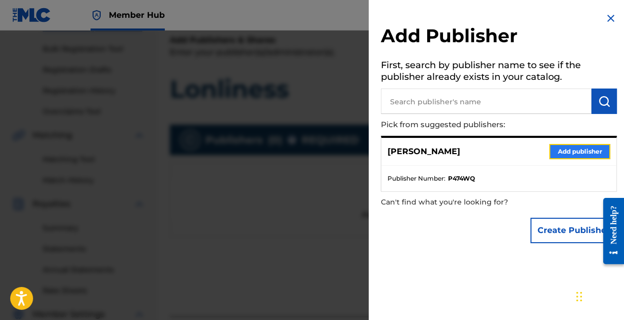
click at [561, 155] on button "Add publisher" at bounding box center [579, 151] width 61 height 15
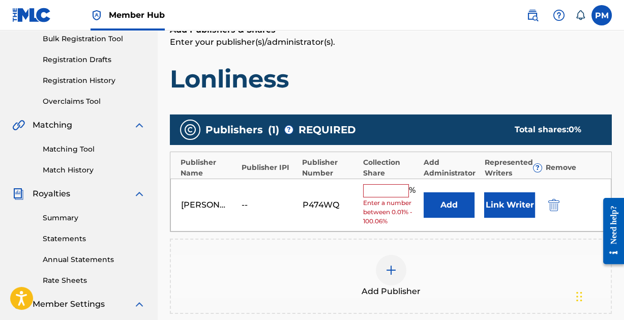
scroll to position [157, 0]
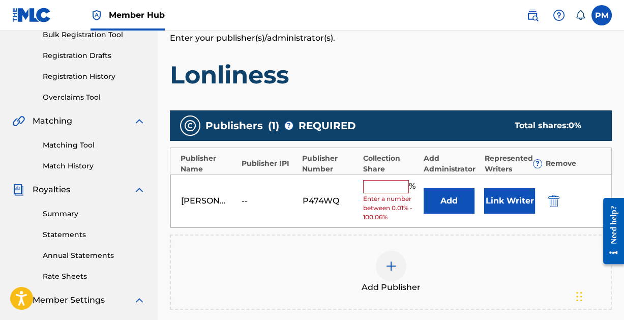
click at [395, 189] on input "text" at bounding box center [386, 186] width 46 height 13
type input "100"
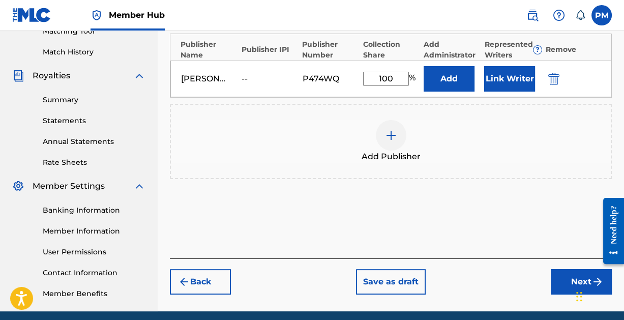
scroll to position [311, 0]
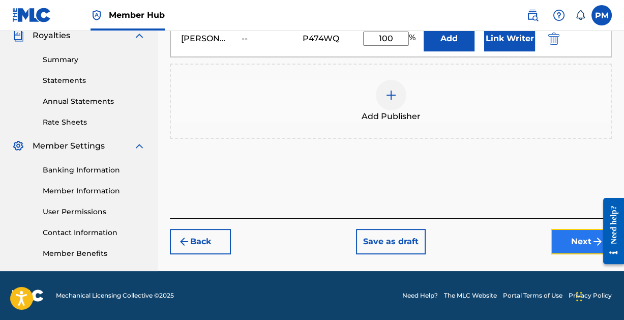
click at [573, 239] on button "Next" at bounding box center [581, 241] width 61 height 25
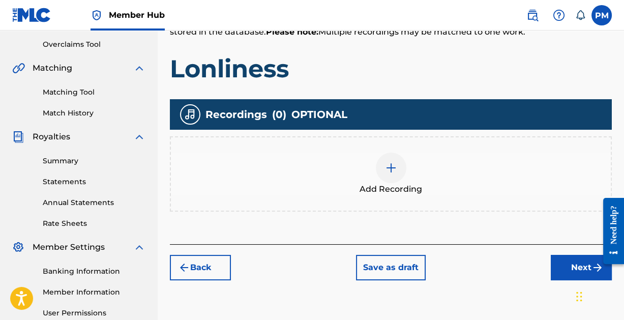
scroll to position [214, 0]
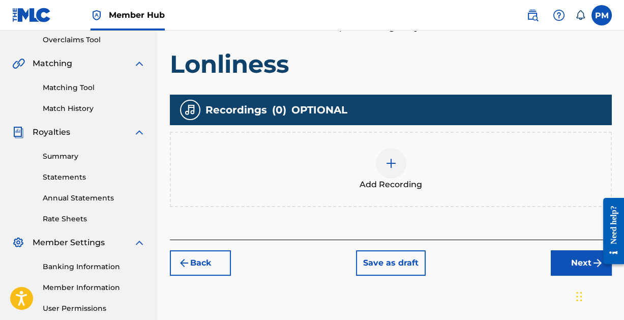
click at [394, 161] on img at bounding box center [391, 163] width 12 height 12
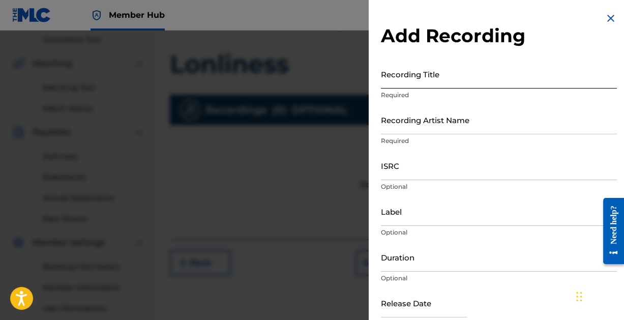
click at [432, 76] on input "Recording Title" at bounding box center [499, 74] width 236 height 29
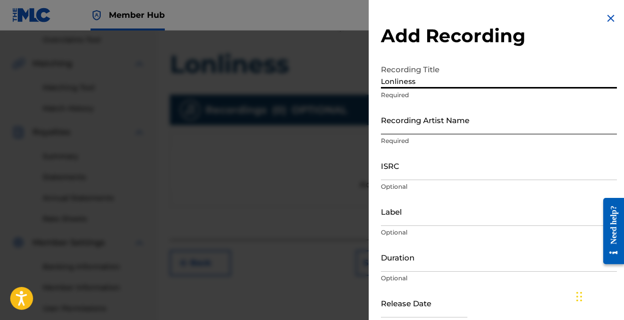
type input "Lonliness"
click at [450, 133] on input "Recording Artist Name" at bounding box center [499, 119] width 236 height 29
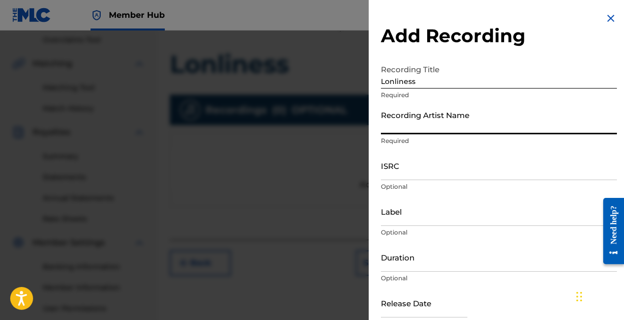
type input "Paintcan"
click at [449, 174] on input "ISRC" at bounding box center [499, 165] width 236 height 29
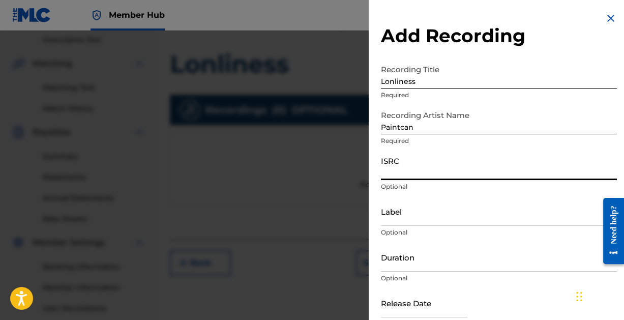
click at [446, 173] on input "ISRC" at bounding box center [499, 165] width 236 height 29
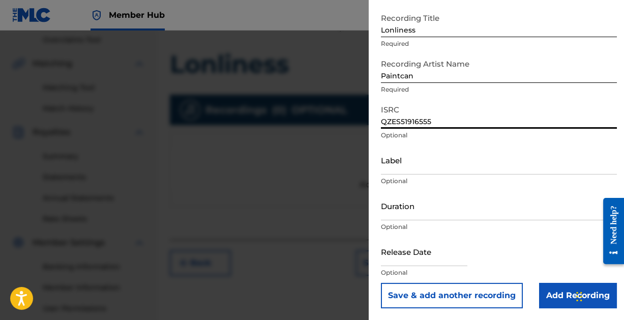
scroll to position [52, 0]
type input "QZES51916555"
click at [415, 255] on input "text" at bounding box center [424, 251] width 86 height 29
select select "8"
select select "2025"
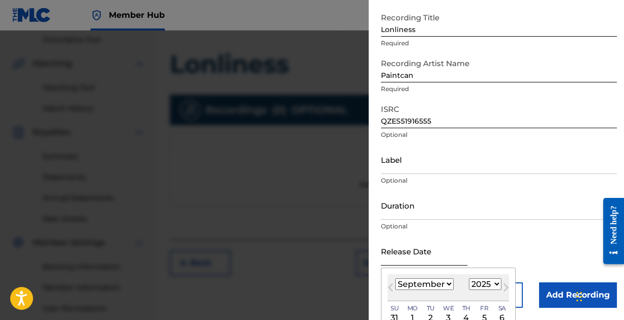
type input "[DATE]"
select select "2"
select select "2019"
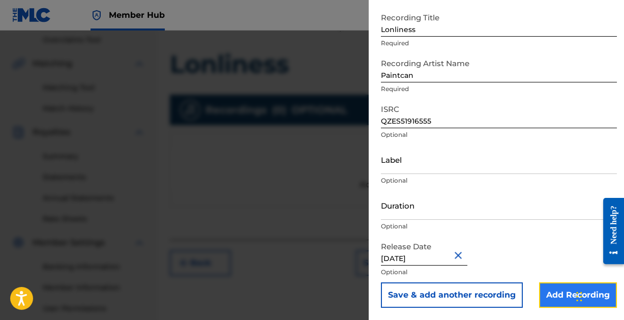
click at [550, 293] on input "Add Recording" at bounding box center [578, 294] width 78 height 25
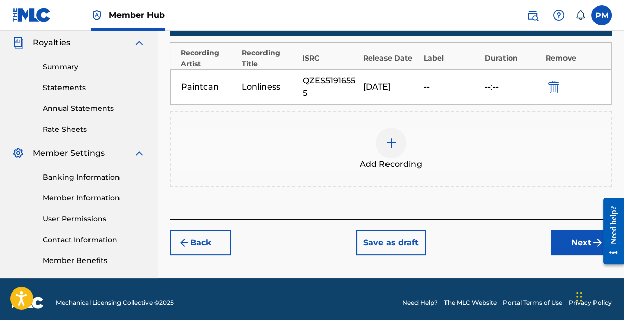
scroll to position [311, 0]
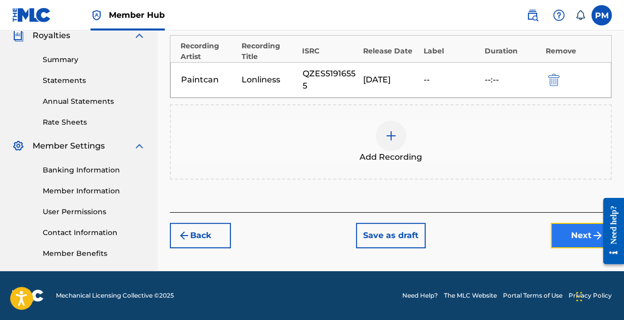
click at [566, 231] on button "Next" at bounding box center [581, 235] width 61 height 25
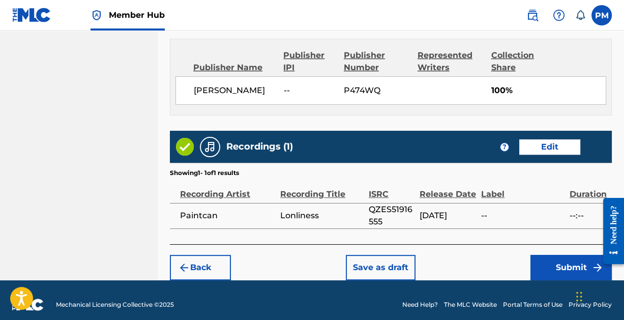
scroll to position [550, 0]
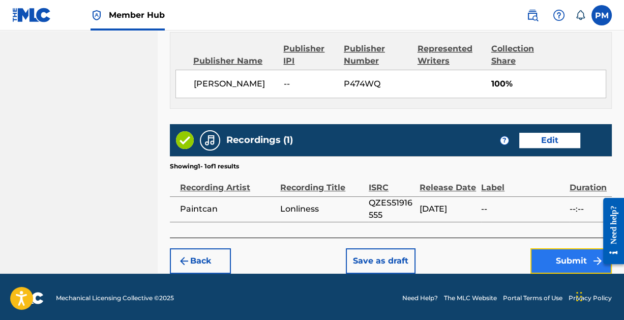
click at [566, 259] on button "Submit" at bounding box center [571, 260] width 81 height 25
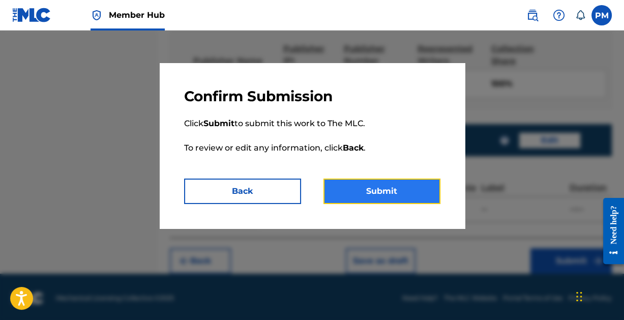
click at [374, 189] on button "Submit" at bounding box center [382, 191] width 117 height 25
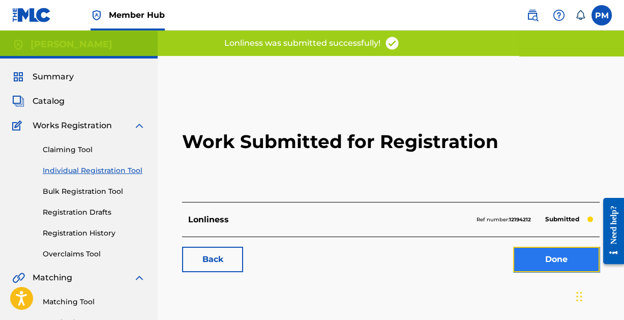
click at [557, 259] on link "Done" at bounding box center [556, 259] width 86 height 25
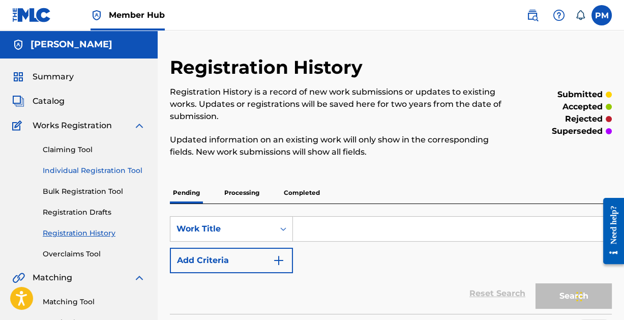
click at [116, 168] on link "Individual Registration Tool" at bounding box center [94, 170] width 103 height 11
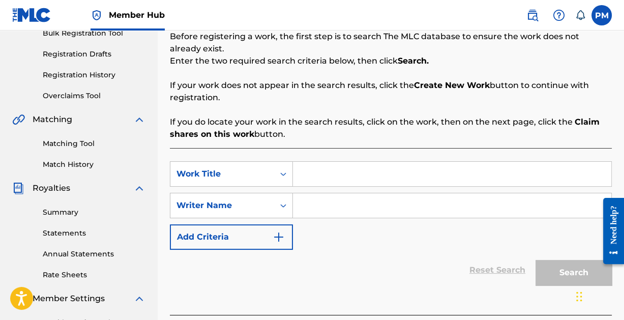
scroll to position [163, 0]
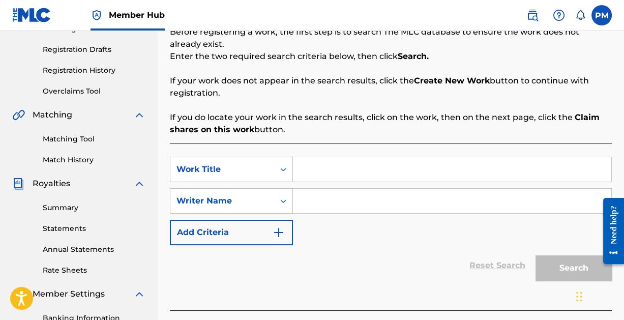
click at [361, 174] on input "Search Form" at bounding box center [452, 169] width 318 height 24
type input "The Sun Coming Up"
click at [355, 206] on input "Search Form" at bounding box center [452, 201] width 318 height 24
paste input "[PERSON_NAME]"
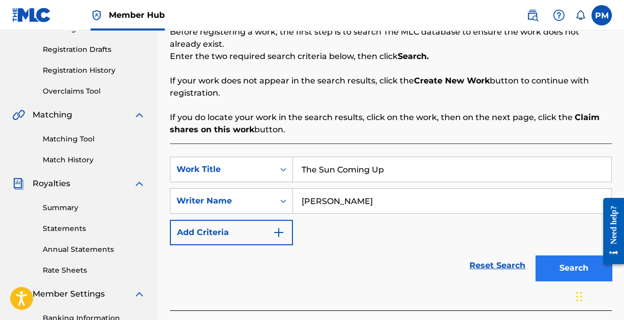
type input "[PERSON_NAME]"
click at [556, 266] on button "Search" at bounding box center [574, 267] width 76 height 25
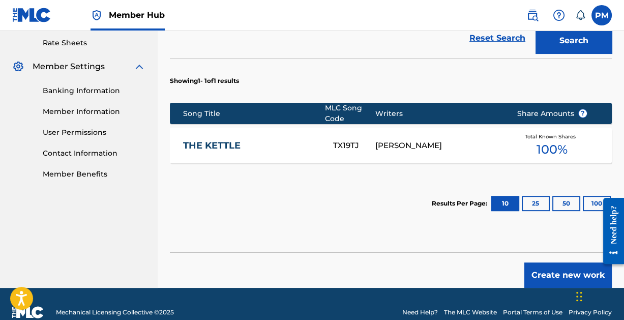
scroll to position [406, 0]
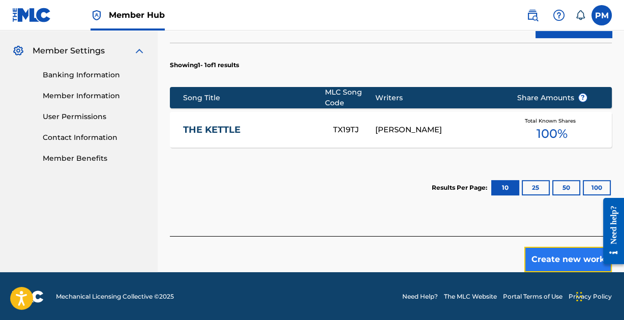
click at [572, 258] on button "Create new work" at bounding box center [568, 259] width 88 height 25
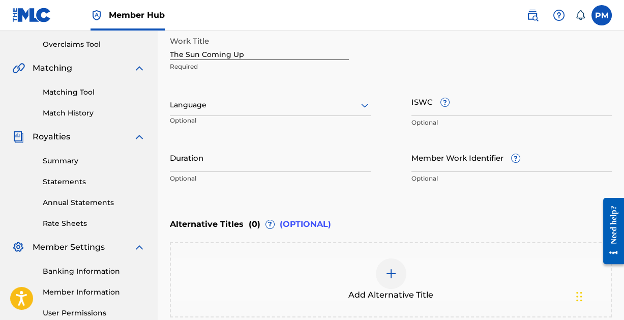
scroll to position [201, 0]
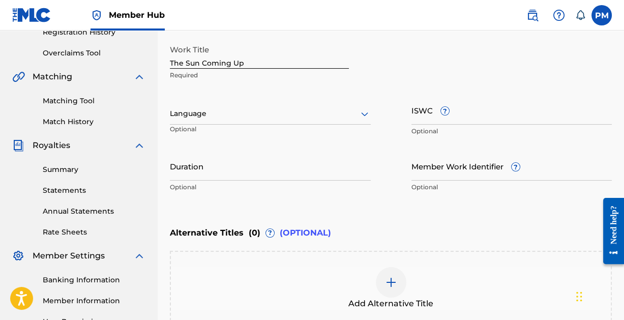
click at [325, 119] on div at bounding box center [270, 113] width 201 height 13
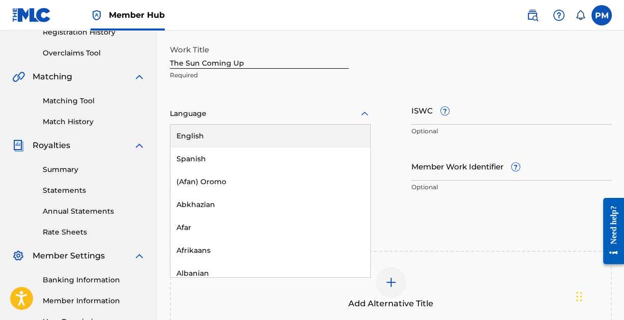
click at [284, 136] on div "English" at bounding box center [270, 136] width 200 height 23
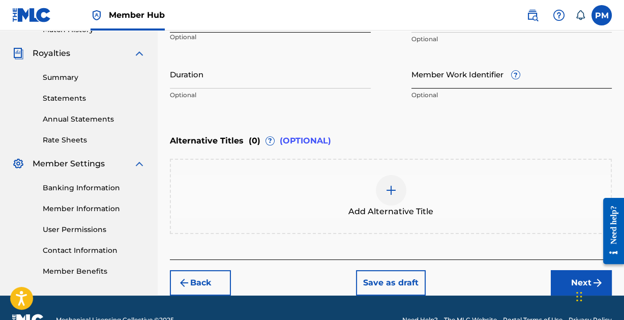
scroll to position [317, 0]
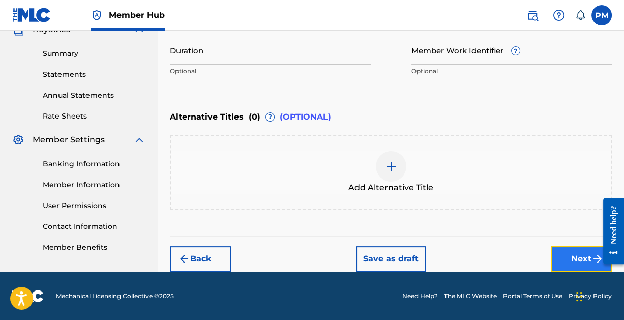
click at [569, 250] on button "Next" at bounding box center [581, 258] width 61 height 25
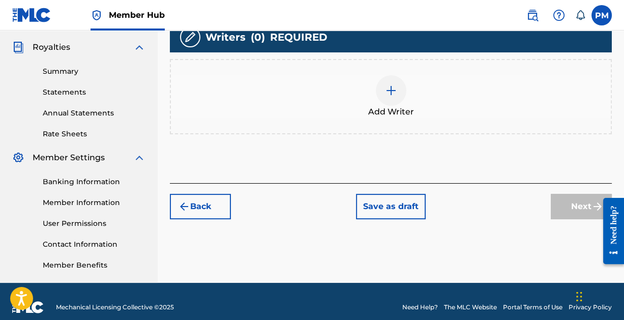
scroll to position [311, 0]
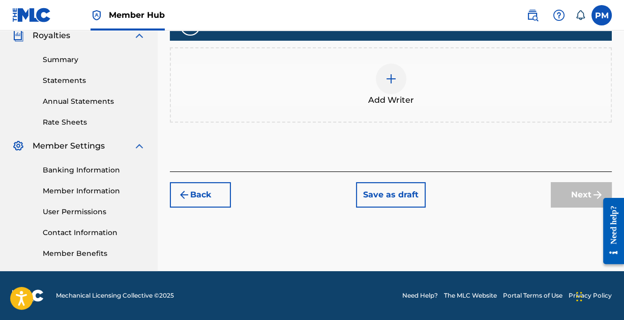
click at [394, 82] on img at bounding box center [391, 79] width 12 height 12
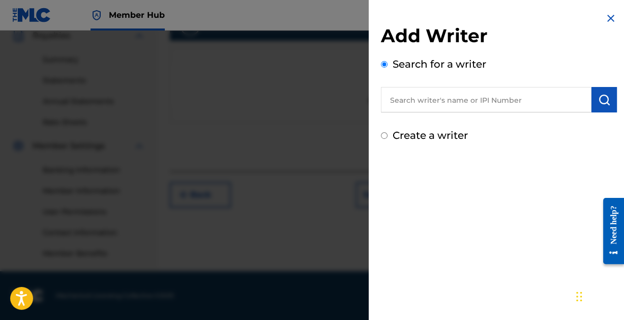
click at [436, 99] on input "text" at bounding box center [486, 99] width 211 height 25
paste input "[PERSON_NAME]"
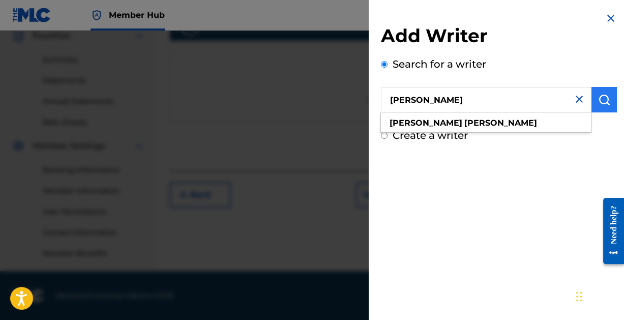
type input "[PERSON_NAME]"
click at [599, 100] on img "submit" at bounding box center [604, 100] width 12 height 12
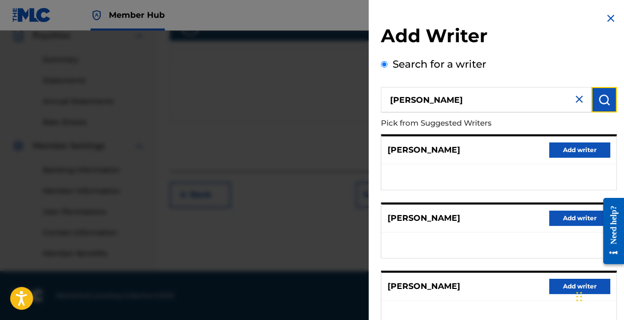
scroll to position [204, 0]
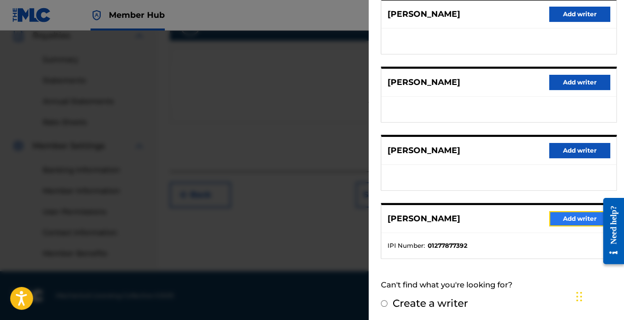
click at [583, 213] on button "Add writer" at bounding box center [579, 218] width 61 height 15
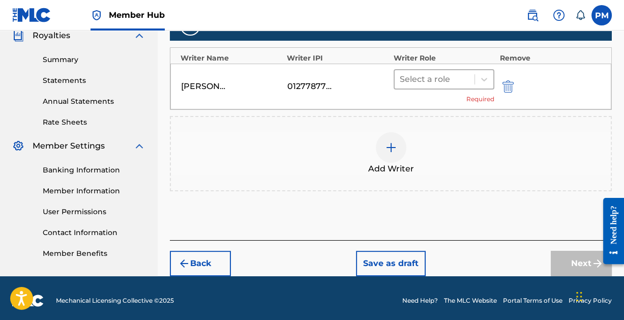
click at [470, 84] on div at bounding box center [435, 79] width 70 height 14
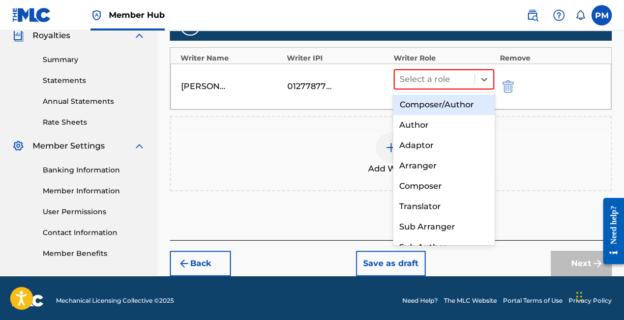
click at [459, 102] on div "Composer/Author" at bounding box center [443, 105] width 101 height 20
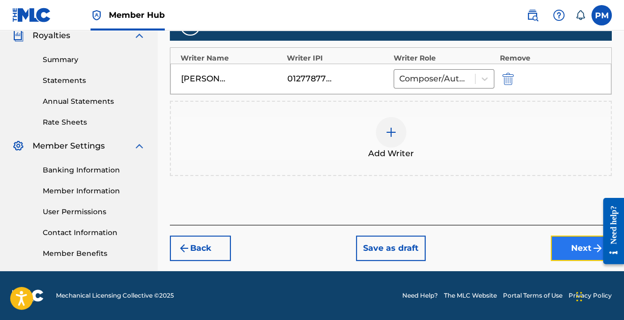
click at [576, 242] on button "Next" at bounding box center [581, 248] width 61 height 25
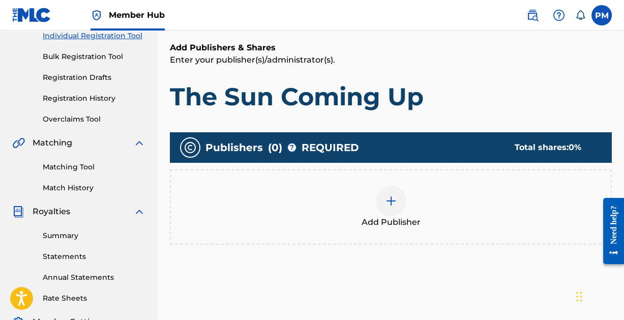
scroll to position [179, 0]
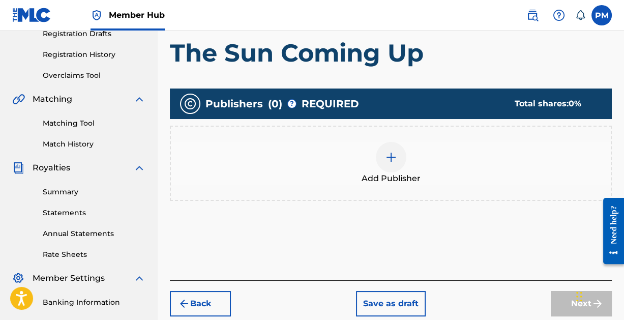
click at [391, 153] on img at bounding box center [391, 157] width 12 height 12
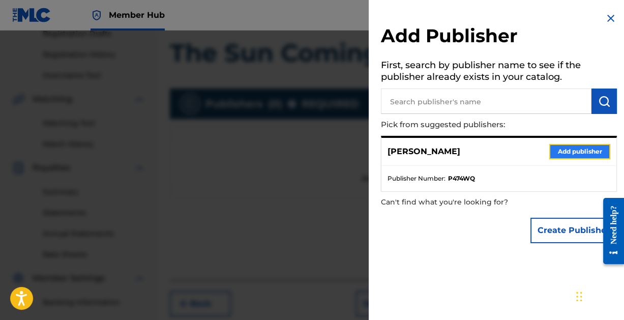
click at [566, 150] on button "Add publisher" at bounding box center [579, 151] width 61 height 15
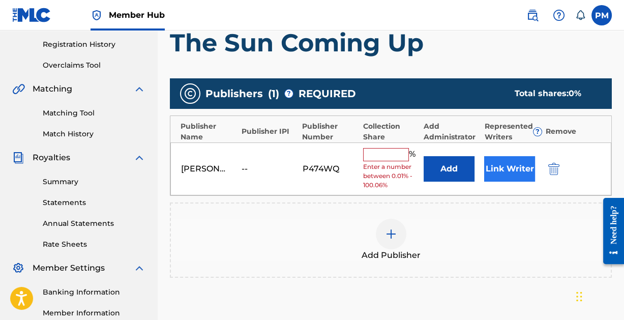
scroll to position [192, 0]
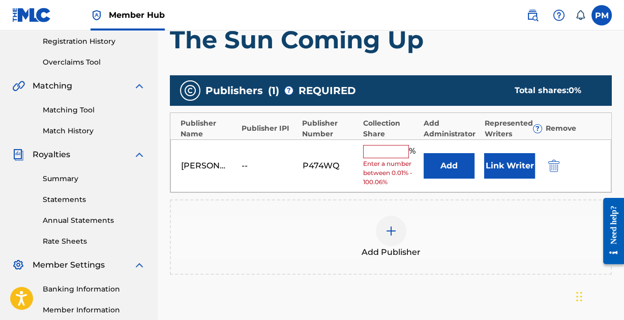
click at [395, 150] on input "text" at bounding box center [386, 151] width 46 height 13
type input "100"
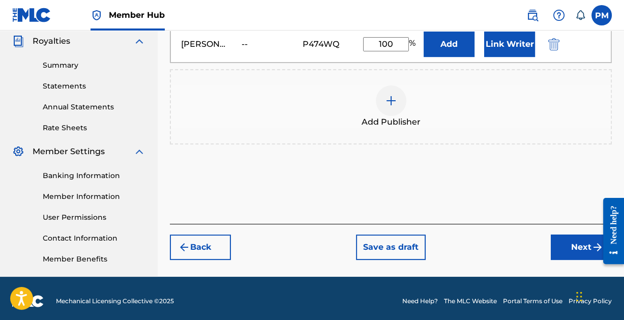
scroll to position [311, 0]
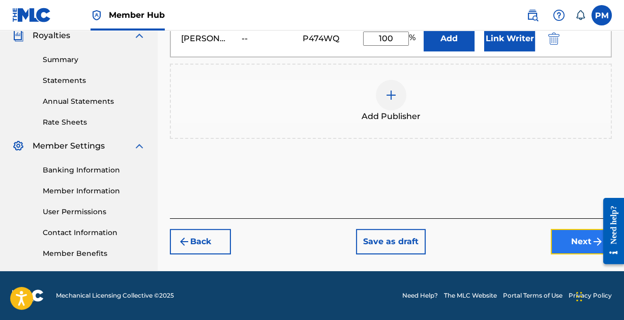
click at [567, 233] on button "Next" at bounding box center [581, 241] width 61 height 25
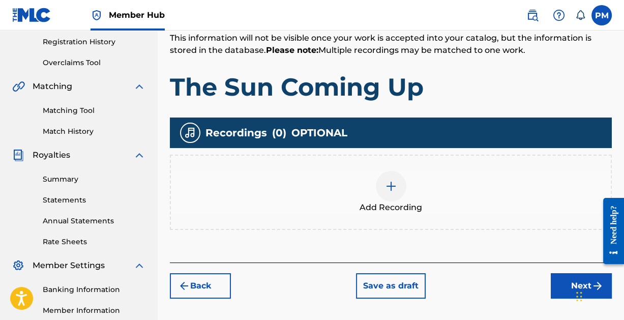
scroll to position [192, 0]
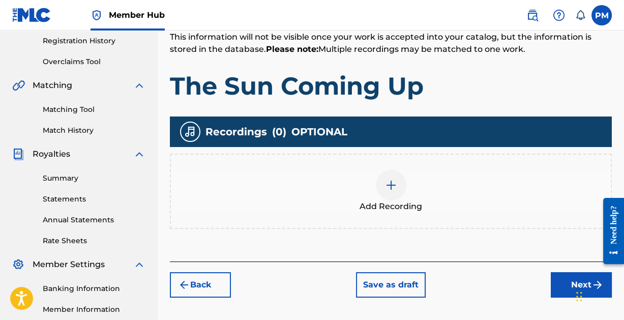
click at [389, 187] on img at bounding box center [391, 185] width 12 height 12
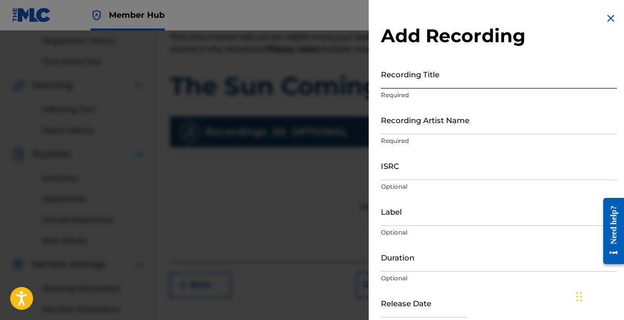
click at [416, 84] on input "Recording Title" at bounding box center [499, 74] width 236 height 29
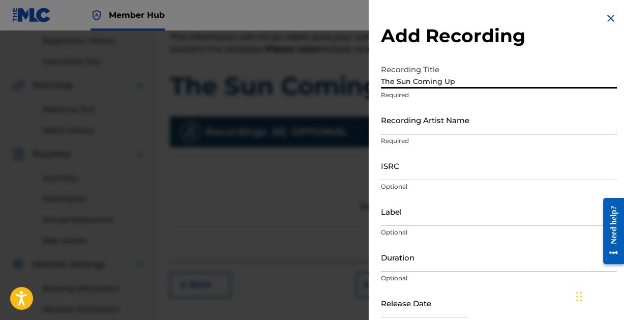
type input "The Sun Coming Up"
click at [425, 122] on input "Recording Artist Name" at bounding box center [499, 119] width 236 height 29
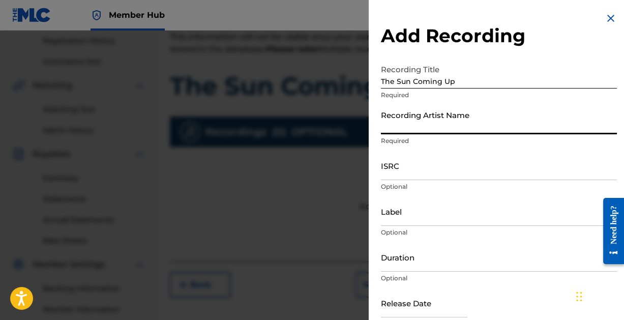
type input "Paintcan"
click at [454, 170] on input "ISRC" at bounding box center [499, 165] width 236 height 29
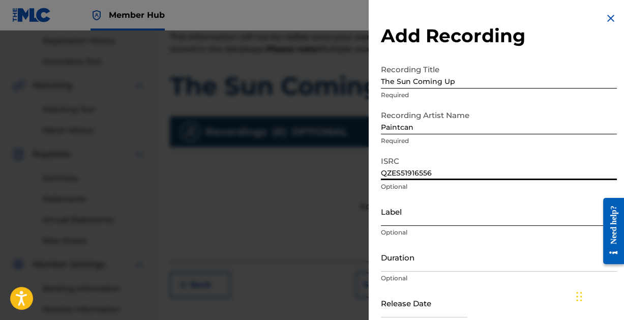
scroll to position [52, 0]
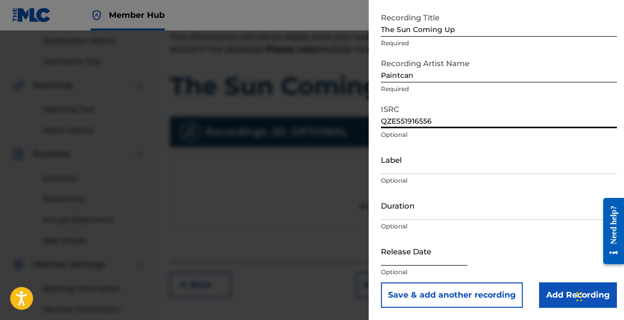
type input "QZES51916556"
click at [439, 255] on input "text" at bounding box center [424, 251] width 86 height 29
select select "8"
select select "2025"
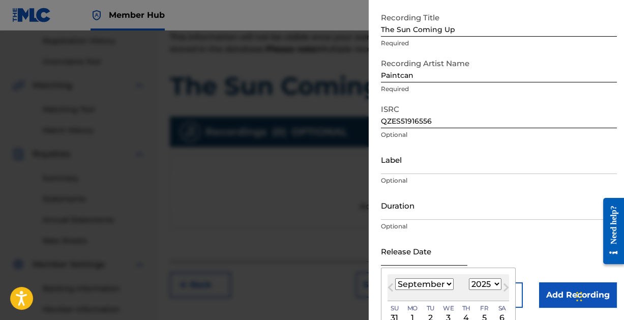
type input "[DATE]"
select select "2"
select select "2019"
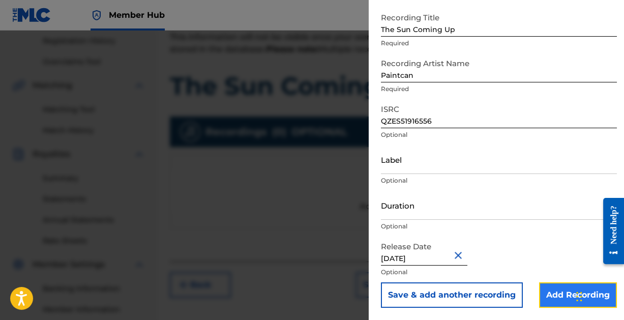
click at [551, 291] on input "Add Recording" at bounding box center [578, 294] width 78 height 25
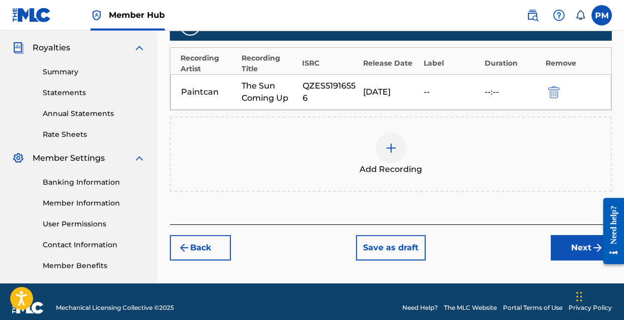
scroll to position [311, 0]
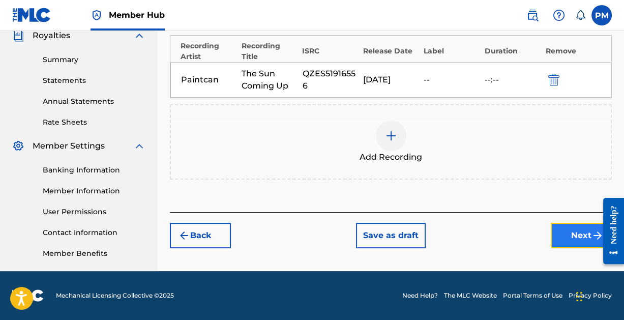
click at [572, 227] on button "Next" at bounding box center [581, 235] width 61 height 25
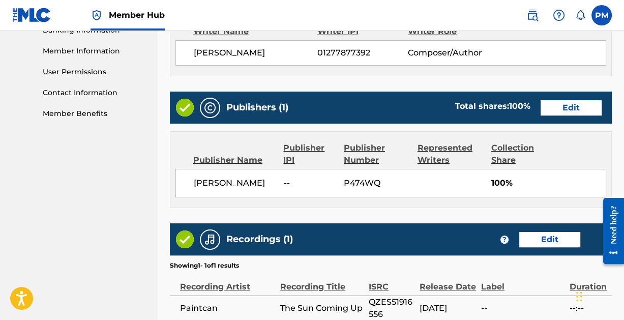
scroll to position [550, 0]
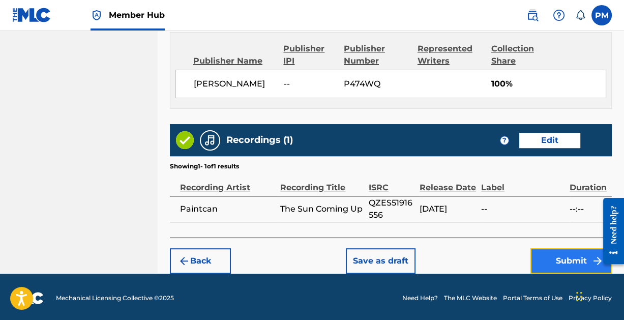
click at [567, 257] on button "Submit" at bounding box center [571, 260] width 81 height 25
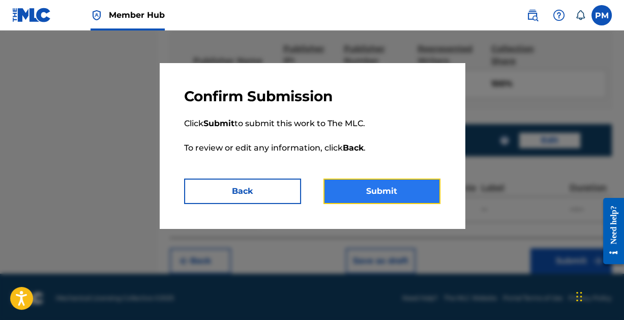
click at [379, 185] on button "Submit" at bounding box center [382, 191] width 117 height 25
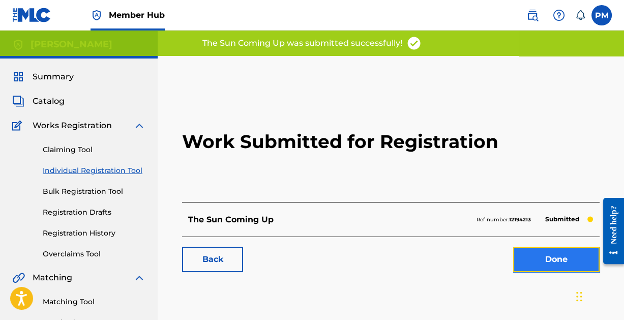
click at [550, 265] on link "Done" at bounding box center [556, 259] width 86 height 25
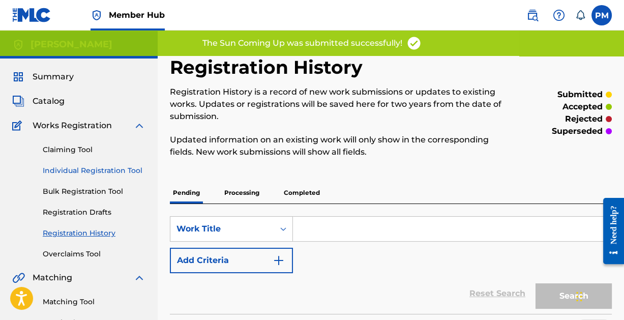
click at [95, 168] on link "Individual Registration Tool" at bounding box center [94, 170] width 103 height 11
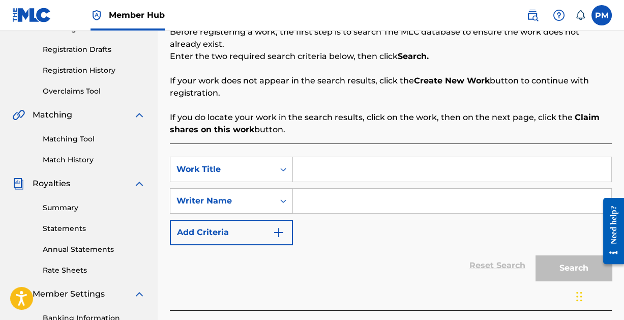
scroll to position [167, 0]
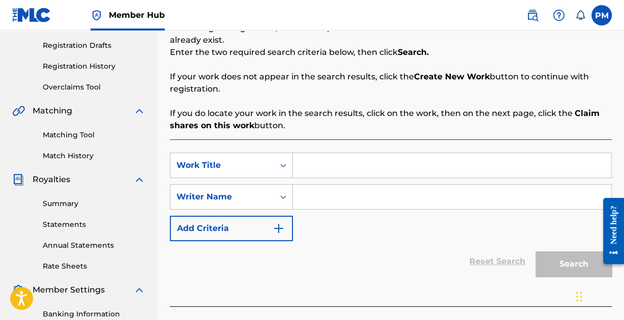
click at [368, 160] on input "Search Form" at bounding box center [452, 165] width 318 height 24
type input "Off in the Distance"
click at [380, 194] on input "Search Form" at bounding box center [452, 197] width 318 height 24
paste input "[PERSON_NAME]"
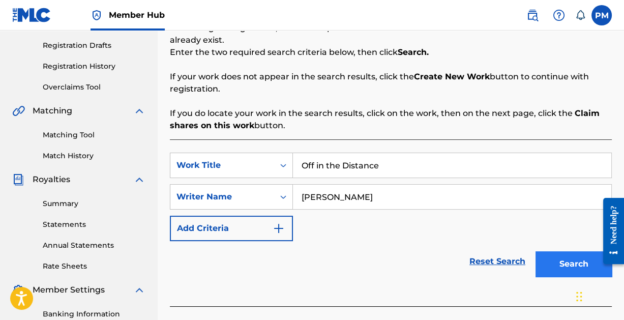
type input "[PERSON_NAME]"
click at [569, 263] on button "Search" at bounding box center [574, 263] width 76 height 25
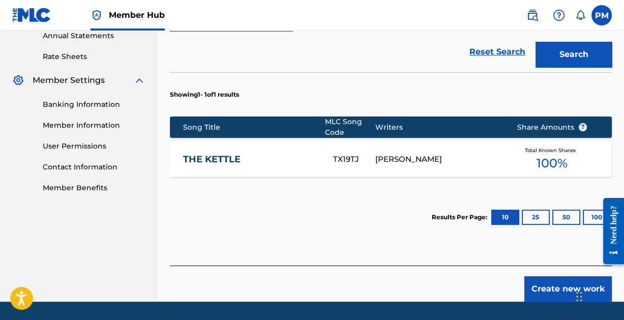
scroll to position [406, 0]
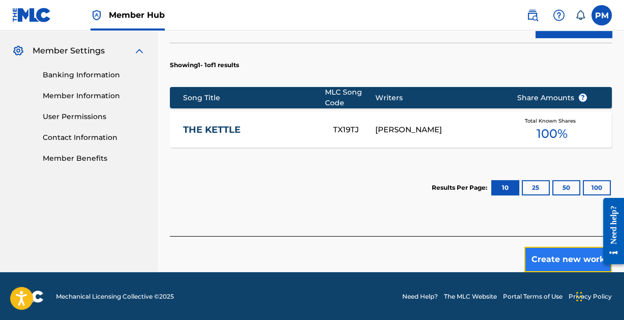
click at [557, 259] on button "Create new work" at bounding box center [568, 259] width 88 height 25
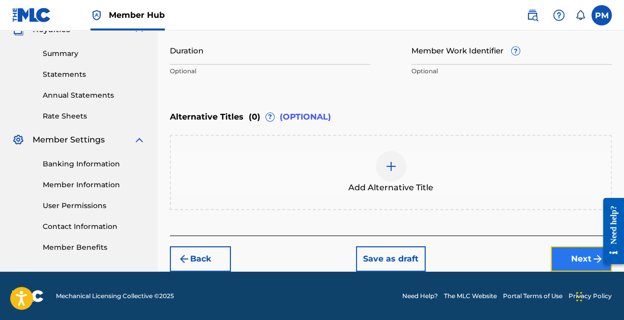
click at [570, 258] on button "Next" at bounding box center [581, 258] width 61 height 25
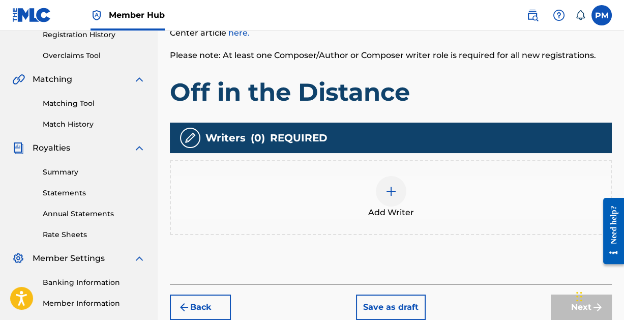
scroll to position [204, 0]
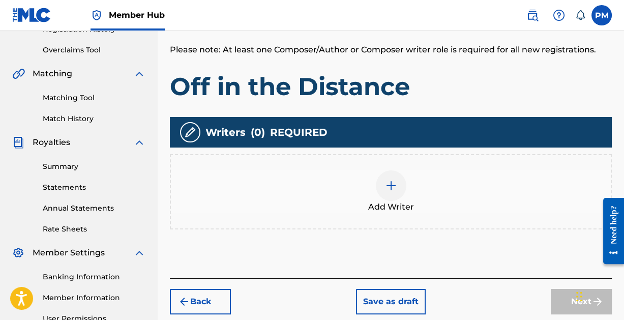
click at [388, 181] on img at bounding box center [391, 186] width 12 height 12
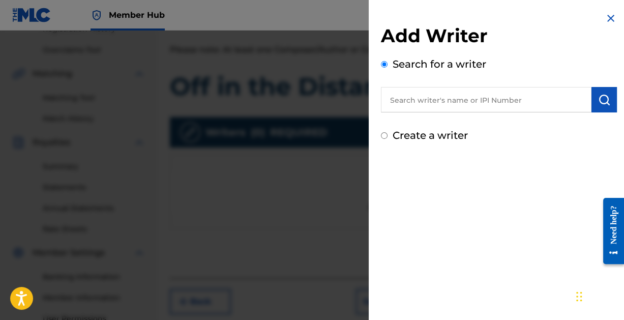
click at [432, 102] on input "text" at bounding box center [486, 99] width 211 height 25
paste input "[PERSON_NAME]"
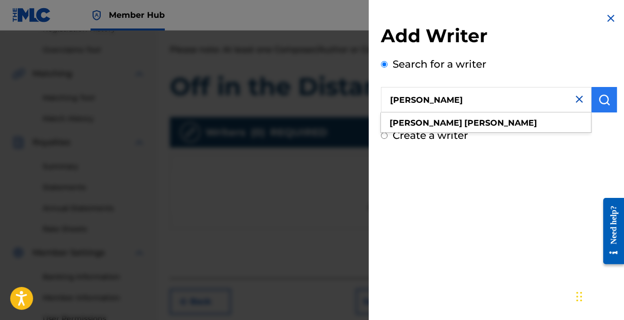
type input "[PERSON_NAME]"
click at [596, 106] on button "submit" at bounding box center [604, 99] width 25 height 25
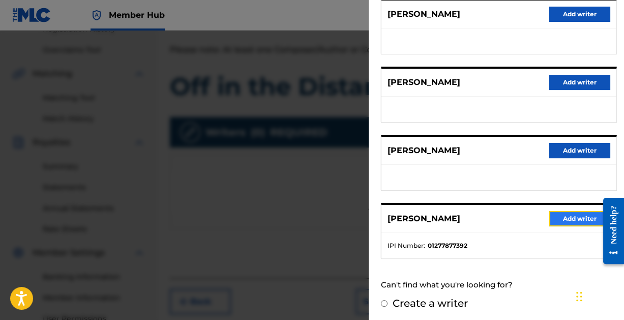
click at [581, 214] on button "Add writer" at bounding box center [579, 218] width 61 height 15
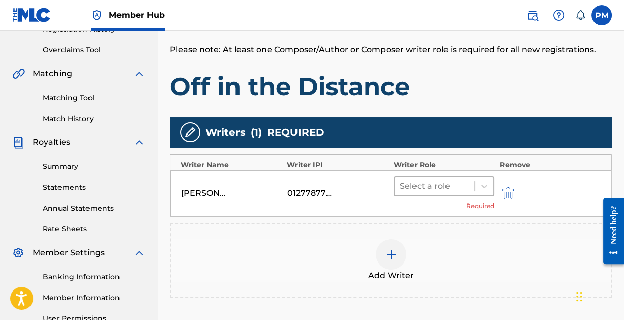
click at [444, 180] on div at bounding box center [435, 186] width 70 height 14
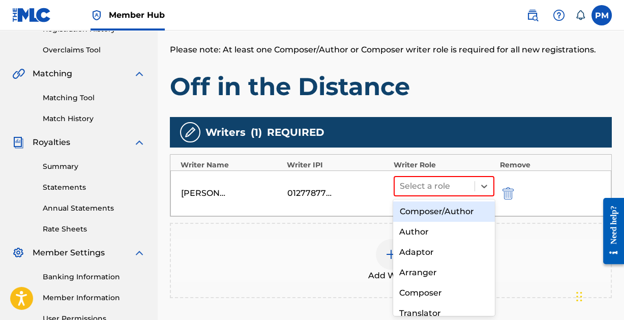
click at [443, 209] on div "Composer/Author" at bounding box center [443, 211] width 101 height 20
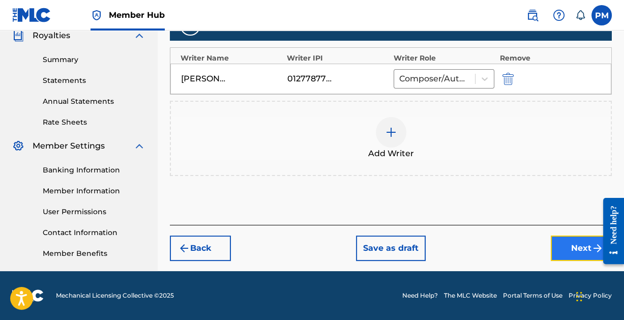
click at [564, 245] on button "Next" at bounding box center [581, 248] width 61 height 25
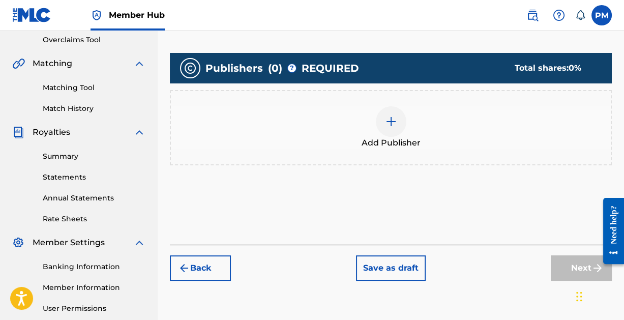
scroll to position [215, 0]
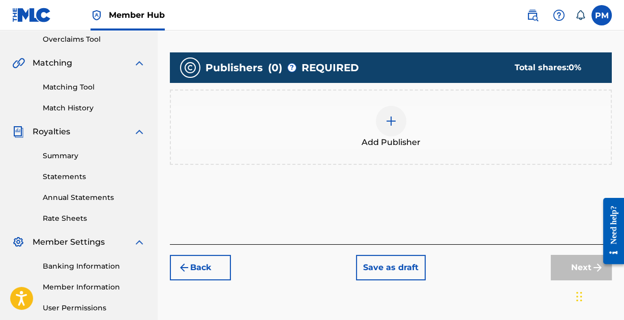
click at [389, 122] on img at bounding box center [391, 121] width 12 height 12
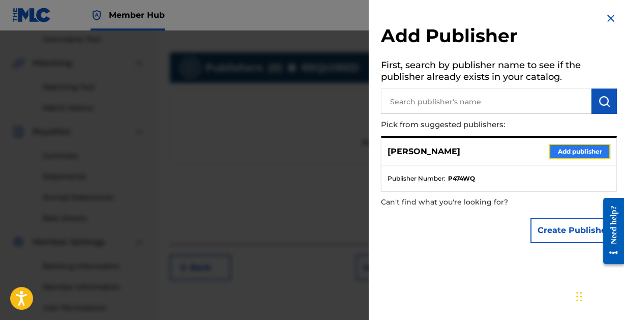
click at [574, 149] on button "Add publisher" at bounding box center [579, 151] width 61 height 15
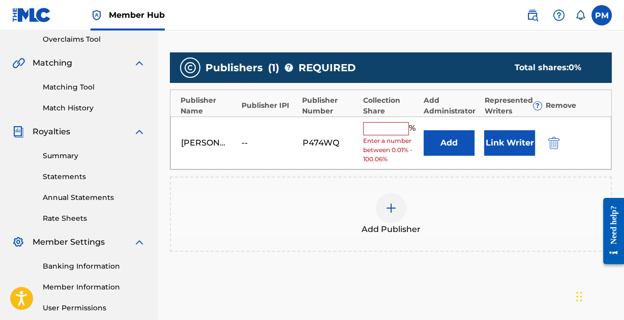
click at [397, 128] on input "text" at bounding box center [386, 128] width 46 height 13
type input "100"
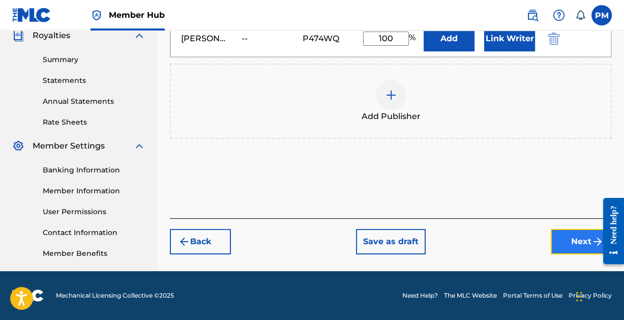
click at [564, 238] on button "Next" at bounding box center [581, 241] width 61 height 25
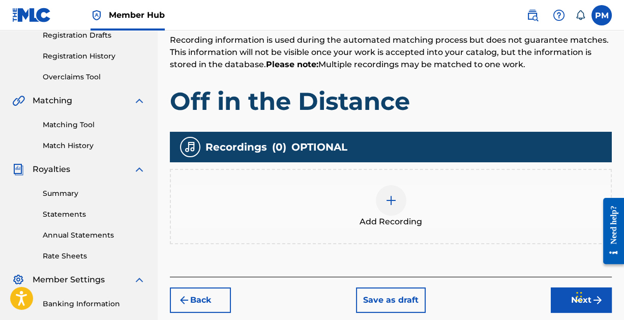
scroll to position [186, 0]
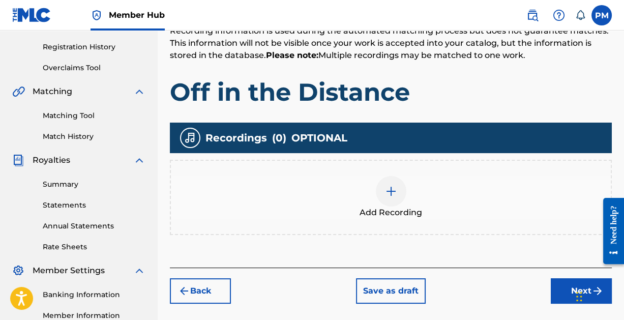
click at [396, 190] on img at bounding box center [391, 191] width 12 height 12
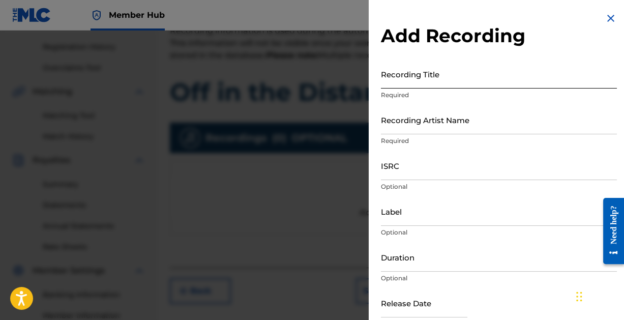
click at [435, 82] on input "Recording Title" at bounding box center [499, 74] width 236 height 29
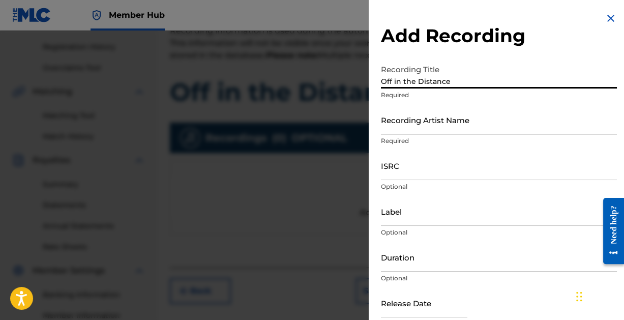
type input "Off in the Distance"
click at [442, 122] on input "Recording Artist Name" at bounding box center [499, 119] width 236 height 29
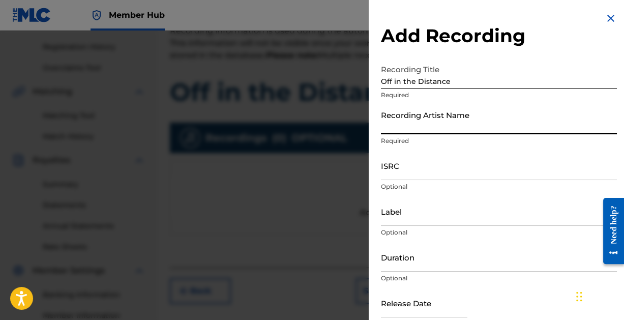
type input "Paintcan"
click at [435, 174] on input "ISRC" at bounding box center [499, 165] width 236 height 29
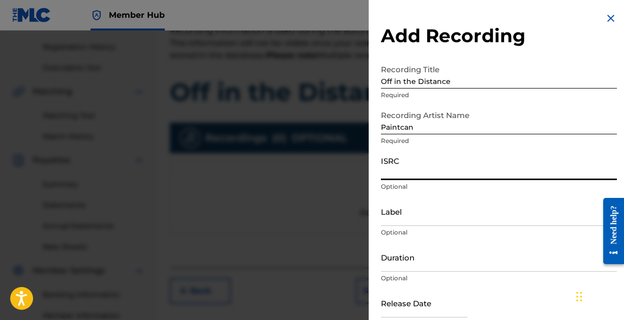
click at [425, 175] on input "ISRC" at bounding box center [499, 165] width 236 height 29
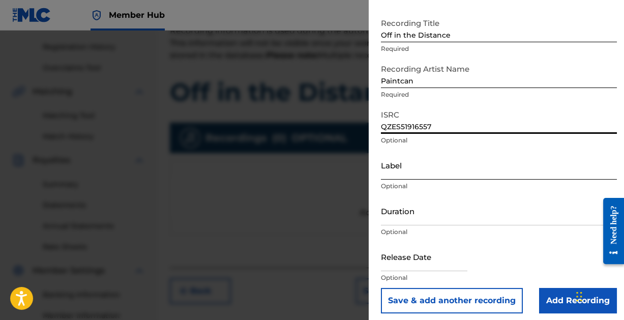
scroll to position [52, 0]
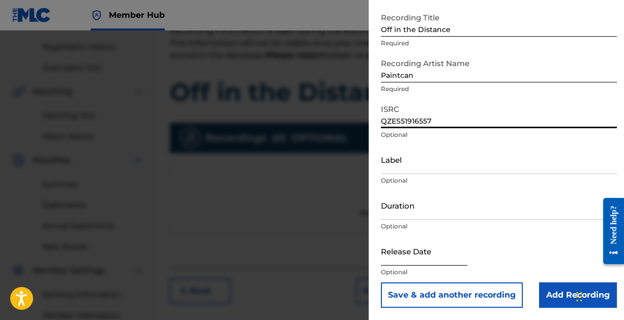
type input "QZES51916557"
click at [411, 258] on input "text" at bounding box center [424, 251] width 86 height 29
select select "8"
select select "2025"
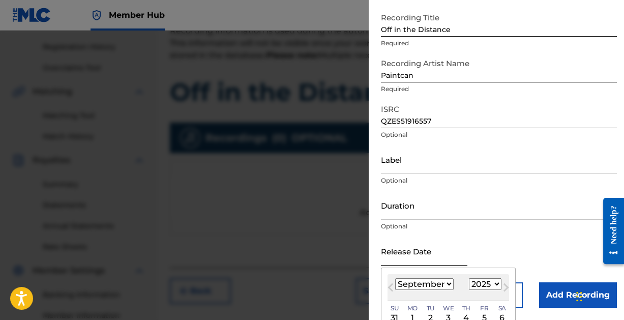
type input "[DATE]"
select select "2"
select select "2019"
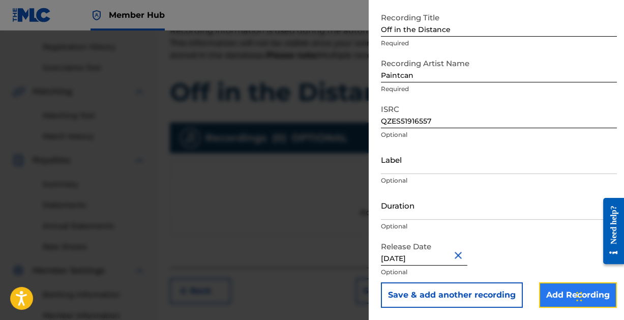
click at [548, 293] on input "Add Recording" at bounding box center [578, 294] width 78 height 25
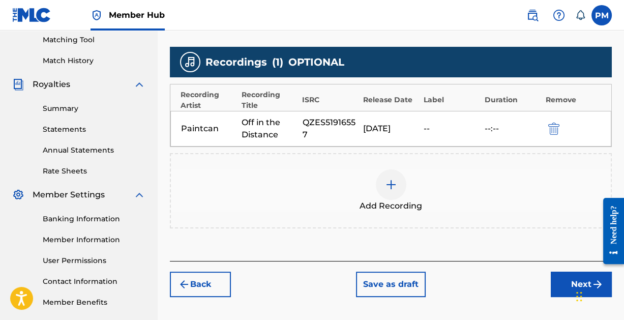
scroll to position [269, 0]
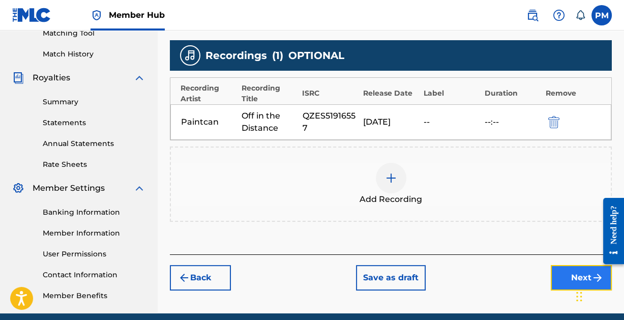
click at [560, 268] on button "Next" at bounding box center [581, 277] width 61 height 25
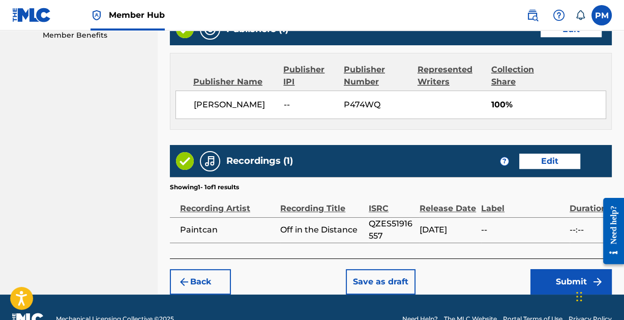
scroll to position [550, 0]
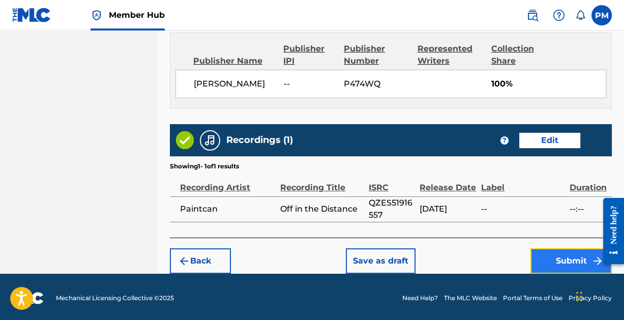
click at [562, 259] on button "Submit" at bounding box center [571, 260] width 81 height 25
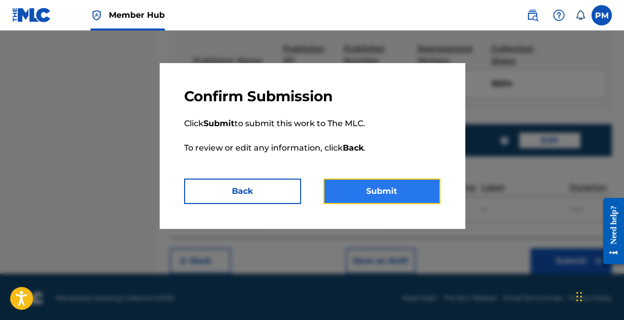
click at [377, 190] on button "Submit" at bounding box center [382, 191] width 117 height 25
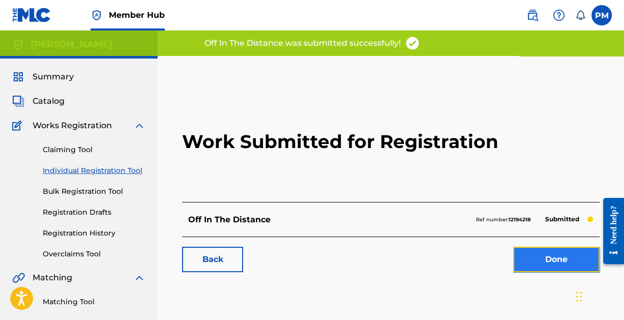
click at [545, 255] on link "Done" at bounding box center [556, 259] width 86 height 25
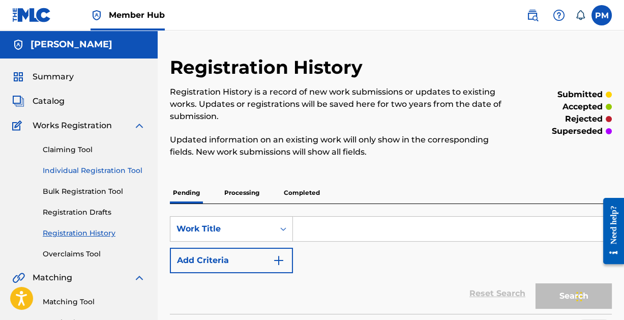
click at [94, 168] on link "Individual Registration Tool" at bounding box center [94, 170] width 103 height 11
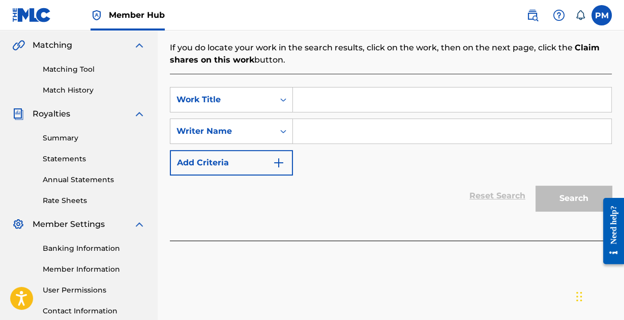
scroll to position [237, 0]
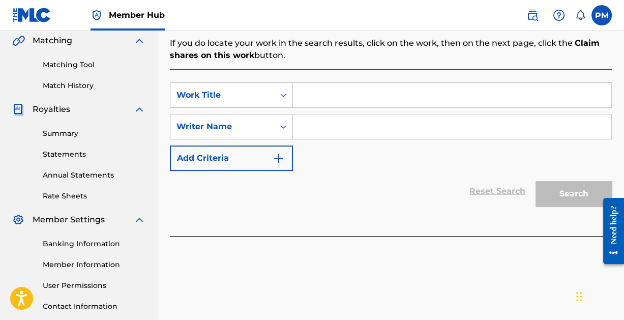
click at [342, 96] on input "Search Form" at bounding box center [452, 95] width 318 height 24
type input "Endless Ocean"
click at [349, 123] on input "Search Form" at bounding box center [452, 126] width 318 height 24
paste input "[PERSON_NAME]"
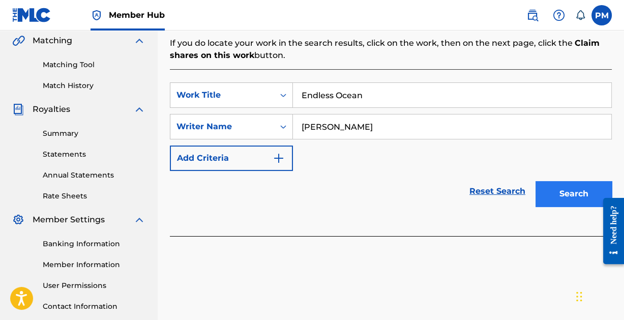
type input "[PERSON_NAME]"
click at [569, 193] on button "Search" at bounding box center [574, 193] width 76 height 25
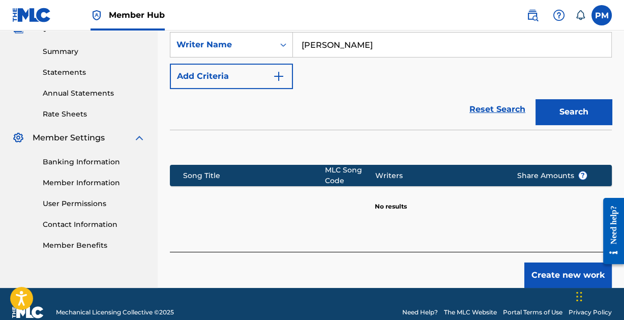
scroll to position [335, 0]
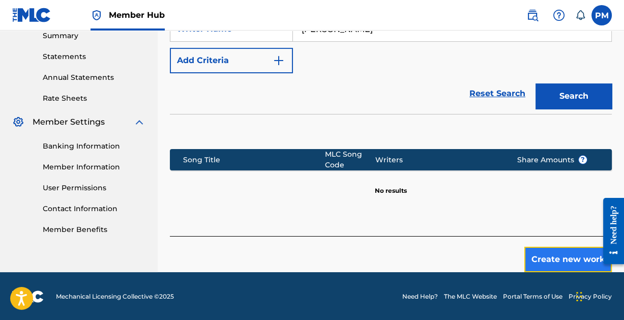
click at [552, 256] on button "Create new work" at bounding box center [568, 259] width 88 height 25
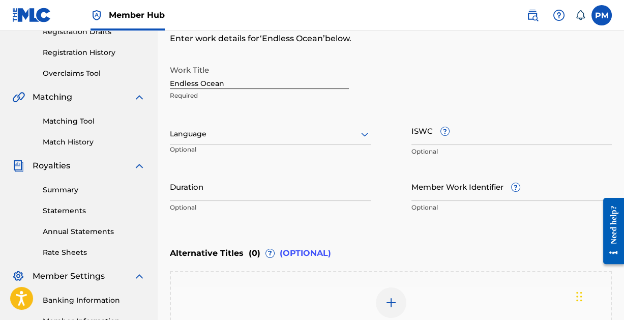
scroll to position [172, 0]
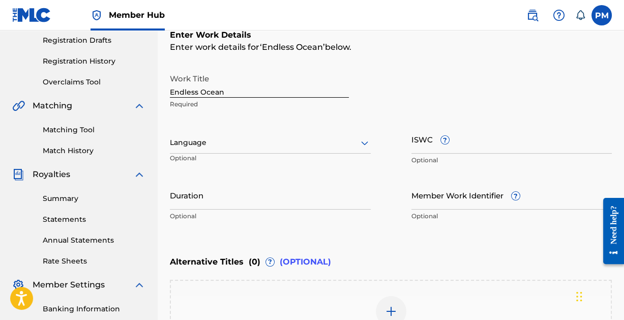
click at [363, 141] on icon at bounding box center [365, 143] width 12 height 12
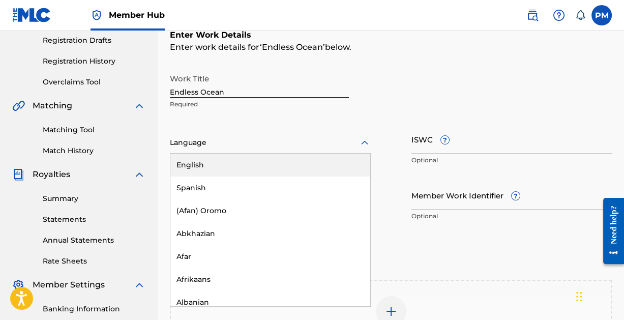
click at [271, 169] on div "English" at bounding box center [270, 165] width 200 height 23
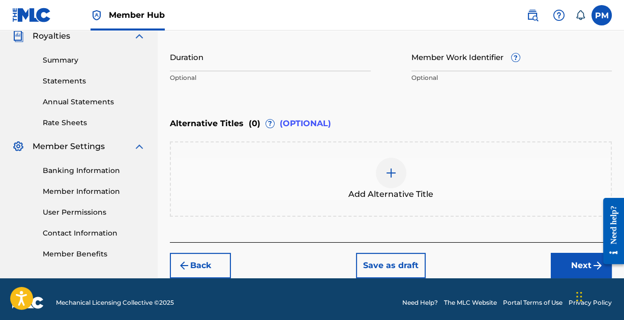
scroll to position [317, 0]
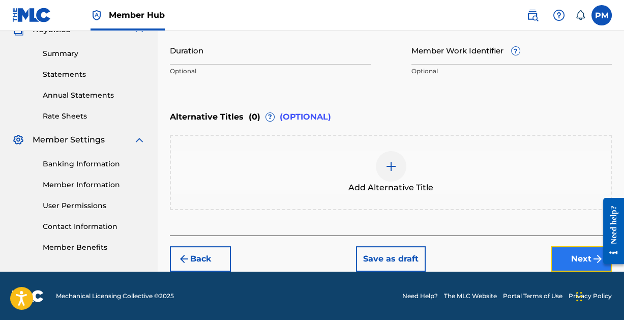
click at [578, 257] on button "Next" at bounding box center [581, 258] width 61 height 25
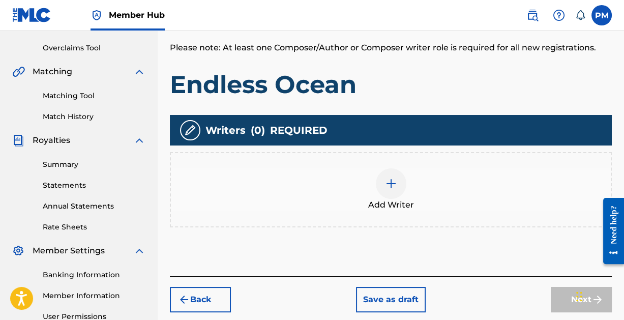
scroll to position [215, 0]
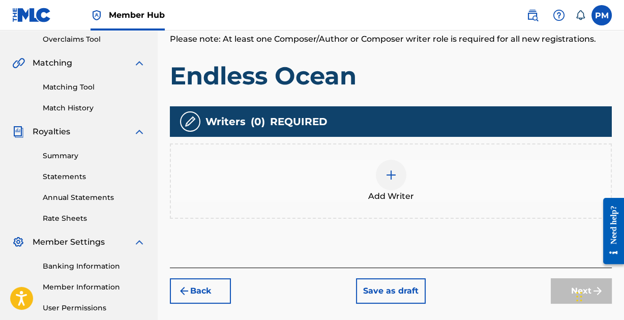
click at [390, 172] on img at bounding box center [391, 175] width 12 height 12
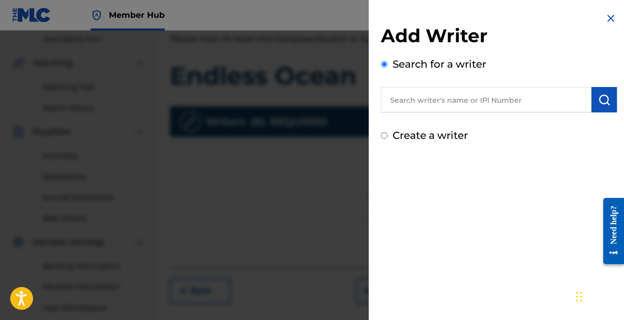
click at [470, 102] on input "text" at bounding box center [486, 99] width 211 height 25
paste input "[PERSON_NAME]"
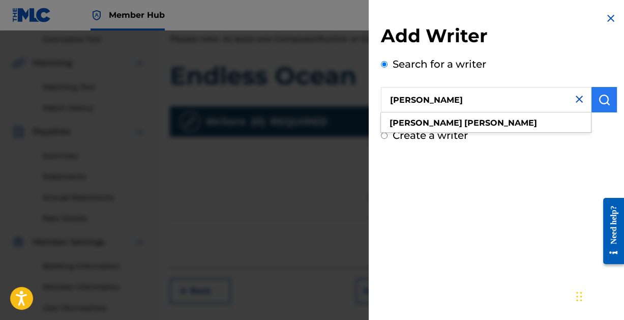
type input "[PERSON_NAME]"
click at [598, 96] on img "submit" at bounding box center [604, 100] width 12 height 12
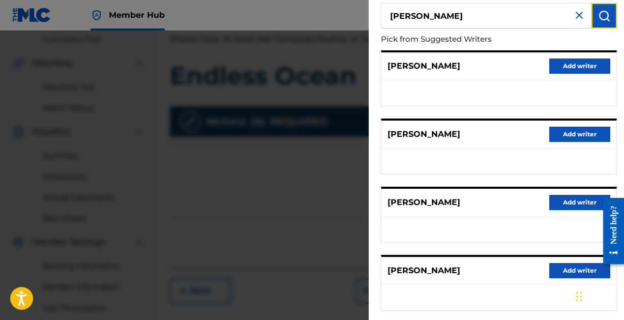
scroll to position [204, 0]
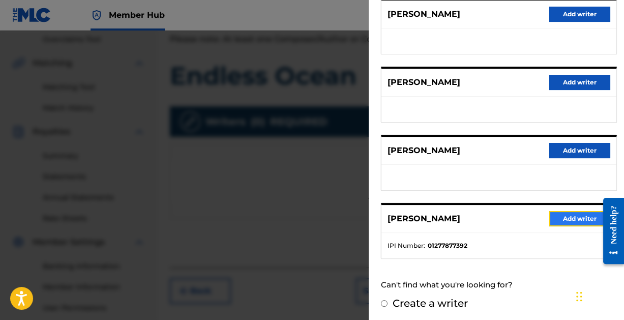
click at [567, 216] on button "Add writer" at bounding box center [579, 218] width 61 height 15
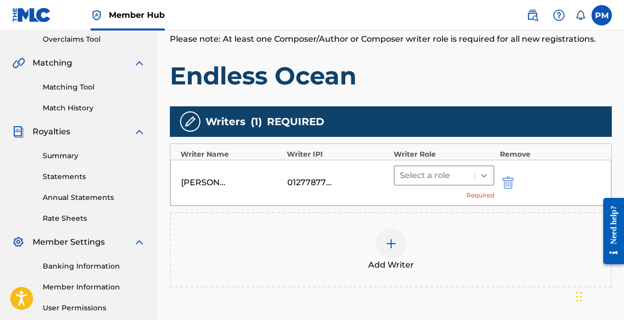
click at [481, 171] on icon at bounding box center [484, 175] width 10 height 10
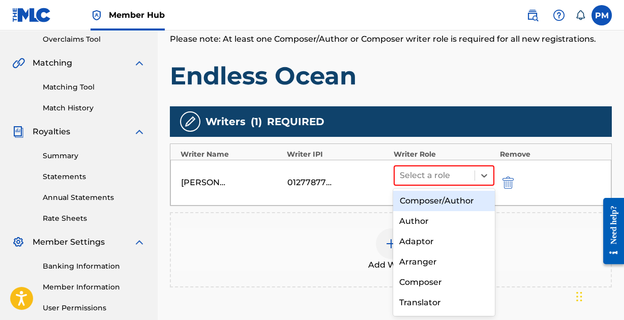
click at [451, 200] on div "Composer/Author" at bounding box center [443, 201] width 101 height 20
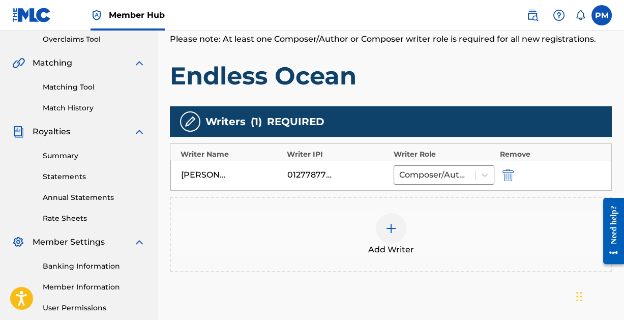
scroll to position [311, 0]
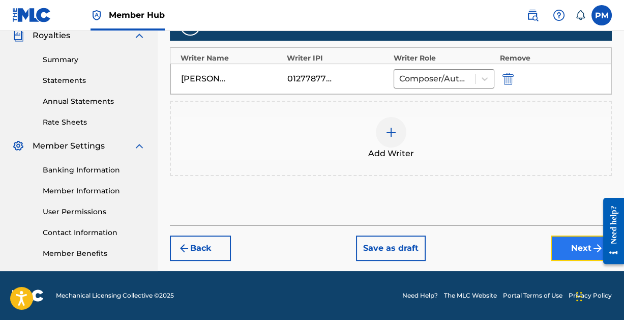
click at [574, 246] on button "Next" at bounding box center [581, 248] width 61 height 25
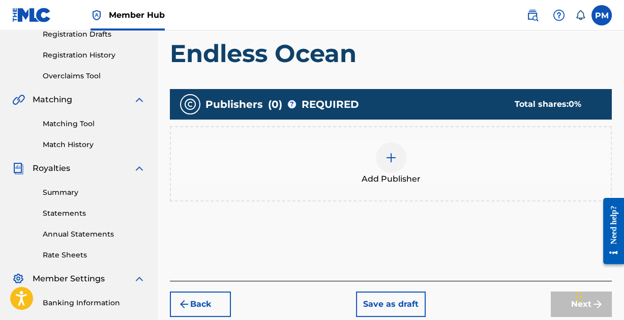
scroll to position [181, 0]
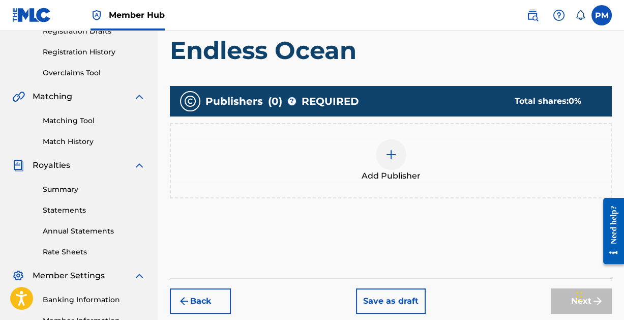
click at [387, 156] on img at bounding box center [391, 155] width 12 height 12
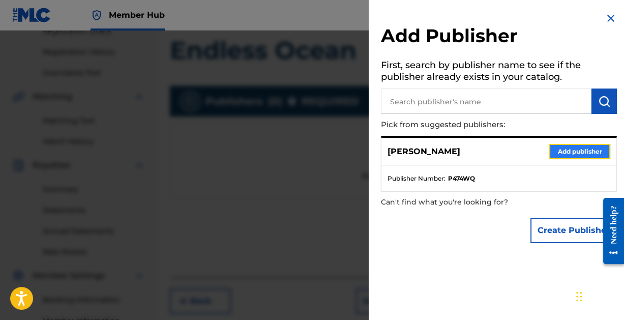
click at [563, 153] on button "Add publisher" at bounding box center [579, 151] width 61 height 15
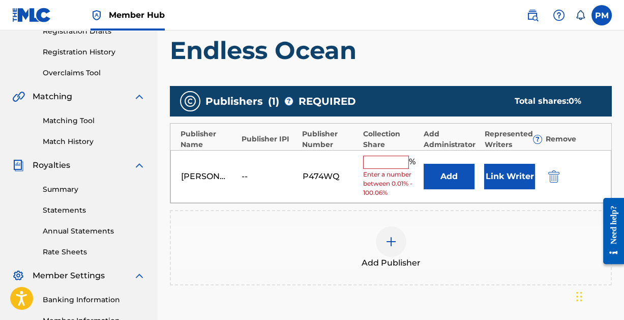
click at [380, 156] on input "text" at bounding box center [386, 162] width 46 height 13
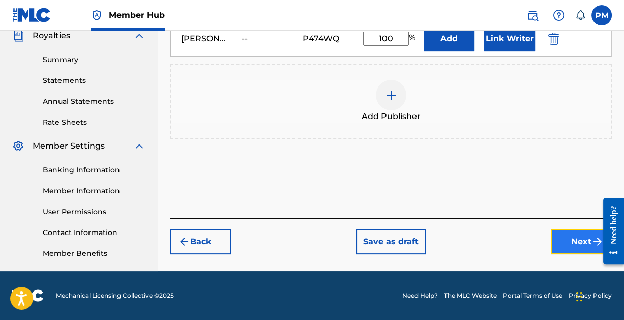
click at [573, 246] on button "Next" at bounding box center [581, 241] width 61 height 25
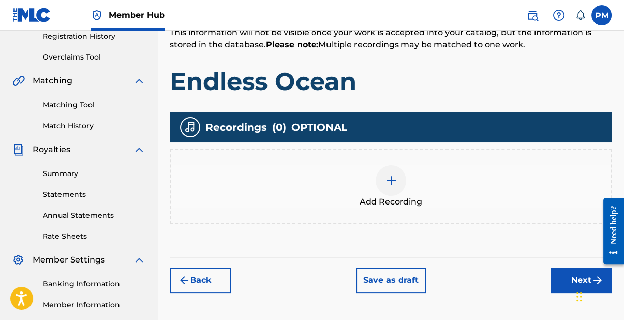
scroll to position [201, 0]
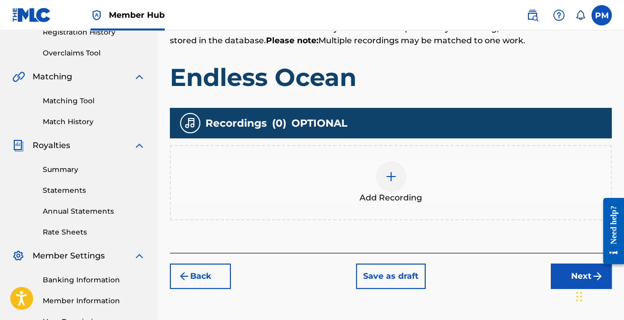
click at [391, 173] on img at bounding box center [391, 176] width 12 height 12
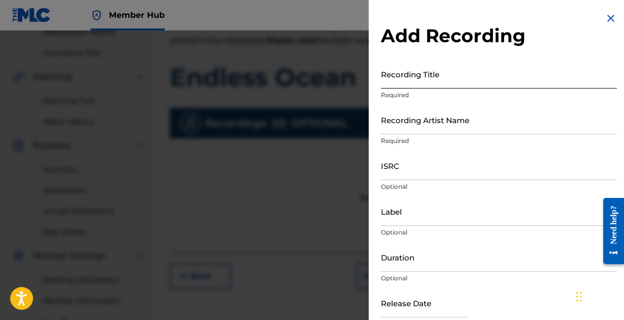
click at [427, 80] on input "Recording Title" at bounding box center [499, 74] width 236 height 29
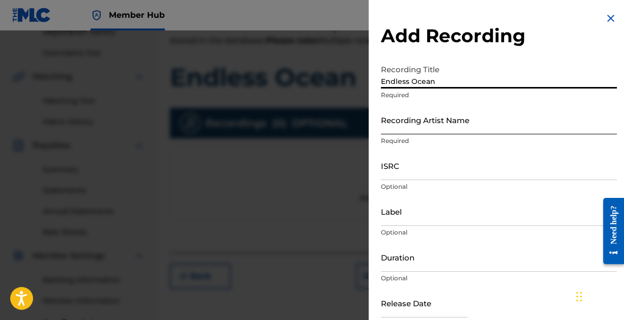
click at [444, 123] on input "Recording Artist Name" at bounding box center [499, 119] width 236 height 29
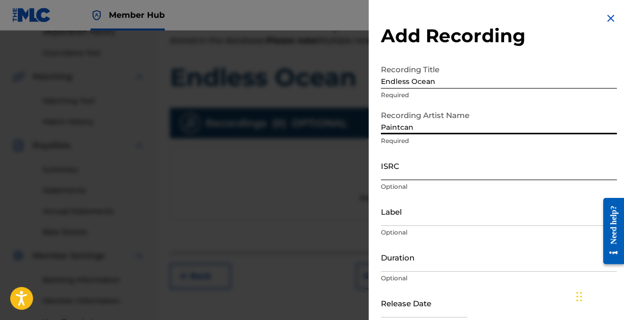
click at [407, 175] on input "ISRC" at bounding box center [499, 165] width 236 height 29
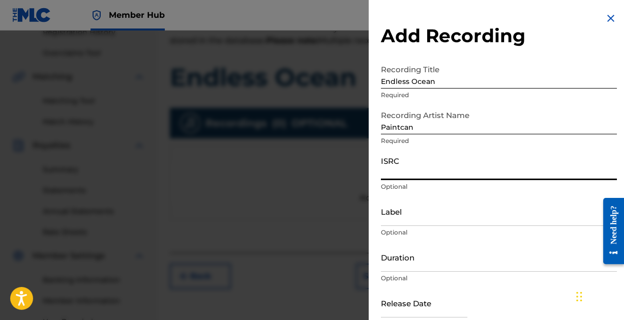
click at [406, 173] on input "ISRC" at bounding box center [499, 165] width 236 height 29
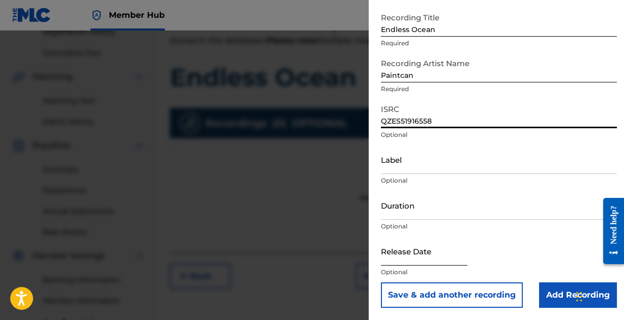
click at [432, 254] on input "text" at bounding box center [424, 251] width 86 height 29
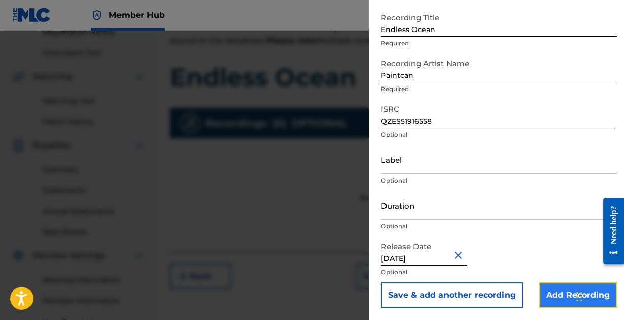
click at [547, 294] on input "Add Recording" at bounding box center [578, 294] width 78 height 25
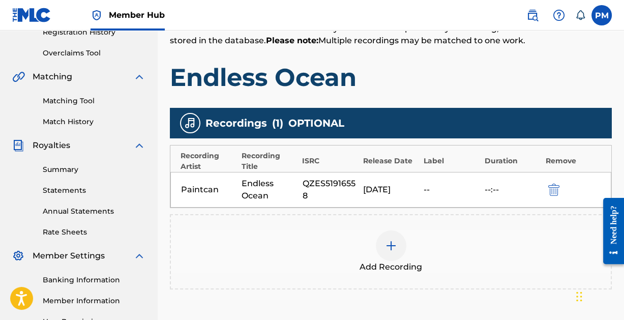
scroll to position [311, 0]
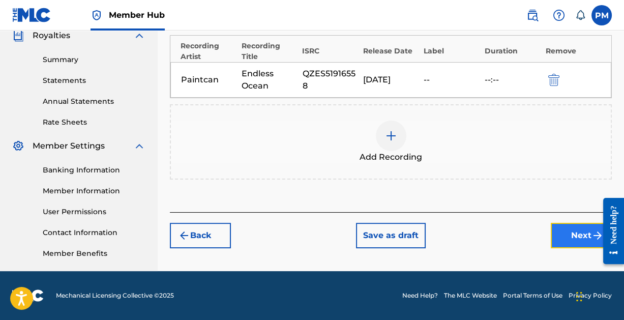
click at [576, 232] on button "Next" at bounding box center [581, 235] width 61 height 25
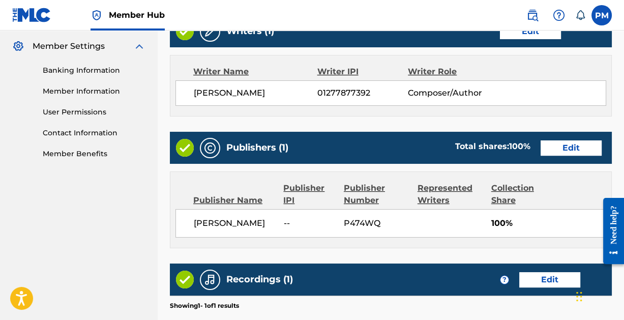
scroll to position [550, 0]
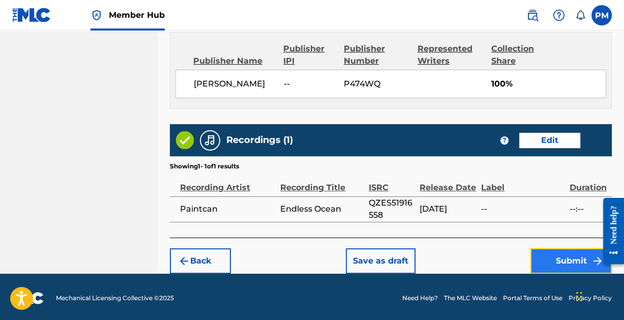
click at [568, 253] on button "Submit" at bounding box center [571, 260] width 81 height 25
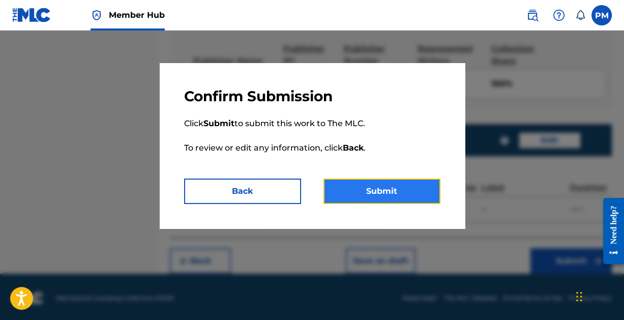
click at [380, 193] on button "Submit" at bounding box center [382, 191] width 117 height 25
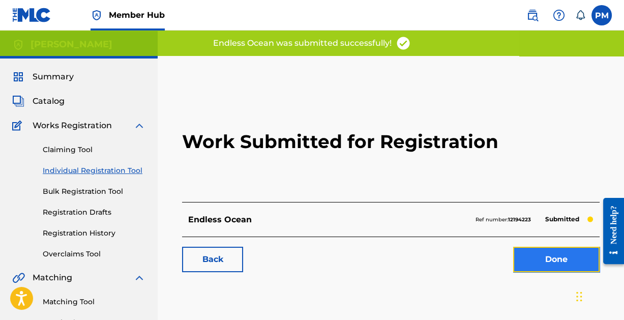
click at [556, 260] on link "Done" at bounding box center [556, 259] width 86 height 25
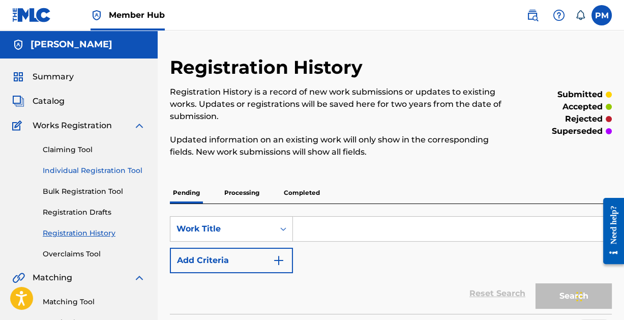
click at [87, 167] on link "Individual Registration Tool" at bounding box center [94, 170] width 103 height 11
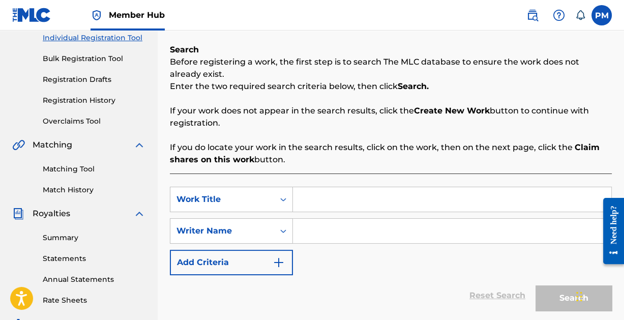
scroll to position [135, 0]
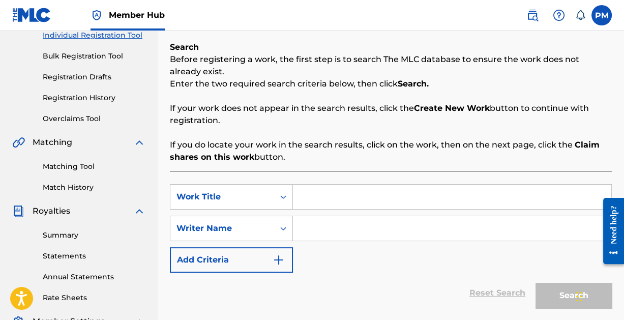
click at [355, 194] on input "Search Form" at bounding box center [452, 197] width 318 height 24
click at [356, 227] on input "Search Form" at bounding box center [452, 228] width 318 height 24
paste input "[PERSON_NAME]"
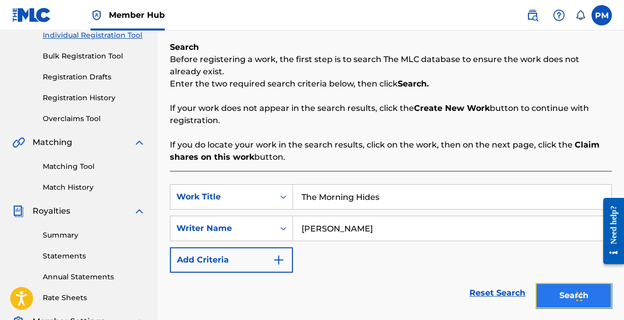
click at [557, 292] on button "Search" at bounding box center [574, 295] width 76 height 25
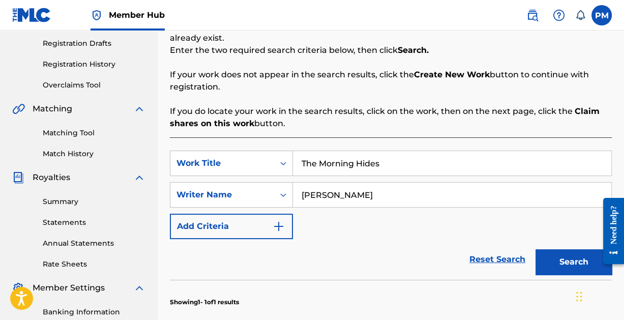
scroll to position [173, 0]
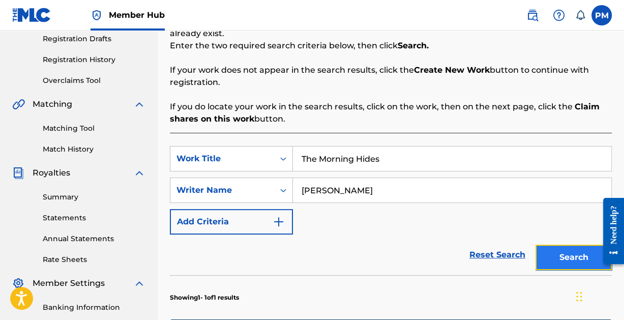
click at [555, 254] on button "Search" at bounding box center [574, 257] width 76 height 25
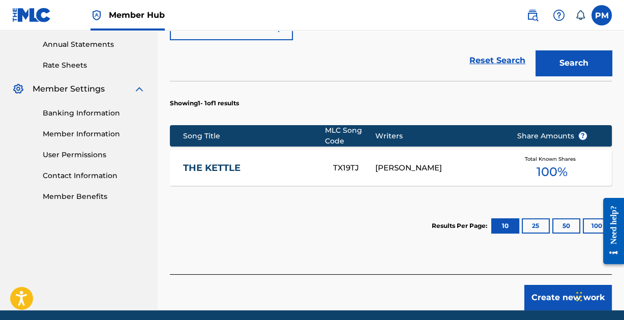
scroll to position [406, 0]
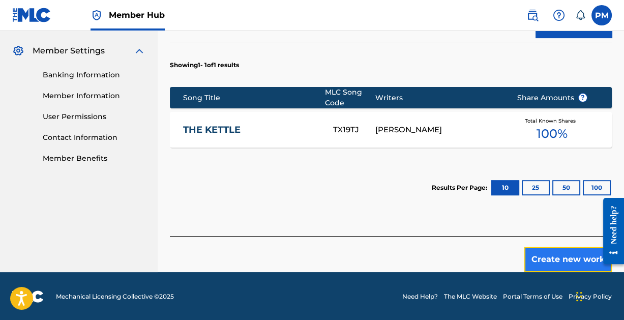
click at [557, 254] on button "Create new work" at bounding box center [568, 259] width 88 height 25
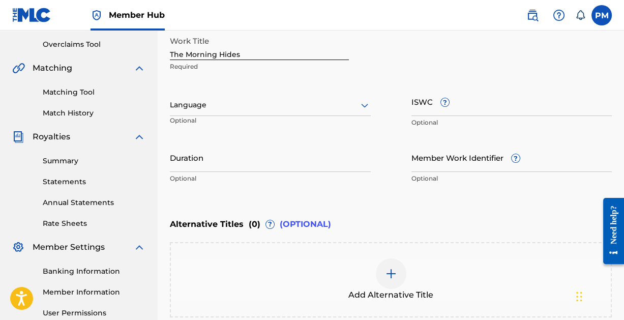
scroll to position [210, 0]
click at [361, 101] on icon at bounding box center [365, 105] width 12 height 12
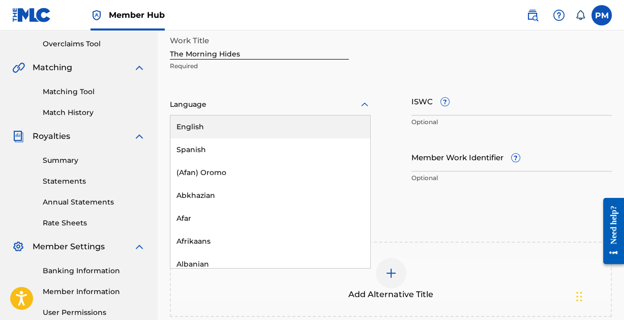
click at [305, 126] on div "English" at bounding box center [270, 126] width 200 height 23
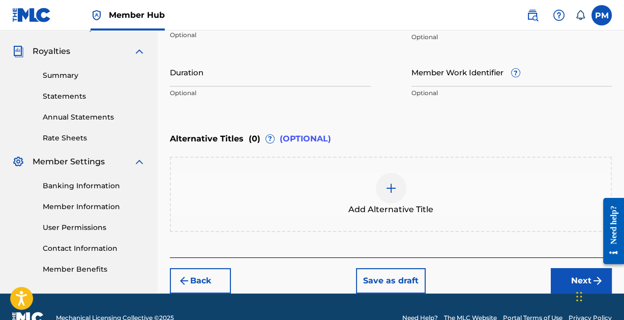
scroll to position [317, 0]
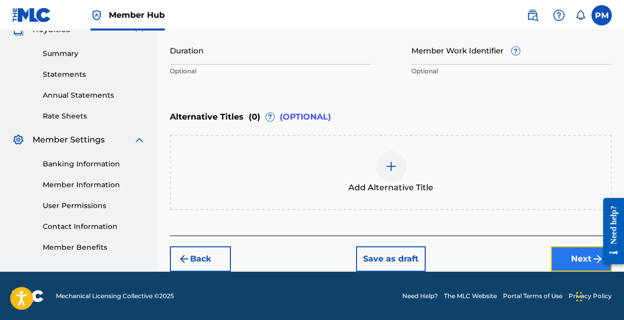
click at [568, 255] on button "Next" at bounding box center [581, 258] width 61 height 25
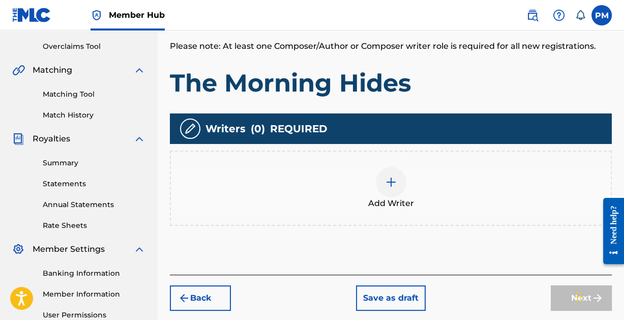
scroll to position [232, 0]
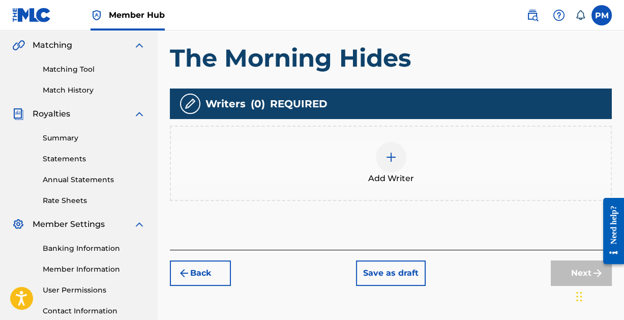
click at [385, 151] on img at bounding box center [391, 157] width 12 height 12
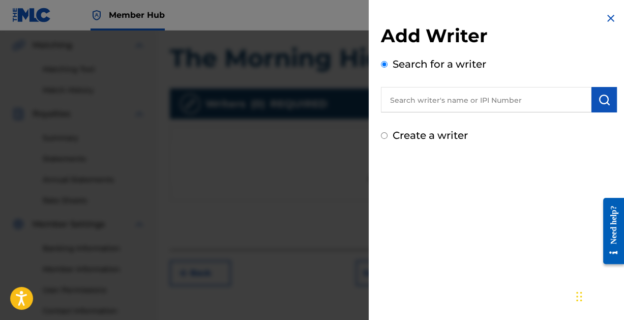
click at [439, 101] on input "text" at bounding box center [486, 99] width 211 height 25
paste input "[PERSON_NAME]"
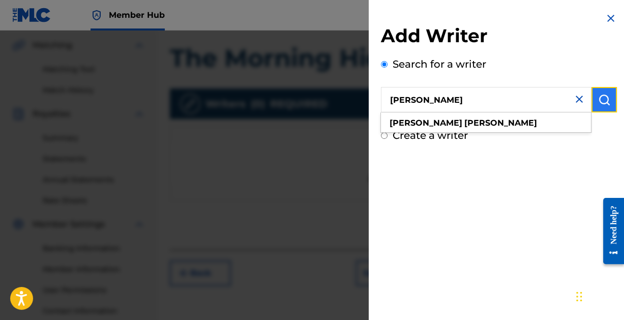
click at [598, 101] on img "submit" at bounding box center [604, 100] width 12 height 12
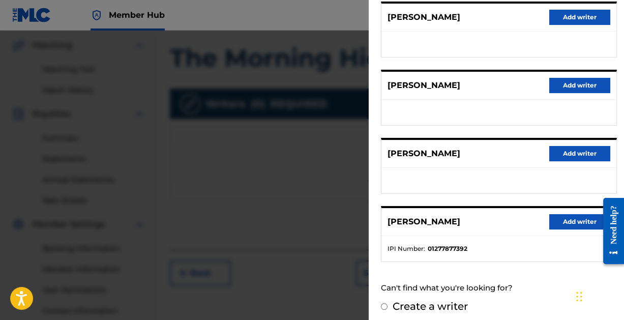
scroll to position [204, 0]
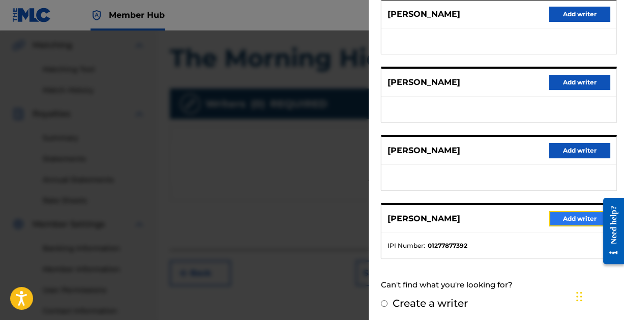
click at [580, 215] on button "Add writer" at bounding box center [579, 218] width 61 height 15
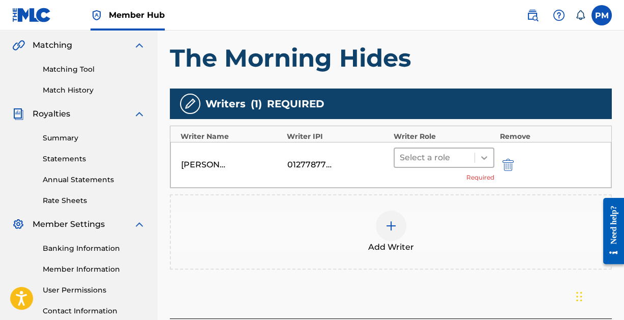
click at [483, 154] on icon at bounding box center [484, 158] width 10 height 10
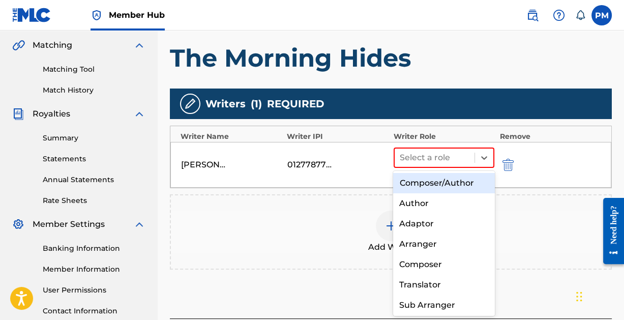
click at [450, 179] on div "Composer/Author" at bounding box center [443, 183] width 101 height 20
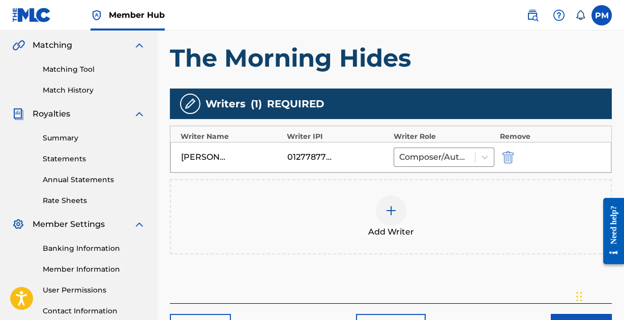
scroll to position [311, 0]
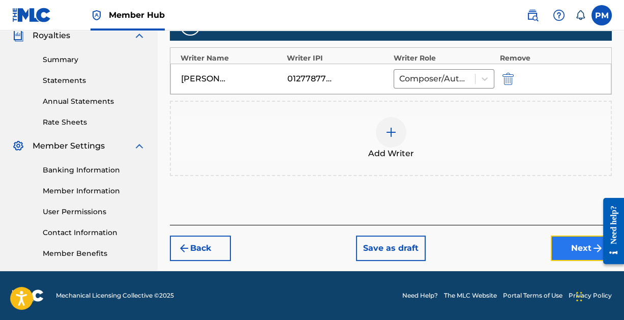
click at [560, 241] on button "Next" at bounding box center [581, 248] width 61 height 25
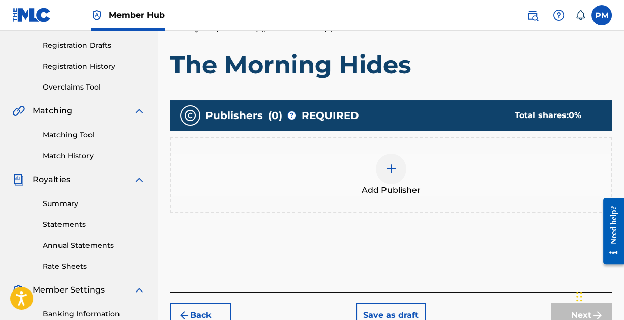
scroll to position [186, 0]
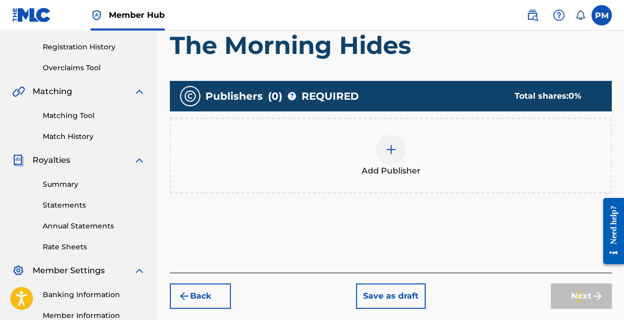
click at [390, 146] on img at bounding box center [391, 149] width 12 height 12
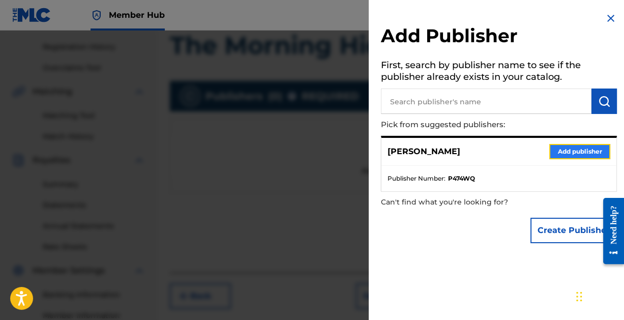
click at [565, 149] on button "Add publisher" at bounding box center [579, 151] width 61 height 15
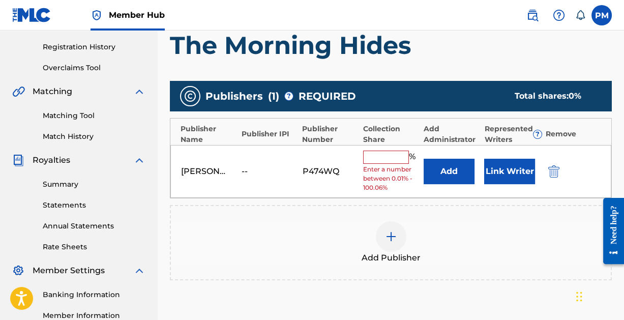
click at [390, 155] on input "text" at bounding box center [386, 157] width 46 height 13
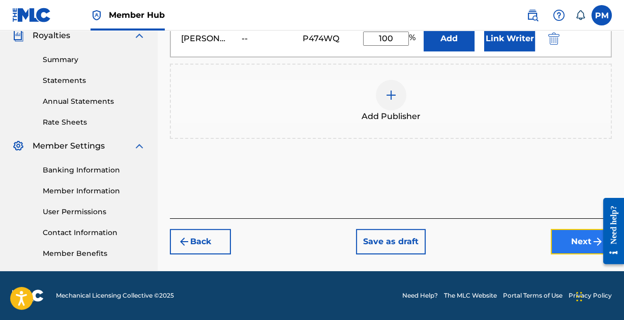
click at [563, 243] on button "Next" at bounding box center [581, 241] width 61 height 25
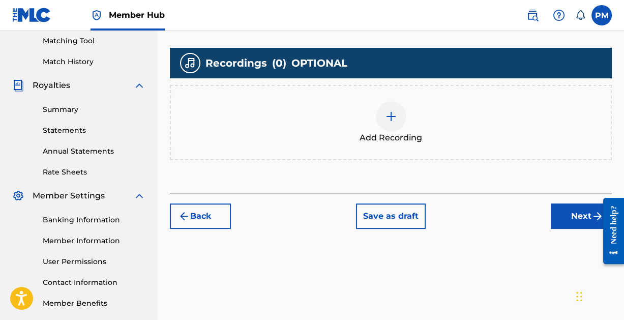
scroll to position [264, 0]
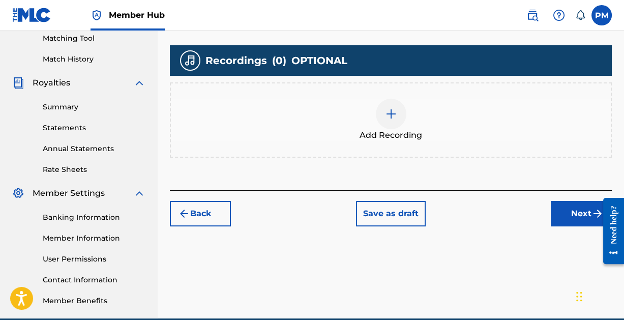
click at [391, 116] on img at bounding box center [391, 114] width 12 height 12
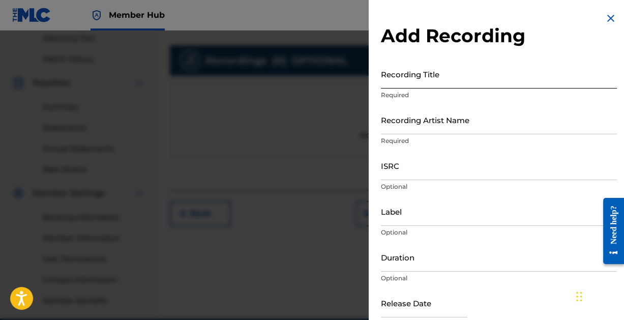
click at [425, 76] on input "Recording Title" at bounding box center [499, 74] width 236 height 29
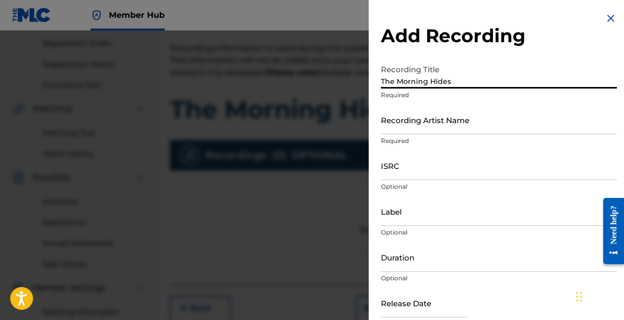
scroll to position [0, 0]
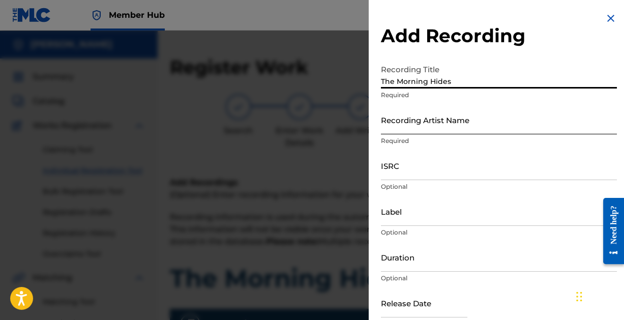
click at [460, 125] on input "Recording Artist Name" at bounding box center [499, 119] width 236 height 29
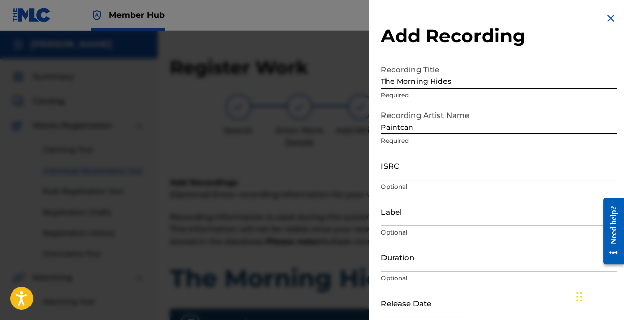
click at [436, 172] on input "ISRC" at bounding box center [499, 165] width 236 height 29
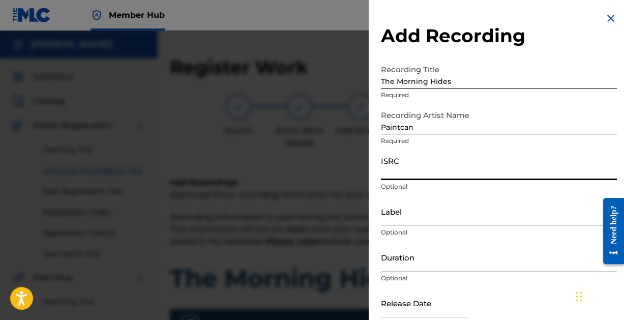
click at [433, 172] on input "ISRC" at bounding box center [499, 165] width 236 height 29
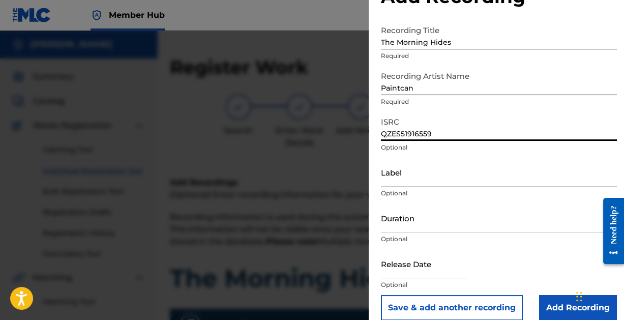
scroll to position [52, 0]
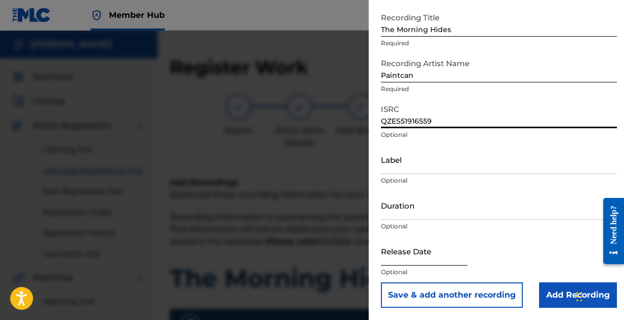
click at [412, 254] on input "text" at bounding box center [424, 251] width 86 height 29
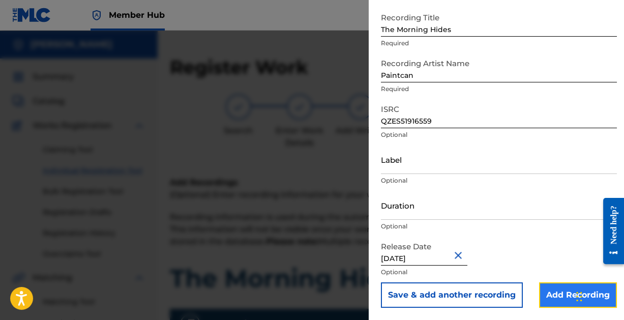
click at [547, 290] on input "Add Recording" at bounding box center [578, 294] width 78 height 25
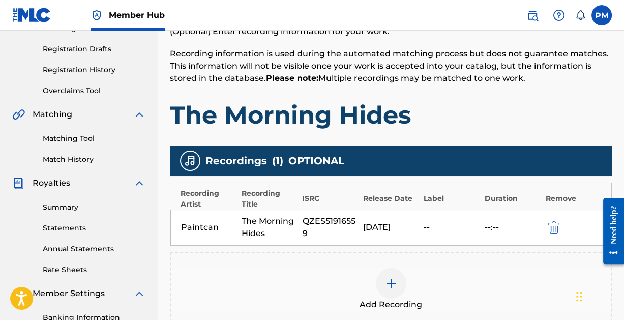
scroll to position [311, 0]
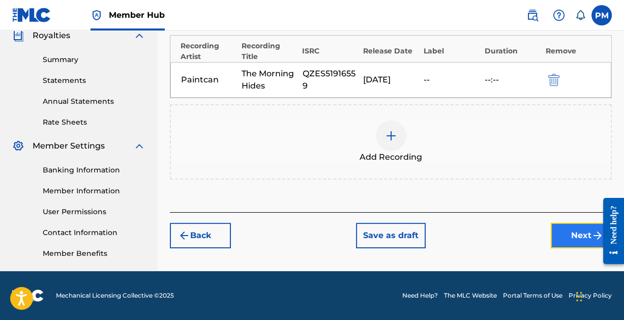
click at [566, 236] on button "Next" at bounding box center [581, 235] width 61 height 25
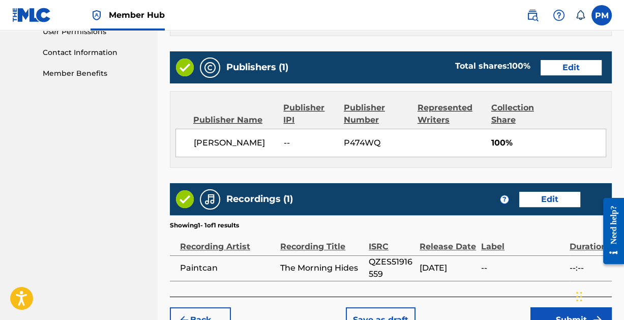
scroll to position [550, 0]
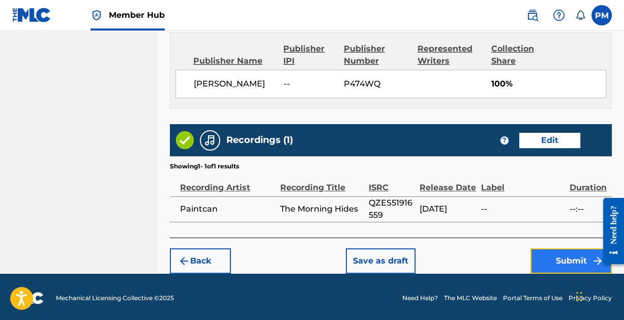
click at [560, 256] on button "Submit" at bounding box center [571, 260] width 81 height 25
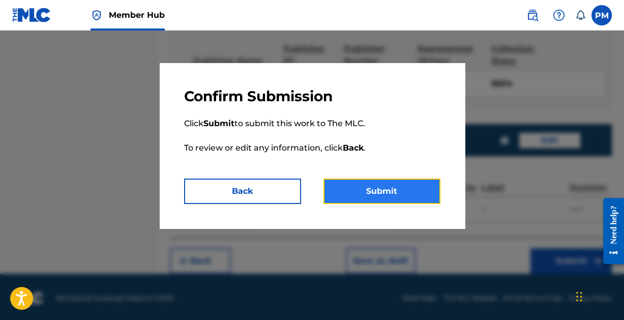
click at [369, 194] on button "Submit" at bounding box center [382, 191] width 117 height 25
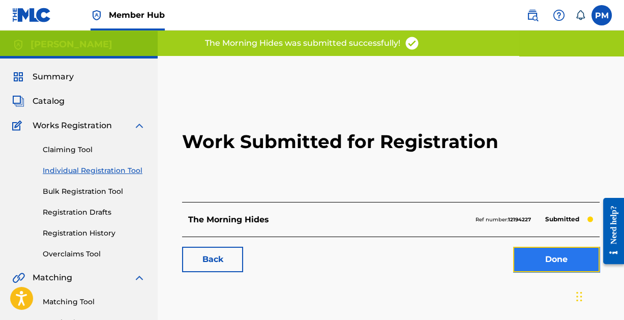
click at [531, 251] on link "Done" at bounding box center [556, 259] width 86 height 25
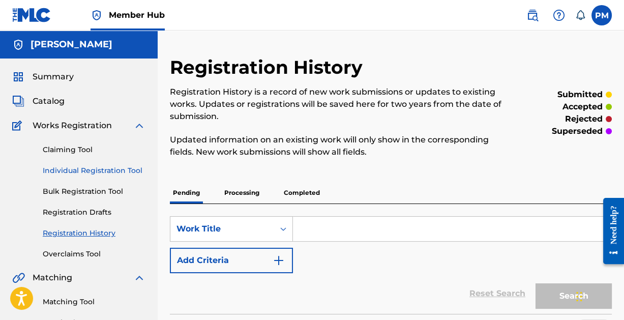
click at [84, 169] on link "Individual Registration Tool" at bounding box center [94, 170] width 103 height 11
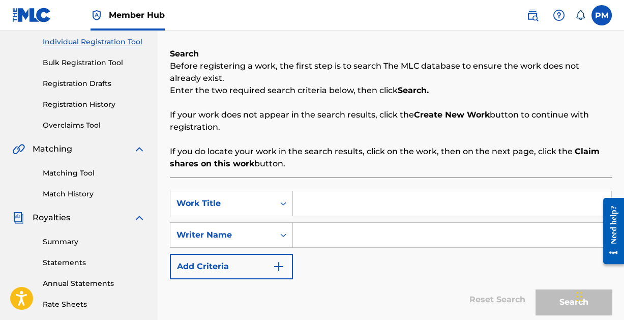
scroll to position [133, 0]
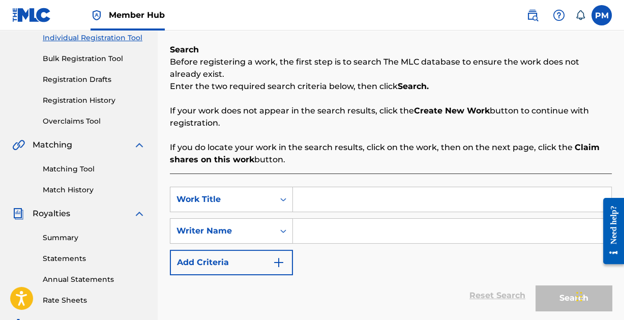
click at [335, 198] on input "Search Form" at bounding box center [452, 199] width 318 height 24
click at [338, 228] on input "Search Form" at bounding box center [452, 231] width 318 height 24
paste input "[PERSON_NAME]"
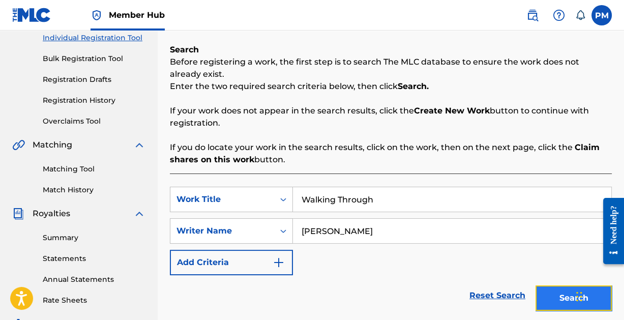
click at [552, 298] on button "Search" at bounding box center [574, 297] width 76 height 25
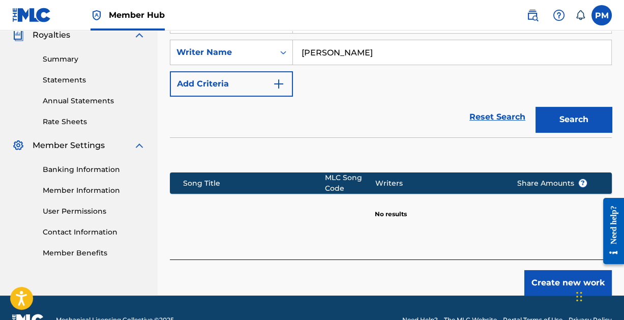
scroll to position [335, 0]
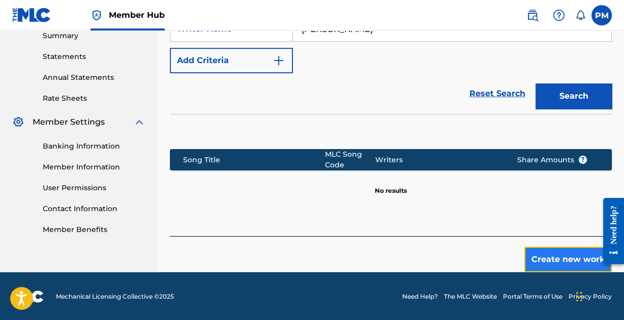
click at [545, 255] on button "Create new work" at bounding box center [568, 259] width 88 height 25
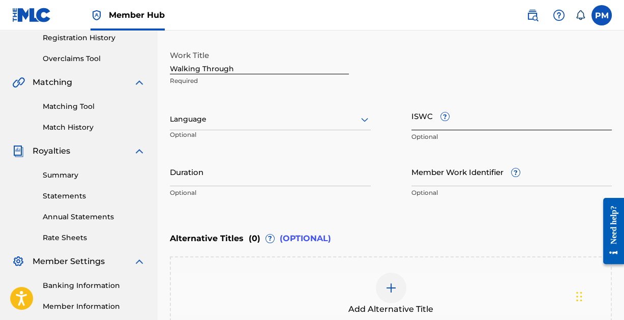
scroll to position [196, 0]
click at [357, 120] on div at bounding box center [270, 118] width 201 height 13
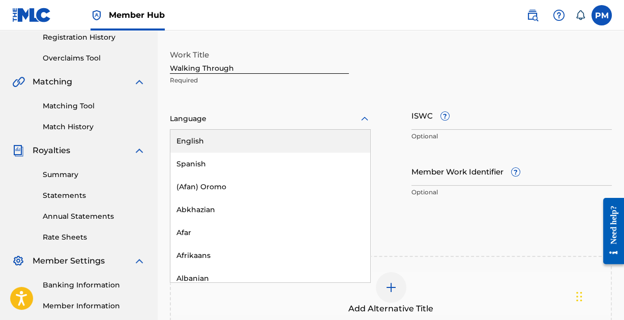
click at [307, 144] on div "English" at bounding box center [270, 141] width 200 height 23
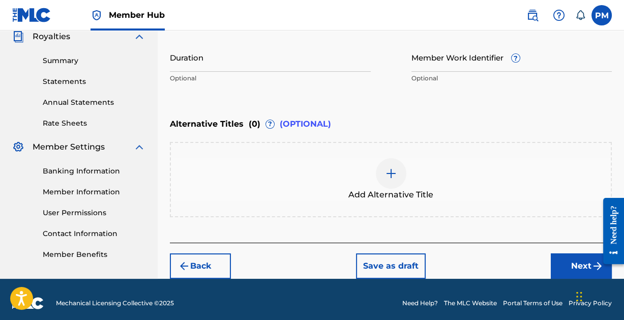
scroll to position [317, 0]
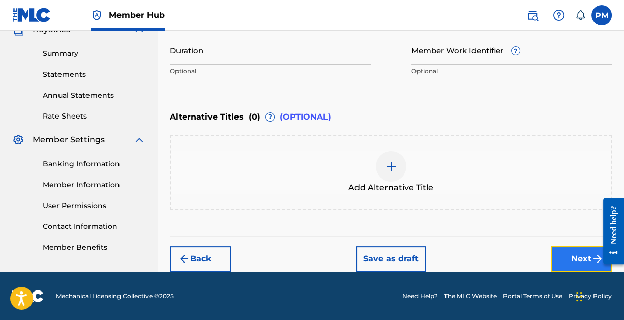
click at [571, 260] on button "Next" at bounding box center [581, 258] width 61 height 25
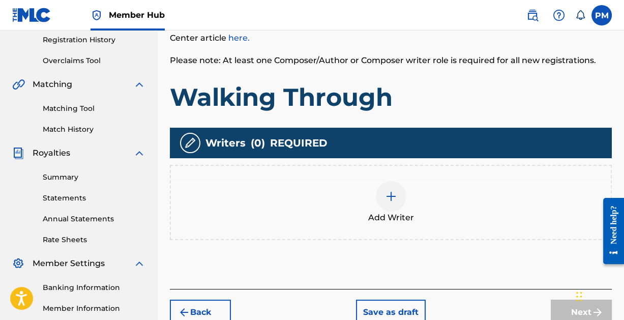
scroll to position [201, 0]
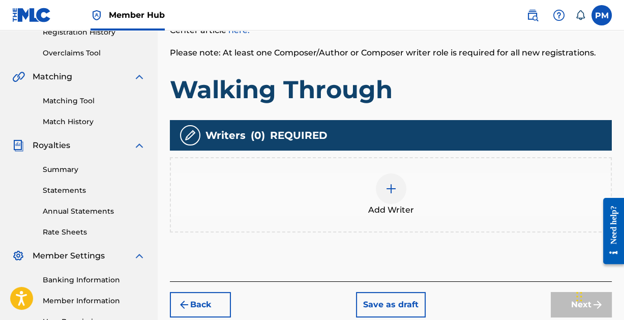
click at [390, 188] on img at bounding box center [391, 189] width 12 height 12
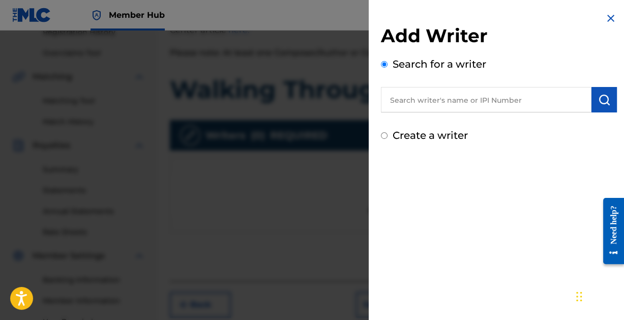
click at [453, 105] on input "text" at bounding box center [486, 99] width 211 height 25
paste input "[PERSON_NAME]"
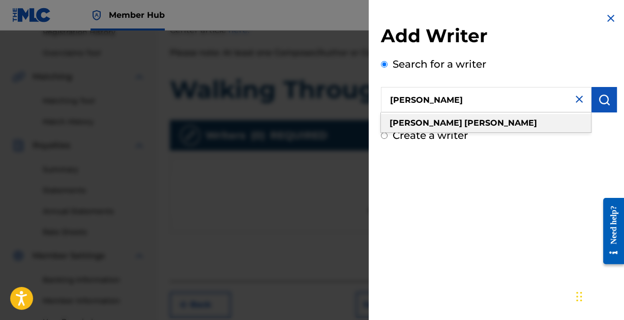
click at [483, 124] on div "[PERSON_NAME]" at bounding box center [486, 123] width 210 height 18
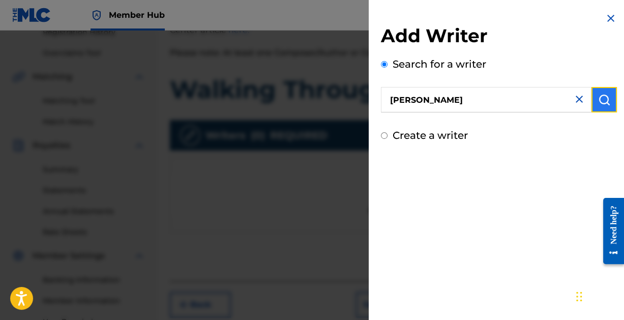
click at [602, 99] on img "submit" at bounding box center [604, 100] width 12 height 12
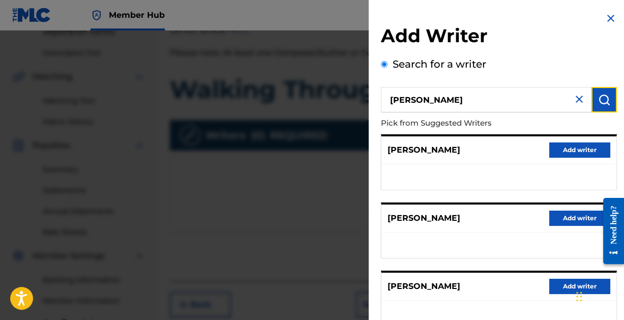
scroll to position [204, 0]
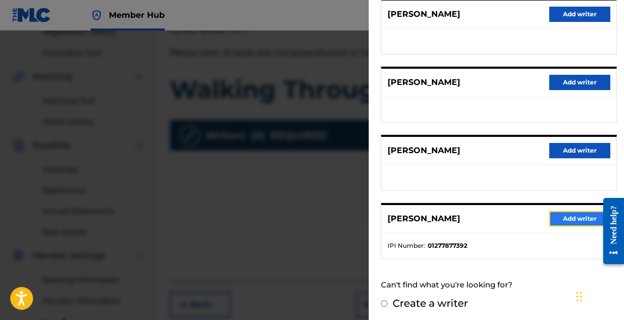
click at [573, 218] on button "Add writer" at bounding box center [579, 218] width 61 height 15
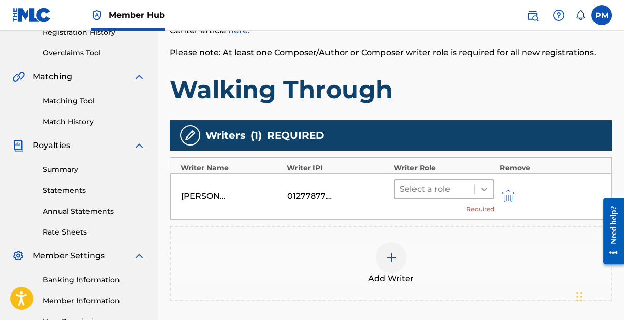
click at [484, 186] on icon at bounding box center [484, 189] width 10 height 10
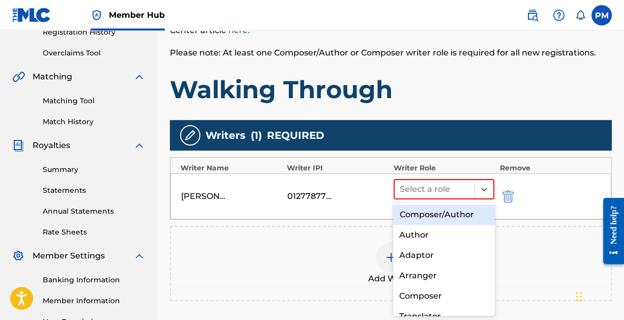
click at [443, 221] on div "Composer/Author" at bounding box center [443, 215] width 101 height 20
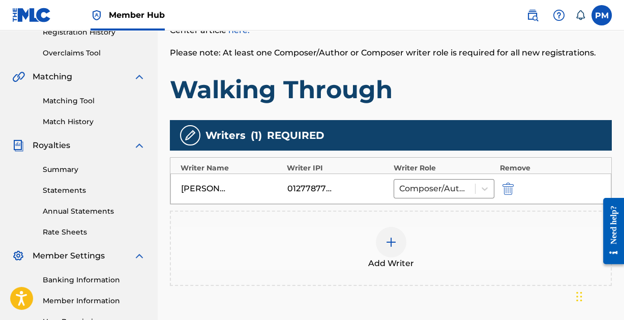
scroll to position [311, 0]
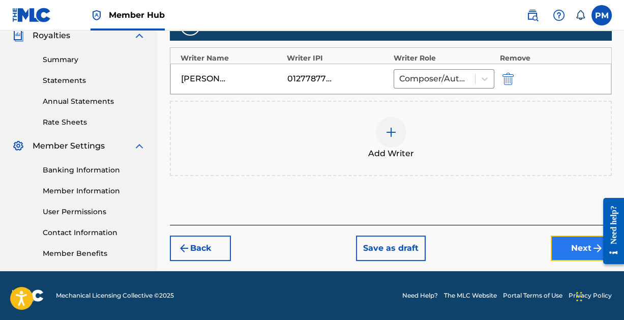
click at [565, 242] on button "Next" at bounding box center [581, 248] width 61 height 25
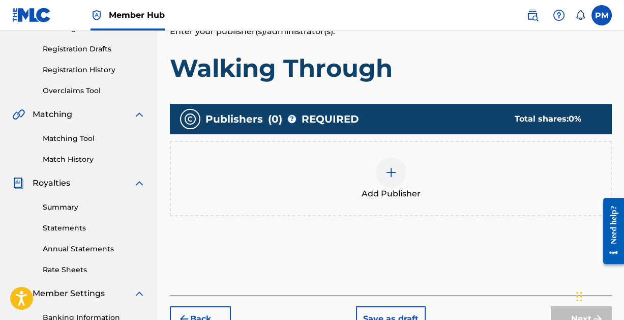
scroll to position [178, 0]
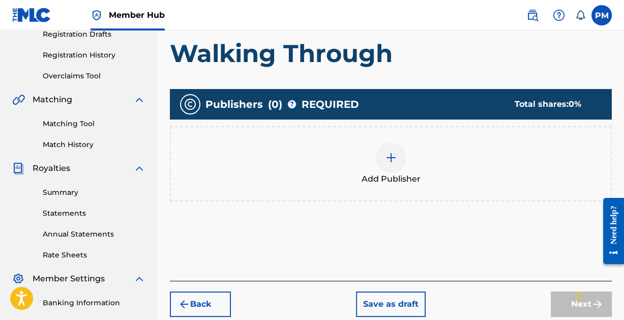
click at [392, 156] on img at bounding box center [391, 158] width 12 height 12
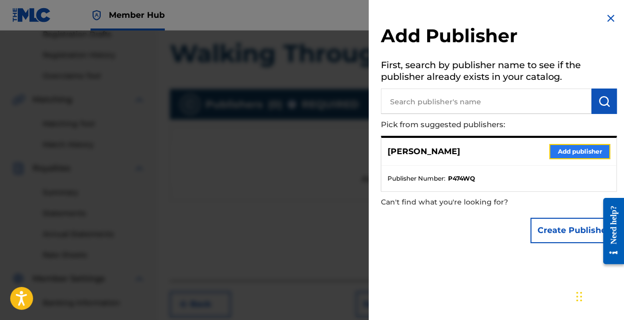
click at [565, 152] on button "Add publisher" at bounding box center [579, 151] width 61 height 15
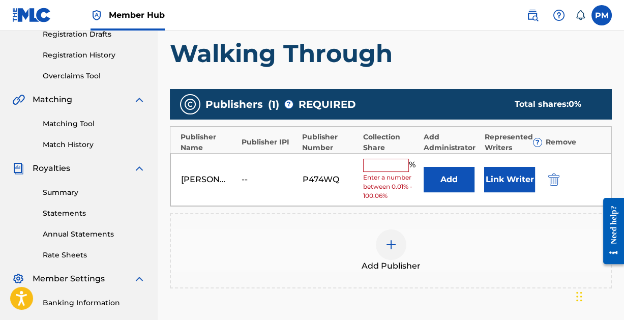
scroll to position [185, 0]
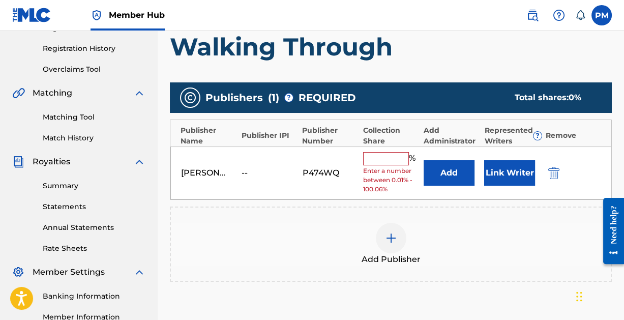
click at [373, 160] on input "text" at bounding box center [386, 158] width 46 height 13
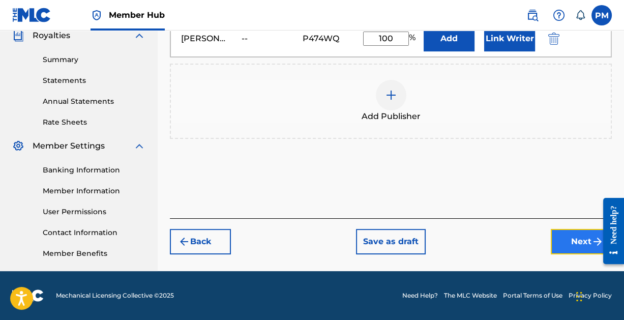
click at [564, 240] on button "Next" at bounding box center [581, 241] width 61 height 25
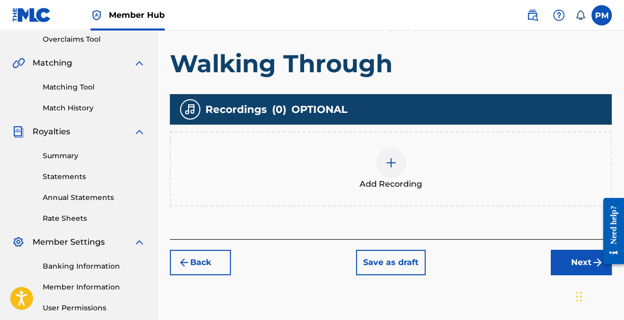
scroll to position [217, 0]
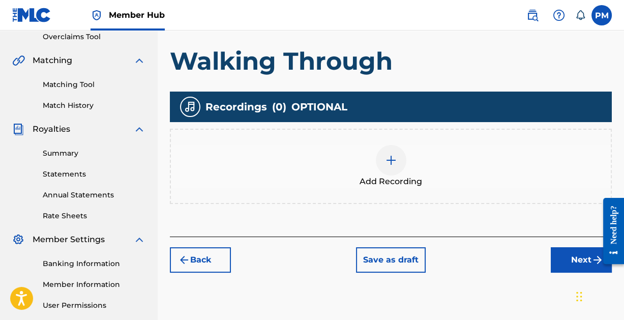
click at [390, 158] on img at bounding box center [391, 160] width 12 height 12
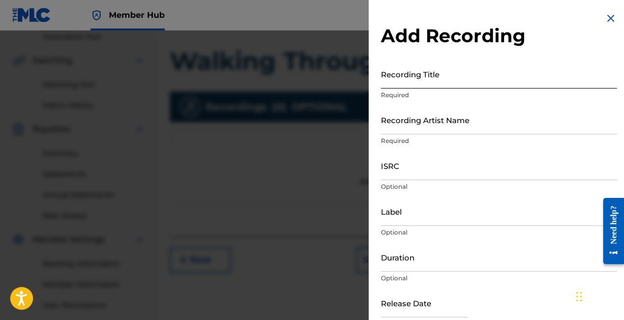
click at [456, 76] on input "Recording Title" at bounding box center [499, 74] width 236 height 29
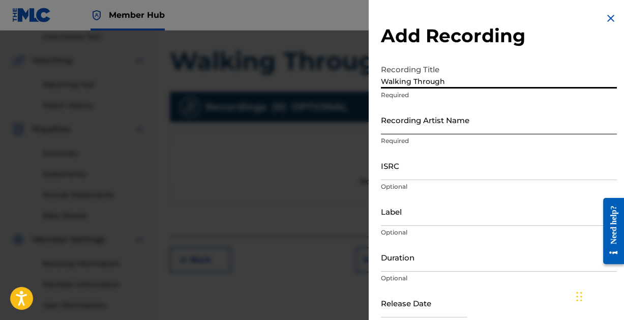
click at [455, 121] on input "Recording Artist Name" at bounding box center [499, 119] width 236 height 29
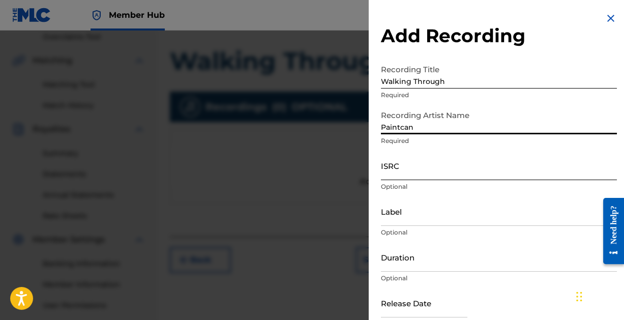
click at [419, 173] on input "ISRC" at bounding box center [499, 165] width 236 height 29
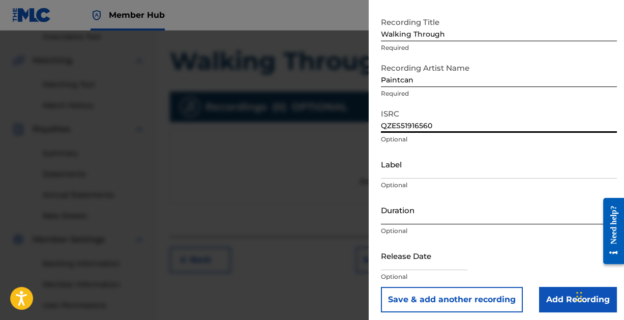
scroll to position [52, 0]
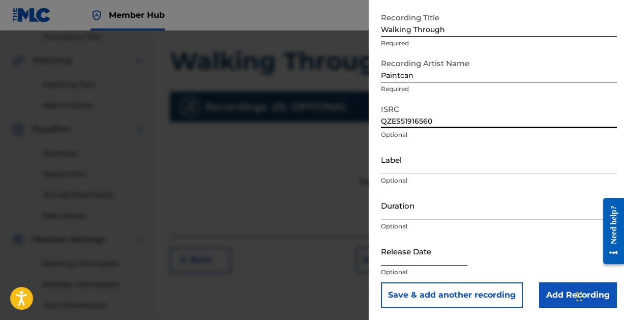
click at [420, 259] on input "text" at bounding box center [424, 251] width 86 height 29
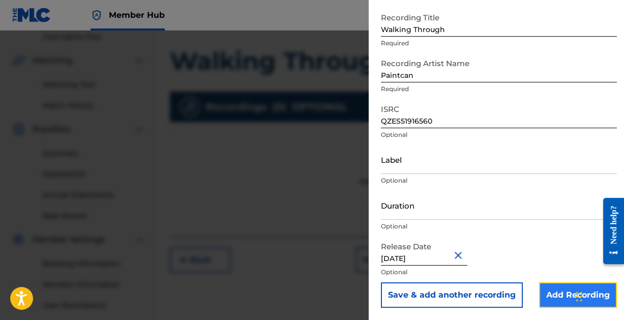
click at [548, 292] on input "Add Recording" at bounding box center [578, 294] width 78 height 25
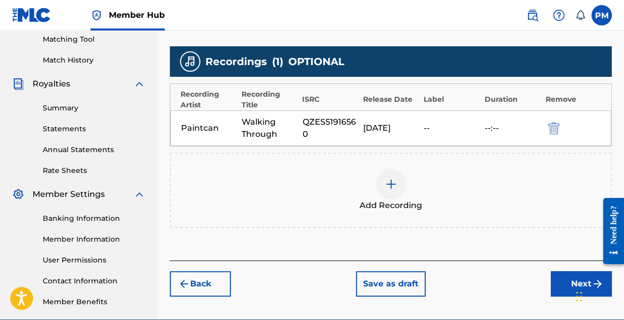
scroll to position [311, 0]
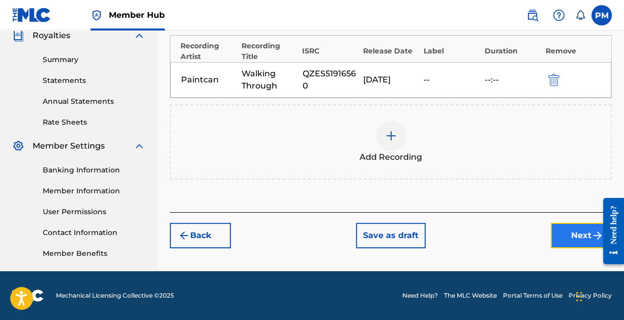
click at [571, 232] on button "Next" at bounding box center [581, 235] width 61 height 25
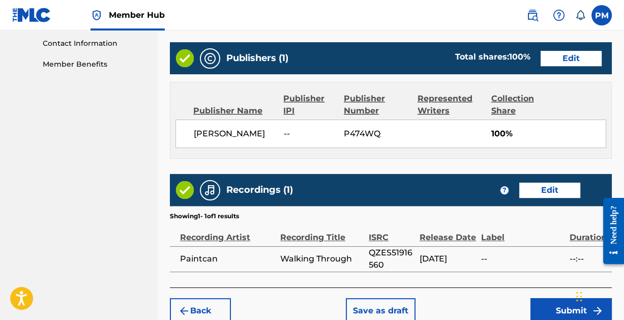
scroll to position [550, 0]
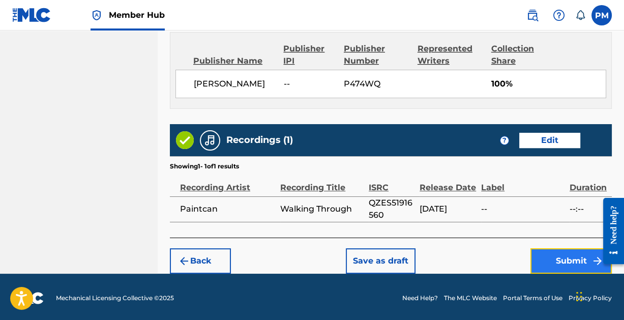
click at [557, 255] on button "Submit" at bounding box center [571, 260] width 81 height 25
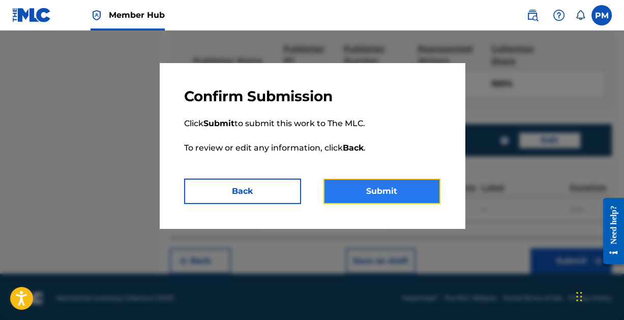
click at [376, 189] on button "Submit" at bounding box center [382, 191] width 117 height 25
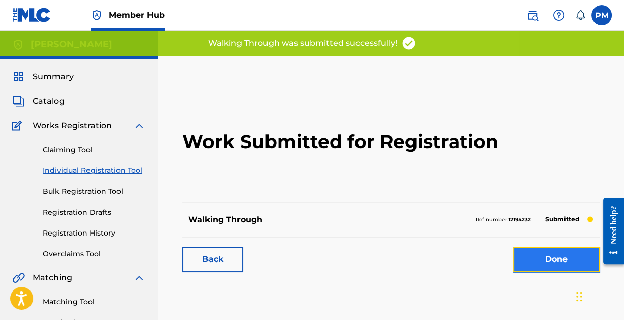
click at [539, 260] on link "Done" at bounding box center [556, 259] width 86 height 25
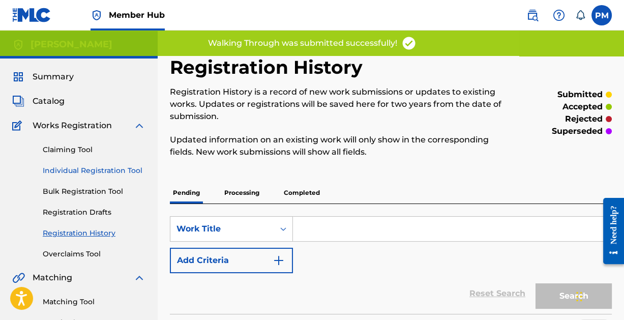
click at [112, 170] on link "Individual Registration Tool" at bounding box center [94, 170] width 103 height 11
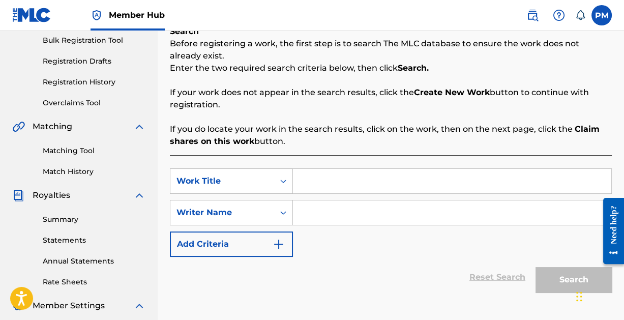
scroll to position [162, 0]
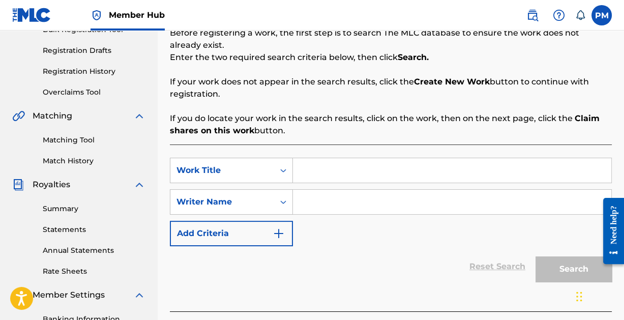
click at [337, 171] on input "Search Form" at bounding box center [452, 170] width 318 height 24
click at [336, 201] on input "Search Form" at bounding box center [452, 202] width 318 height 24
paste input "[PERSON_NAME]"
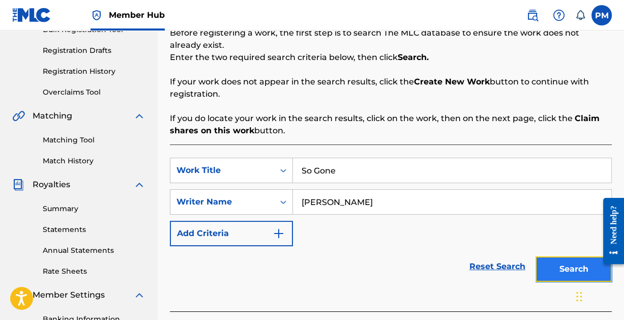
click at [562, 263] on button "Search" at bounding box center [574, 268] width 76 height 25
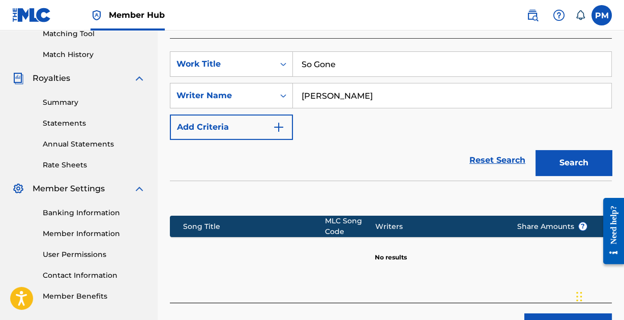
scroll to position [335, 0]
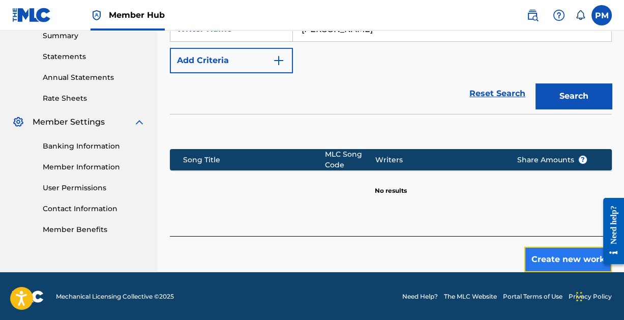
click at [544, 256] on button "Create new work" at bounding box center [568, 259] width 88 height 25
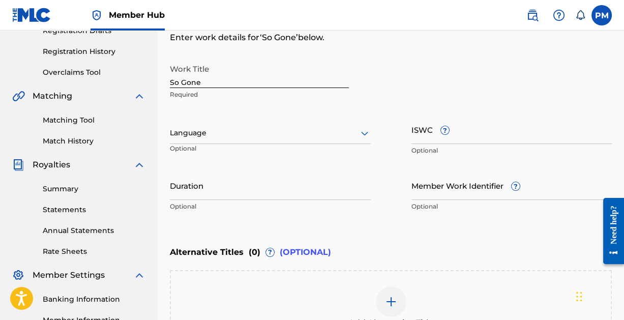
scroll to position [178, 0]
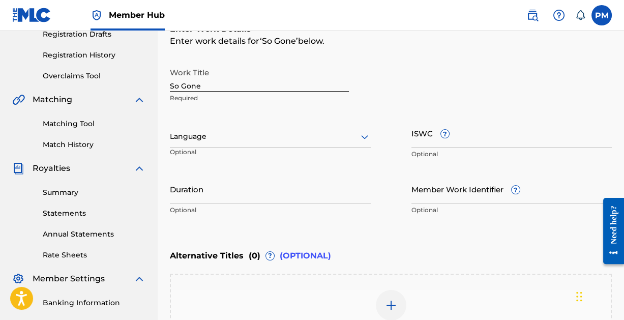
click at [363, 138] on icon at bounding box center [365, 137] width 12 height 12
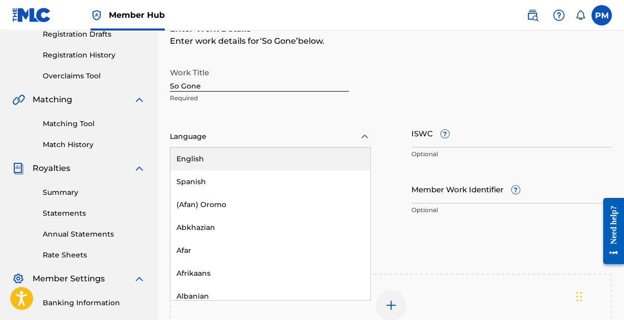
click at [337, 155] on div "English" at bounding box center [270, 159] width 200 height 23
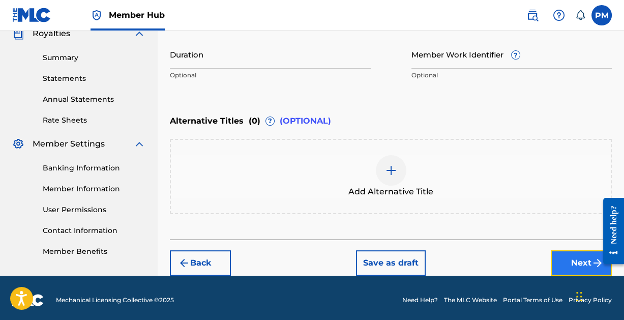
click at [568, 256] on button "Next" at bounding box center [581, 262] width 61 height 25
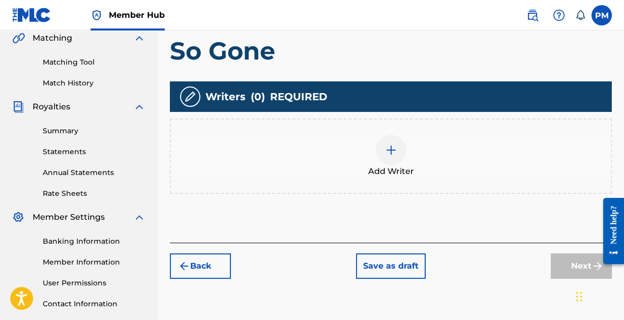
scroll to position [243, 0]
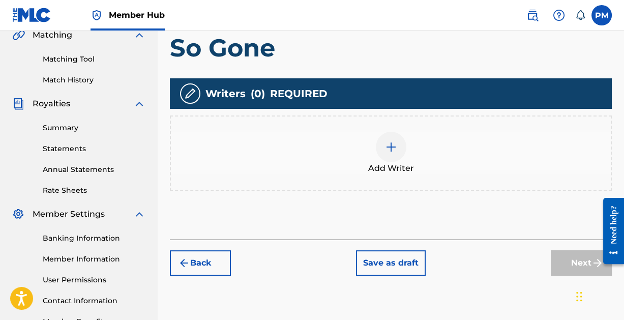
click at [388, 145] on img at bounding box center [391, 147] width 12 height 12
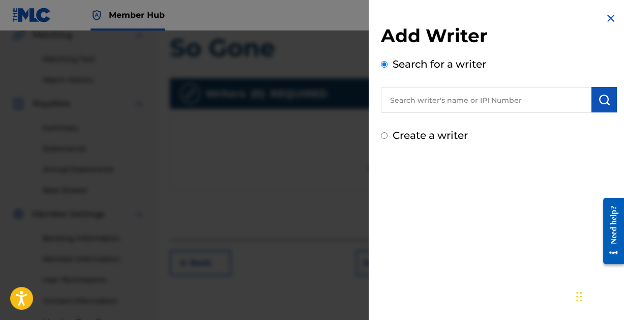
click at [452, 94] on input "text" at bounding box center [486, 99] width 211 height 25
paste input "[PERSON_NAME]"
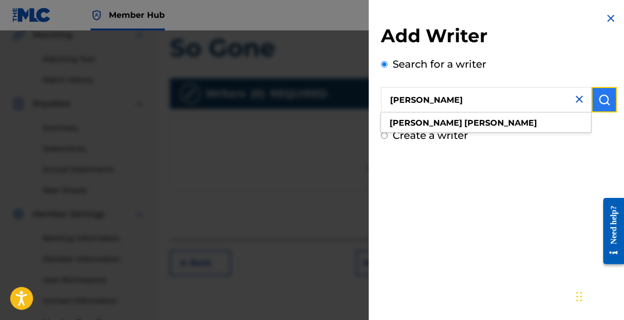
click at [603, 102] on img "submit" at bounding box center [604, 100] width 12 height 12
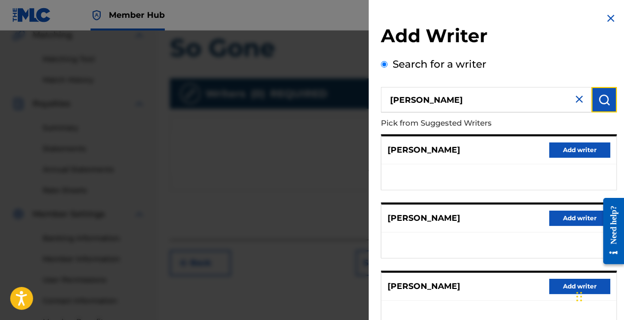
scroll to position [204, 0]
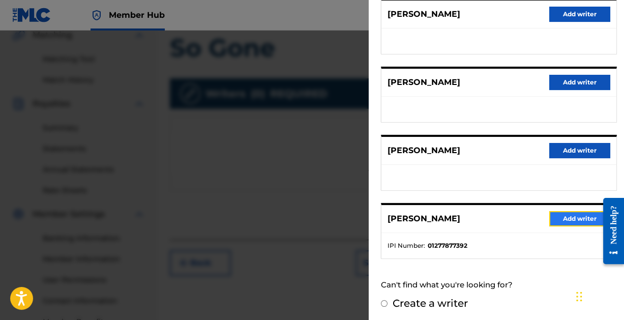
click at [574, 215] on button "Add writer" at bounding box center [579, 218] width 61 height 15
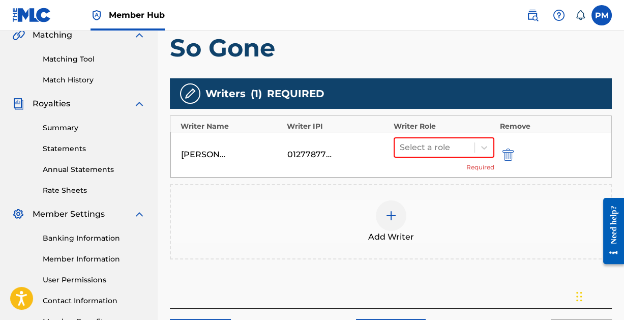
click at [574, 215] on div "Add Writer" at bounding box center [391, 221] width 440 height 43
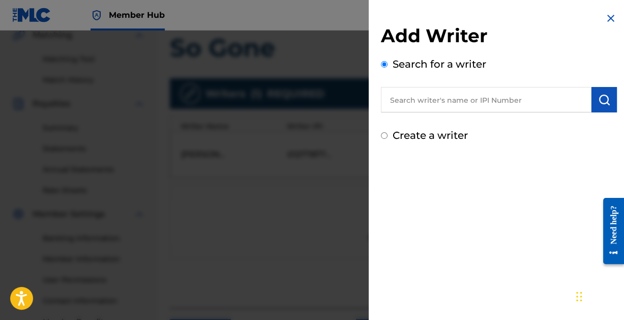
click at [509, 103] on input "text" at bounding box center [486, 99] width 211 height 25
paste input "[PERSON_NAME]"
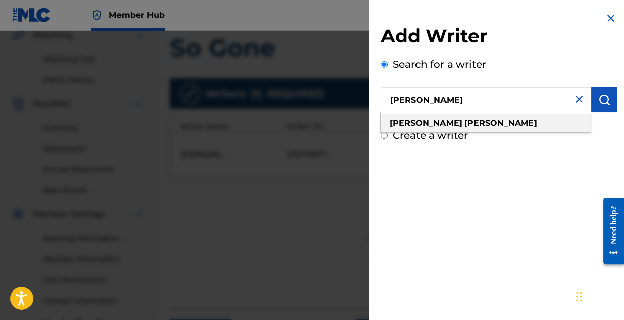
click at [494, 121] on div "[PERSON_NAME]" at bounding box center [486, 123] width 210 height 18
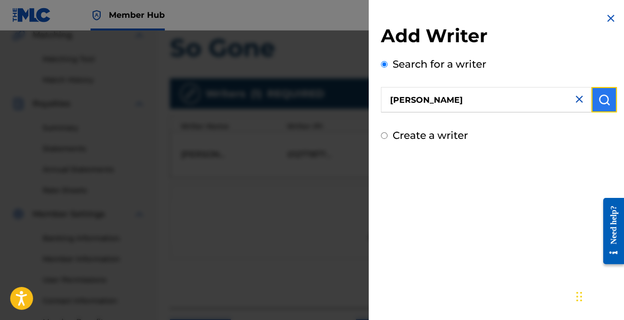
click at [598, 95] on img "submit" at bounding box center [604, 100] width 12 height 12
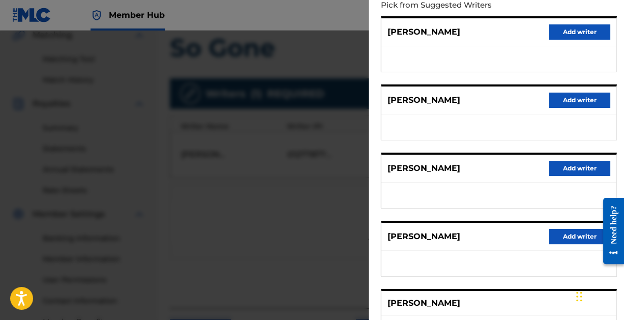
scroll to position [201, 0]
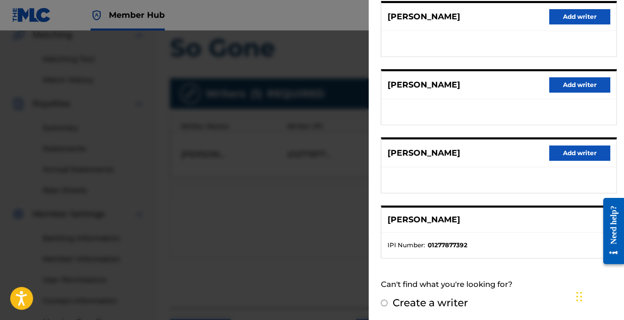
click at [443, 237] on ul "IPI Number : 01277877392" at bounding box center [499, 244] width 235 height 25
click at [281, 218] on div at bounding box center [312, 191] width 624 height 320
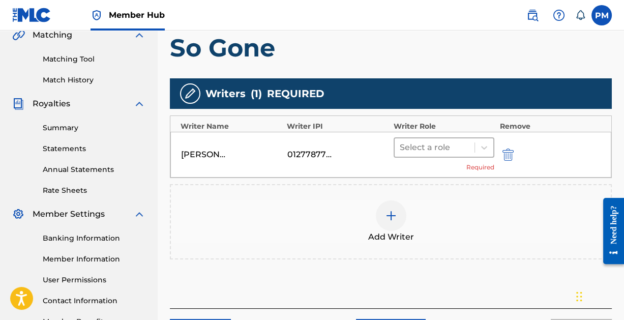
click at [452, 145] on div at bounding box center [435, 147] width 70 height 14
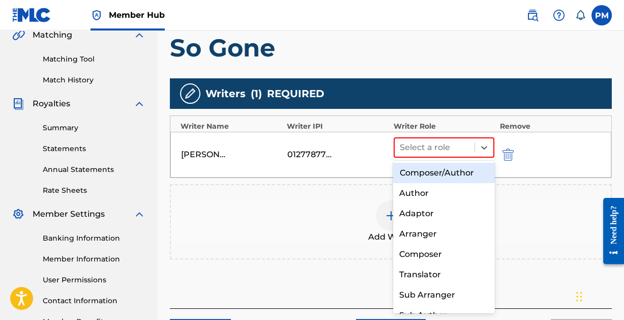
click at [451, 172] on div "Composer/Author" at bounding box center [443, 173] width 101 height 20
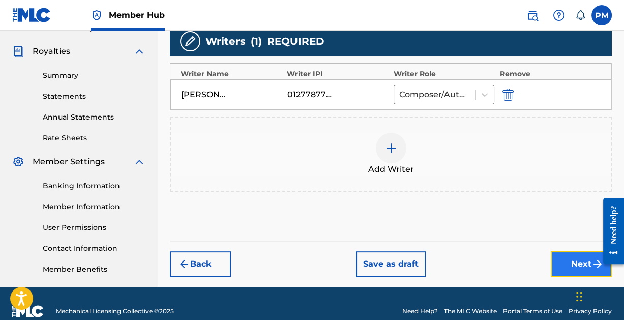
click at [556, 256] on button "Next" at bounding box center [581, 263] width 61 height 25
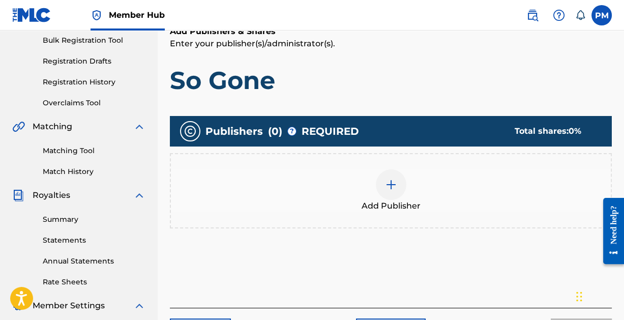
scroll to position [153, 0]
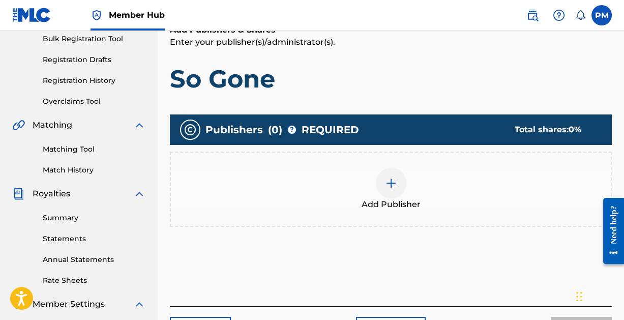
click at [386, 190] on div at bounding box center [391, 183] width 31 height 31
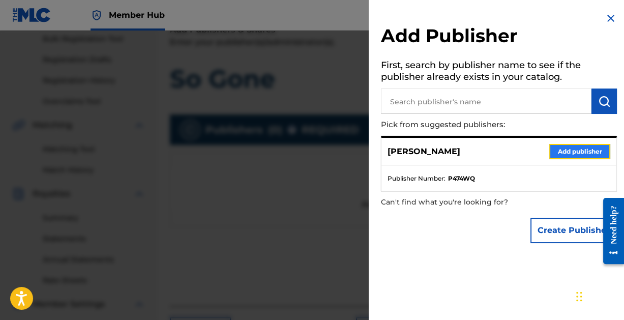
click at [559, 151] on button "Add publisher" at bounding box center [579, 151] width 61 height 15
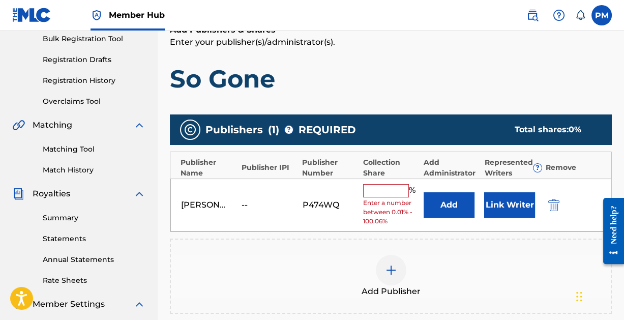
click at [397, 188] on input "text" at bounding box center [386, 190] width 46 height 13
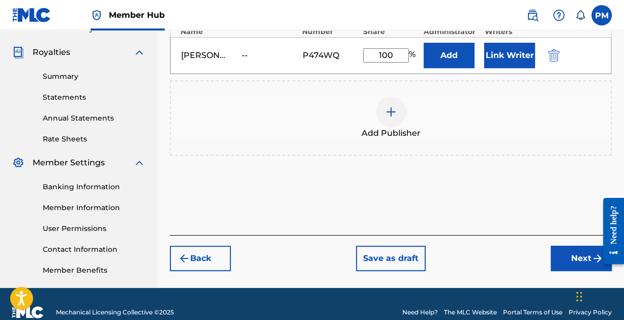
scroll to position [311, 0]
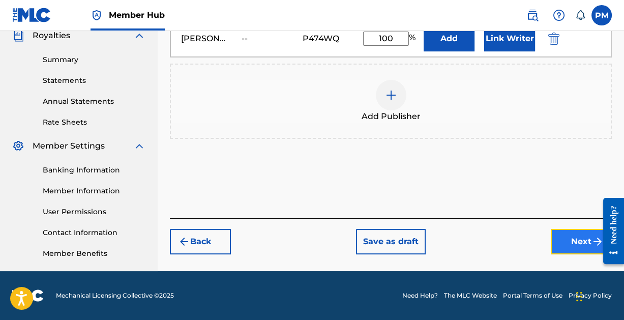
click at [561, 235] on button "Next" at bounding box center [581, 241] width 61 height 25
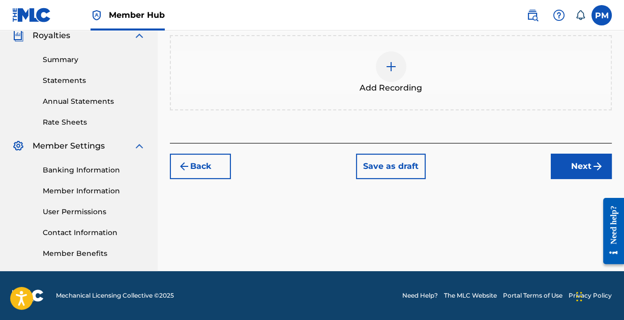
click at [389, 64] on img at bounding box center [391, 67] width 12 height 12
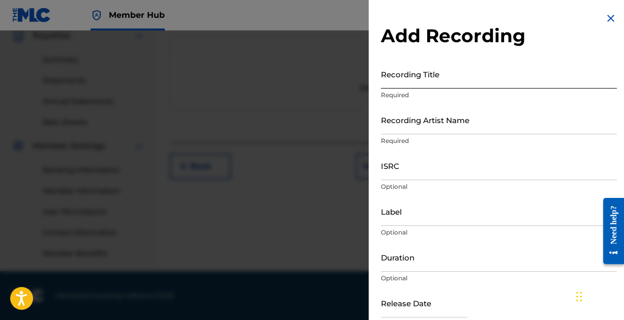
click at [413, 83] on input "Recording Title" at bounding box center [499, 74] width 236 height 29
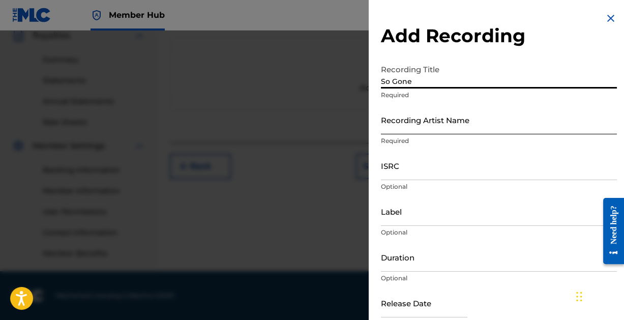
click at [427, 124] on input "Recording Artist Name" at bounding box center [499, 119] width 236 height 29
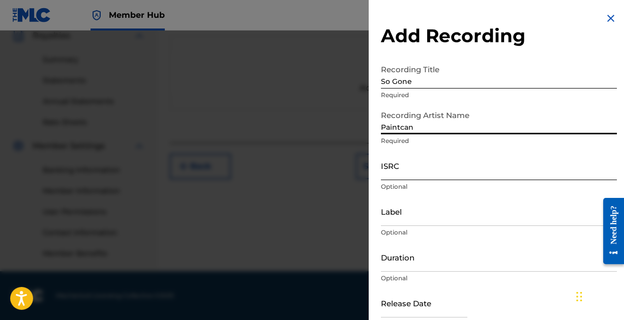
click at [413, 172] on input "ISRC" at bounding box center [499, 165] width 236 height 29
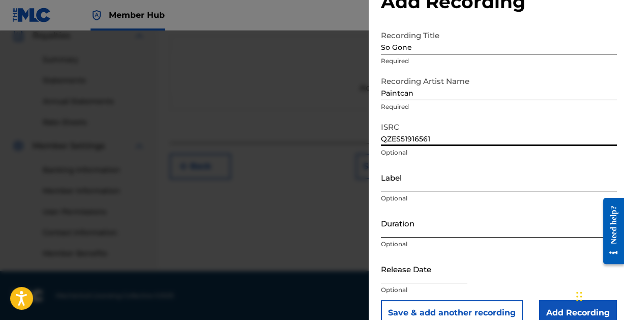
scroll to position [52, 0]
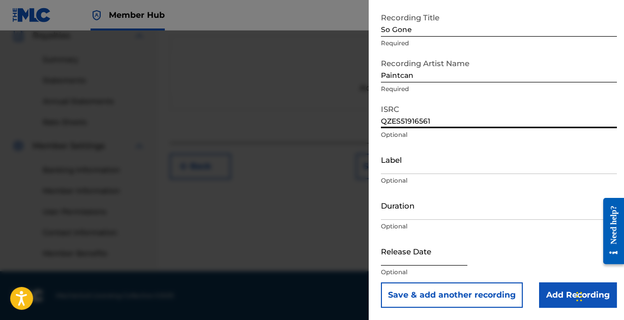
click at [404, 257] on input "text" at bounding box center [424, 251] width 86 height 29
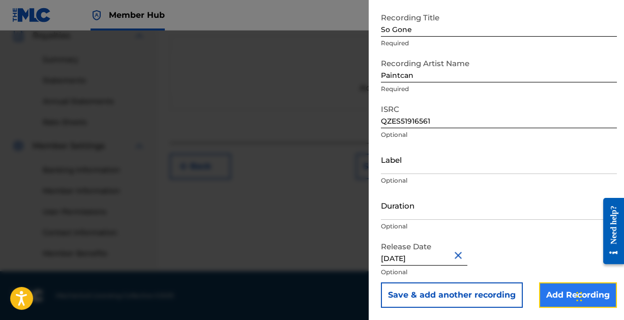
click at [546, 294] on input "Add Recording" at bounding box center [578, 294] width 78 height 25
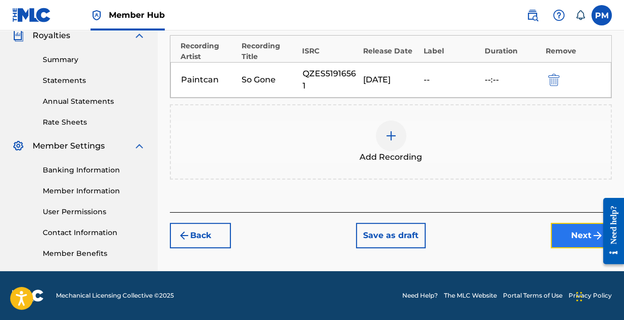
click at [569, 230] on button "Next" at bounding box center [581, 235] width 61 height 25
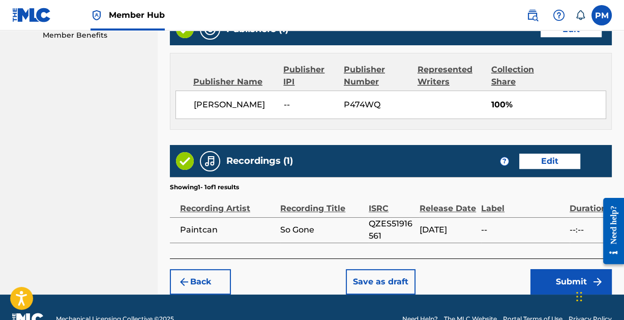
scroll to position [550, 0]
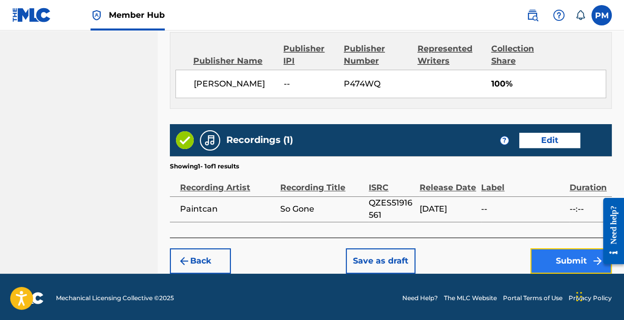
click at [563, 253] on button "Submit" at bounding box center [571, 260] width 81 height 25
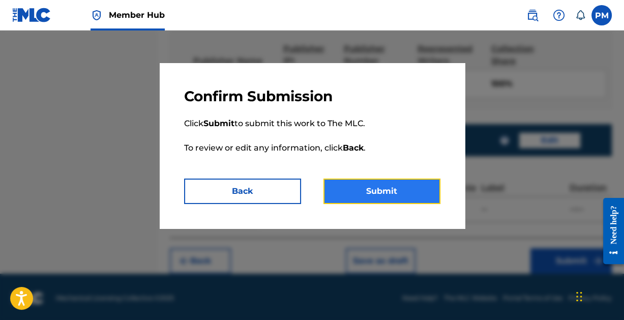
click at [394, 188] on button "Submit" at bounding box center [382, 191] width 117 height 25
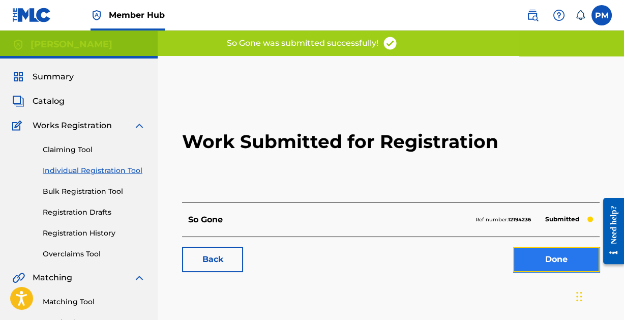
click at [547, 257] on link "Done" at bounding box center [556, 259] width 86 height 25
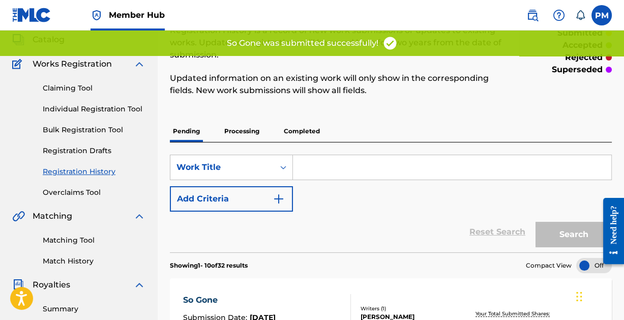
scroll to position [63, 0]
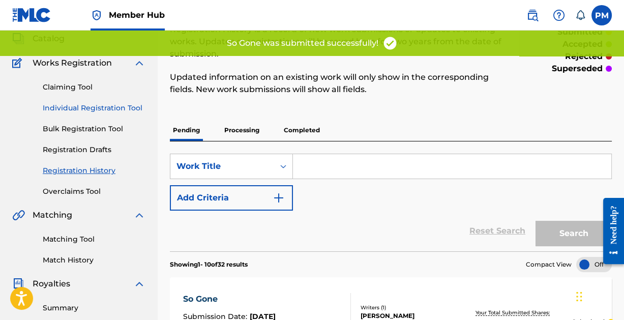
click at [99, 105] on link "Individual Registration Tool" at bounding box center [94, 108] width 103 height 11
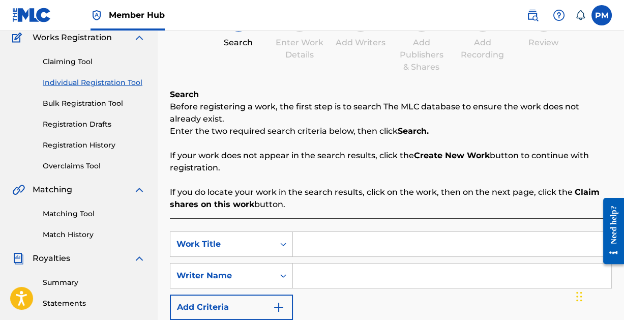
scroll to position [89, 0]
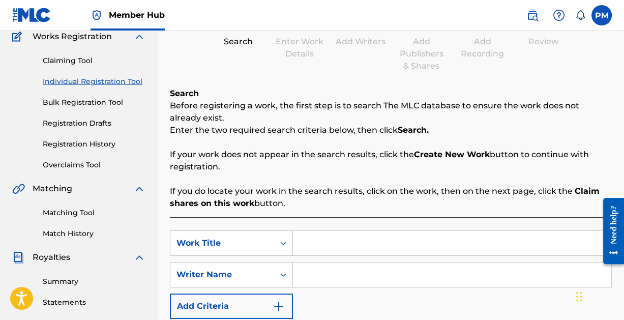
click at [329, 245] on input "Search Form" at bounding box center [452, 243] width 318 height 24
click at [327, 273] on input "Search Form" at bounding box center [452, 275] width 318 height 24
paste input "[PERSON_NAME]"
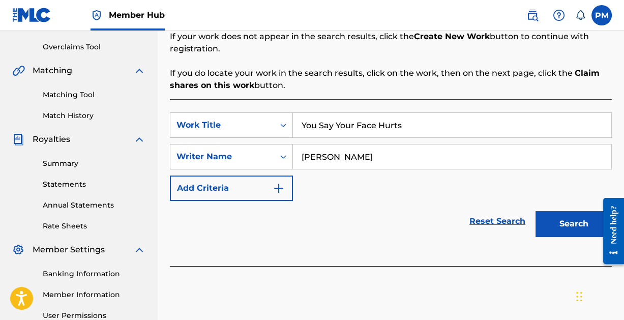
scroll to position [210, 0]
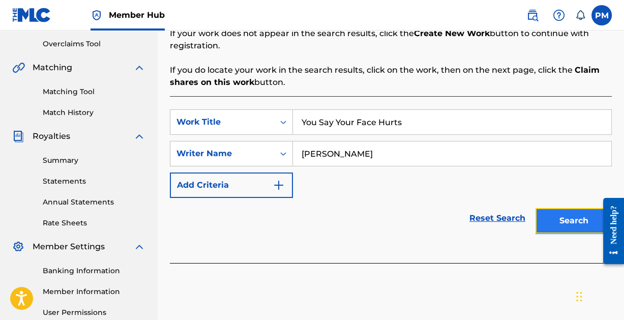
click at [565, 215] on button "Search" at bounding box center [574, 220] width 76 height 25
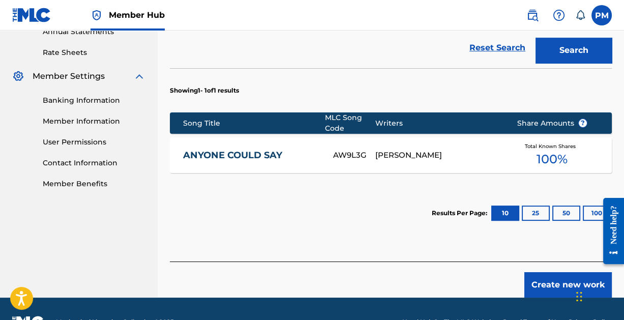
scroll to position [385, 0]
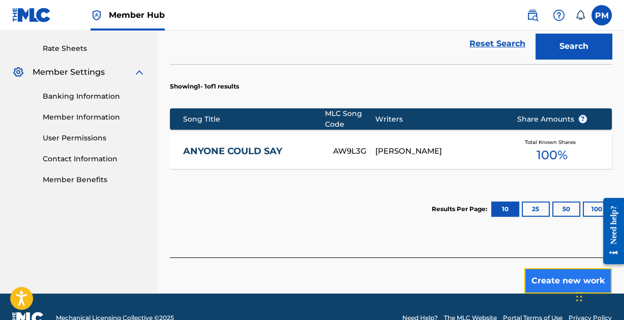
click at [562, 277] on button "Create new work" at bounding box center [568, 280] width 88 height 25
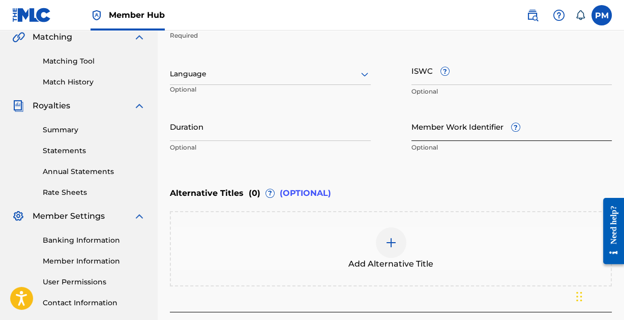
scroll to position [239, 0]
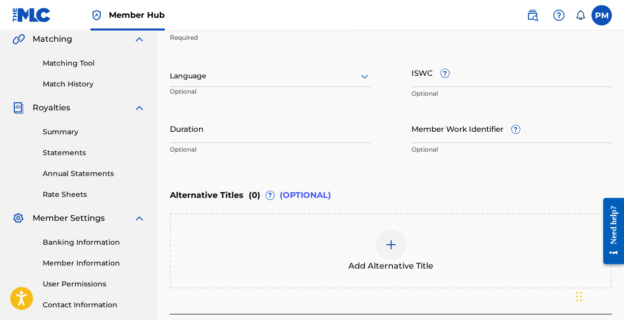
click at [369, 74] on icon at bounding box center [365, 76] width 12 height 12
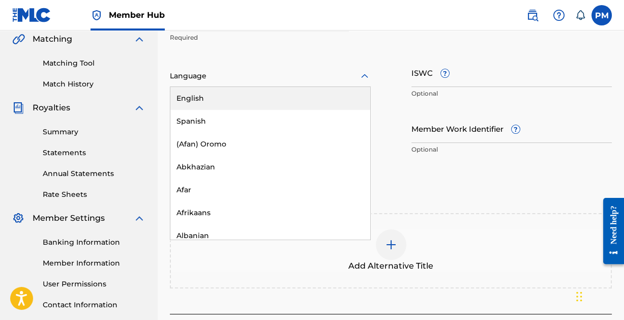
click at [315, 96] on div "English" at bounding box center [270, 98] width 200 height 23
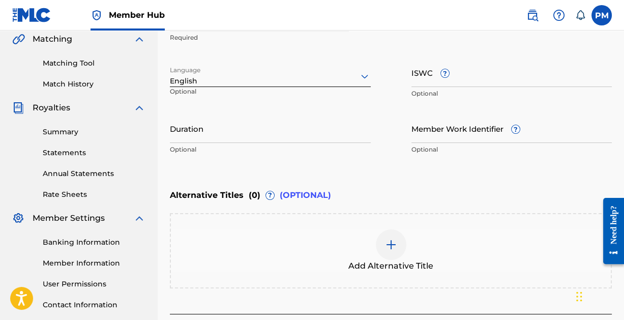
scroll to position [317, 0]
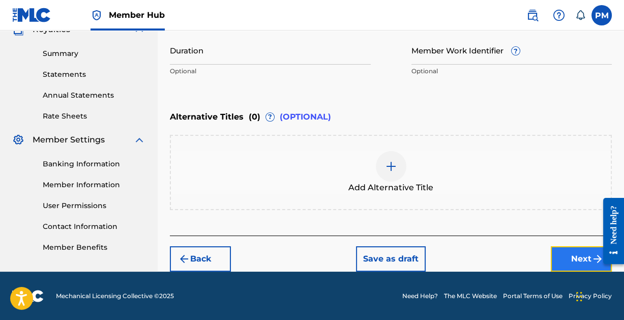
click at [568, 252] on button "Next" at bounding box center [581, 258] width 61 height 25
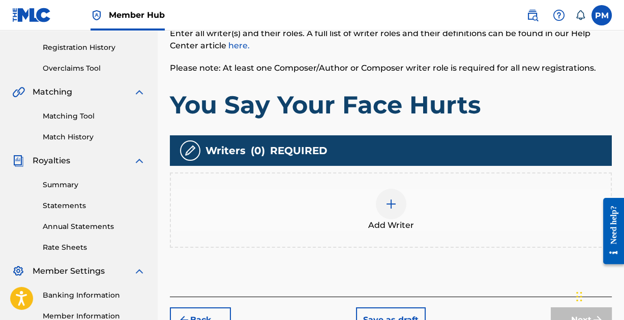
scroll to position [189, 0]
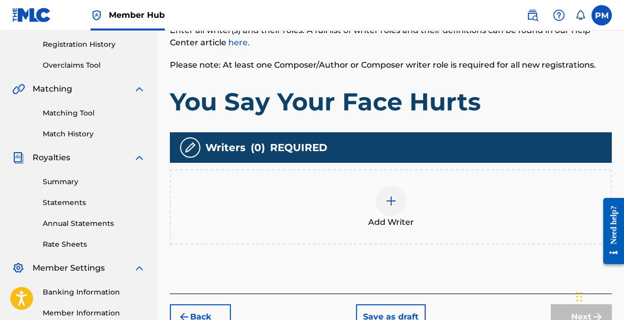
click at [388, 198] on img at bounding box center [391, 201] width 12 height 12
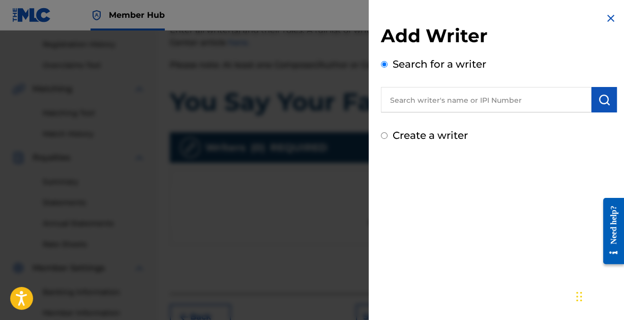
click at [470, 101] on input "text" at bounding box center [486, 99] width 211 height 25
paste input "[PERSON_NAME]"
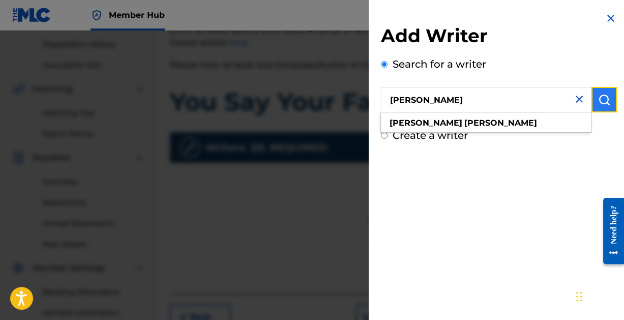
click at [593, 98] on button "submit" at bounding box center [604, 99] width 25 height 25
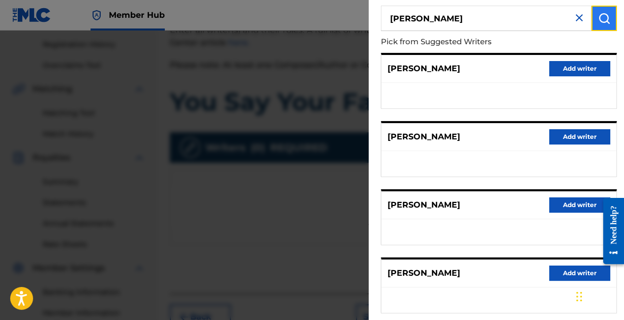
scroll to position [204, 0]
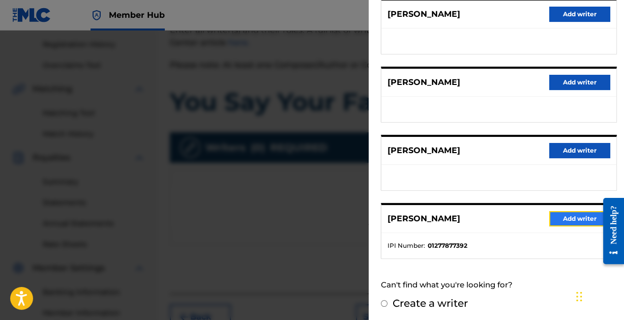
click at [574, 216] on button "Add writer" at bounding box center [579, 218] width 61 height 15
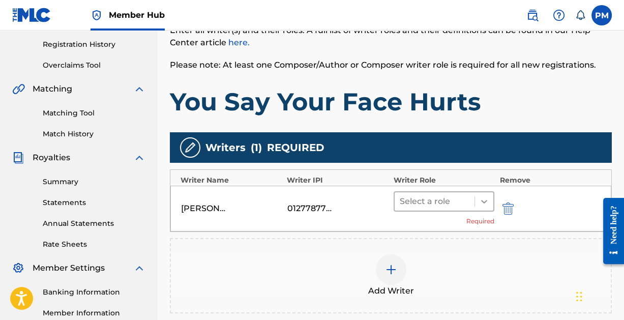
click at [486, 199] on icon at bounding box center [484, 201] width 10 height 10
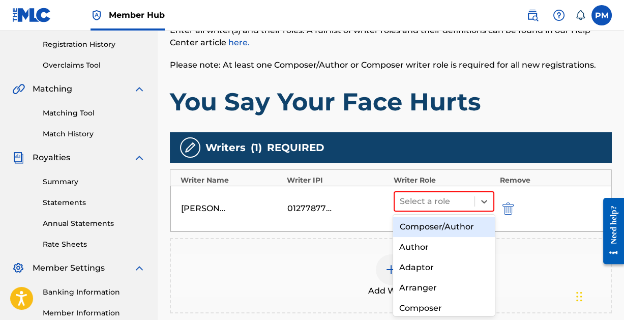
click at [451, 221] on div "Composer/Author" at bounding box center [443, 227] width 101 height 20
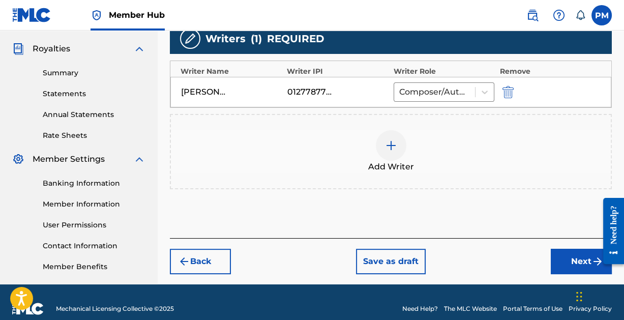
scroll to position [311, 0]
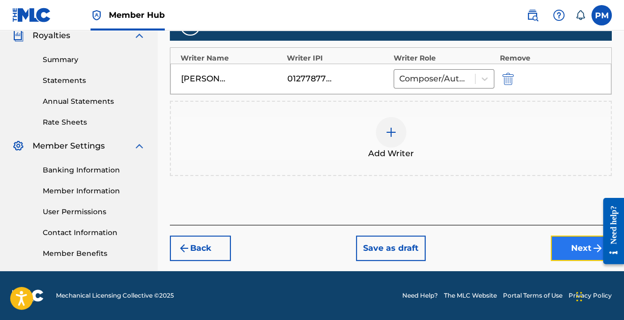
click at [567, 236] on button "Next" at bounding box center [581, 248] width 61 height 25
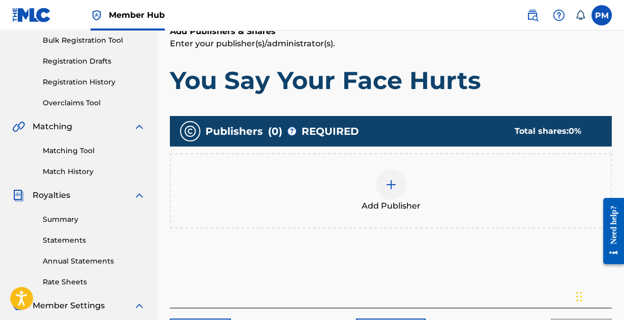
scroll to position [164, 0]
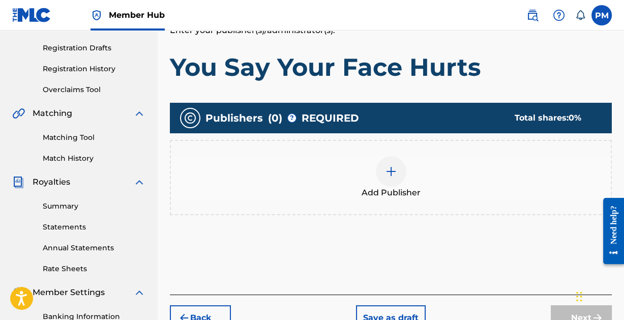
click at [394, 172] on img at bounding box center [391, 171] width 12 height 12
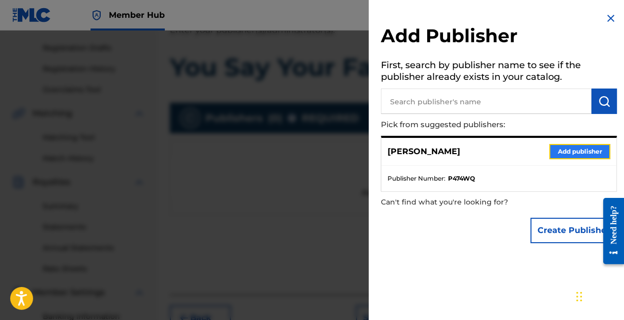
click at [561, 145] on button "Add publisher" at bounding box center [579, 151] width 61 height 15
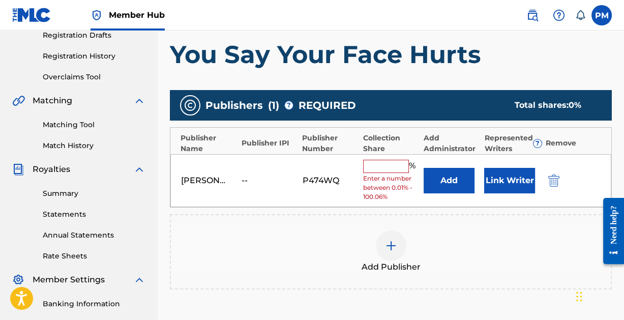
scroll to position [179, 0]
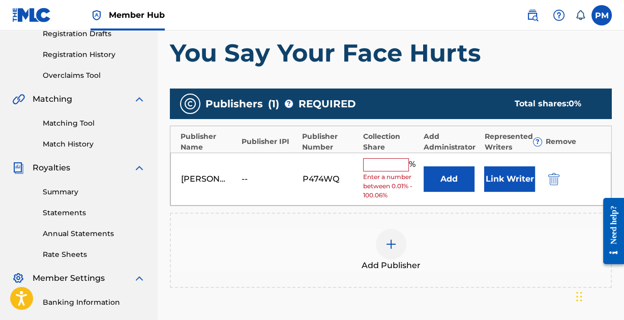
click at [385, 173] on span "Enter a number between 0.01% - 100.06%" at bounding box center [390, 185] width 55 height 27
click at [382, 164] on input "text" at bounding box center [386, 164] width 46 height 13
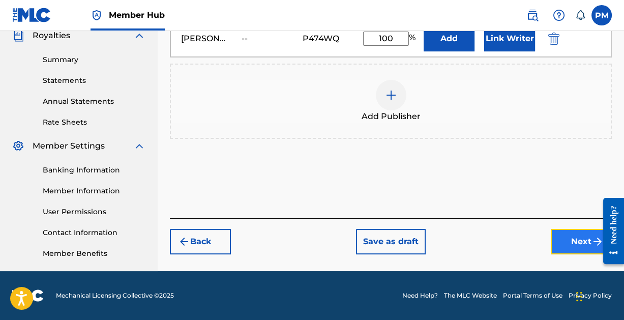
click at [563, 238] on button "Next" at bounding box center [581, 241] width 61 height 25
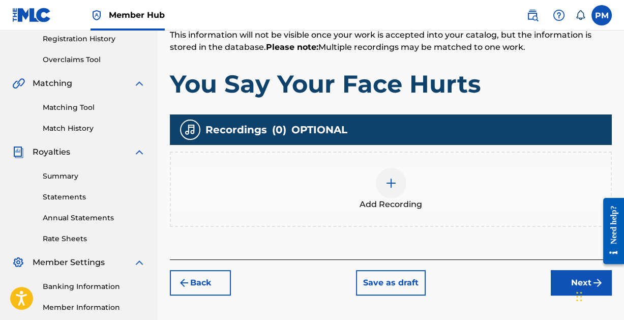
scroll to position [195, 0]
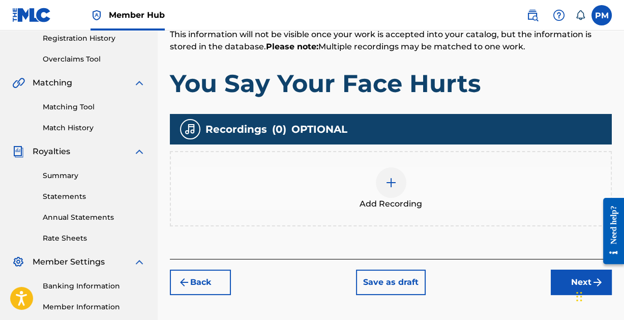
click at [387, 182] on img at bounding box center [391, 183] width 12 height 12
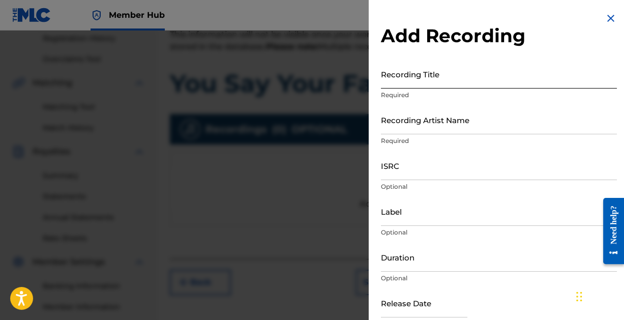
click at [412, 79] on input "Recording Title" at bounding box center [499, 74] width 236 height 29
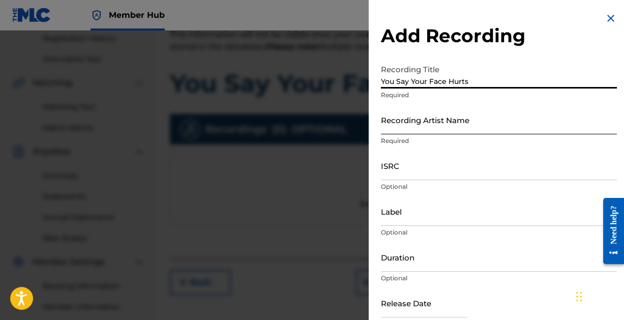
click at [416, 126] on input "Recording Artist Name" at bounding box center [499, 119] width 236 height 29
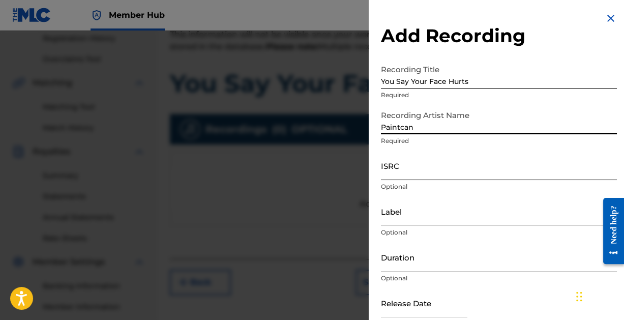
click at [448, 172] on input "ISRC" at bounding box center [499, 165] width 236 height 29
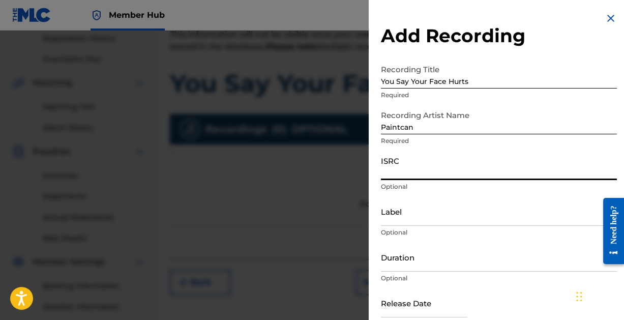
click at [438, 175] on input "ISRC" at bounding box center [499, 165] width 236 height 29
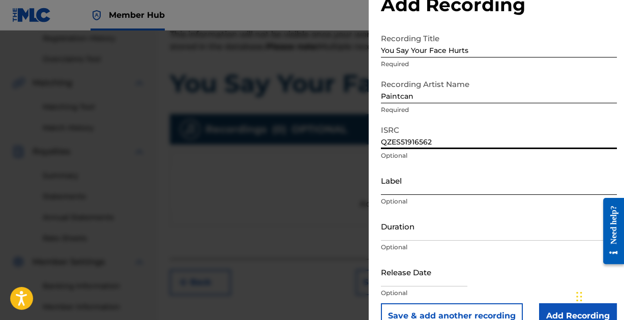
scroll to position [52, 0]
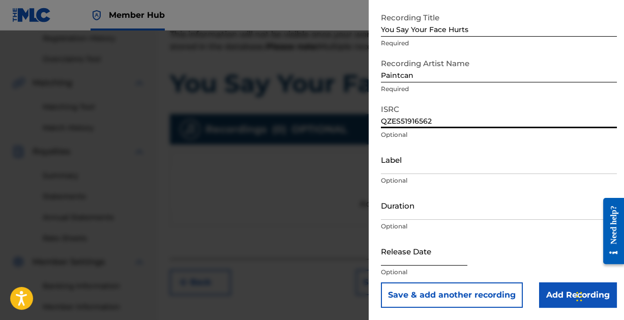
click at [409, 261] on input "text" at bounding box center [424, 251] width 86 height 29
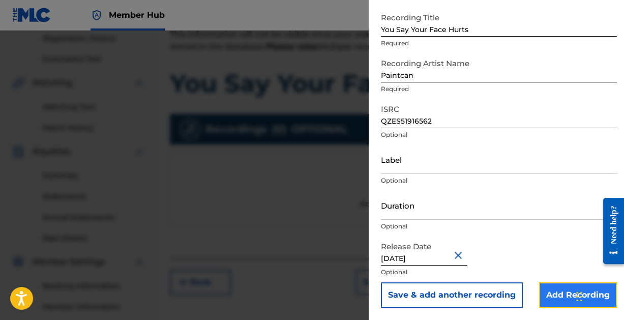
click at [548, 293] on input "Add Recording" at bounding box center [578, 294] width 78 height 25
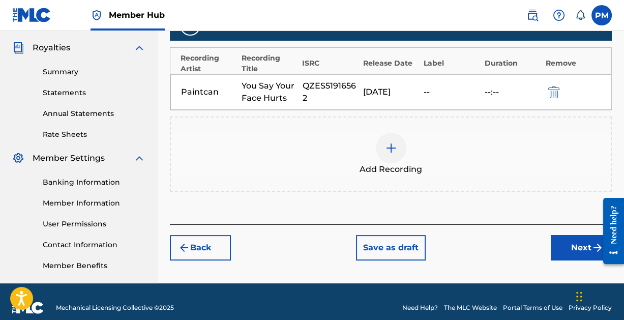
scroll to position [311, 0]
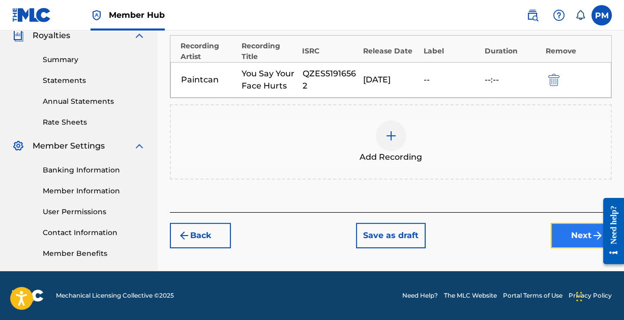
click at [572, 230] on button "Next" at bounding box center [581, 235] width 61 height 25
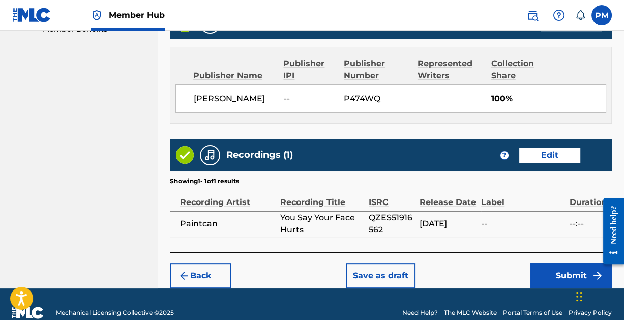
scroll to position [550, 0]
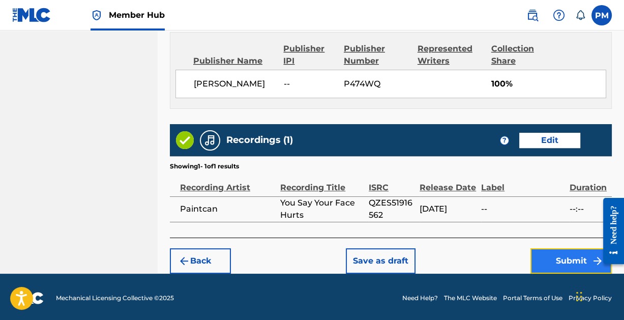
click at [566, 254] on button "Submit" at bounding box center [571, 260] width 81 height 25
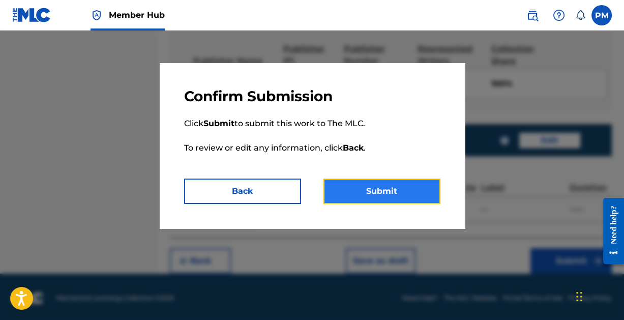
click at [372, 188] on button "Submit" at bounding box center [382, 191] width 117 height 25
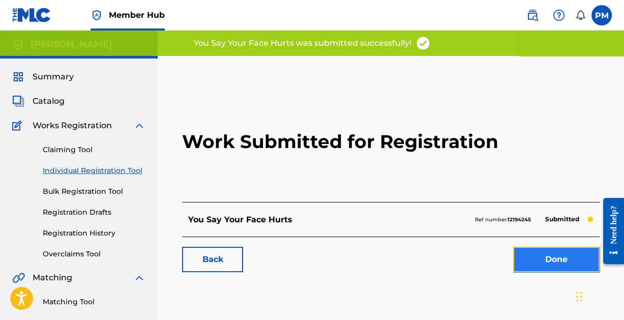
click at [535, 255] on link "Done" at bounding box center [556, 259] width 86 height 25
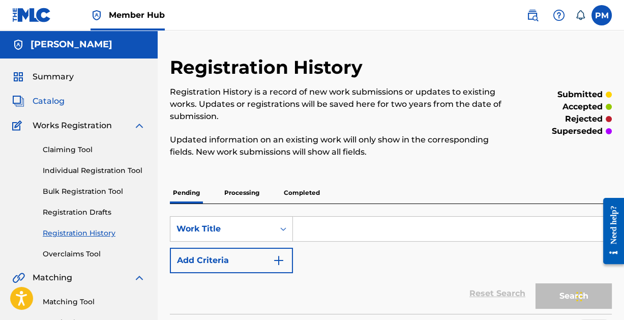
click at [48, 102] on span "Catalog" at bounding box center [49, 101] width 32 height 12
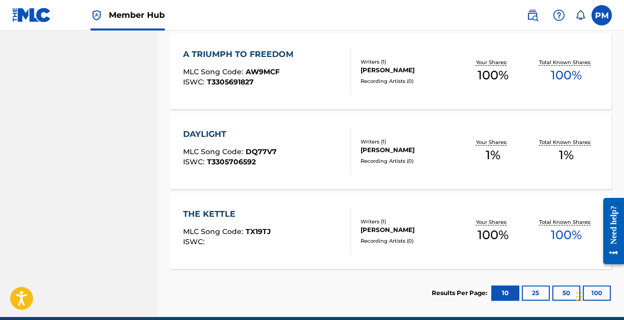
scroll to position [636, 0]
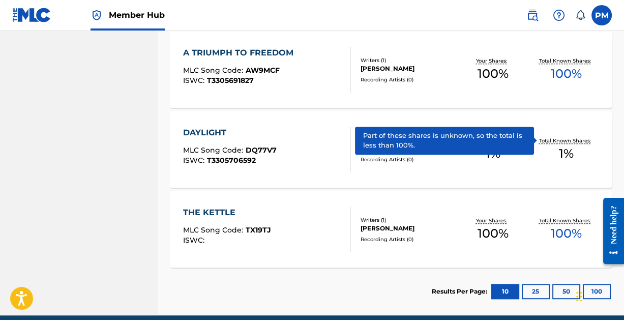
click at [571, 140] on p "Total Known Shares:" at bounding box center [566, 141] width 54 height 8
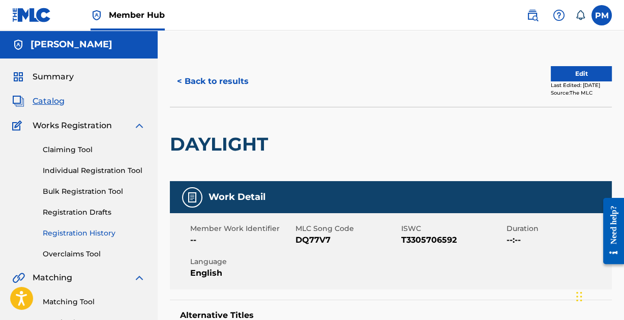
click at [81, 231] on link "Registration History" at bounding box center [94, 233] width 103 height 11
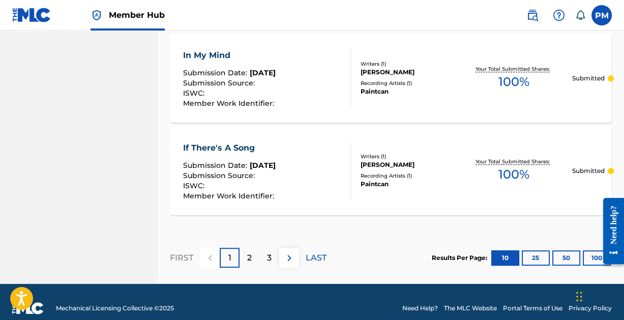
scroll to position [1046, 0]
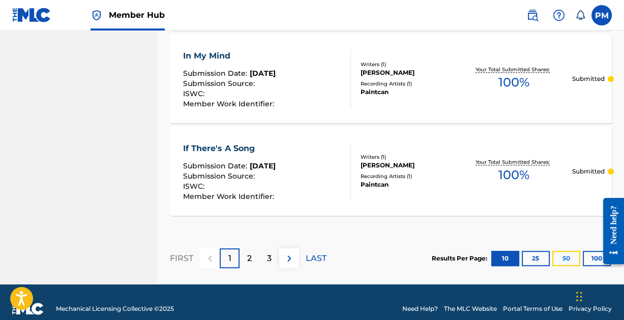
click at [564, 253] on button "50" at bounding box center [566, 258] width 28 height 15
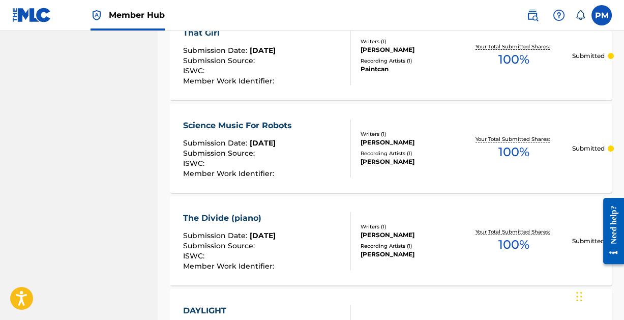
scroll to position [4666, 0]
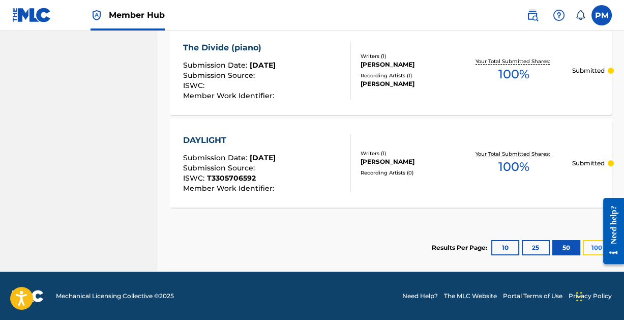
click at [592, 243] on button "100" at bounding box center [597, 247] width 28 height 15
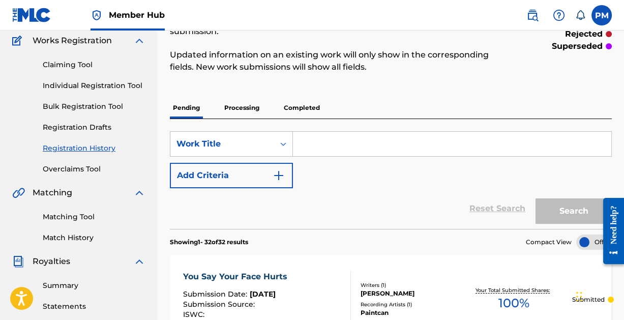
scroll to position [0, 0]
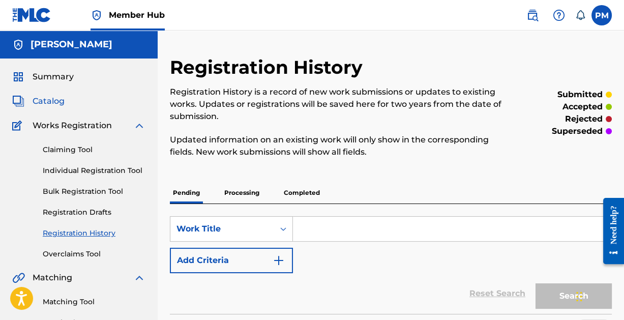
click at [43, 101] on span "Catalog" at bounding box center [49, 101] width 32 height 12
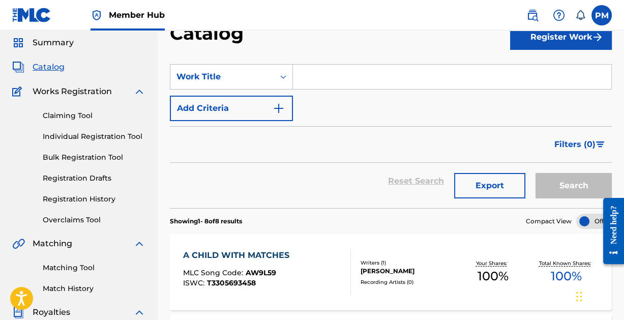
scroll to position [36, 0]
